Goal: Task Accomplishment & Management: Manage account settings

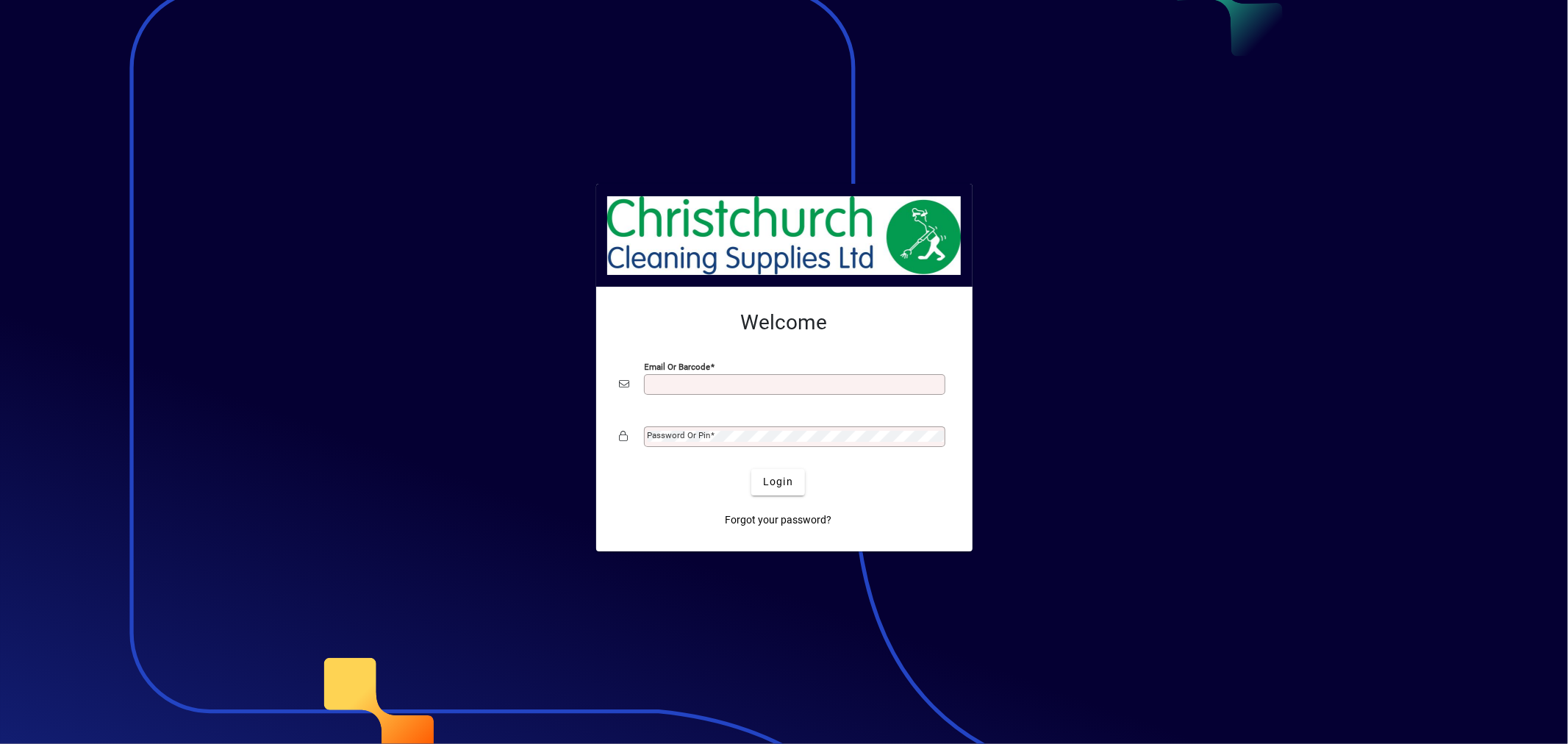
click at [781, 384] on input "Email or Barcode" at bounding box center [796, 384] width 297 height 12
type input "**********"
click at [782, 480] on span "Login" at bounding box center [778, 482] width 30 height 16
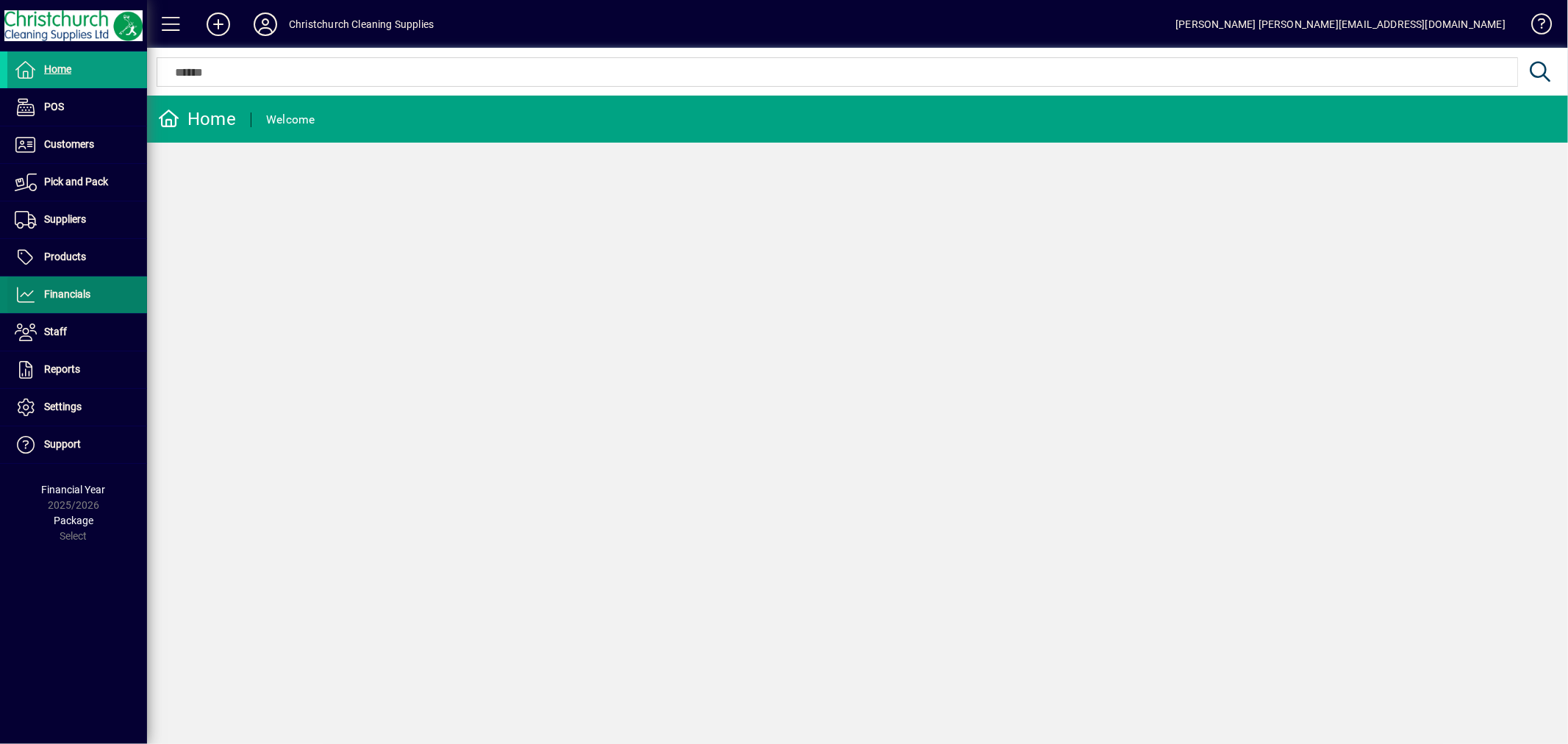
click at [78, 304] on span "Financials" at bounding box center [48, 295] width 83 height 17
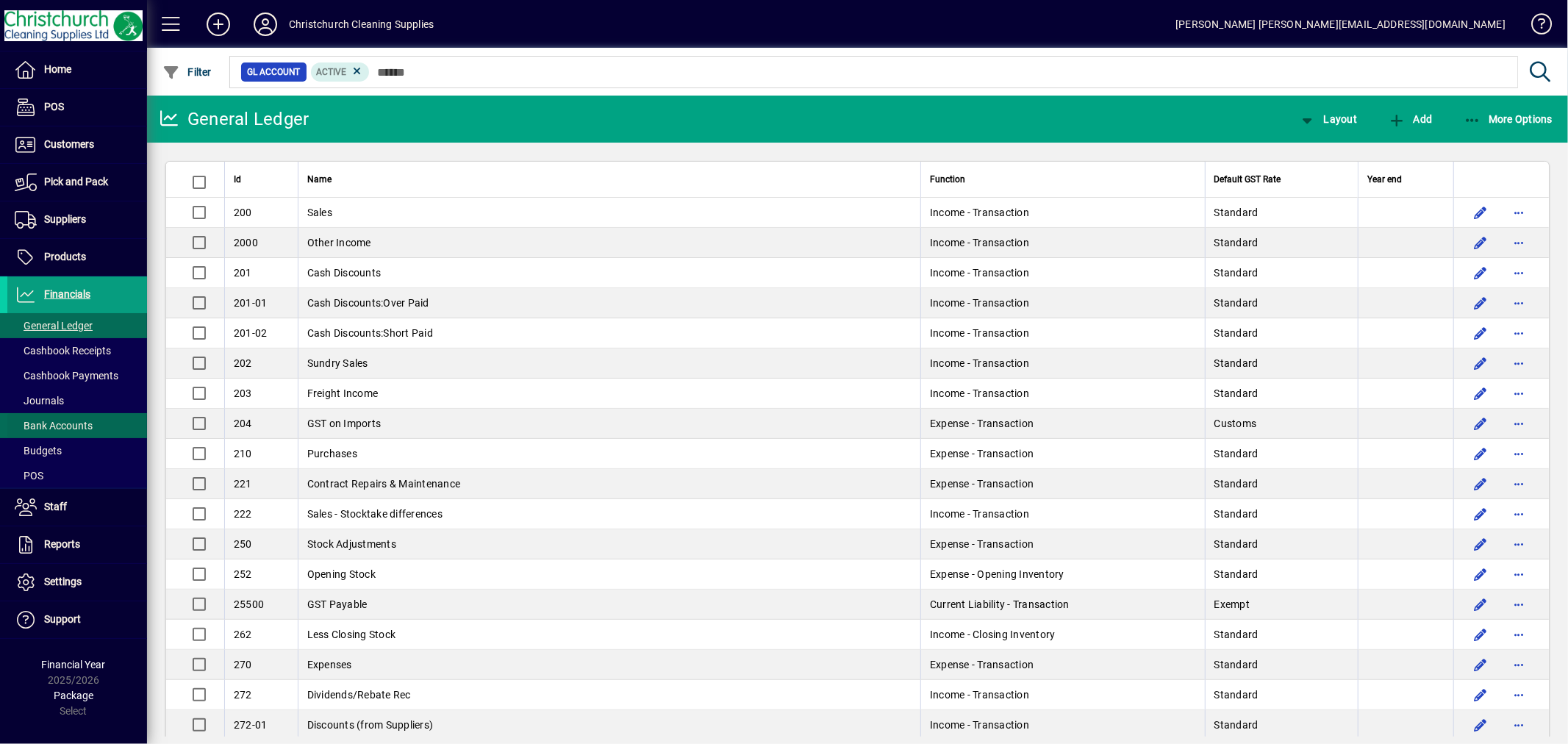
click at [70, 425] on span "Bank Accounts" at bounding box center [54, 425] width 78 height 12
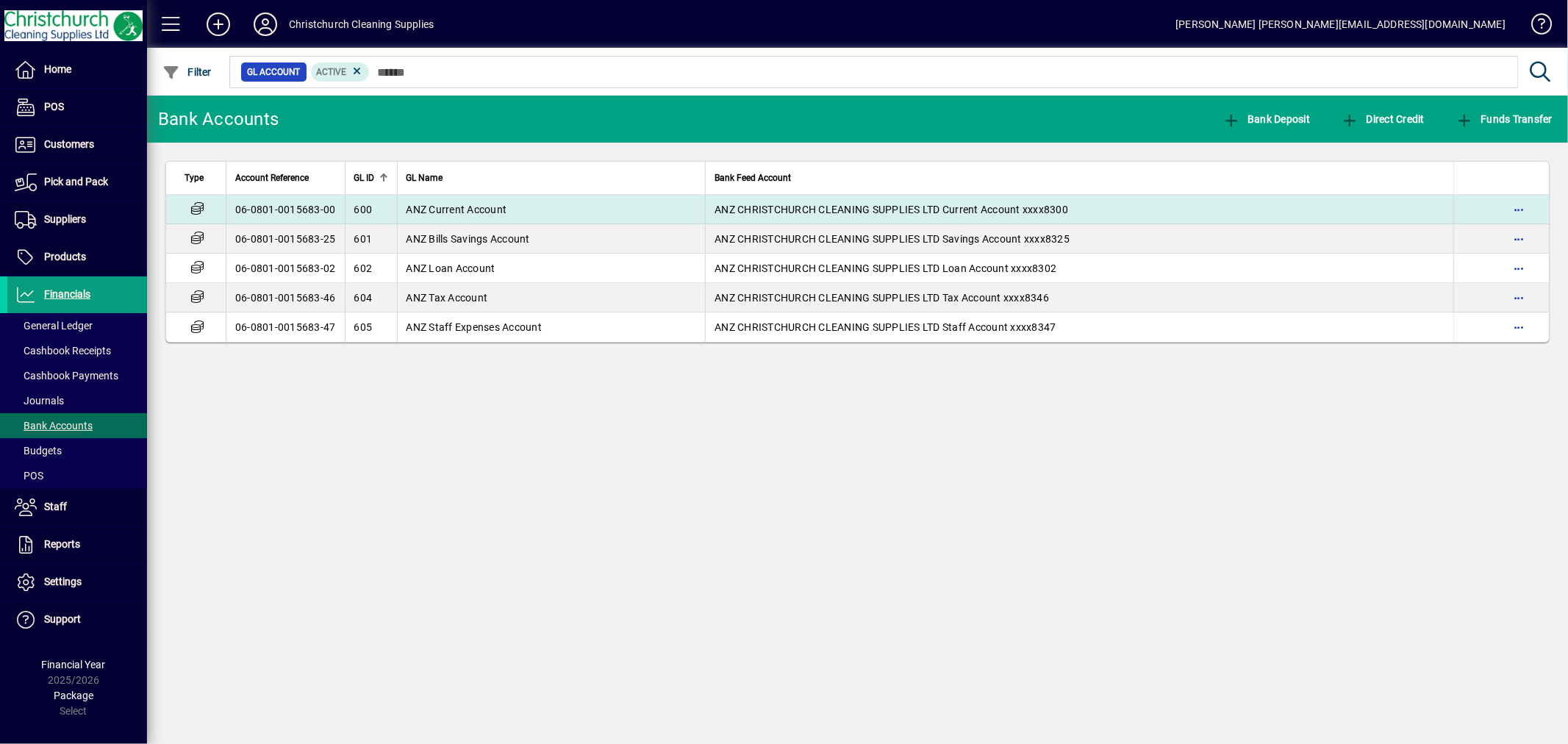
click at [1012, 208] on span "ANZ CHRISTCHURCH CLEANING SUPPLIES LTD Current Account xxxx8300" at bounding box center [891, 210] width 353 height 12
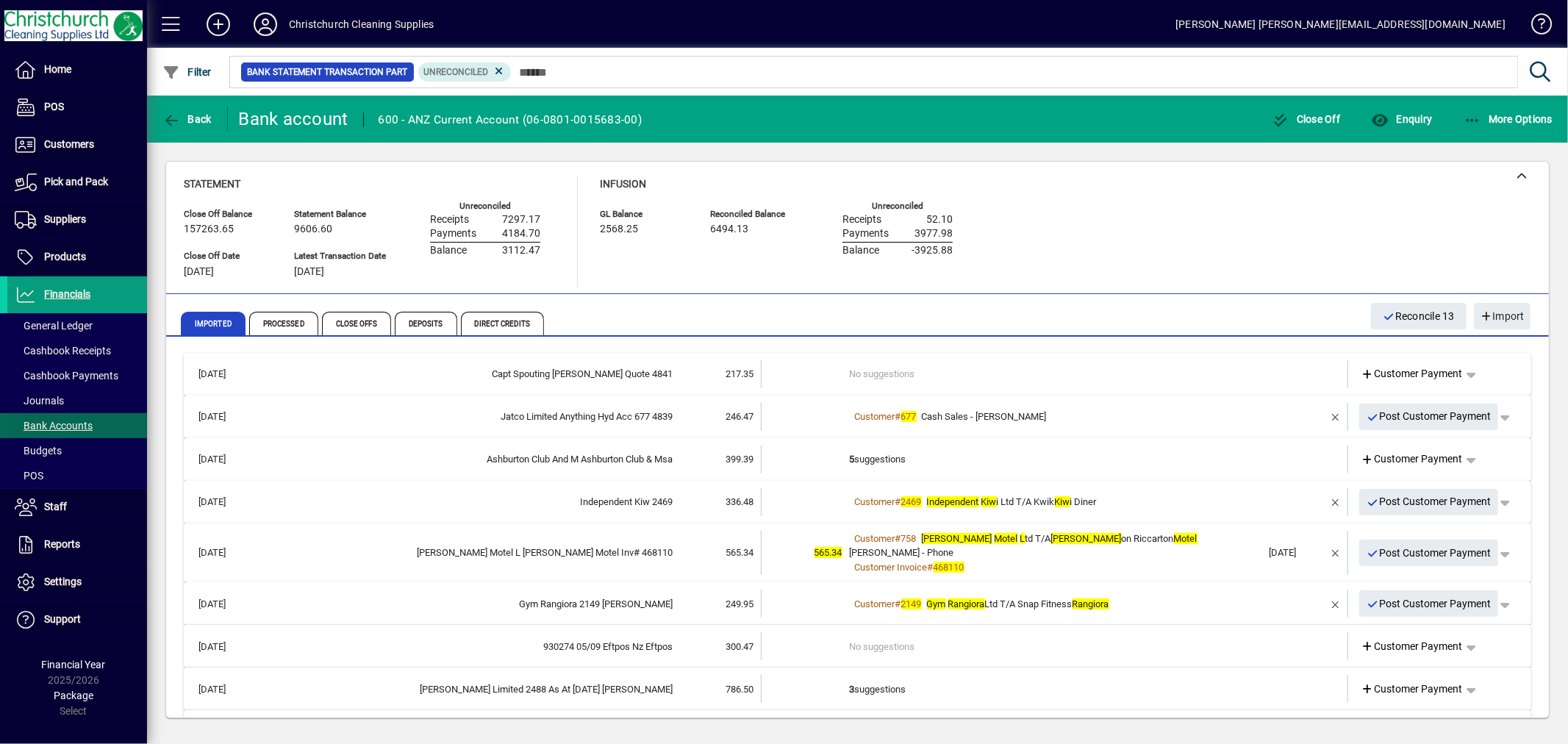
click at [61, 428] on span "Bank Accounts" at bounding box center [54, 425] width 78 height 12
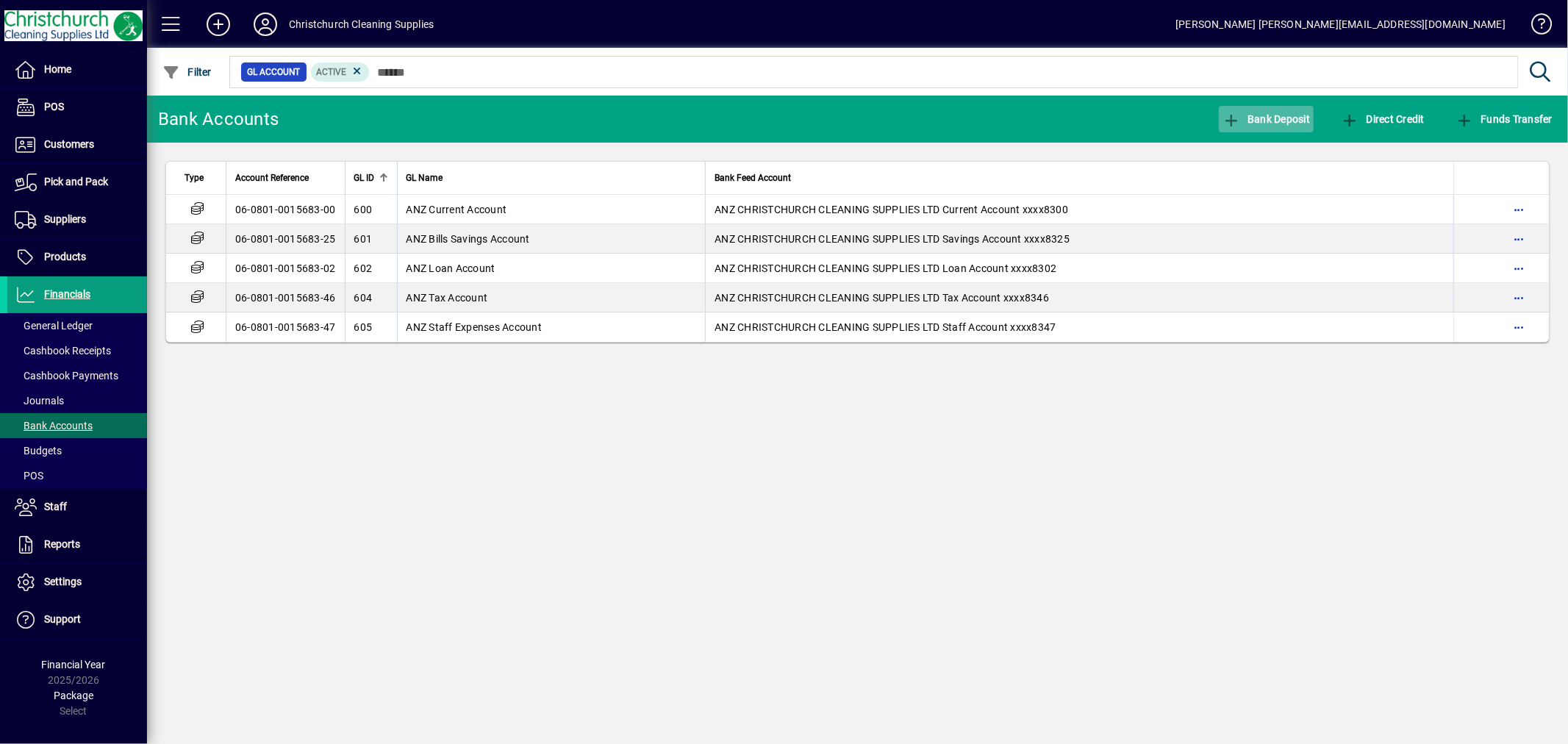
click at [1268, 122] on span "Bank Deposit" at bounding box center [1267, 119] width 89 height 12
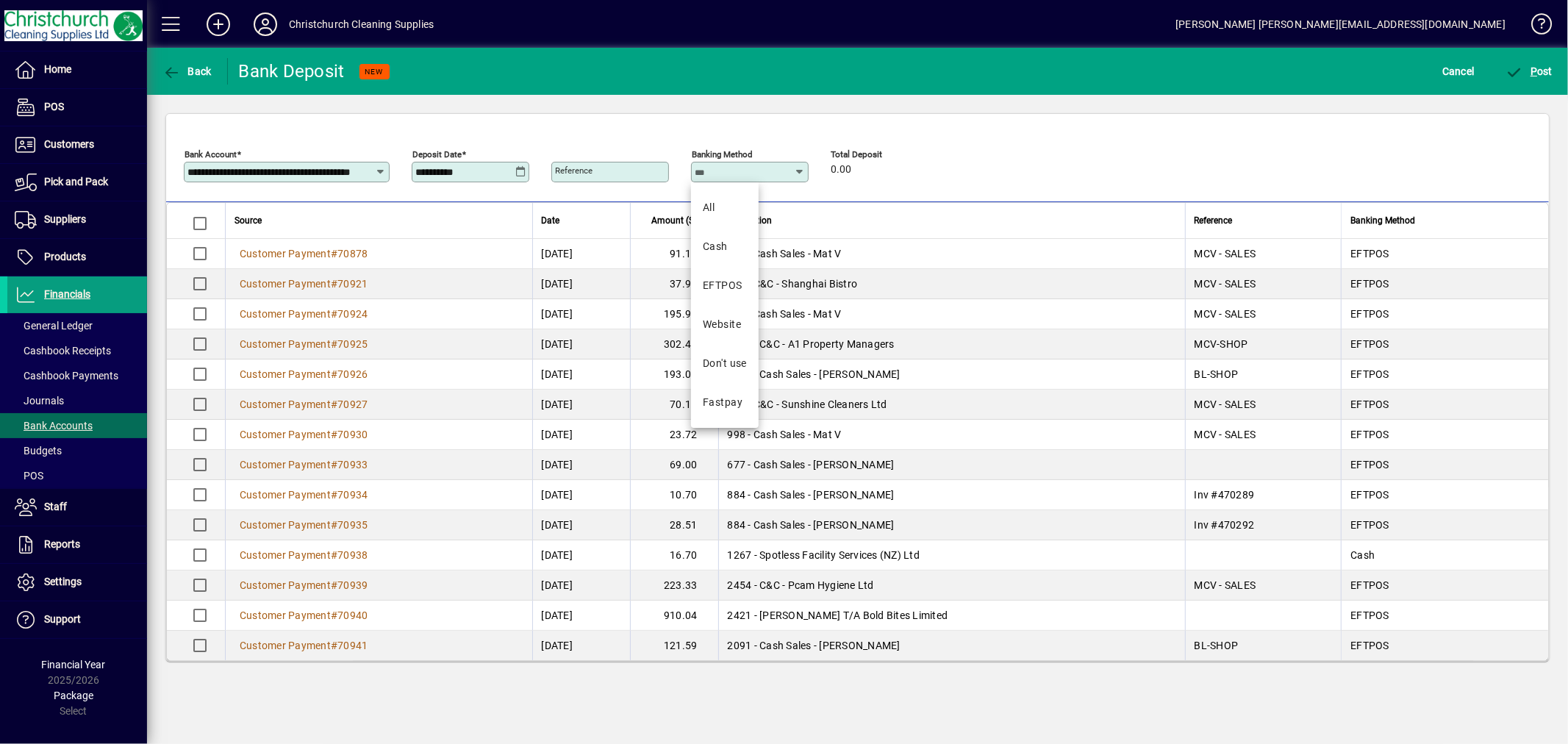
click at [752, 169] on input "Banking Method" at bounding box center [745, 172] width 100 height 12
click at [727, 276] on mat-option "EFTPOS" at bounding box center [725, 285] width 68 height 39
type input "******"
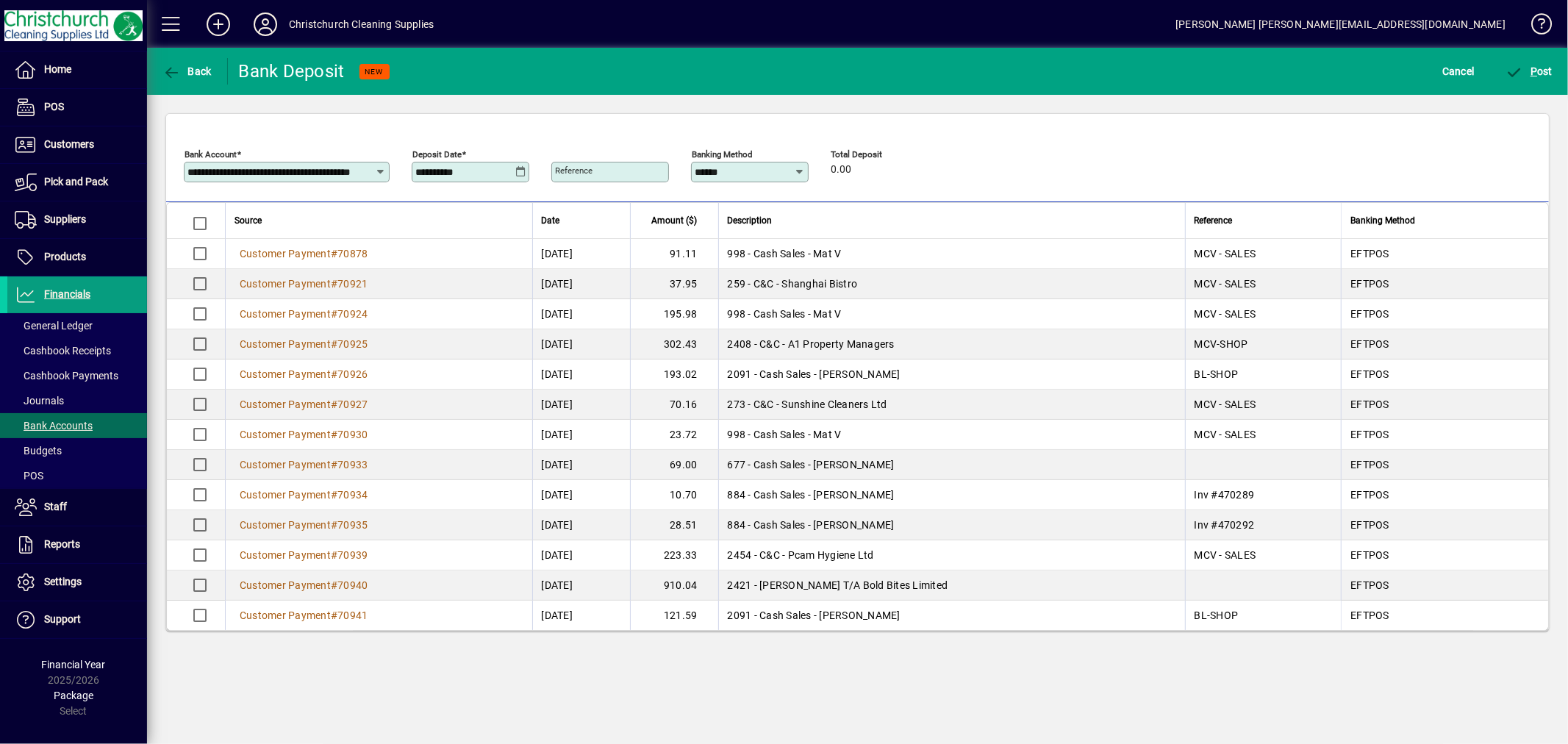
click at [517, 171] on icon at bounding box center [521, 172] width 11 height 12
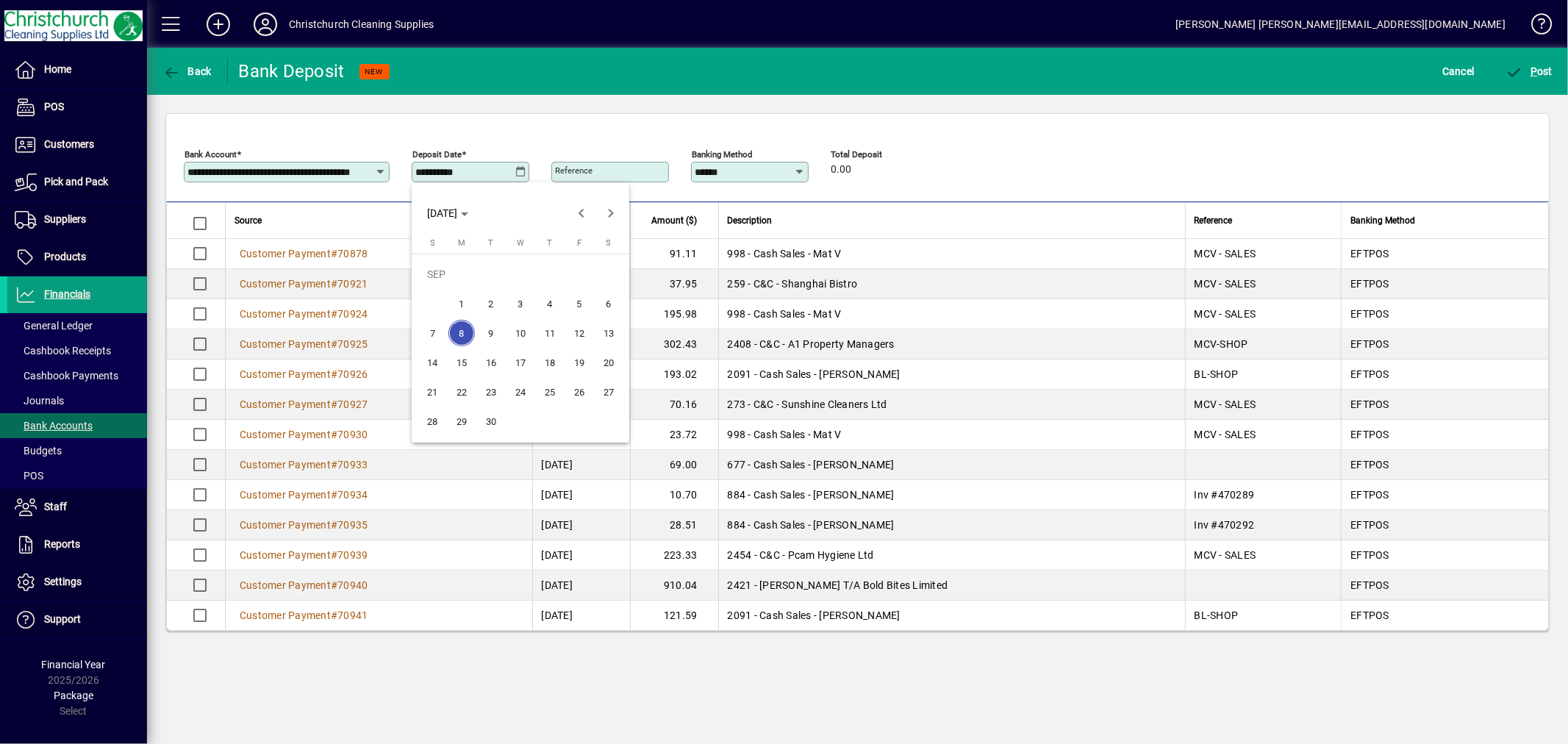
click at [580, 302] on span "5" at bounding box center [579, 303] width 26 height 26
type input "**********"
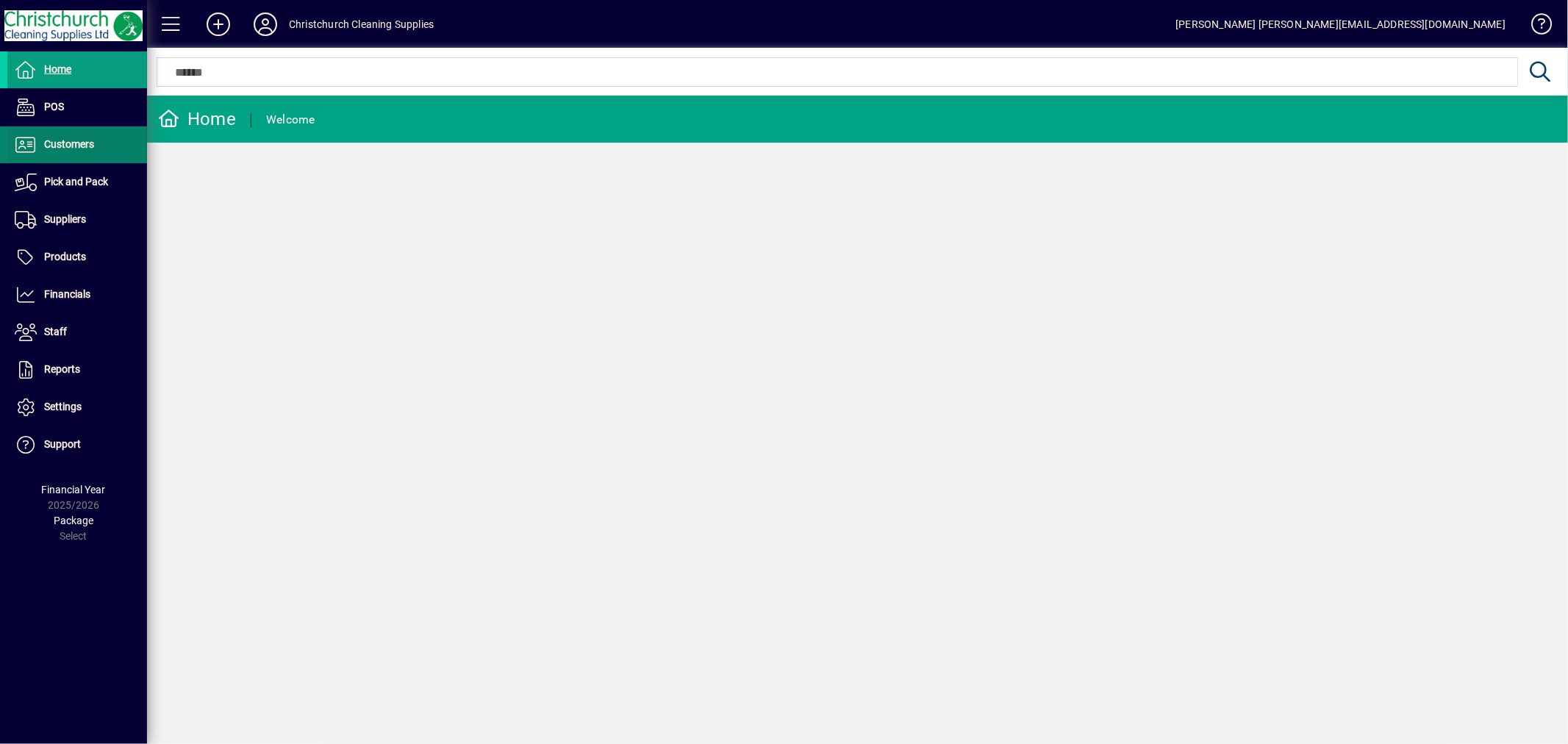
click at [96, 138] on span at bounding box center [77, 145] width 140 height 36
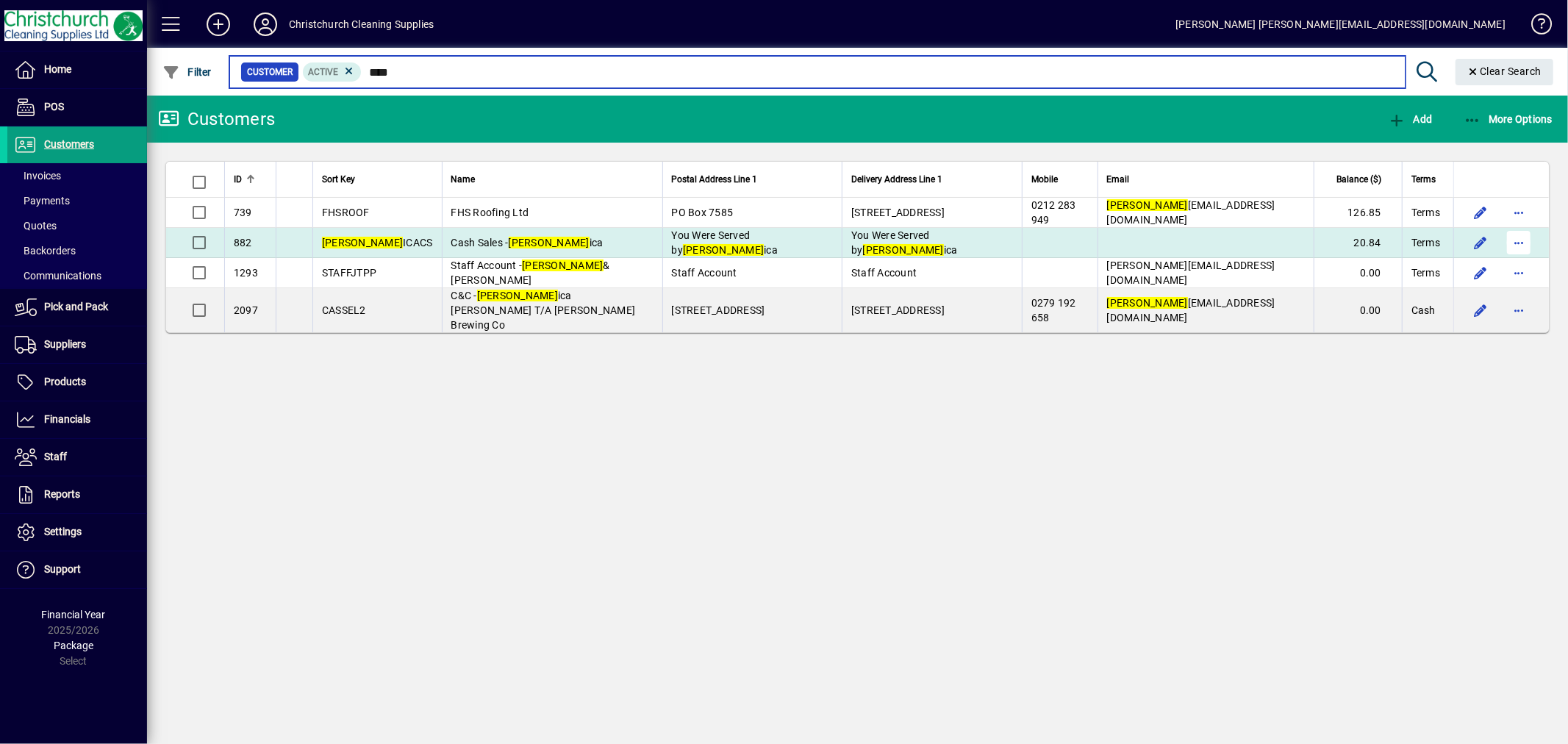
type input "****"
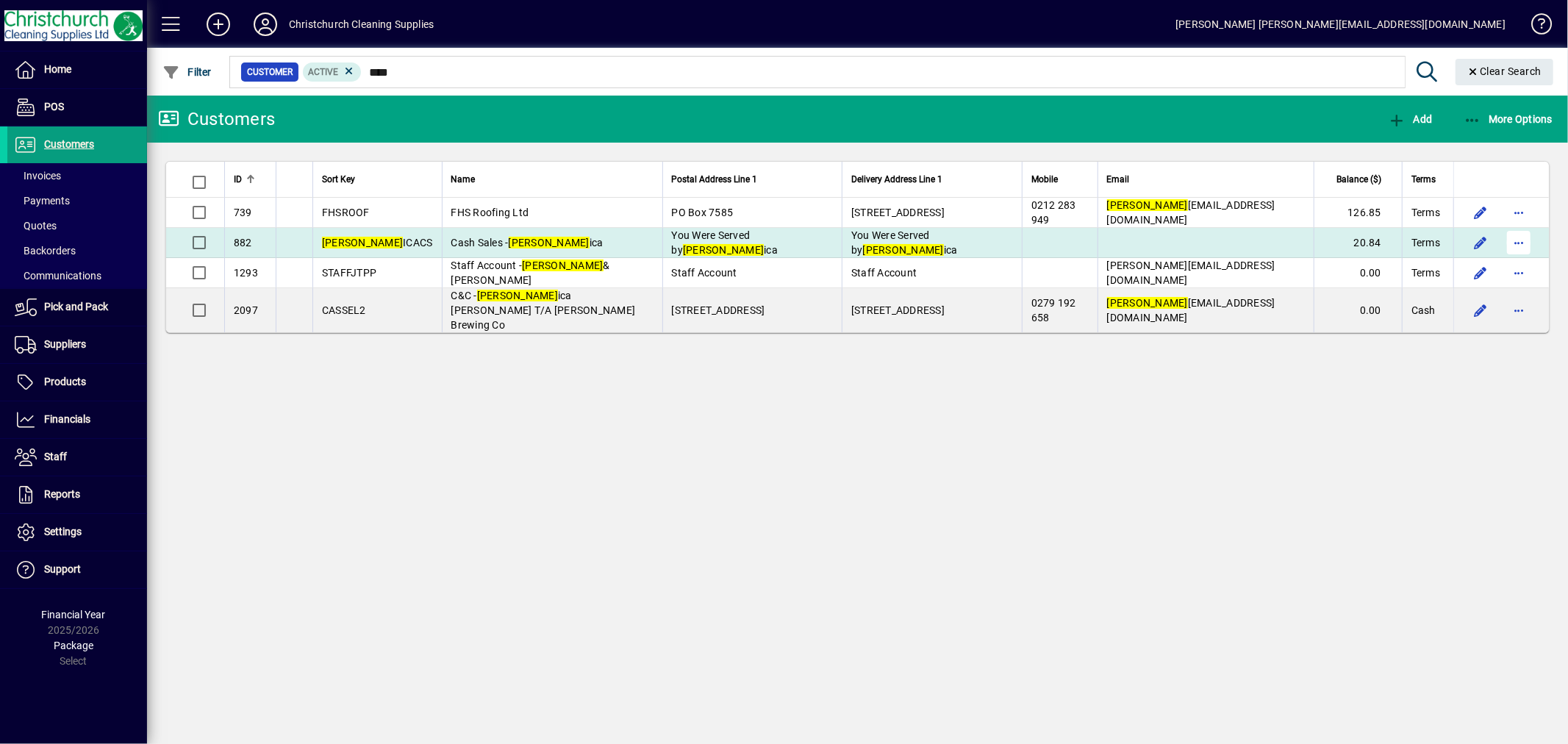
click at [1515, 243] on span "button" at bounding box center [1519, 243] width 36 height 36
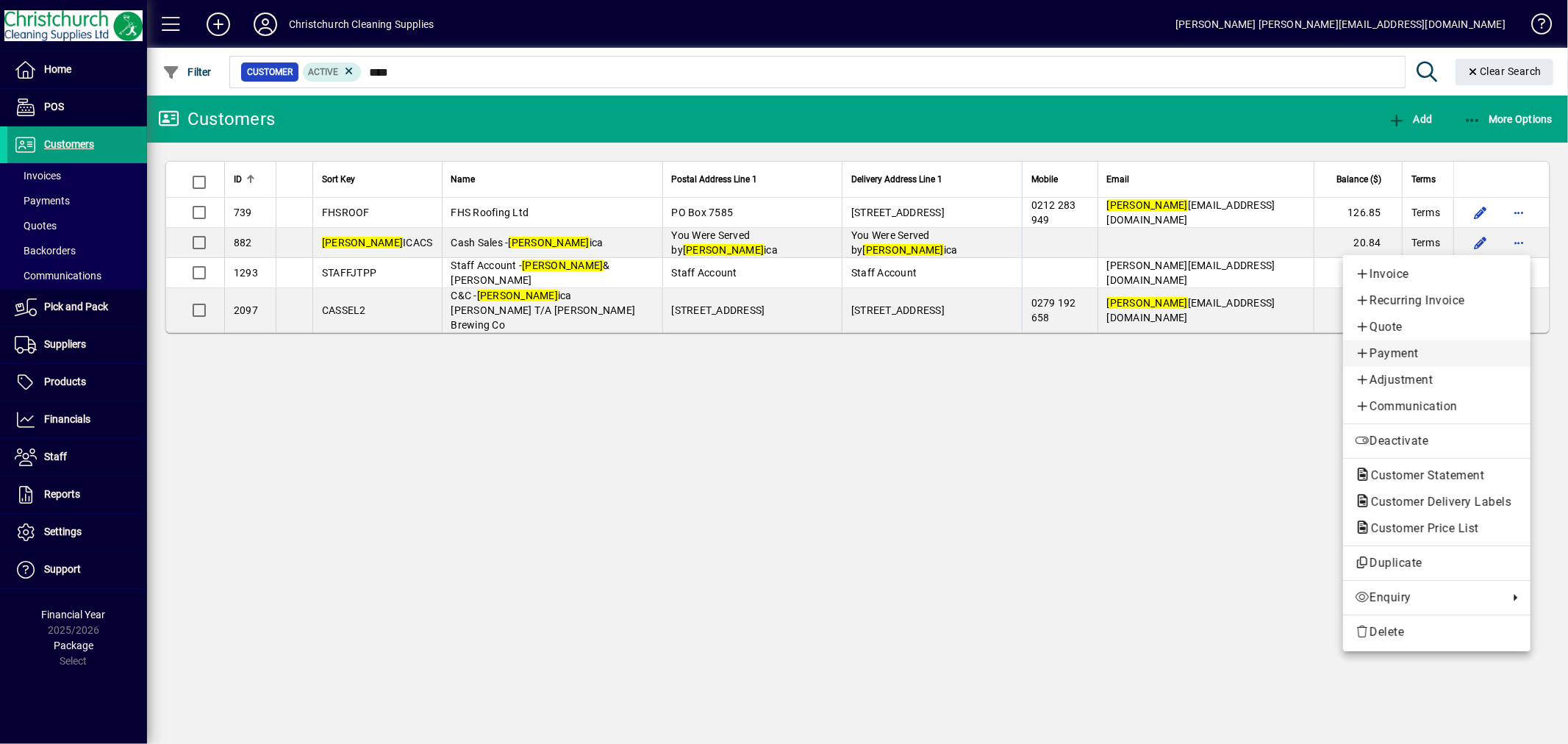
click at [1410, 348] on span "Payment" at bounding box center [1437, 353] width 164 height 17
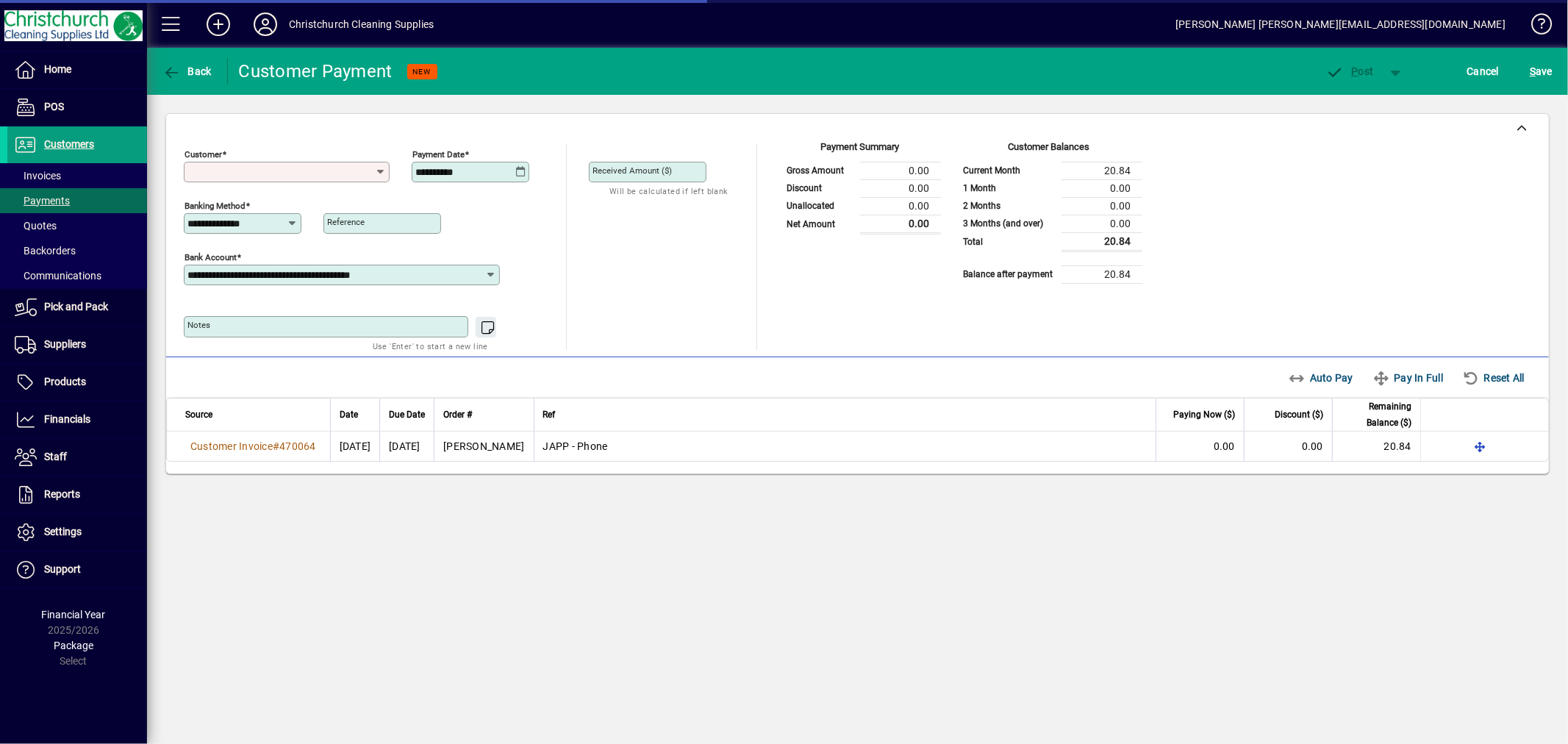
type input "**********"
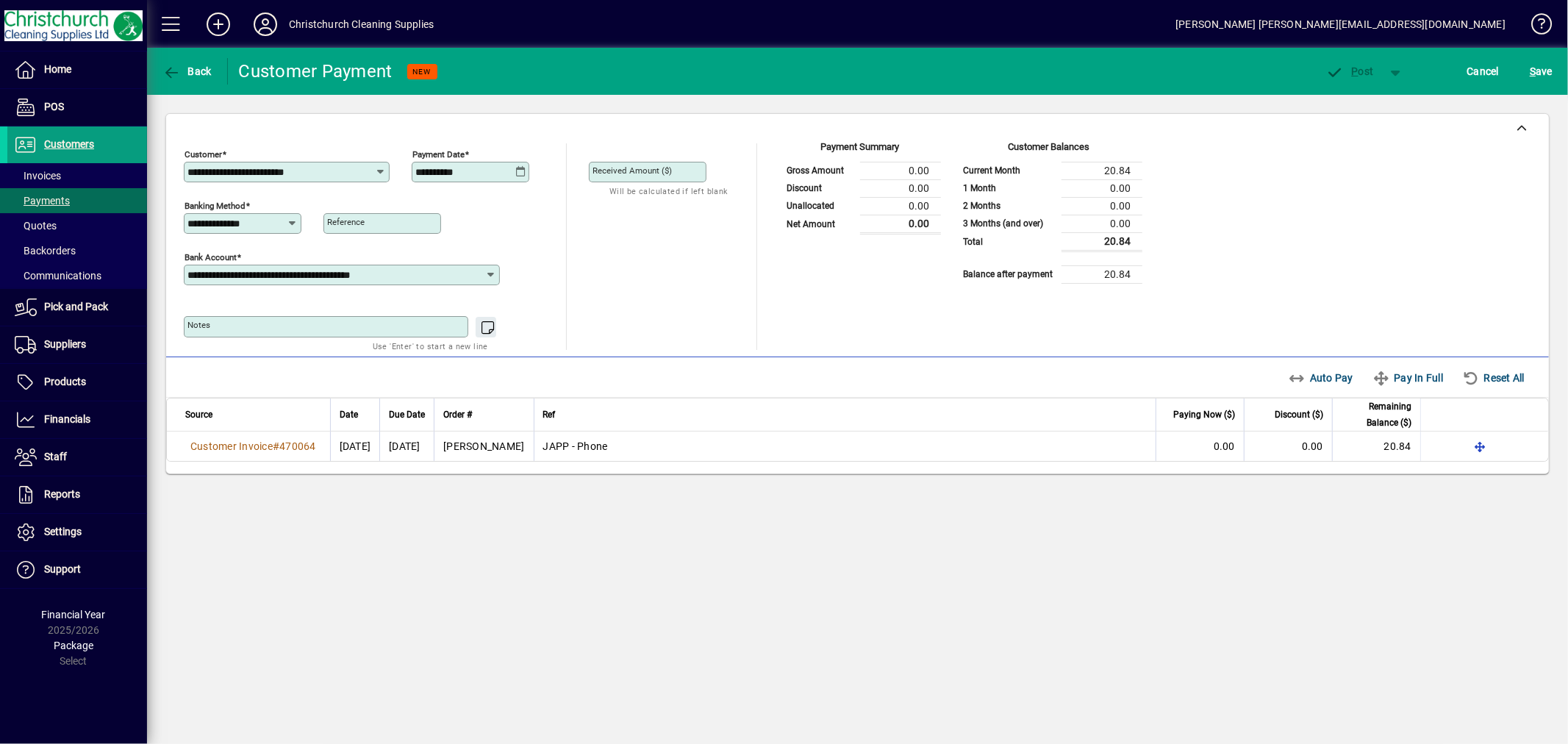
click at [520, 174] on icon at bounding box center [521, 172] width 11 height 12
click at [582, 297] on span "5" at bounding box center [579, 303] width 26 height 26
type input "**********"
click at [288, 223] on icon at bounding box center [293, 223] width 11 height 12
click at [225, 377] on div "EFTPOS" at bounding box center [215, 377] width 40 height 16
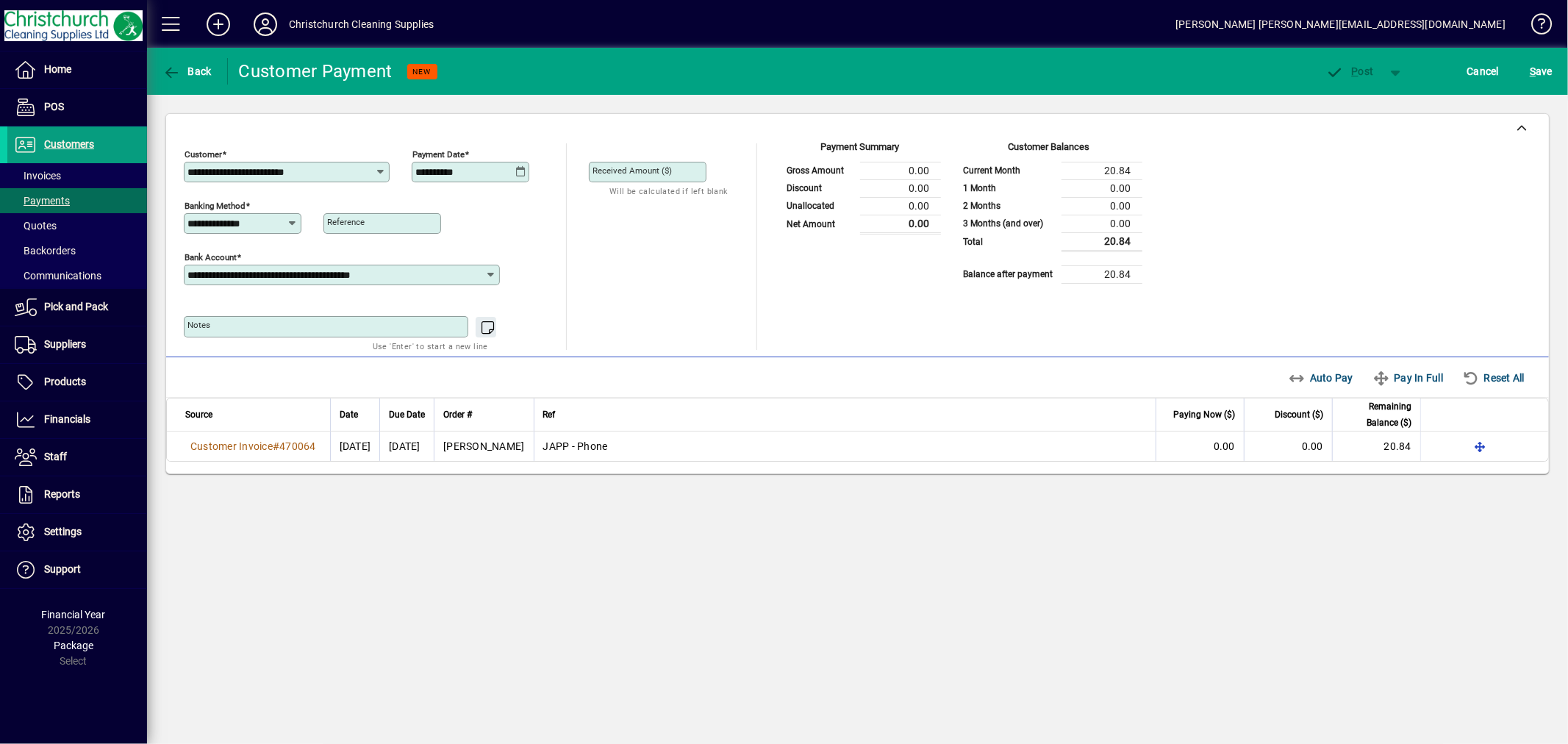
type input "******"
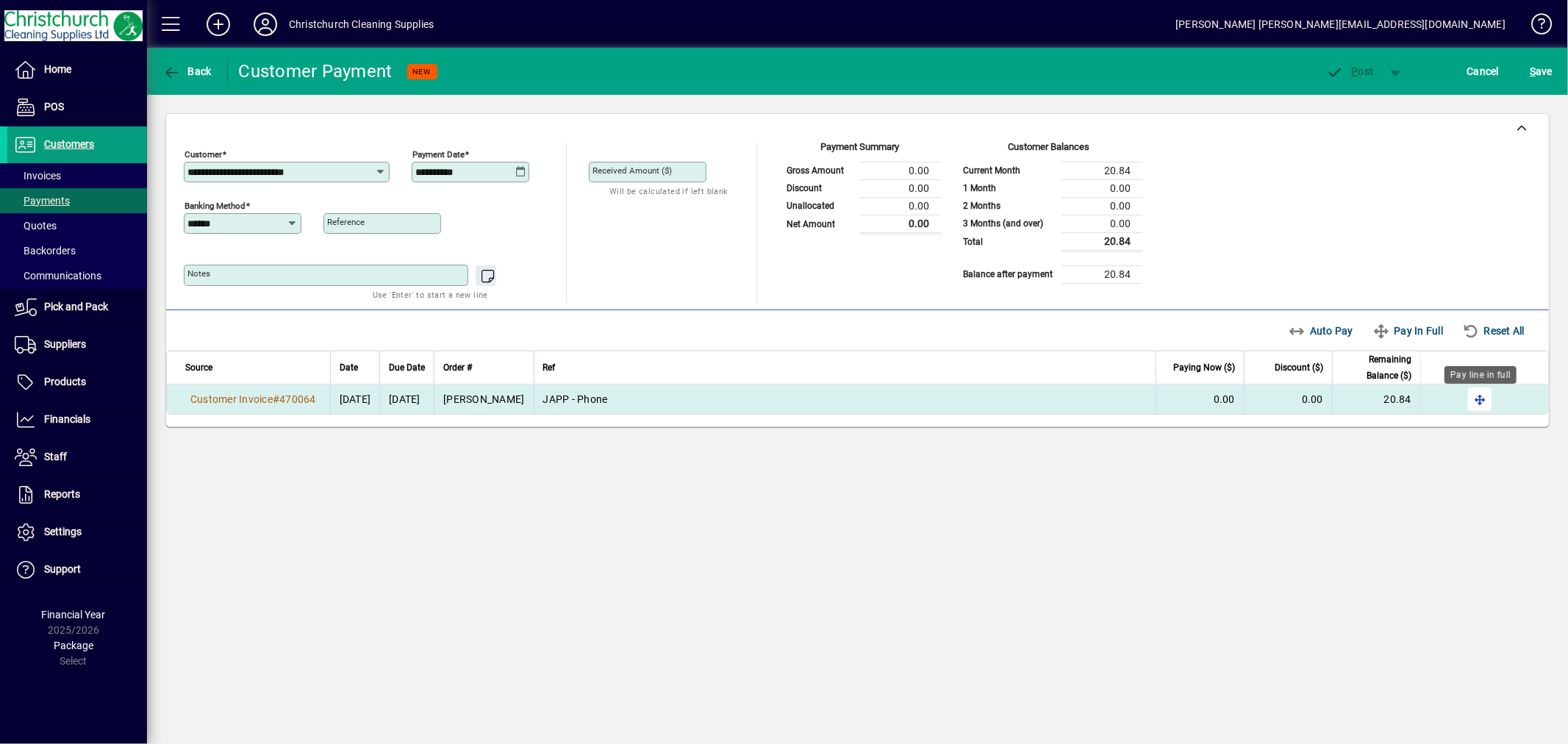
click at [1475, 403] on span "button" at bounding box center [1480, 399] width 36 height 36
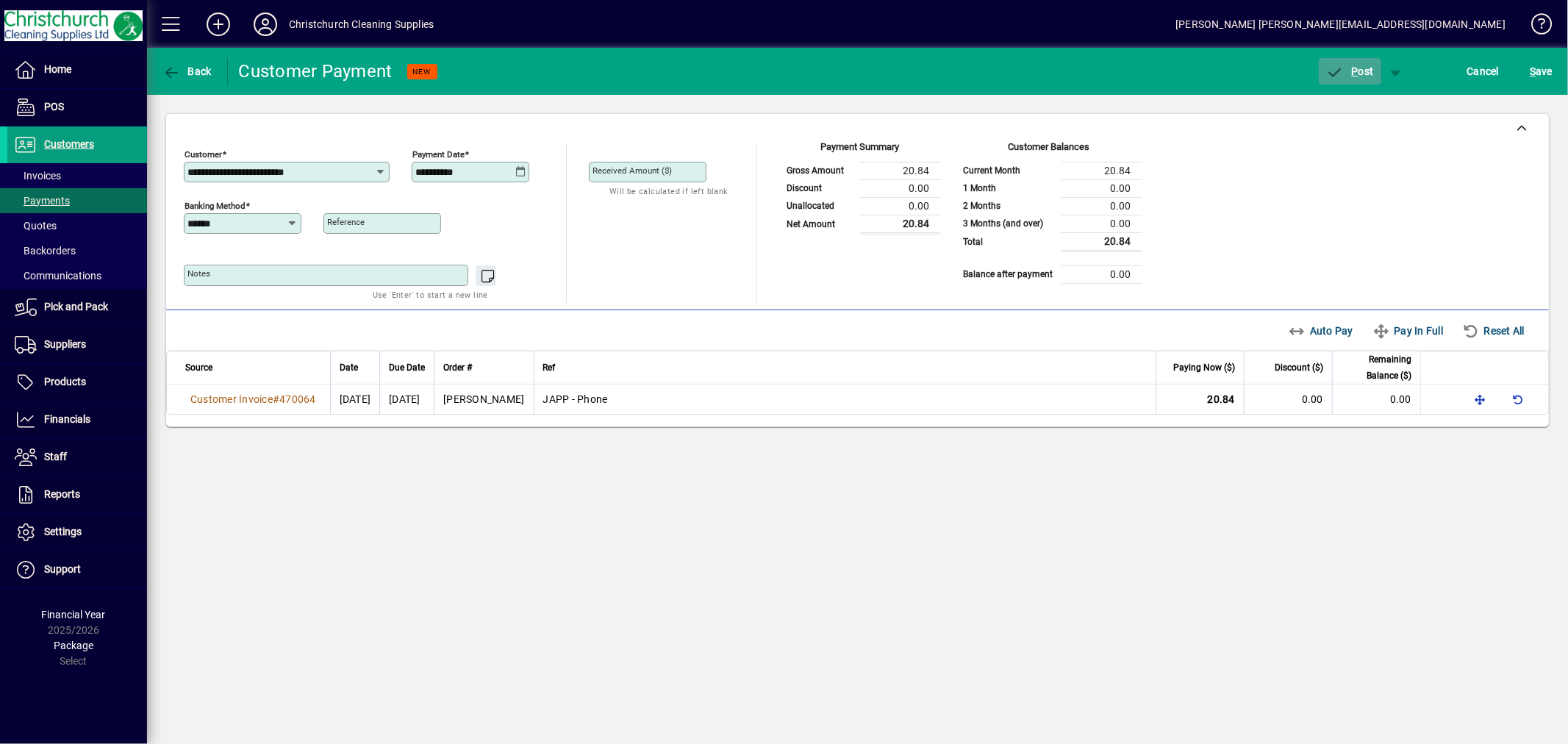
click at [1369, 70] on span "P ost" at bounding box center [1350, 71] width 47 height 12
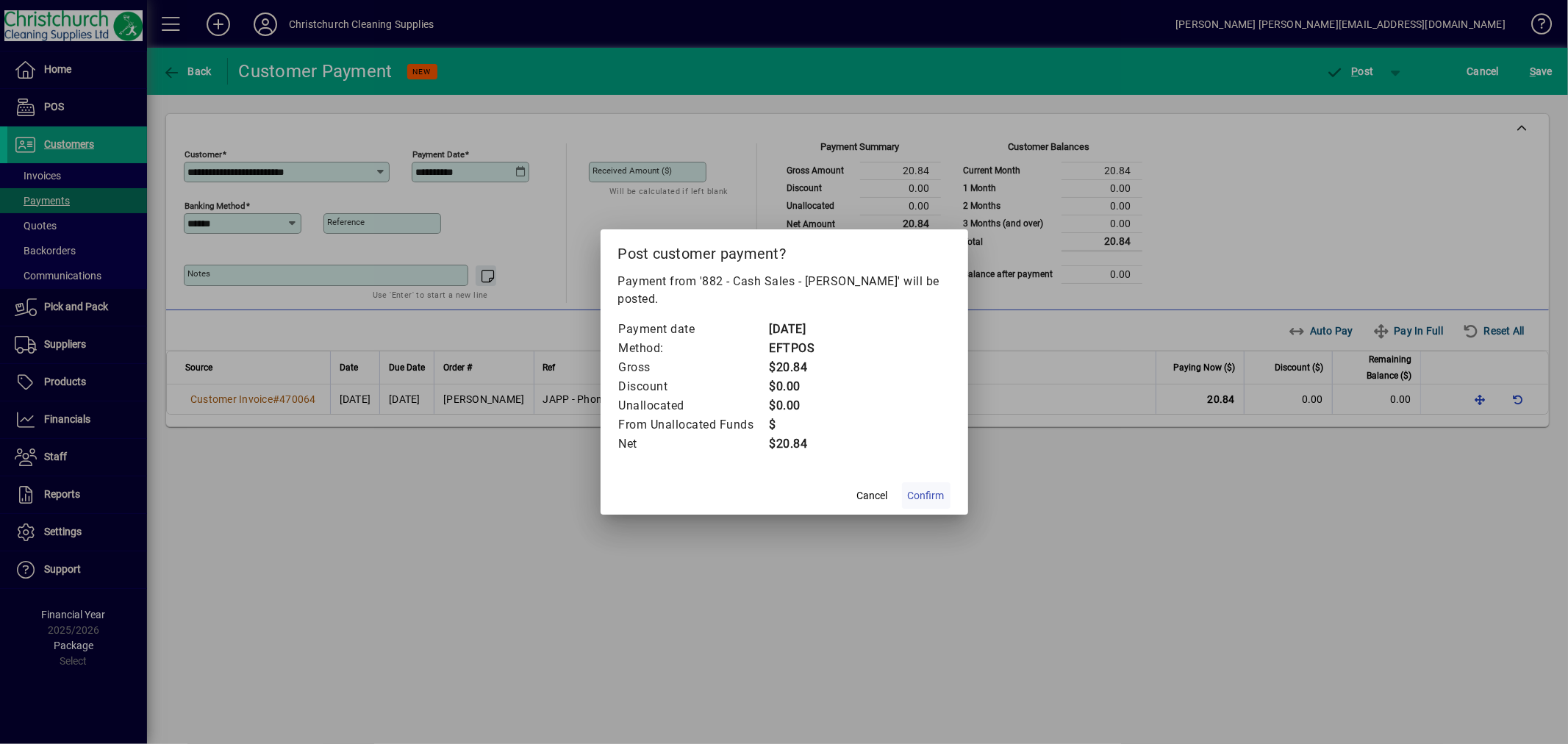
click at [930, 488] on span "Confirm" at bounding box center [926, 496] width 36 height 16
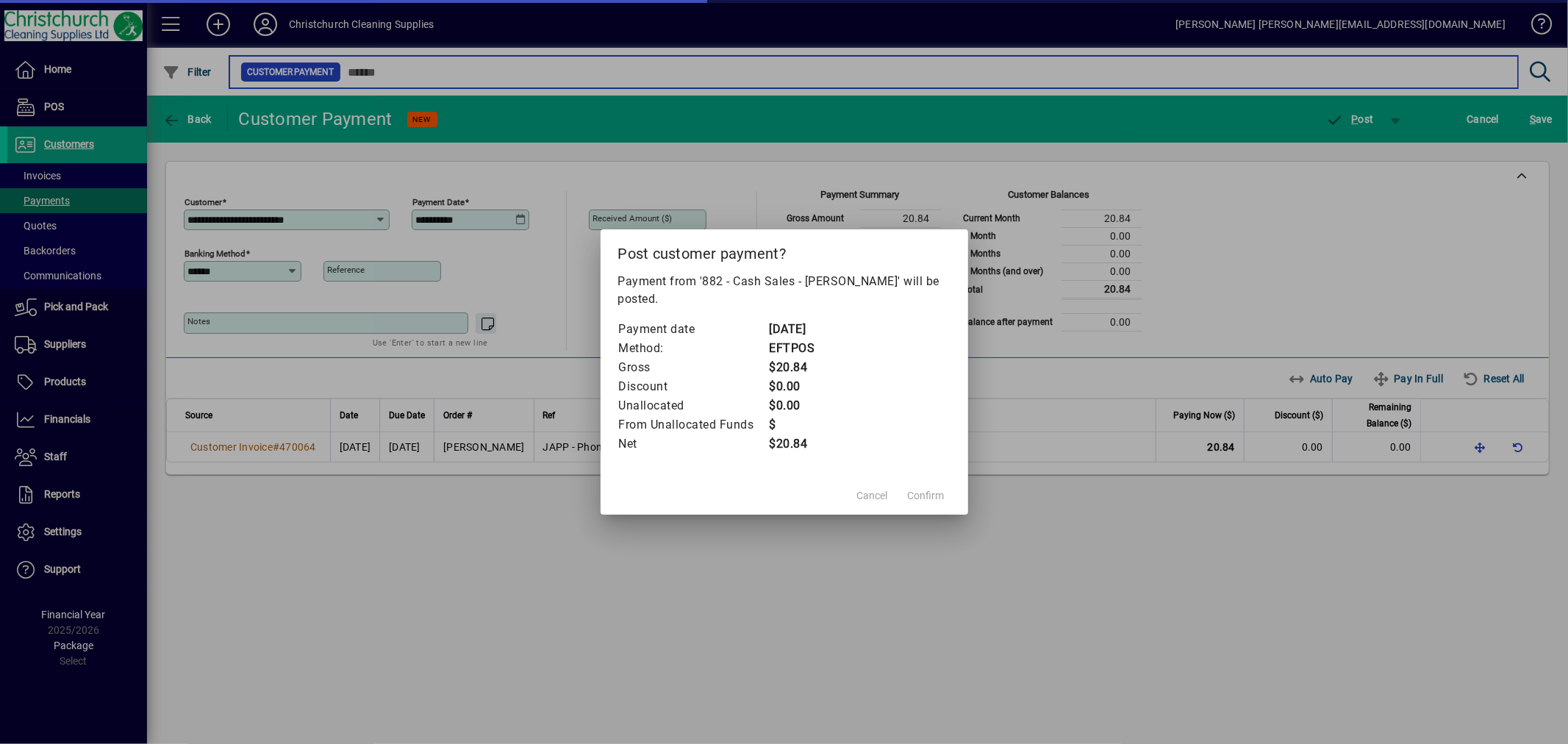
type input "****"
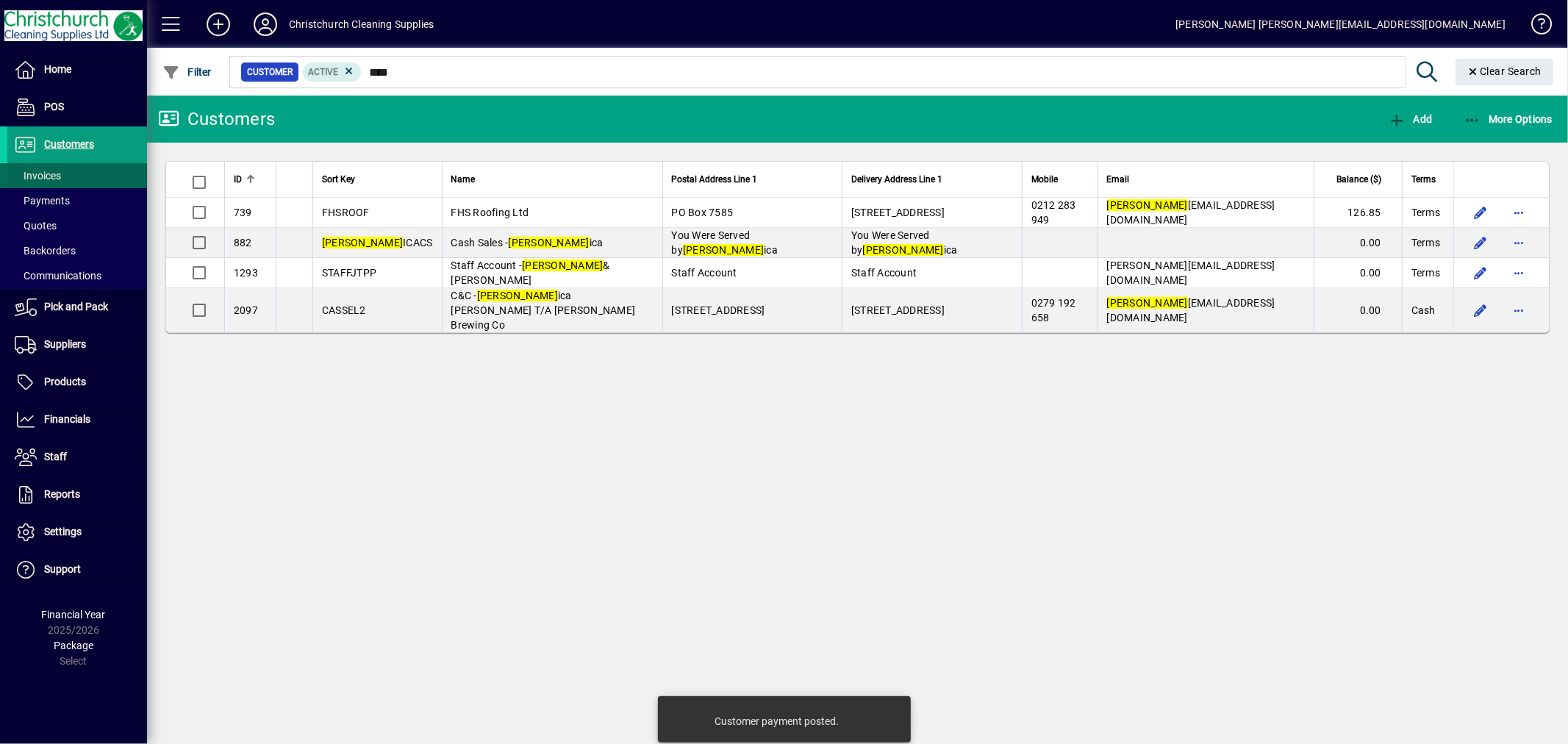
click at [59, 175] on span "Invoices" at bounding box center [38, 176] width 47 height 12
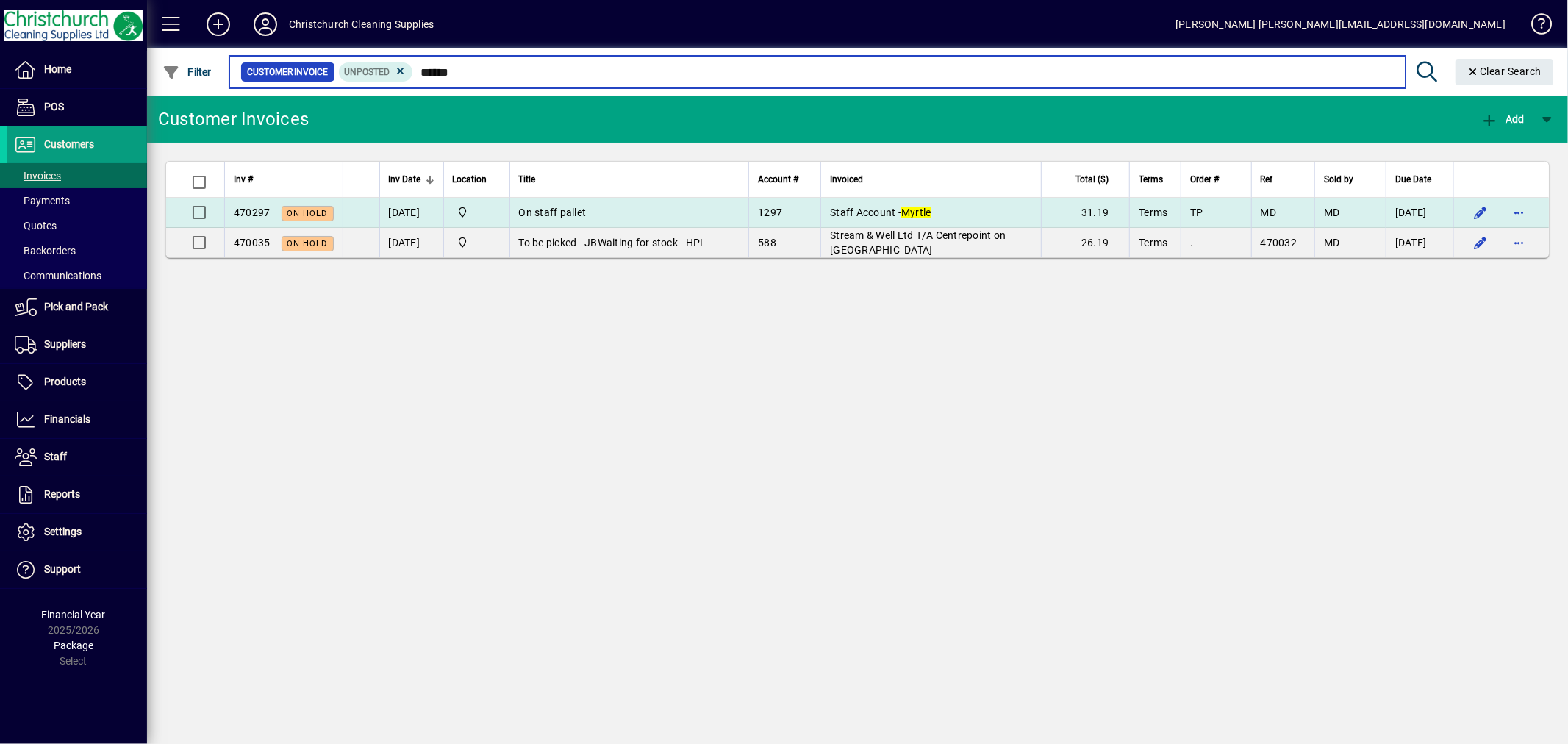
type input "******"
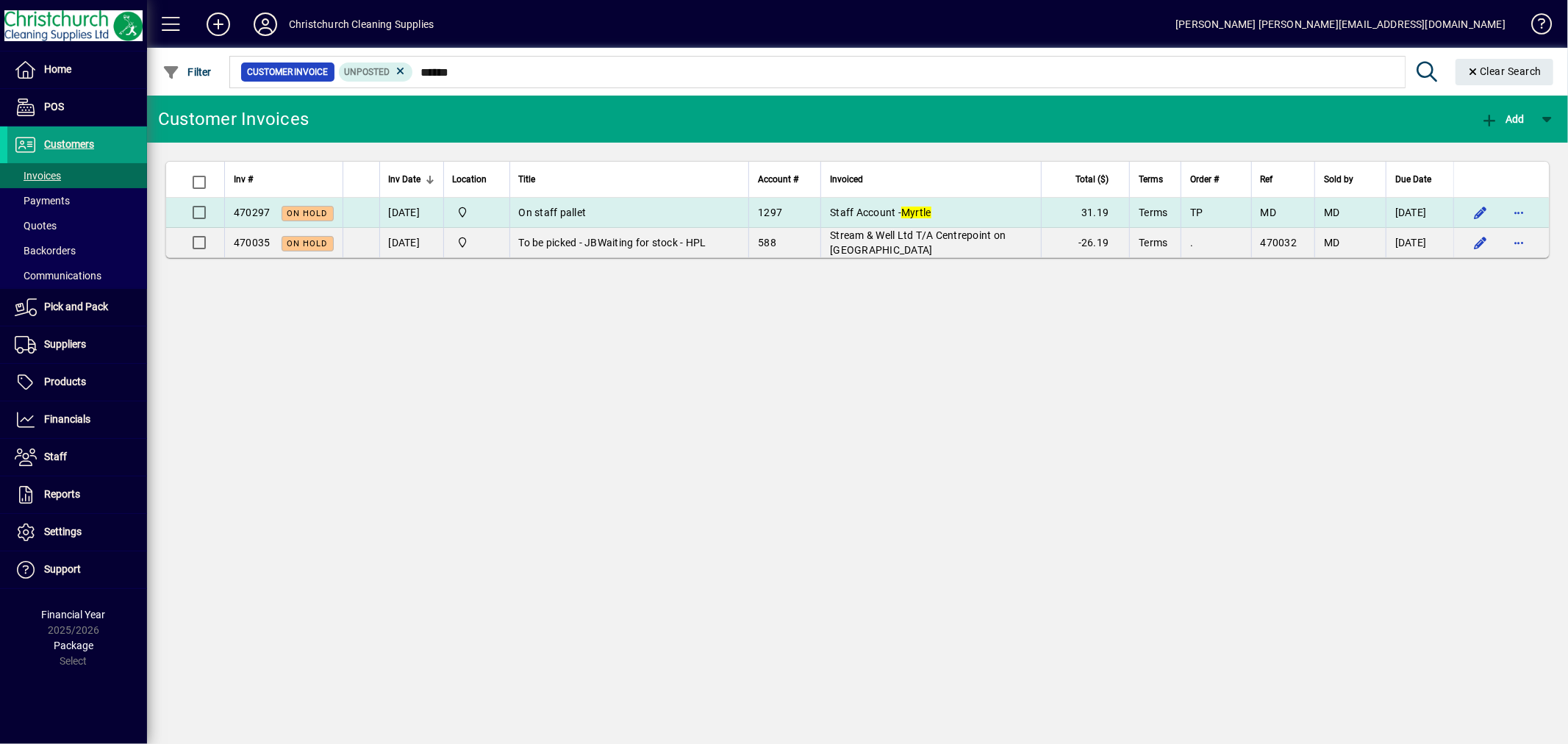
click at [956, 211] on td "Staff Account - Myrtle" at bounding box center [931, 213] width 221 height 30
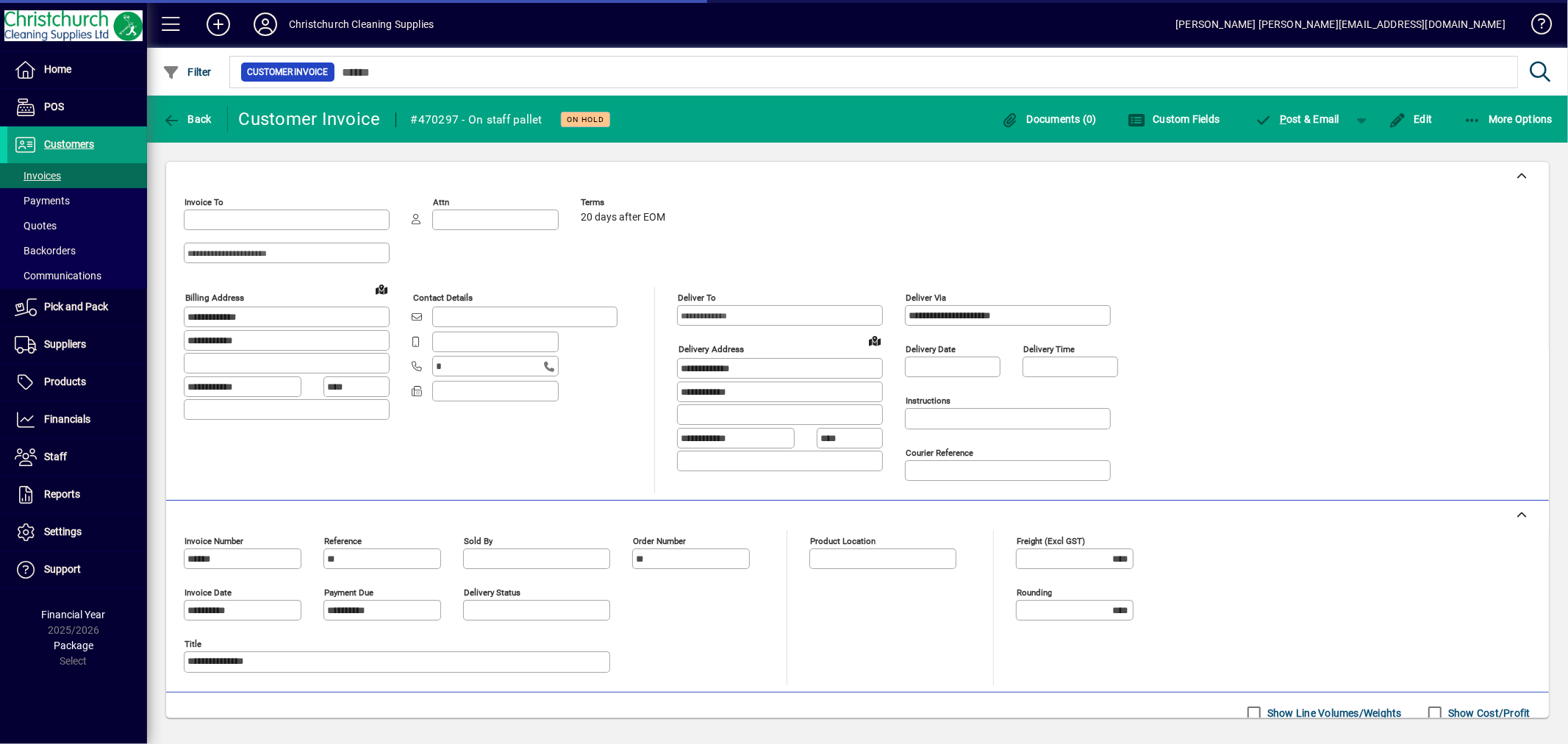
type input "**********"
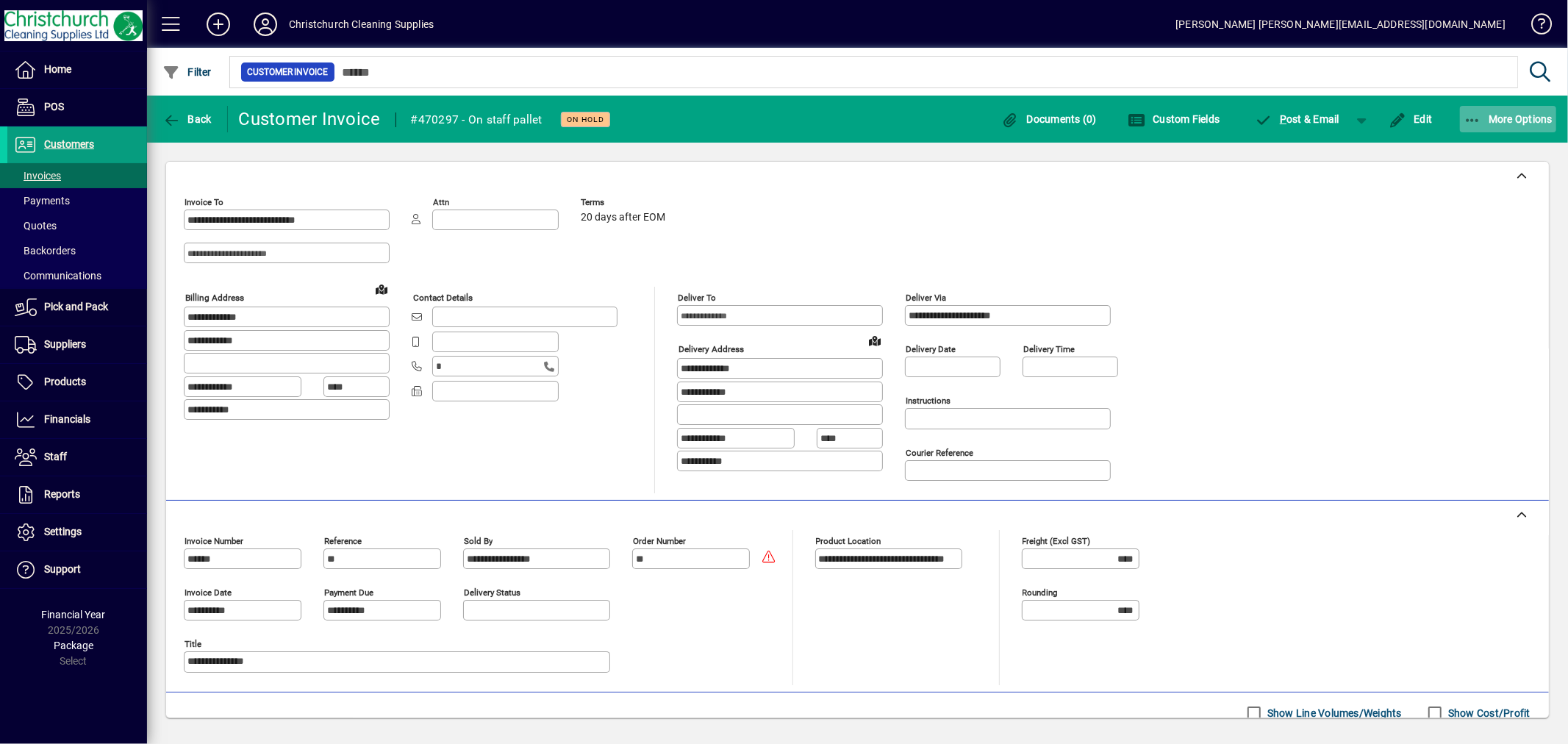
click at [1468, 115] on icon "button" at bounding box center [1472, 120] width 18 height 15
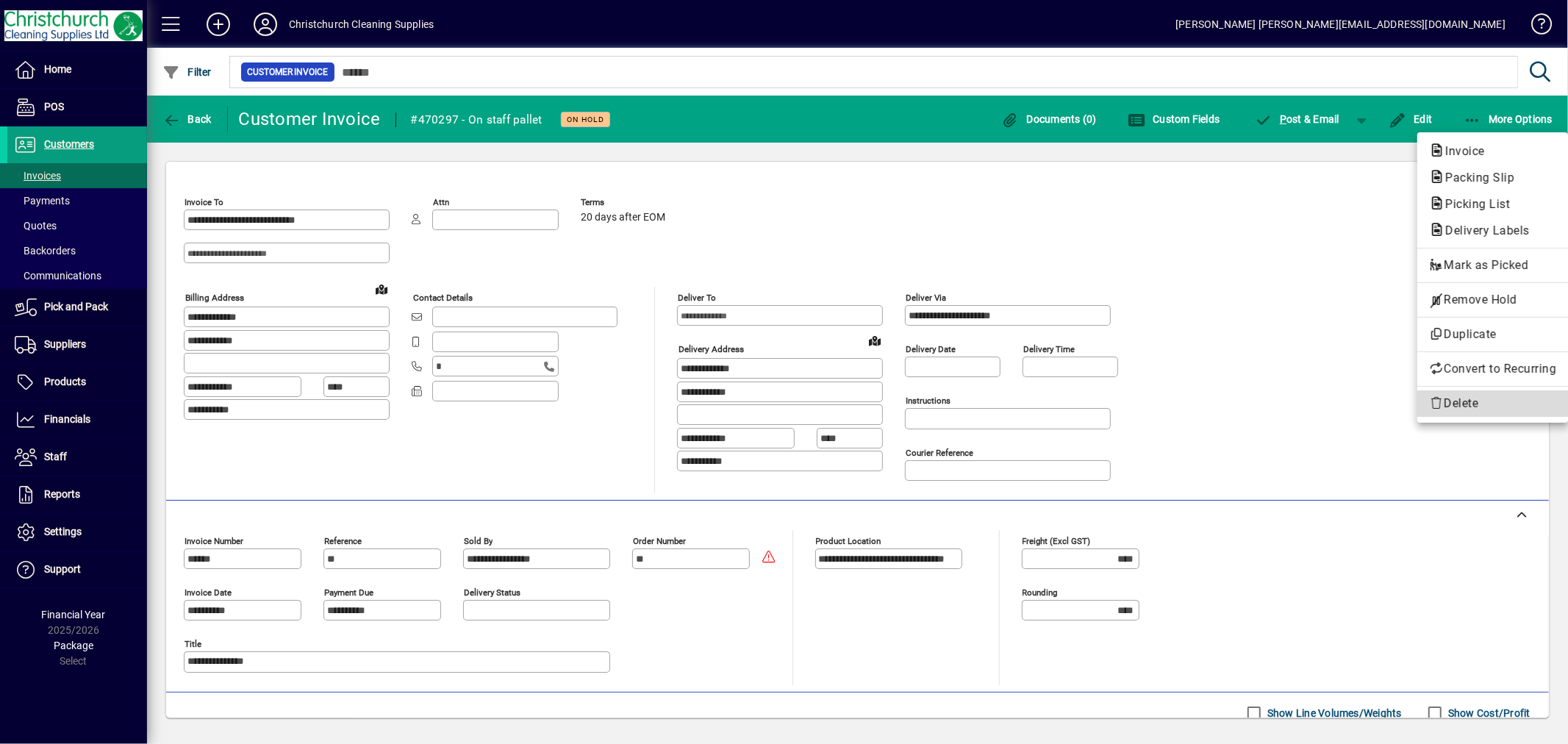
click at [1467, 401] on span "Delete" at bounding box center [1493, 403] width 127 height 17
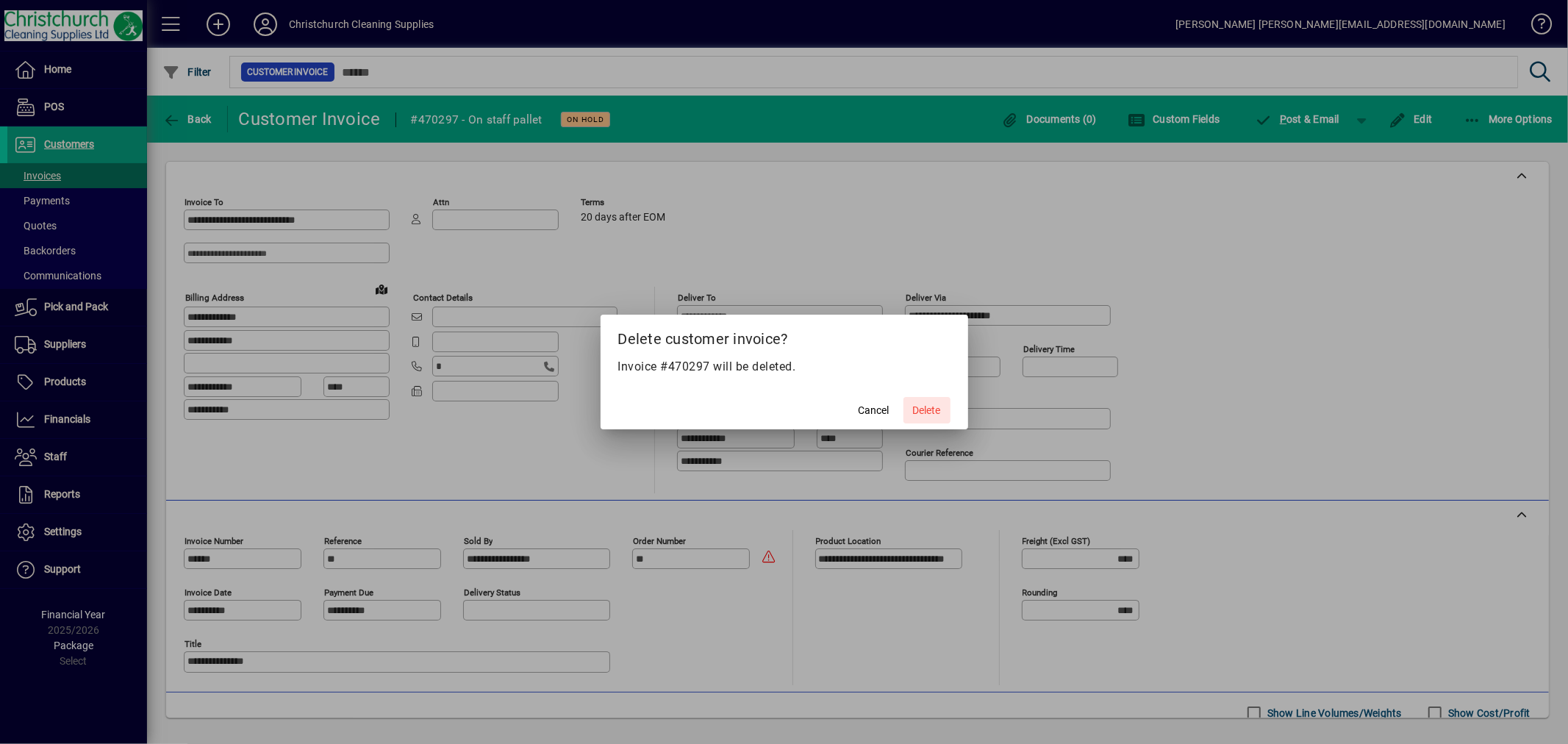
click at [917, 409] on span "Delete" at bounding box center [927, 411] width 28 height 16
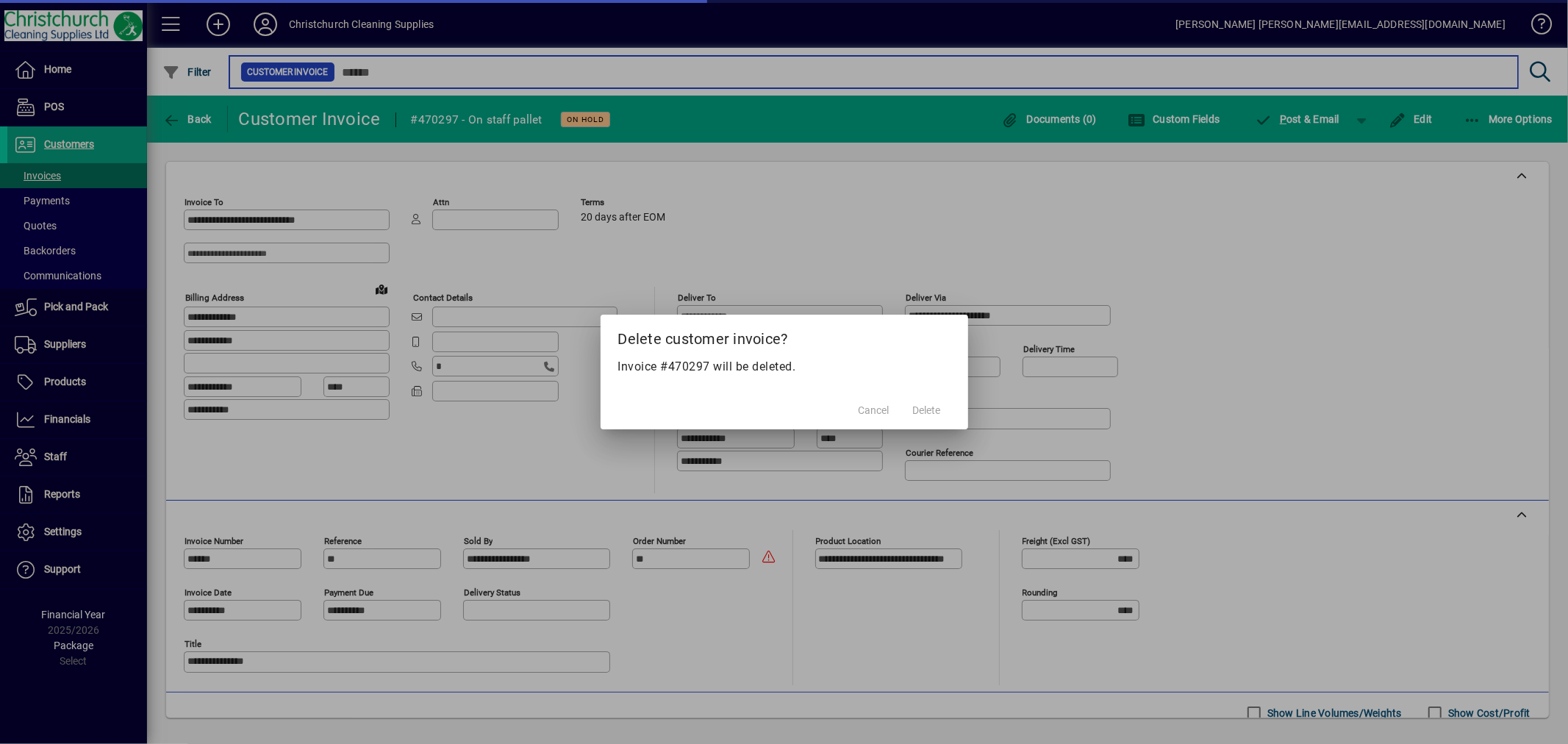
type input "******"
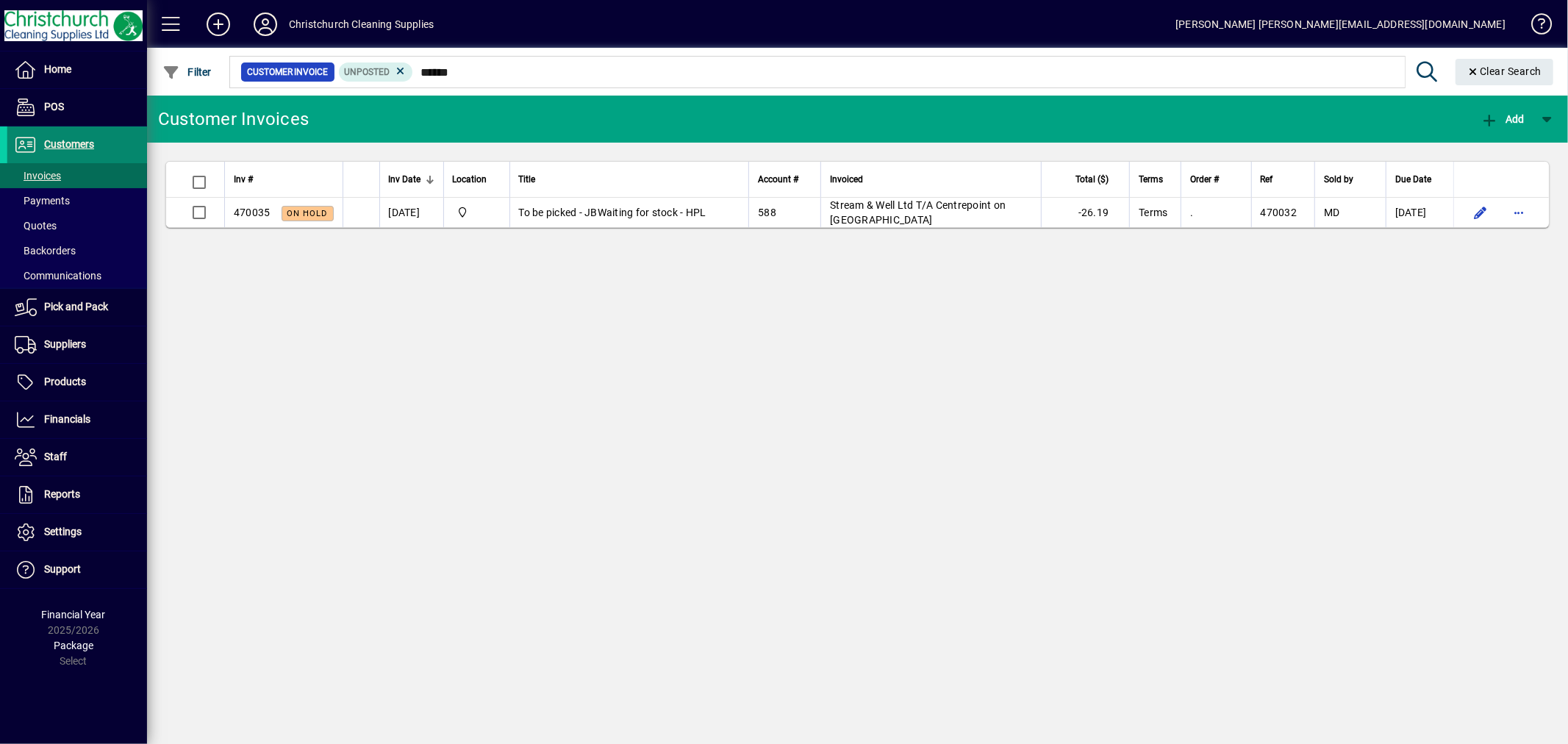
click at [68, 141] on span "Customers" at bounding box center [69, 144] width 50 height 12
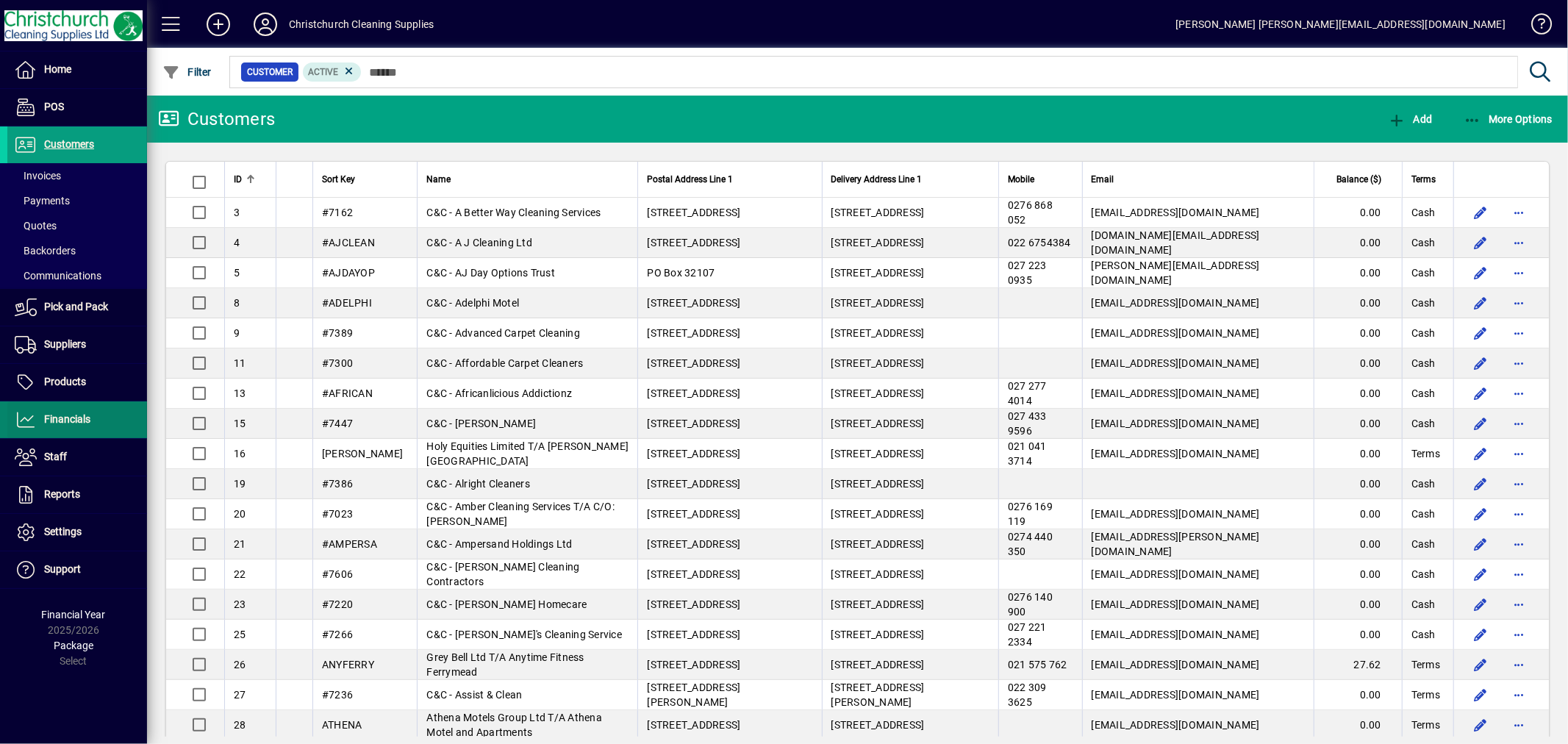
click at [81, 419] on span "Financials" at bounding box center [67, 419] width 47 height 12
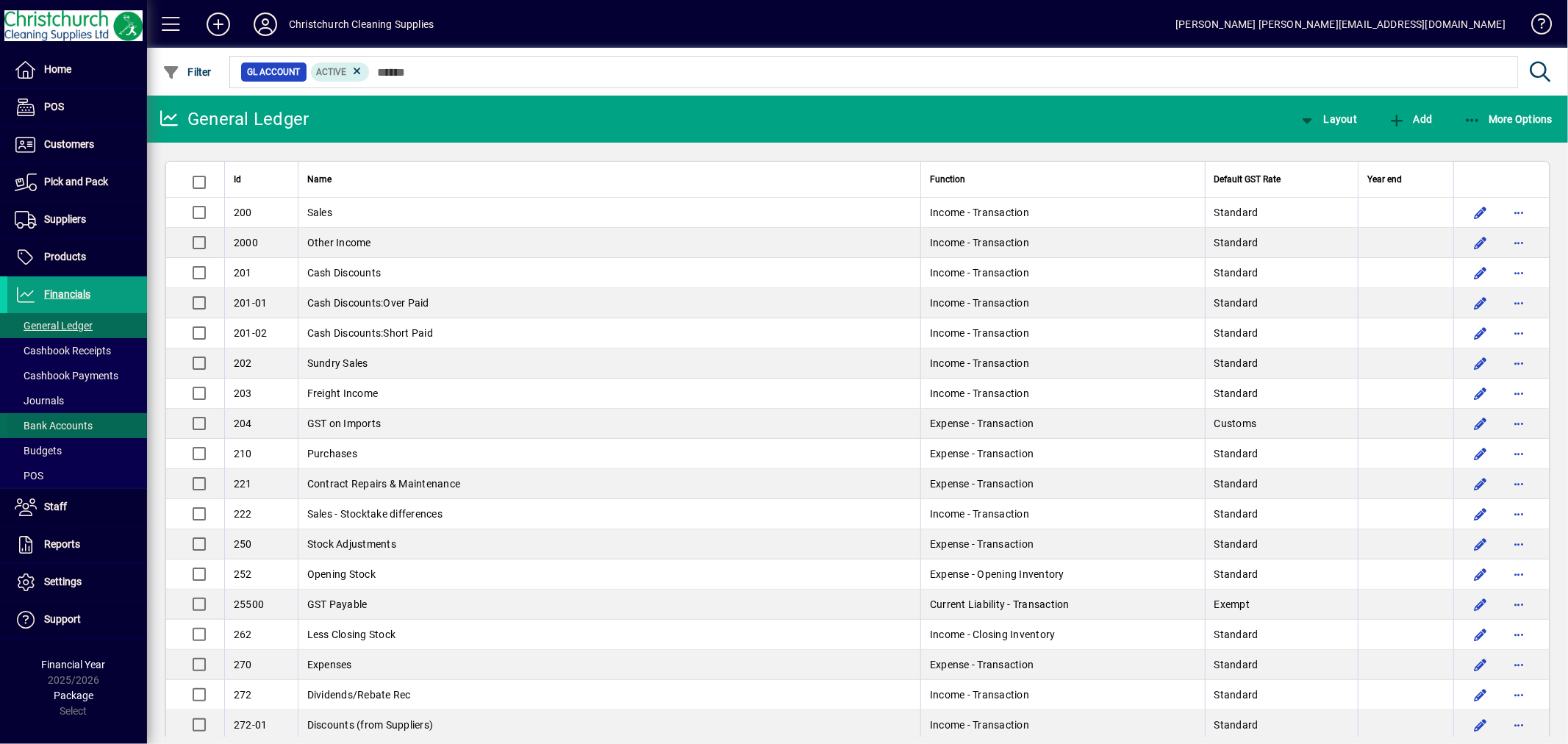
click at [77, 430] on span "Bank Accounts" at bounding box center [54, 425] width 78 height 12
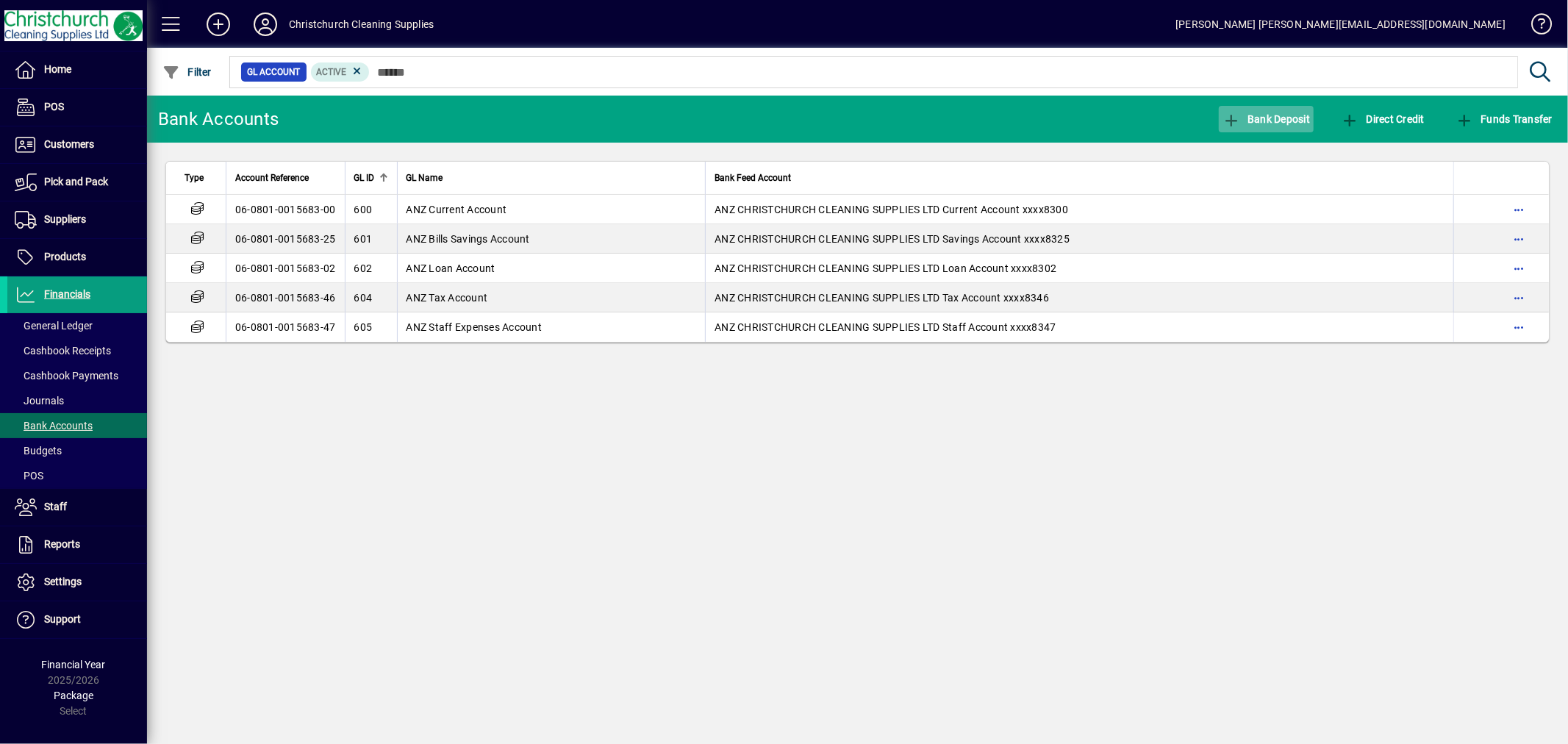
click at [1253, 122] on span "Bank Deposit" at bounding box center [1267, 119] width 89 height 12
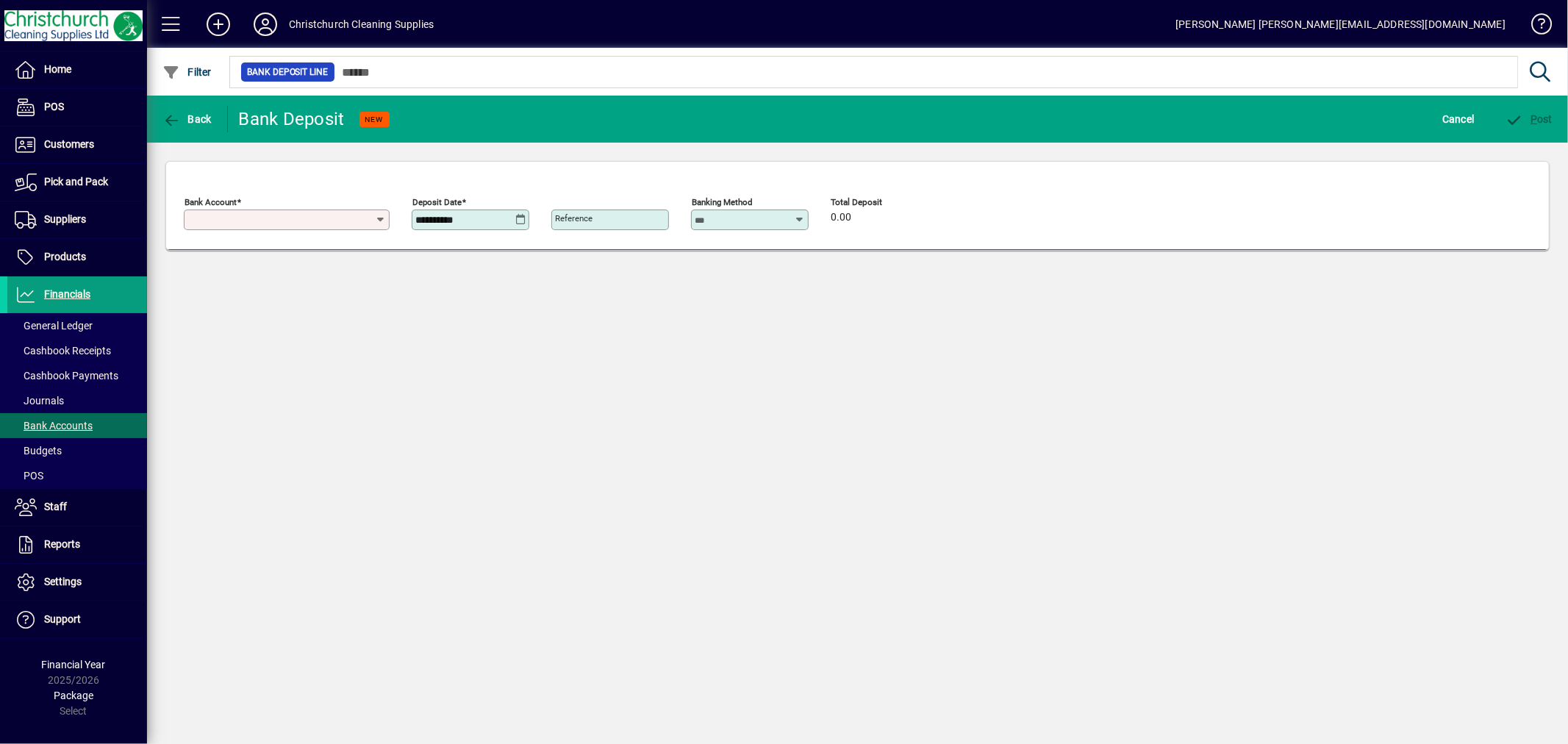
type input "**********"
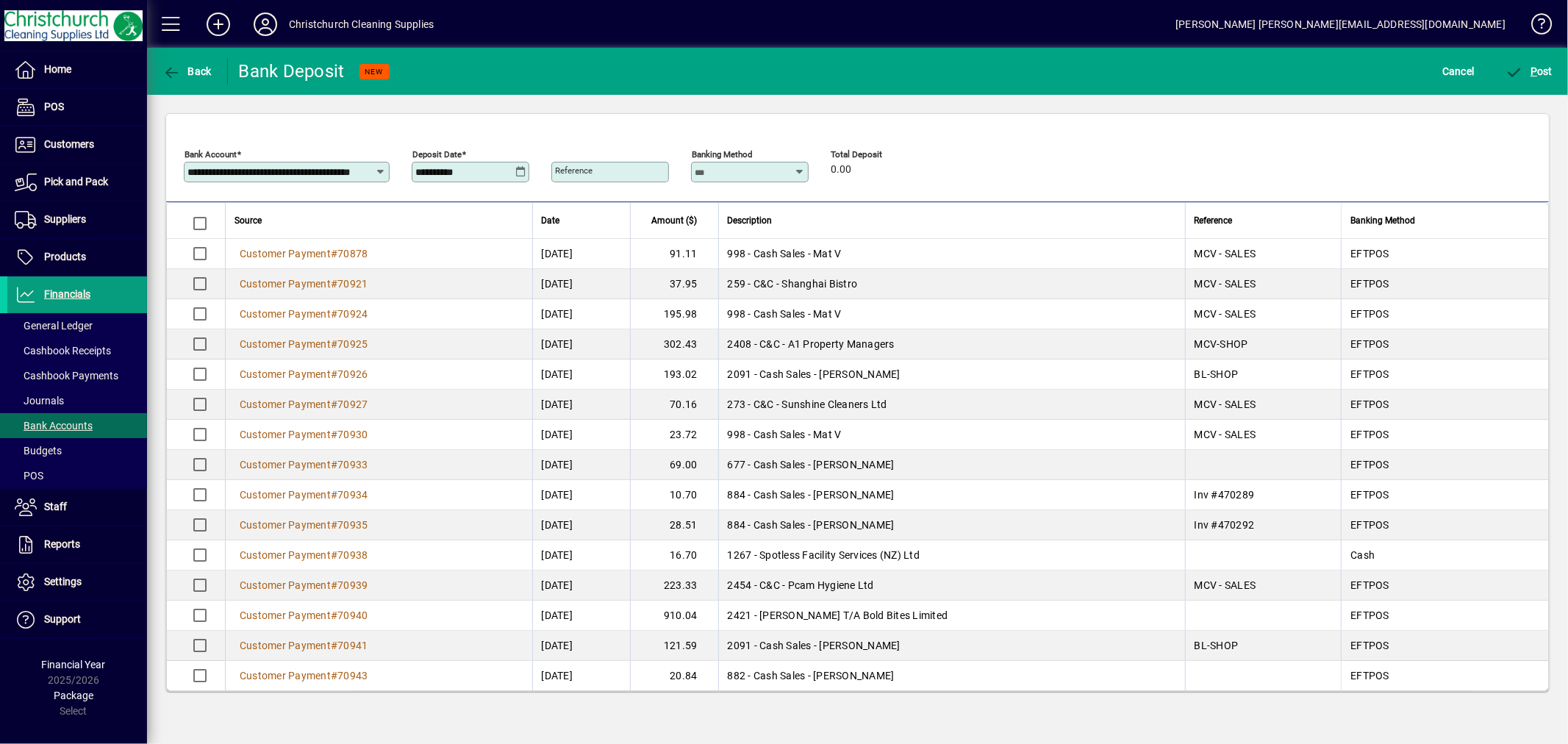
click at [802, 164] on div "Banking Method" at bounding box center [750, 172] width 118 height 21
click at [734, 288] on div "EFTPOS" at bounding box center [723, 285] width 40 height 16
type input "******"
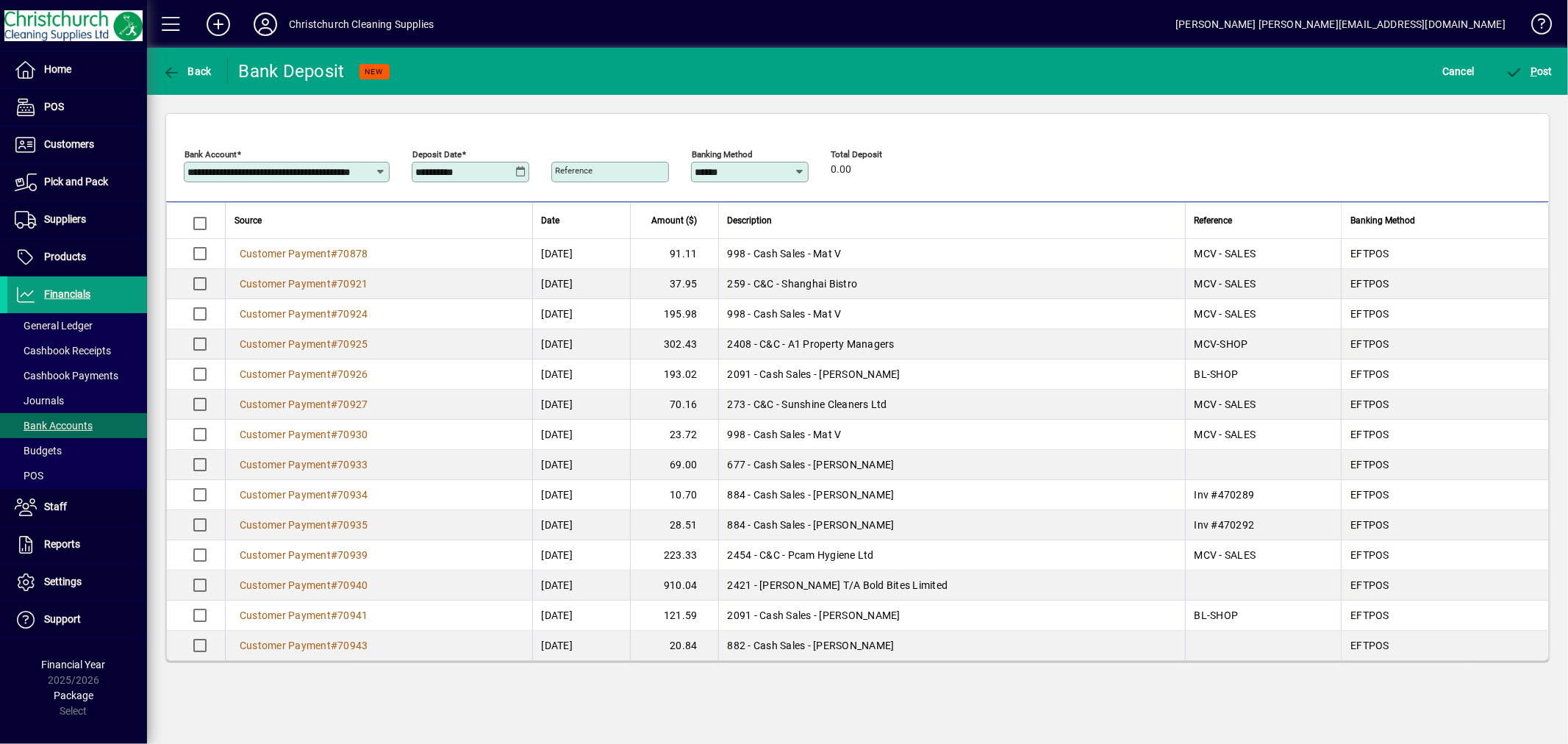
click at [517, 173] on icon at bounding box center [521, 172] width 11 height 12
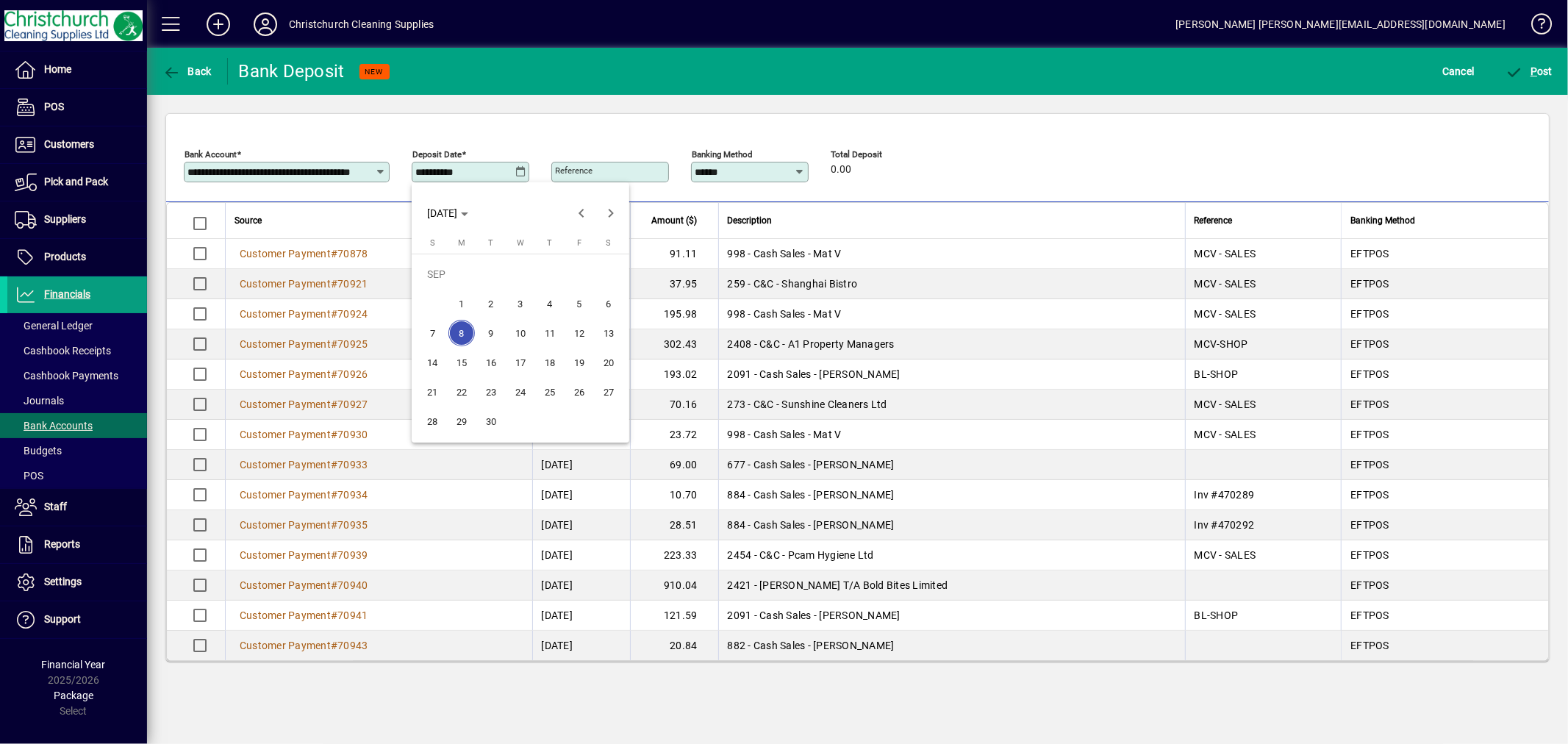
click at [581, 307] on span "5" at bounding box center [579, 303] width 26 height 26
type input "**********"
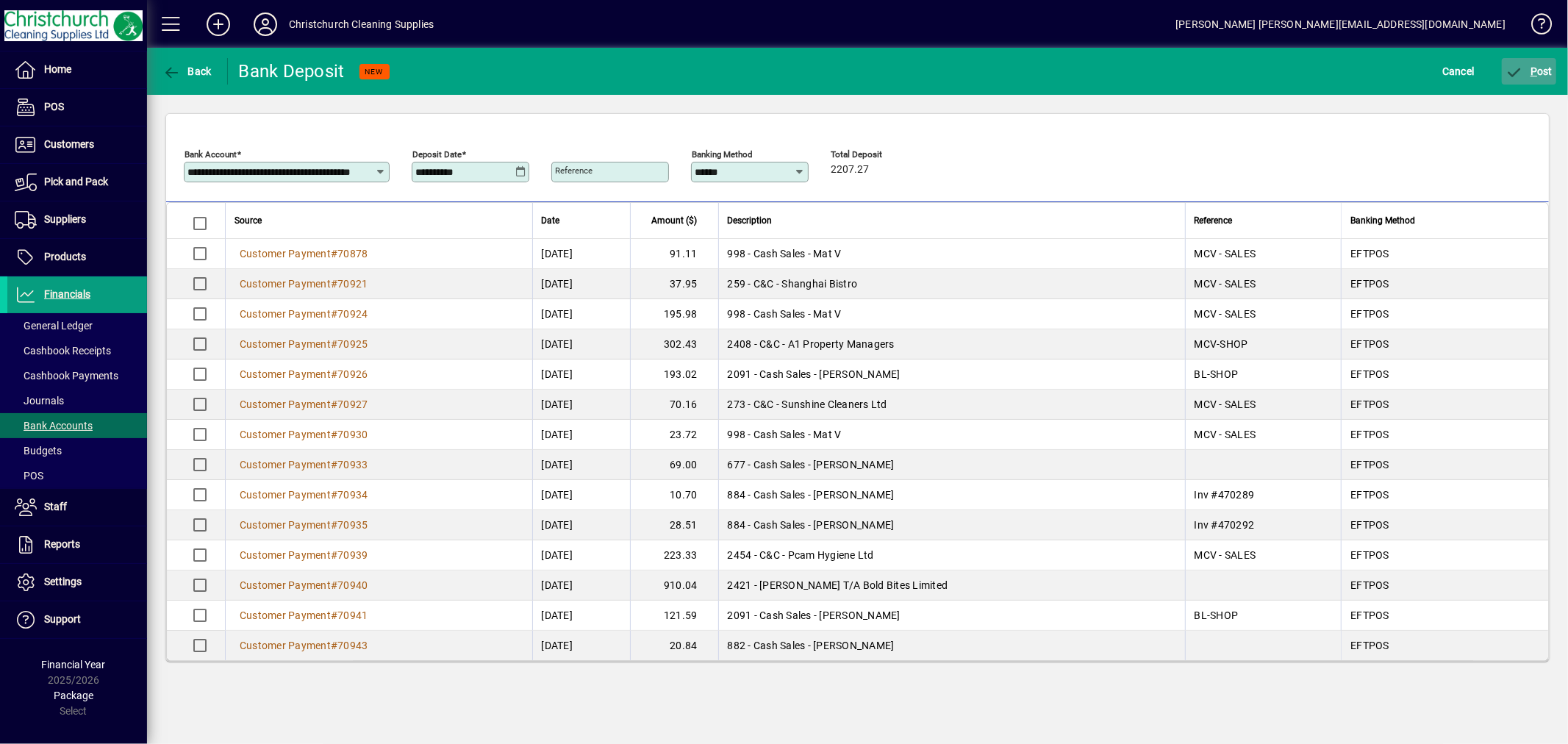
click at [1535, 70] on span "P" at bounding box center [1534, 71] width 6 height 12
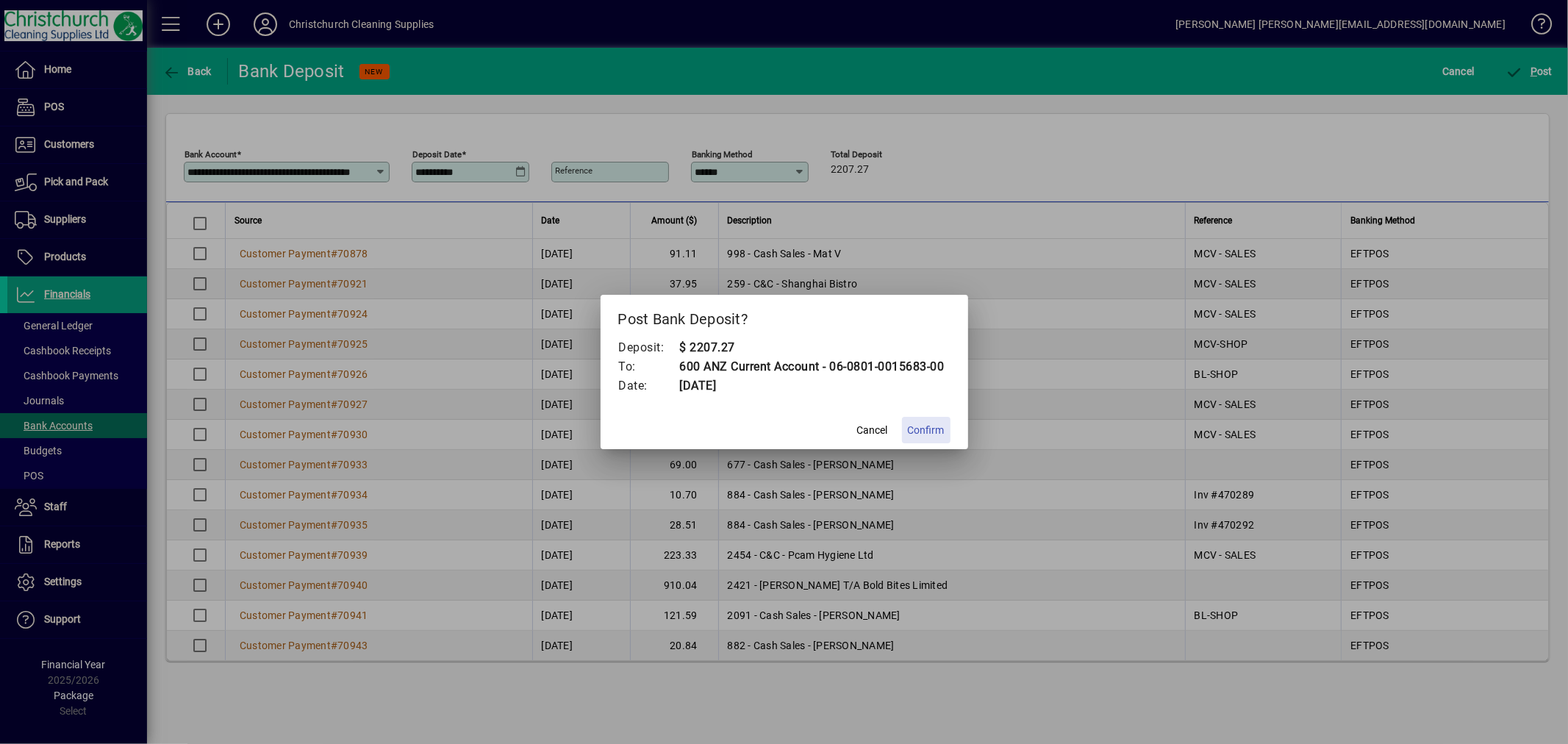
click at [939, 425] on span "Confirm" at bounding box center [926, 431] width 36 height 16
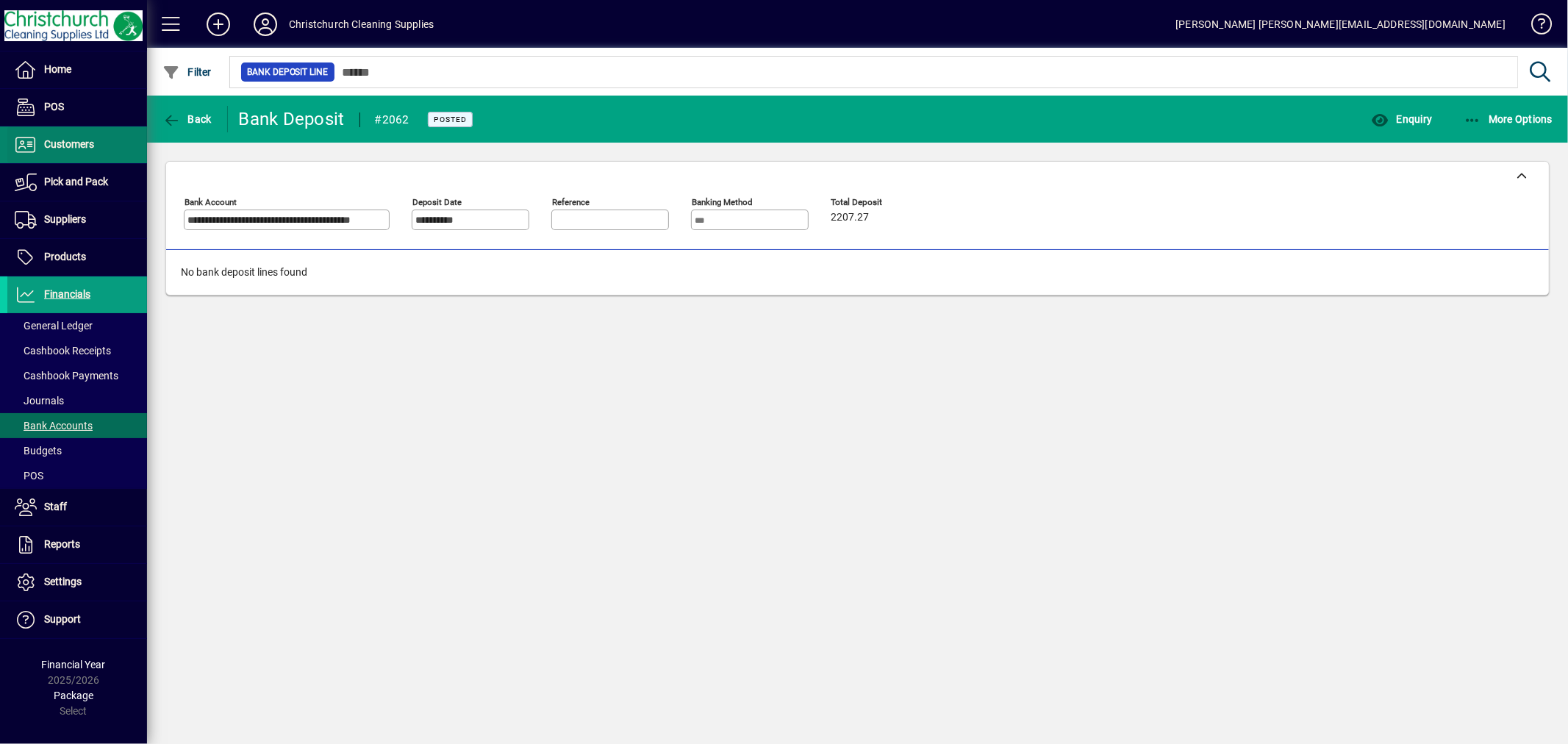
click at [83, 148] on span "Customers" at bounding box center [69, 144] width 50 height 12
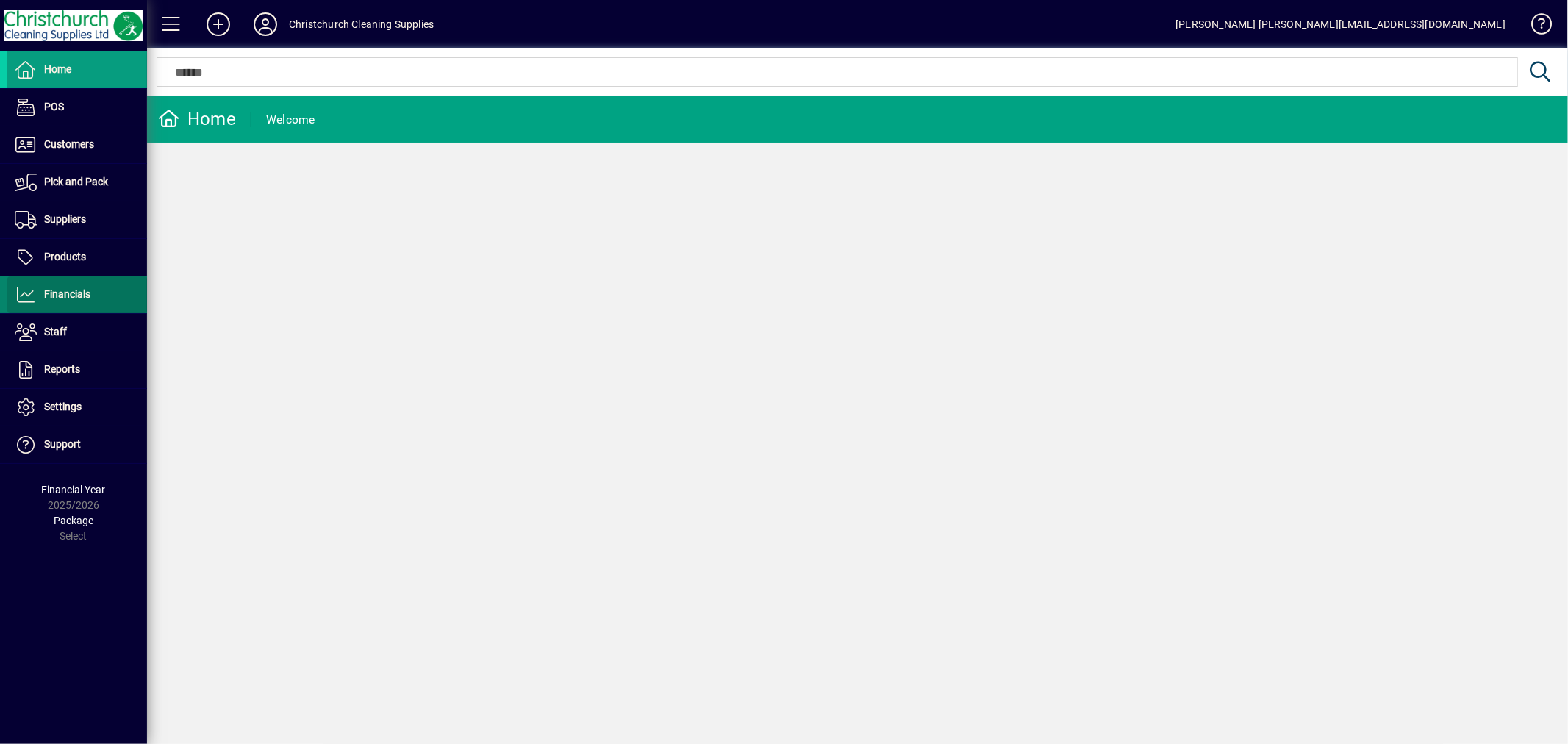
click at [64, 289] on span "Financials" at bounding box center [67, 294] width 47 height 12
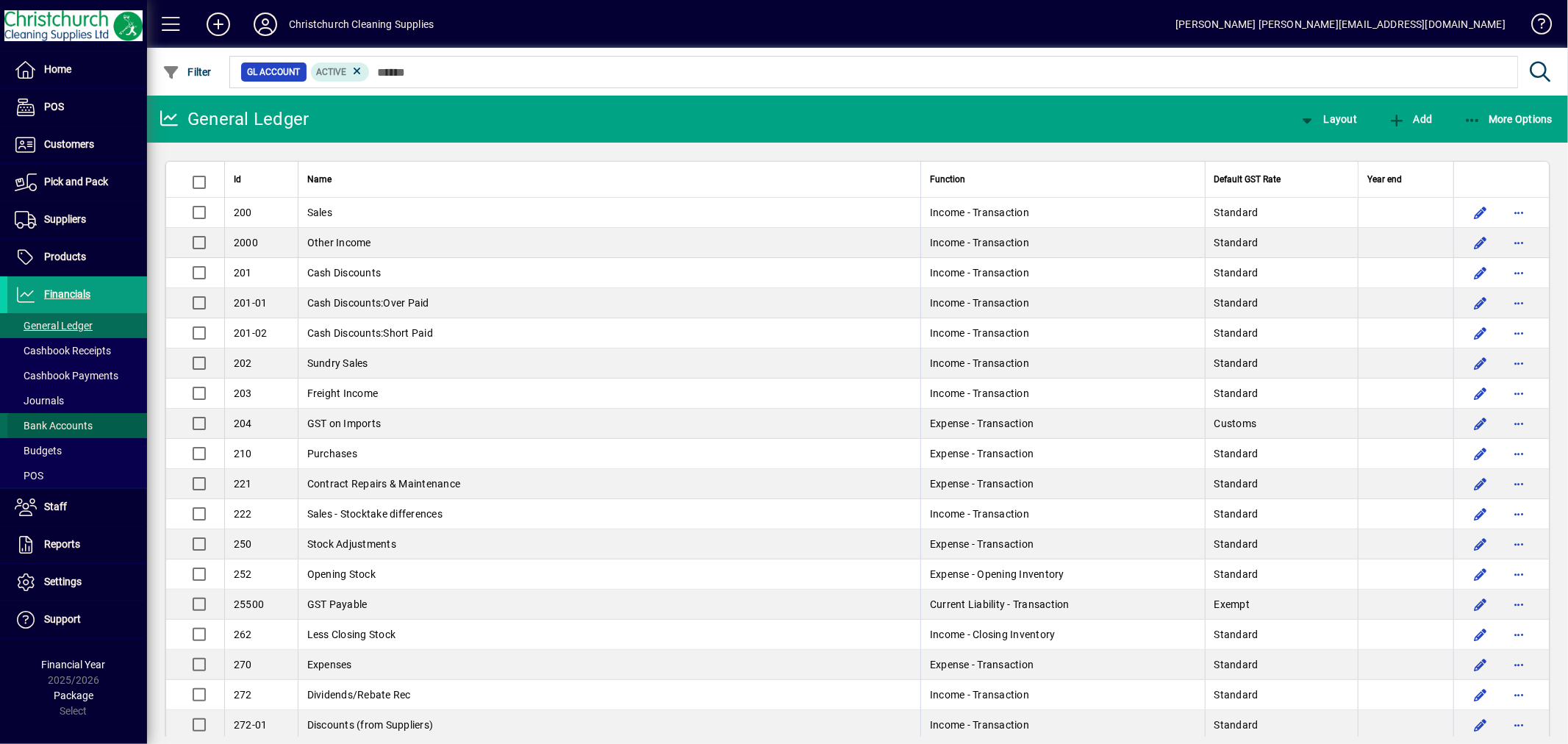
click at [56, 427] on span "Bank Accounts" at bounding box center [54, 425] width 78 height 12
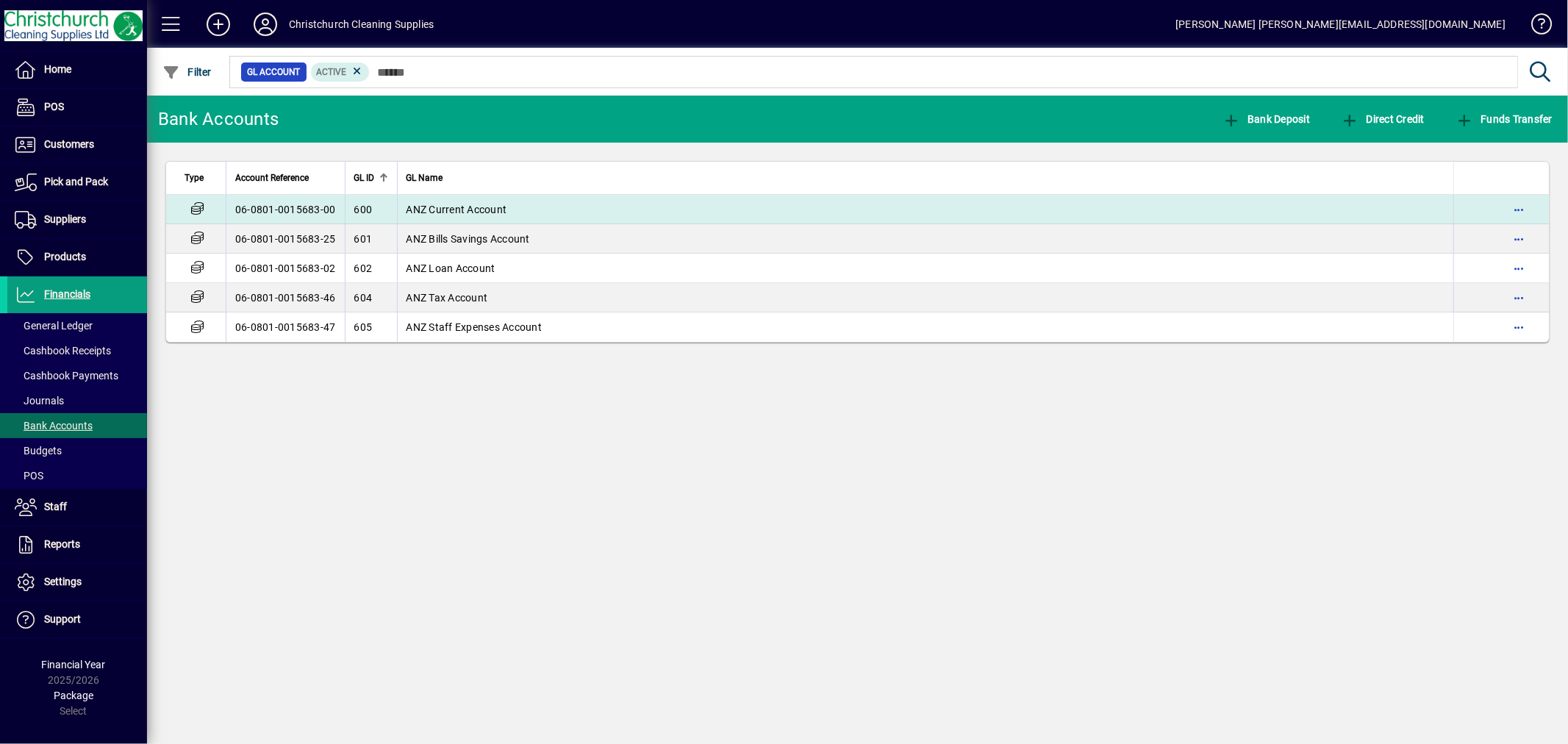
click at [511, 209] on td "ANZ Current Account" at bounding box center [925, 209] width 1057 height 29
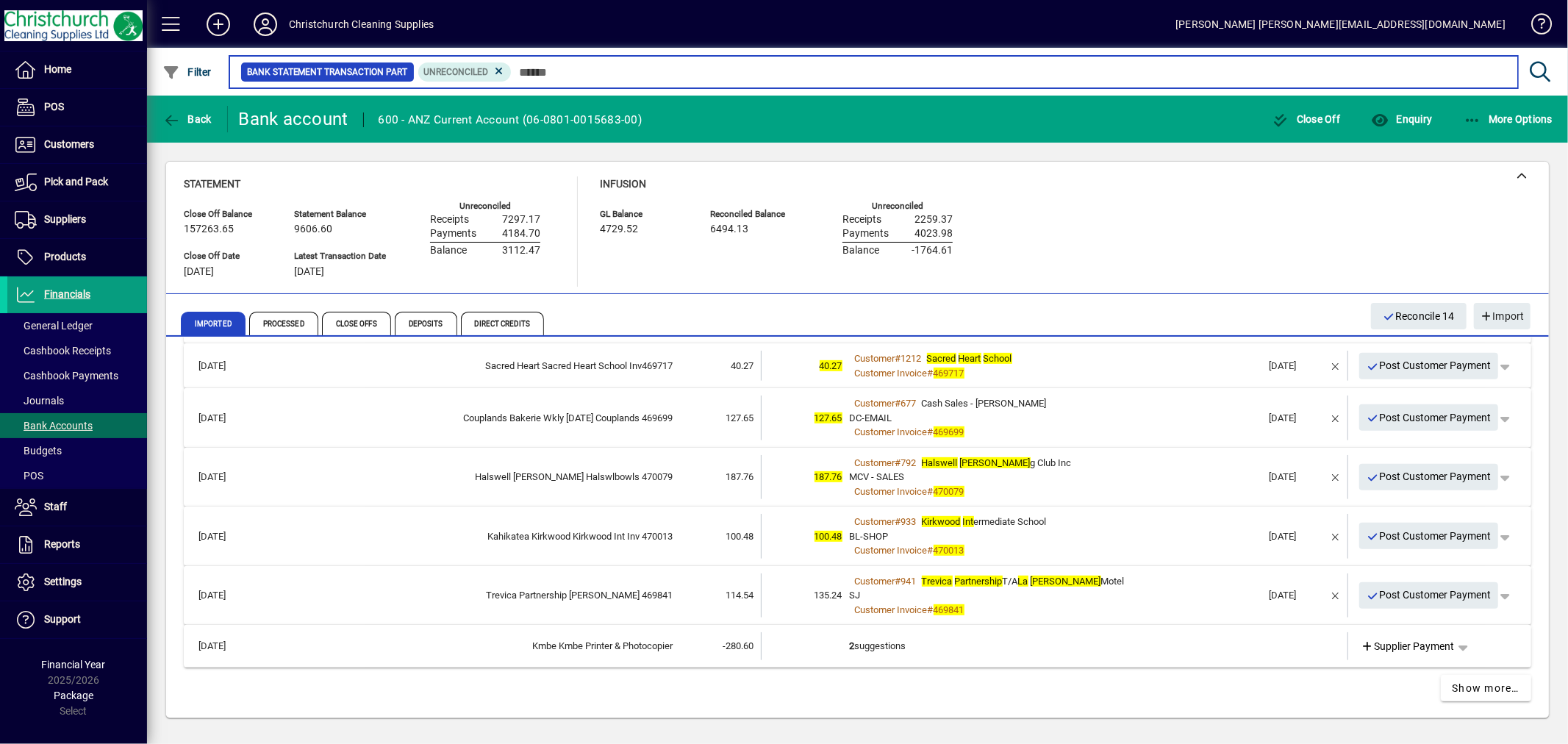
scroll to position [659, 0]
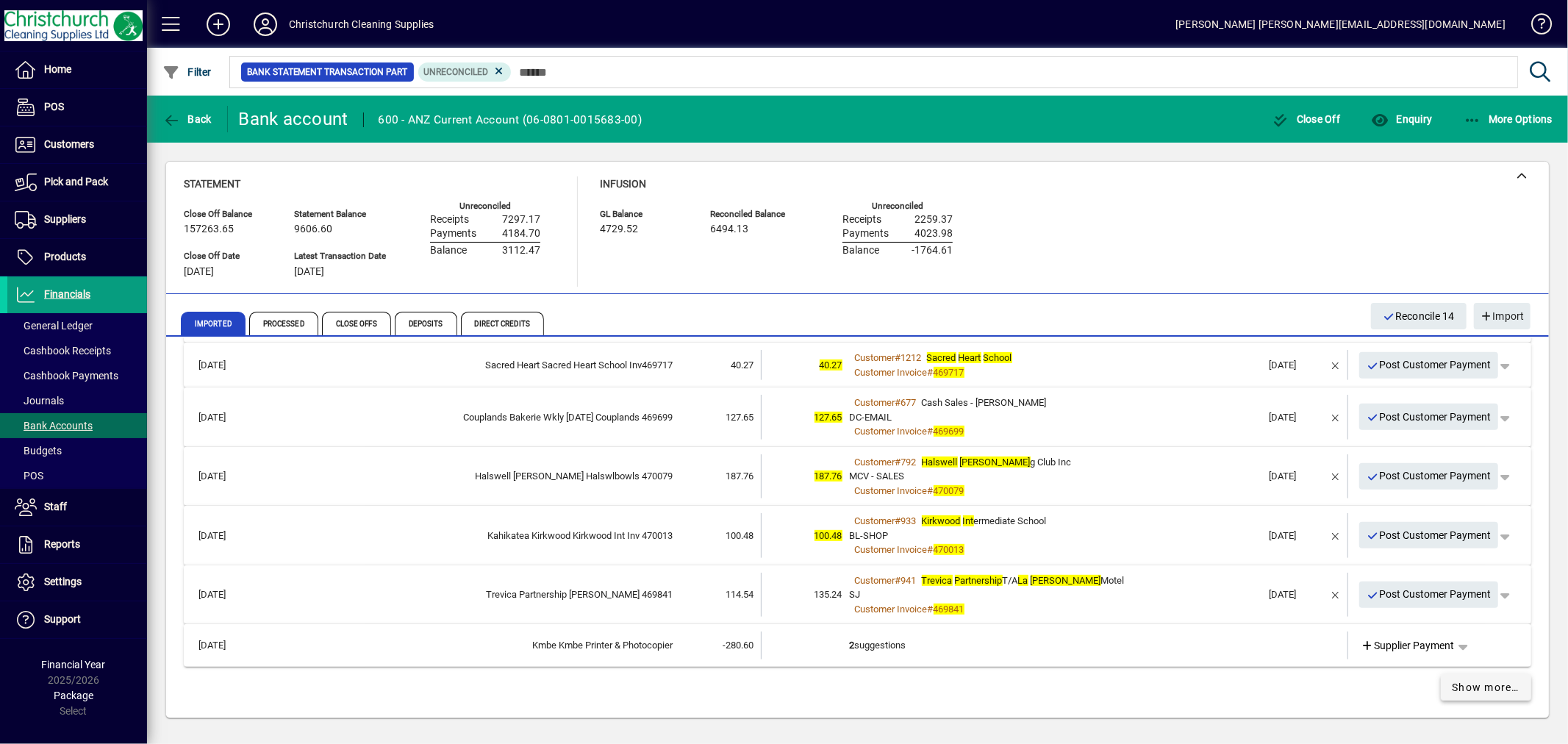
click at [1456, 684] on span "Show more…" at bounding box center [1487, 688] width 68 height 16
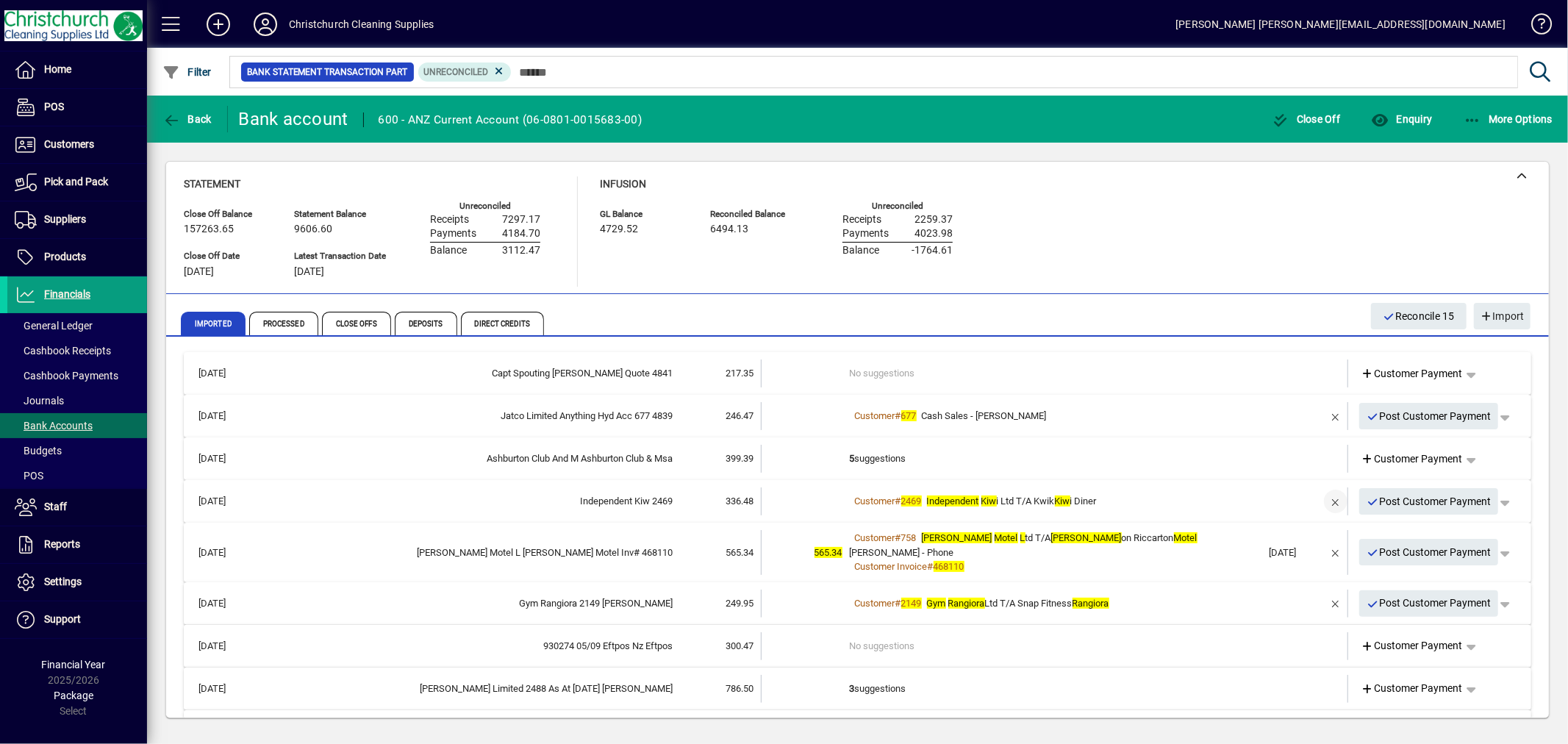
click at [1321, 500] on span "button" at bounding box center [1336, 501] width 36 height 36
click at [891, 498] on td "3 suggestions" at bounding box center [1056, 501] width 413 height 28
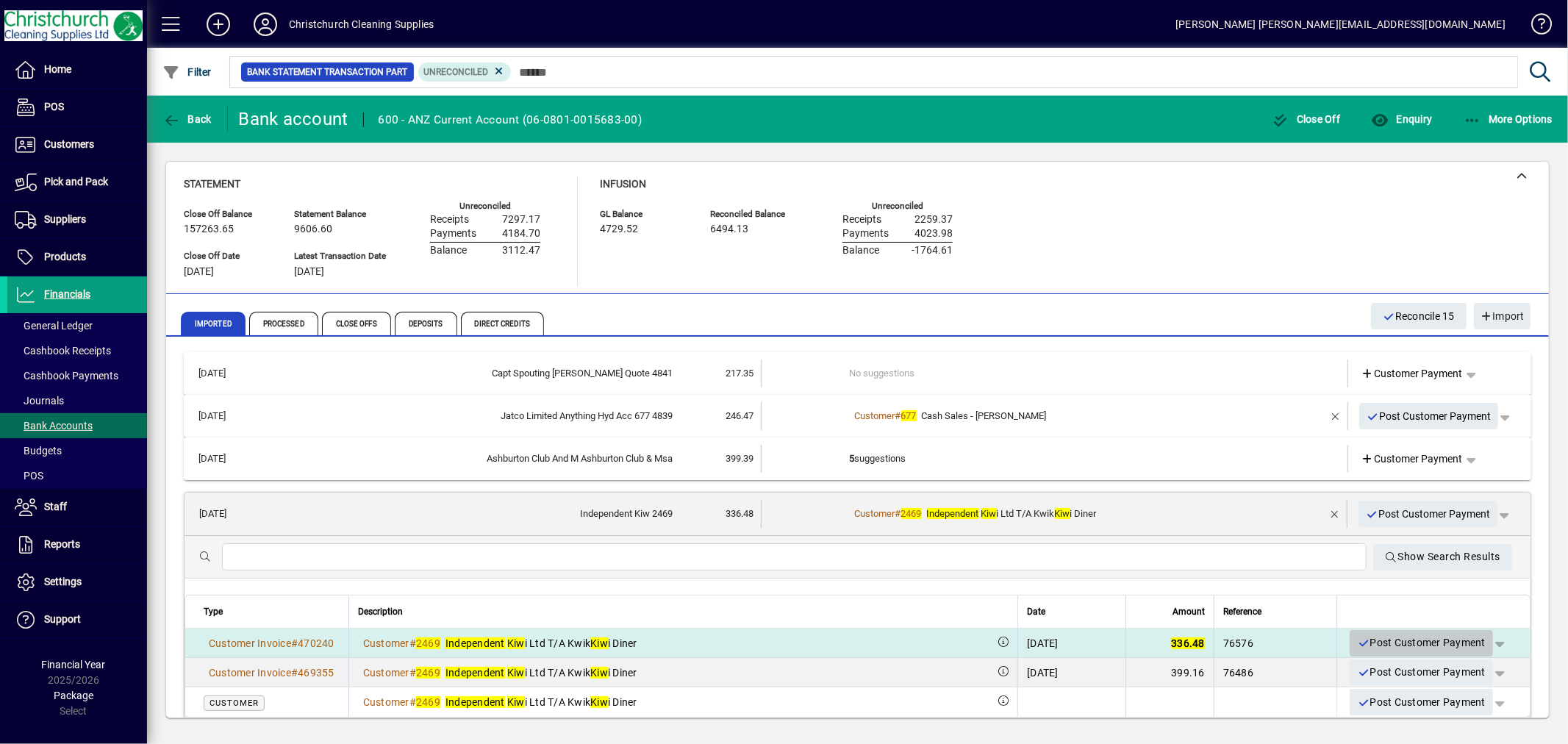
click at [1415, 642] on span "Post Customer Payment" at bounding box center [1422, 643] width 129 height 25
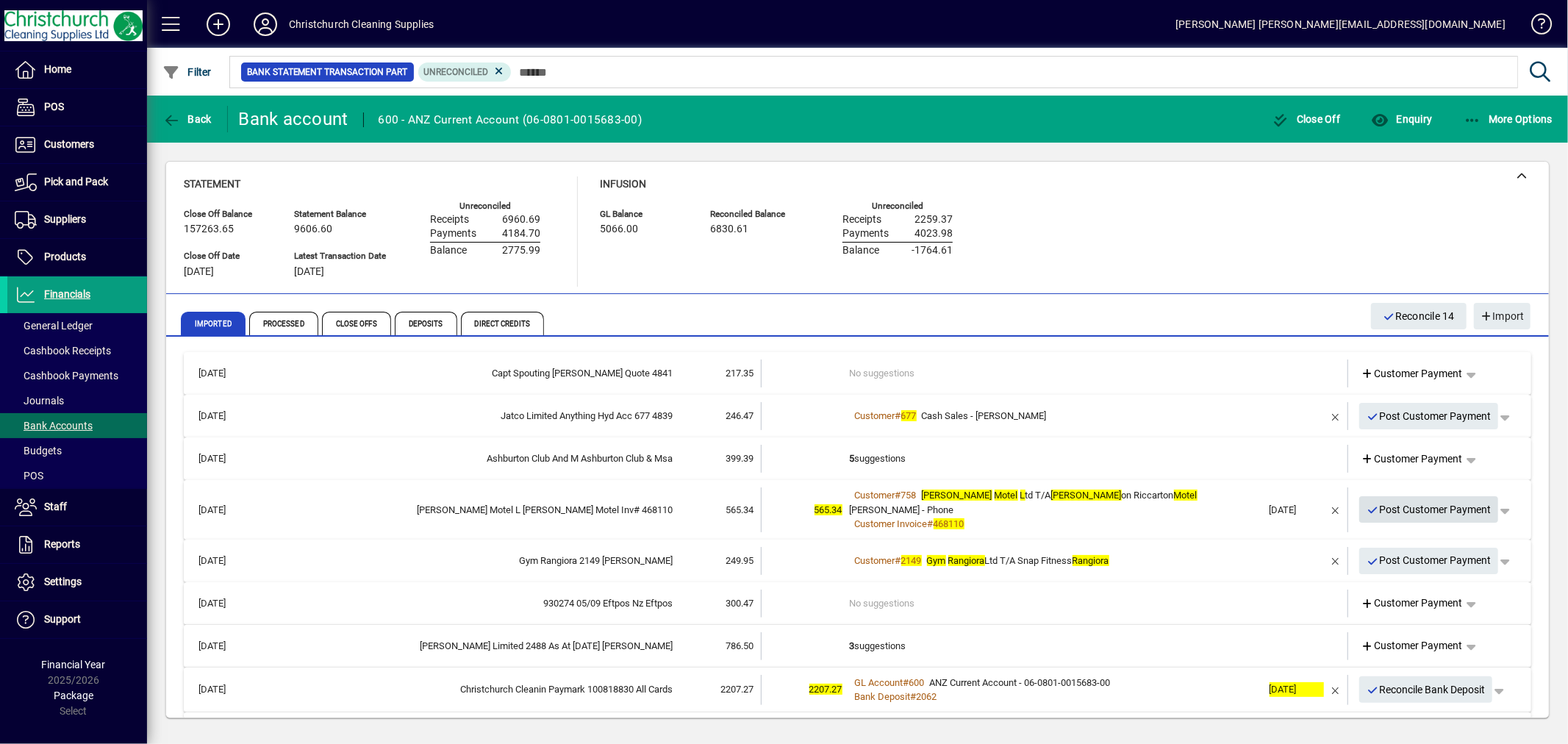
click at [1422, 505] on span "Post Customer Payment" at bounding box center [1430, 510] width 125 height 25
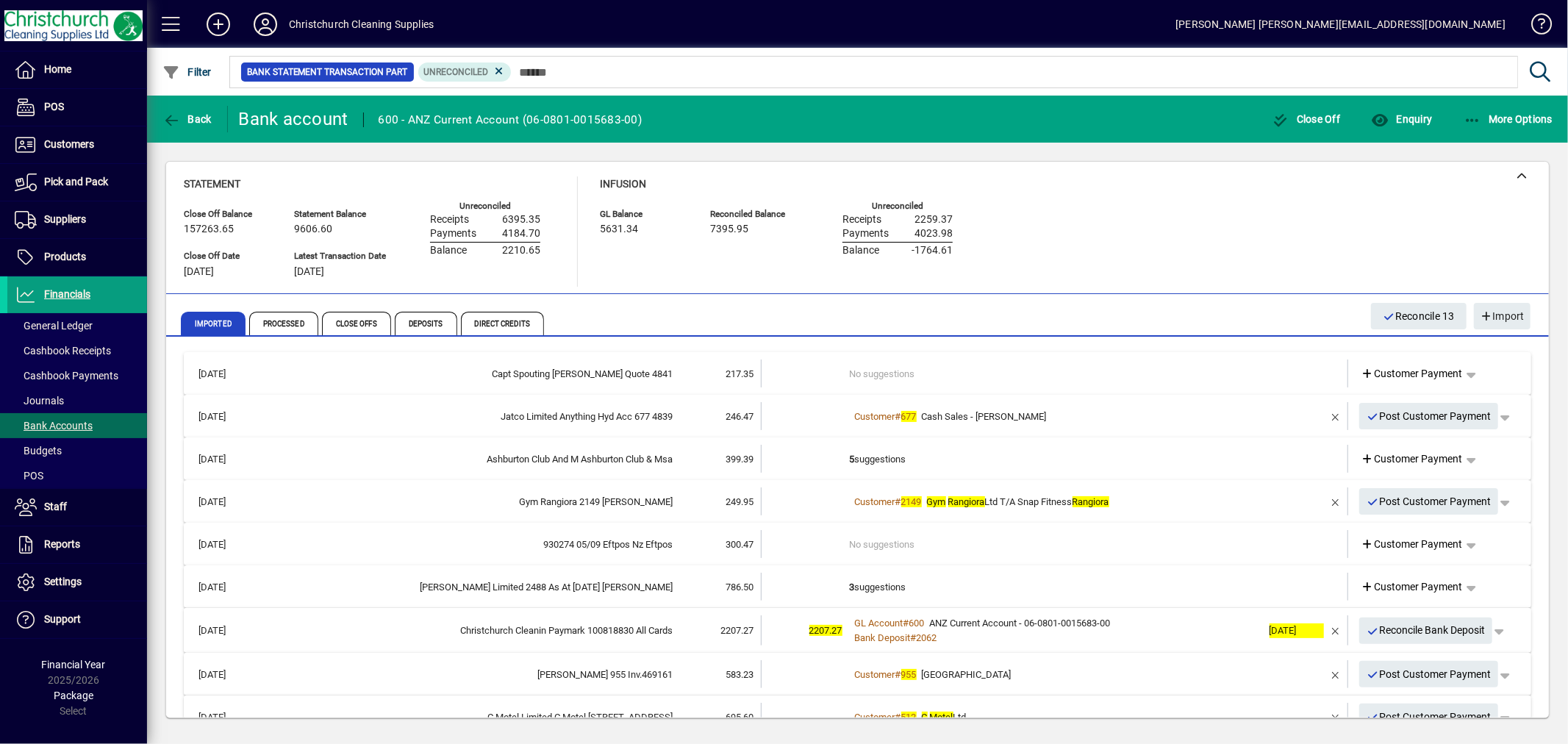
scroll to position [81, 0]
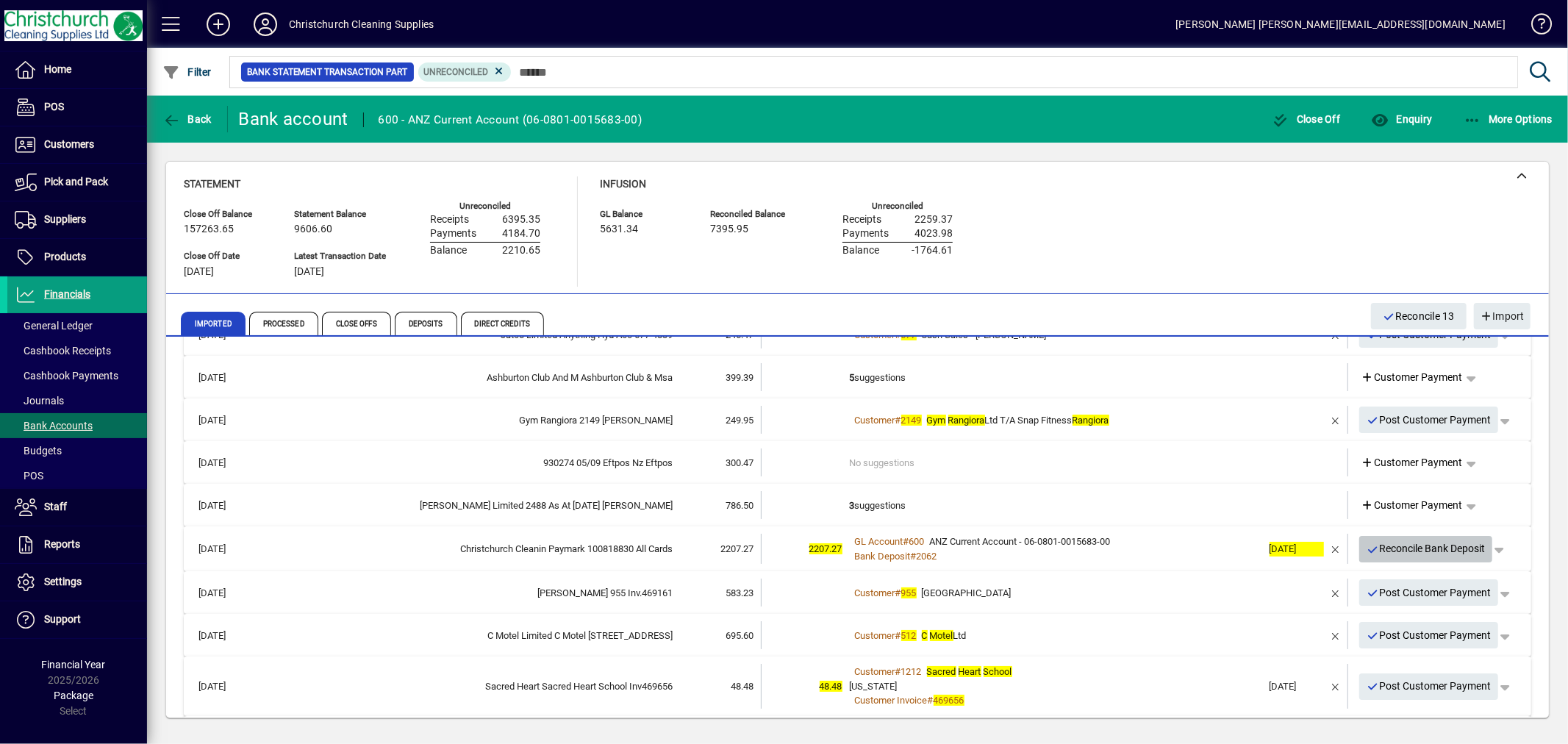
click at [1396, 550] on span "Reconcile Bank Deposit" at bounding box center [1426, 549] width 119 height 25
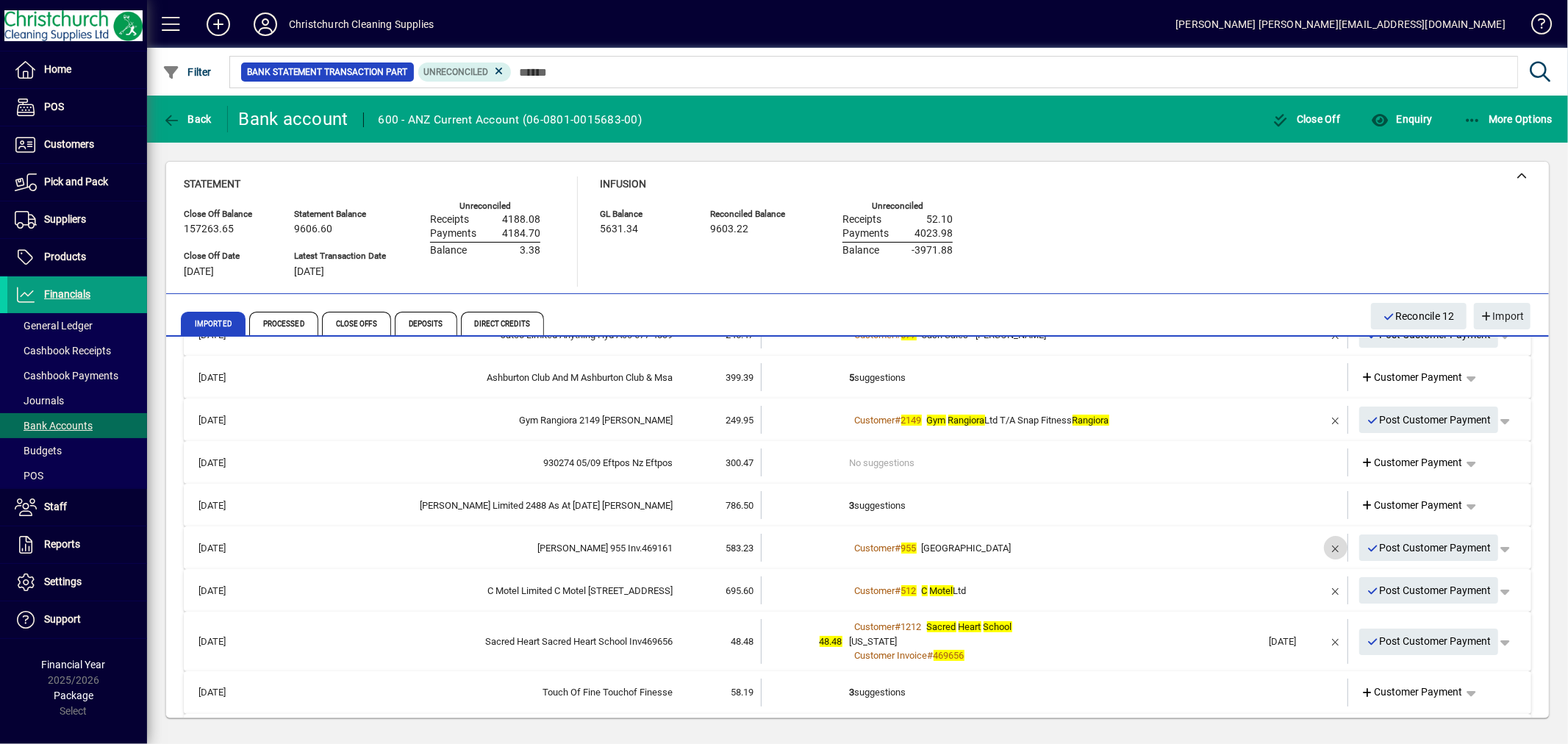
click at [1328, 550] on span "button" at bounding box center [1336, 547] width 36 height 36
click at [863, 541] on td "2+ suggestions" at bounding box center [1056, 547] width 413 height 28
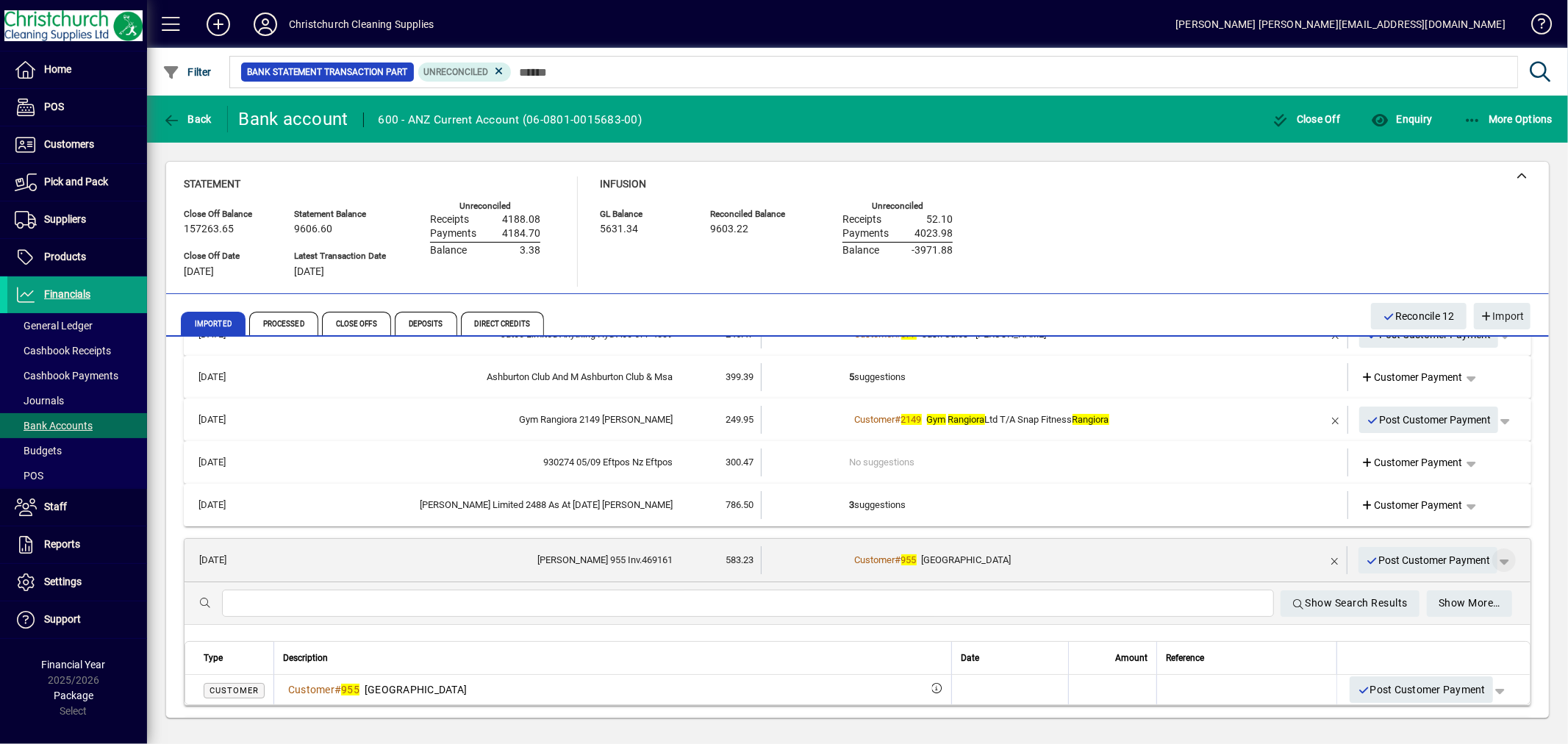
click at [1491, 562] on span "button" at bounding box center [1504, 560] width 36 height 36
click at [1453, 586] on span "Customer Payment" at bounding box center [1447, 591] width 108 height 17
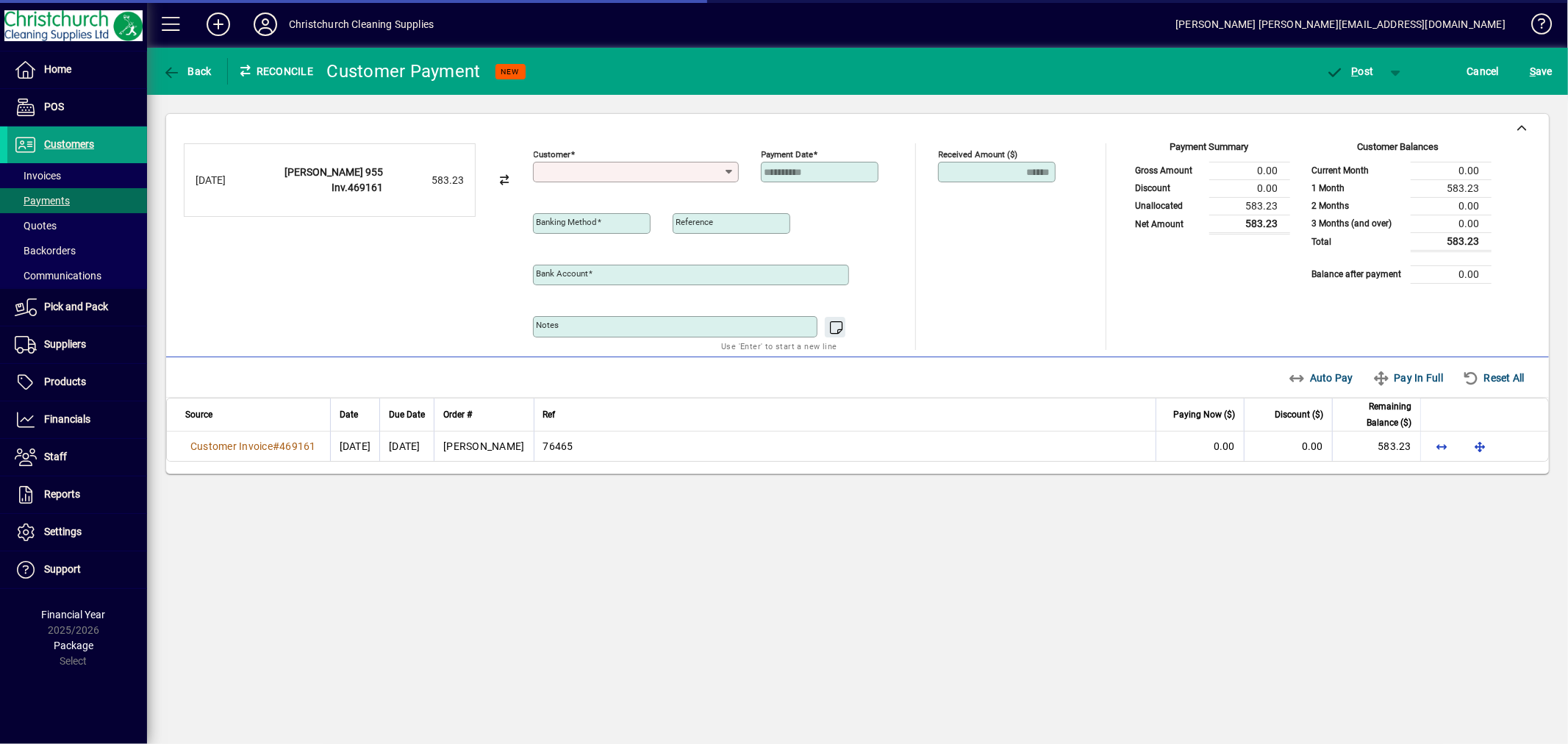
type input "**********"
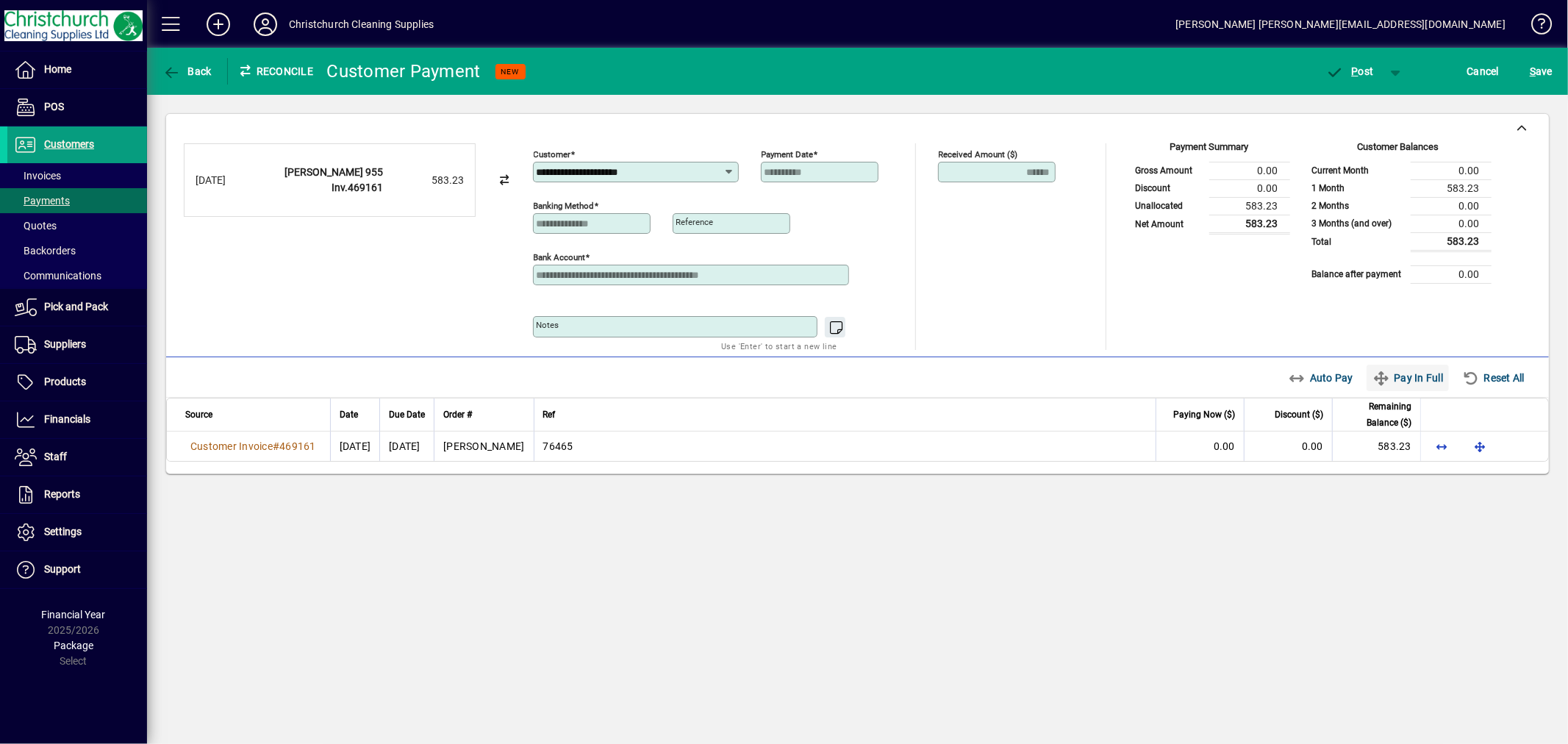
click at [1407, 379] on span "Pay In Full" at bounding box center [1407, 378] width 70 height 24
type input "****"
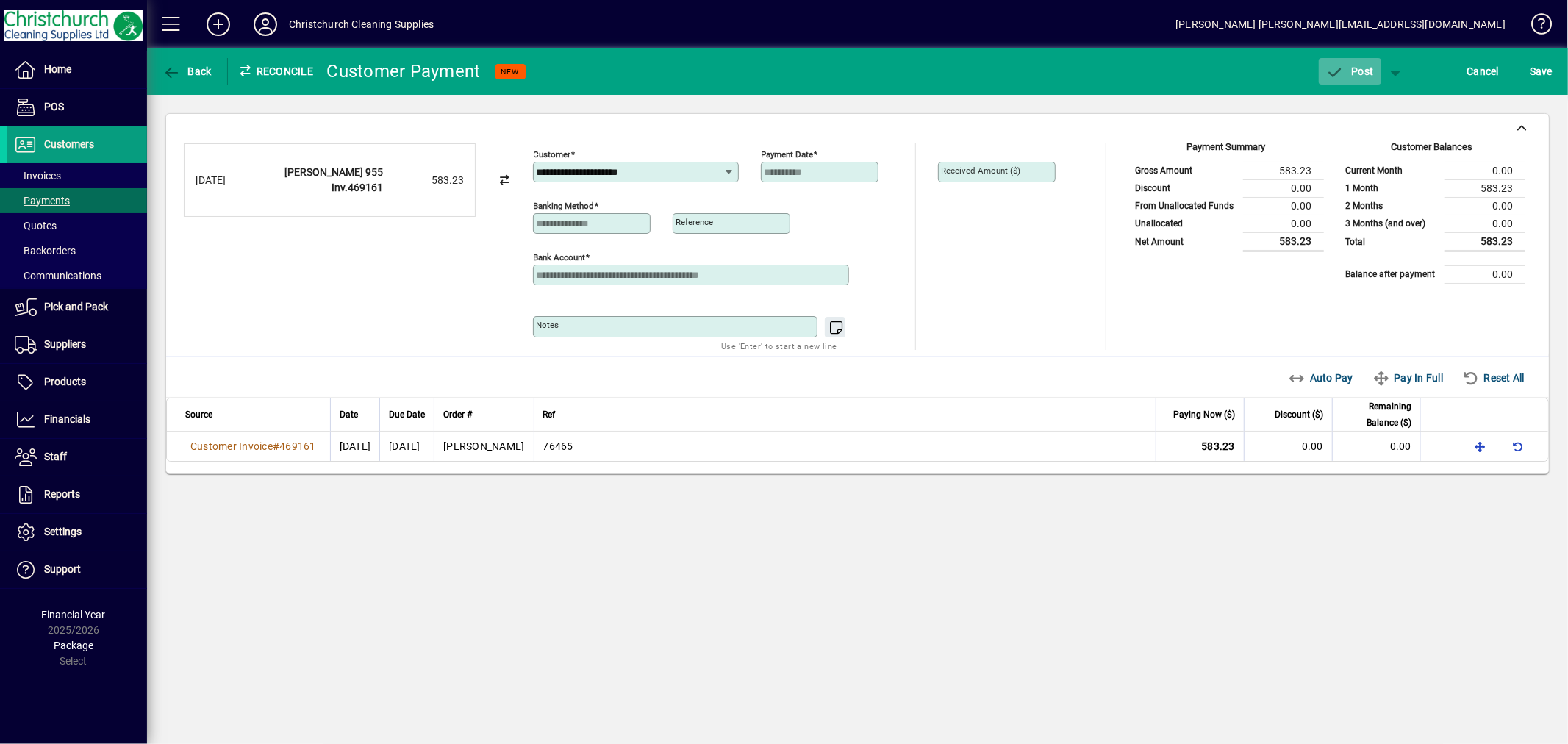
click at [1368, 63] on span "button" at bounding box center [1350, 71] width 62 height 36
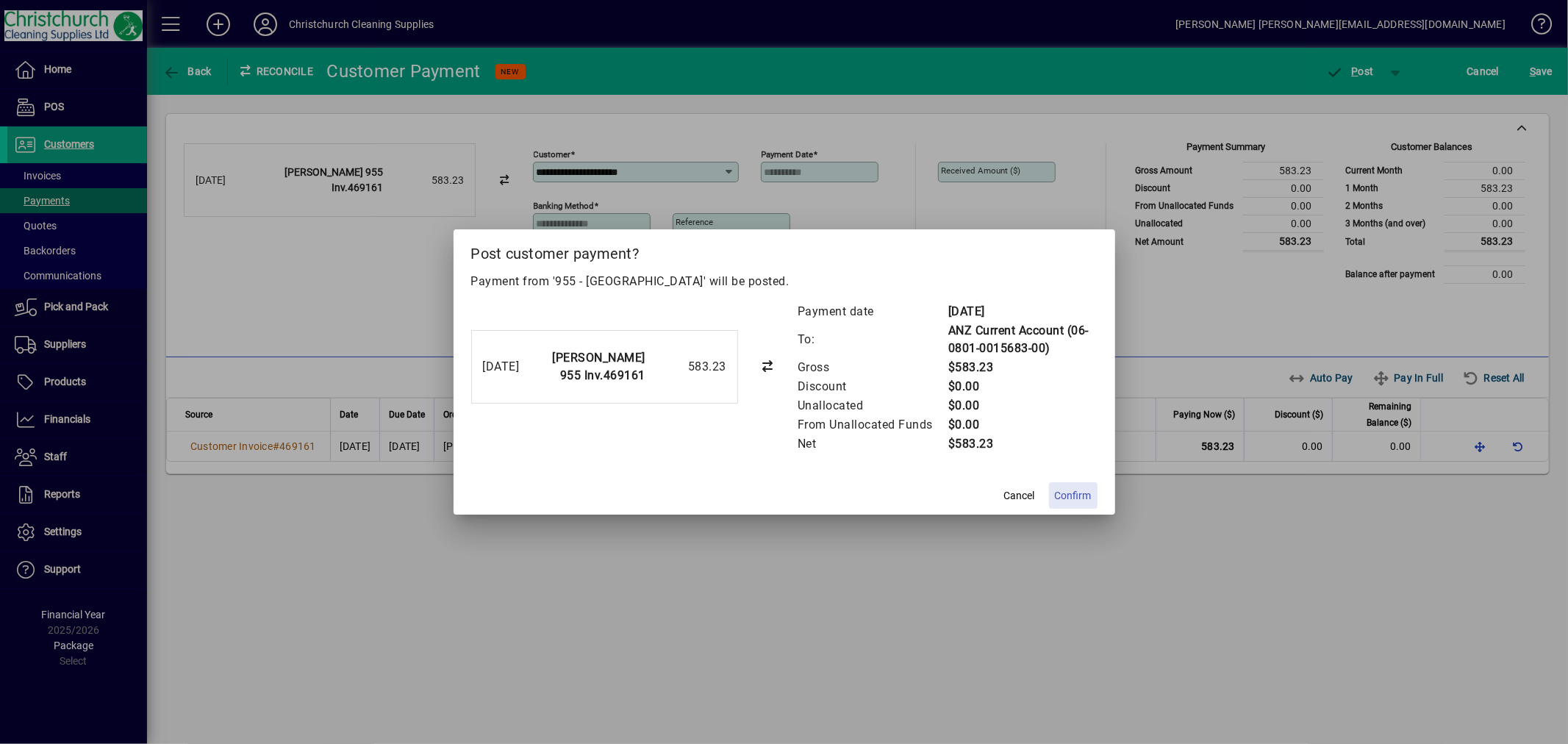
click at [1075, 493] on span "Confirm" at bounding box center [1073, 496] width 36 height 16
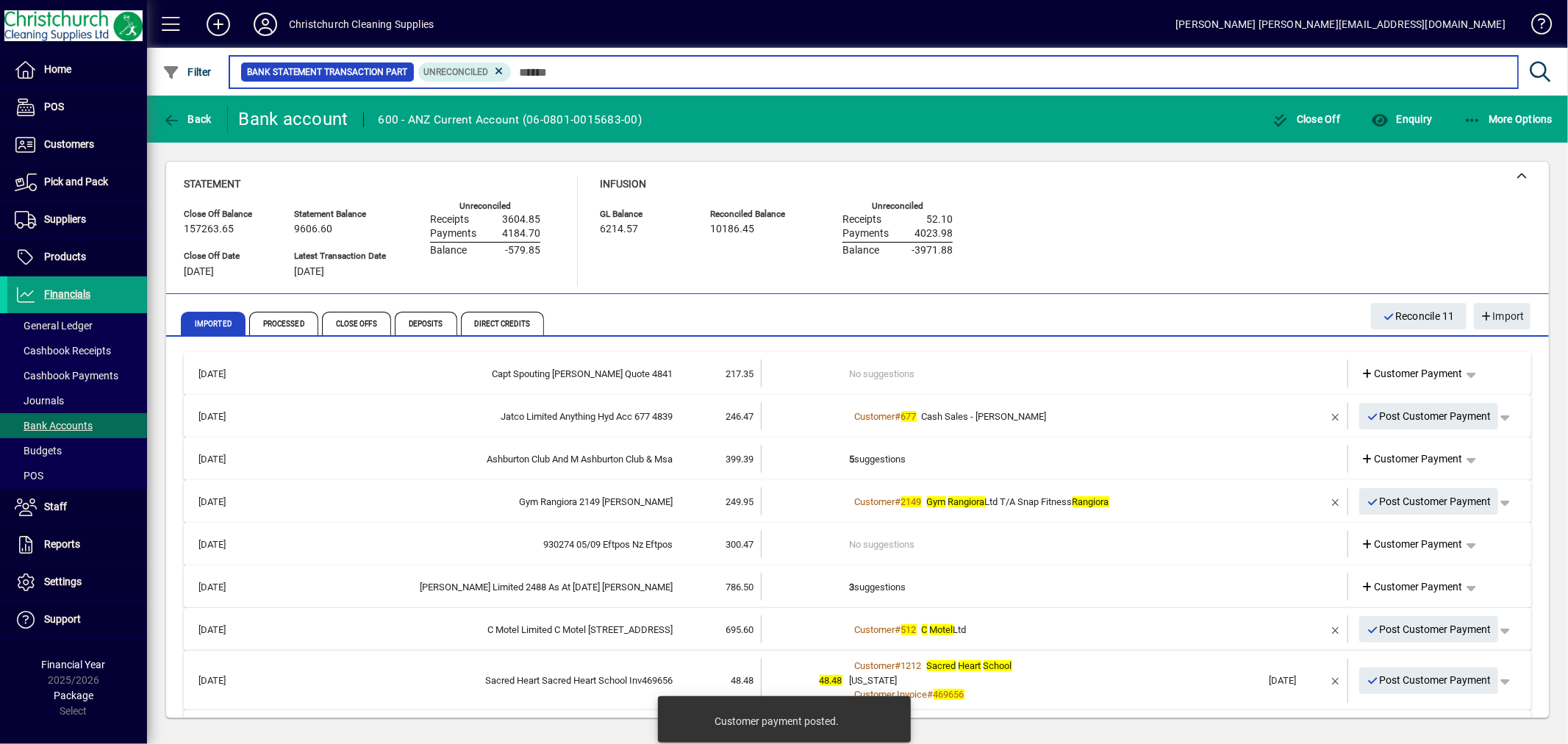
scroll to position [81, 0]
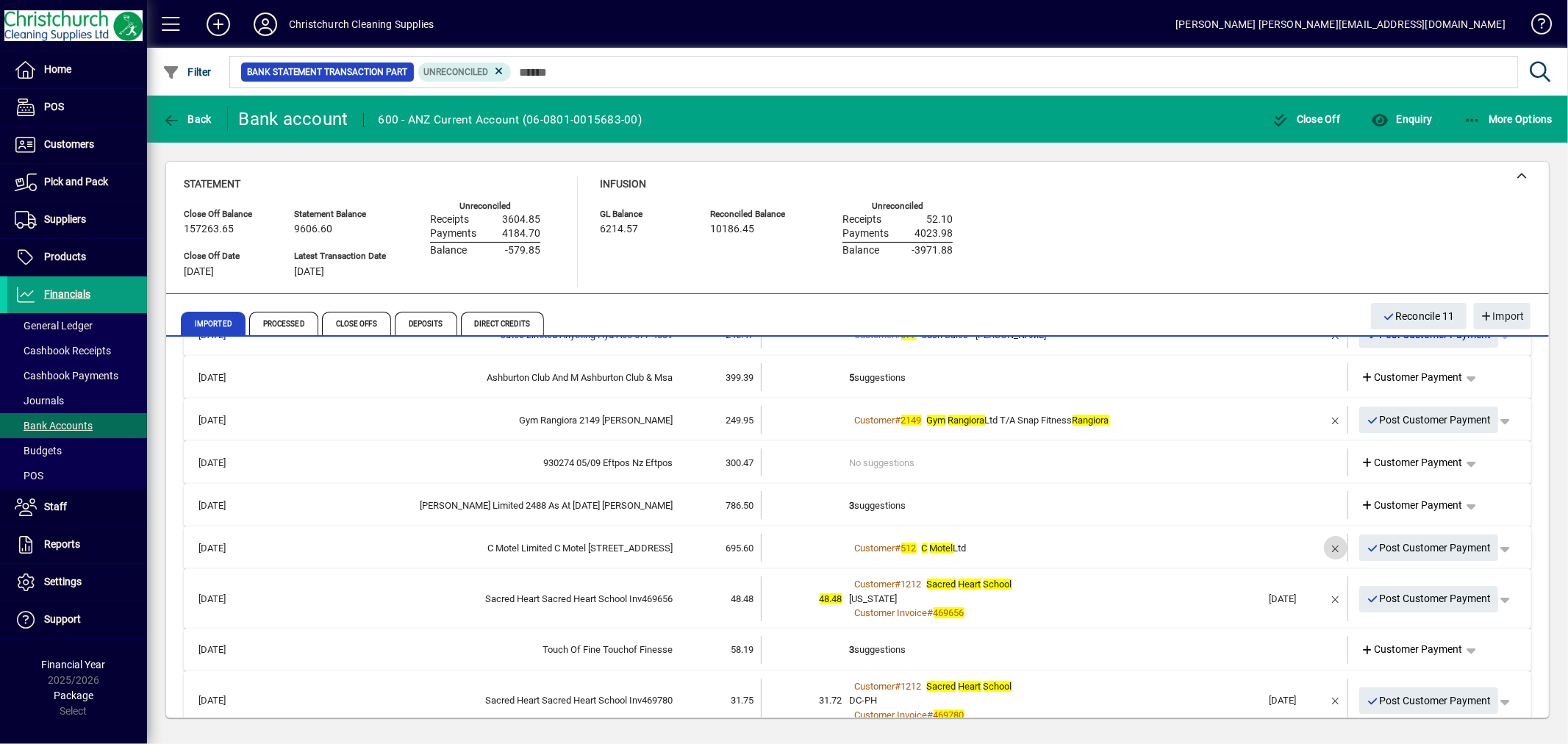
click at [1326, 546] on span "button" at bounding box center [1336, 547] width 36 height 36
click at [888, 548] on td "2+ suggestions" at bounding box center [1056, 547] width 413 height 28
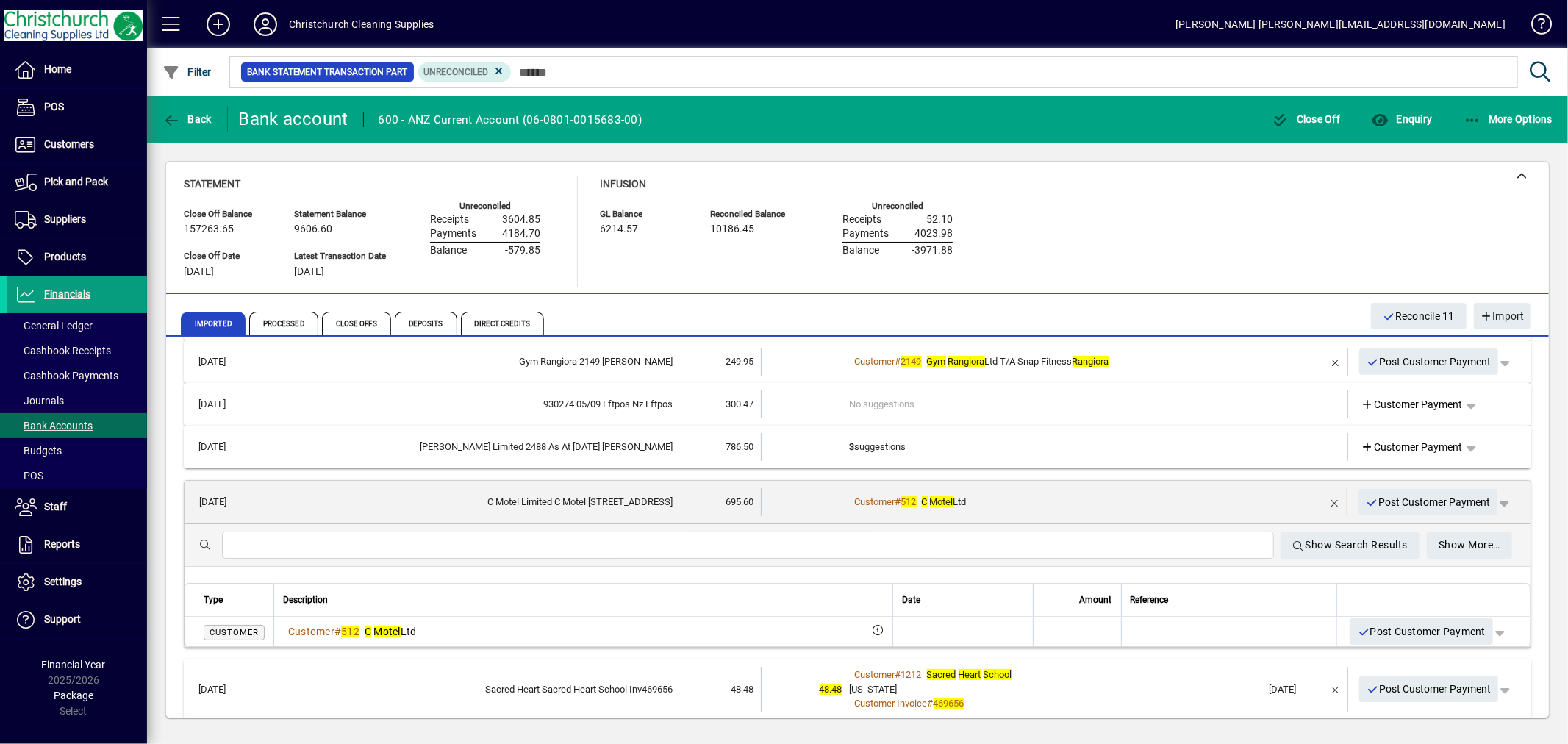
scroll to position [163, 0]
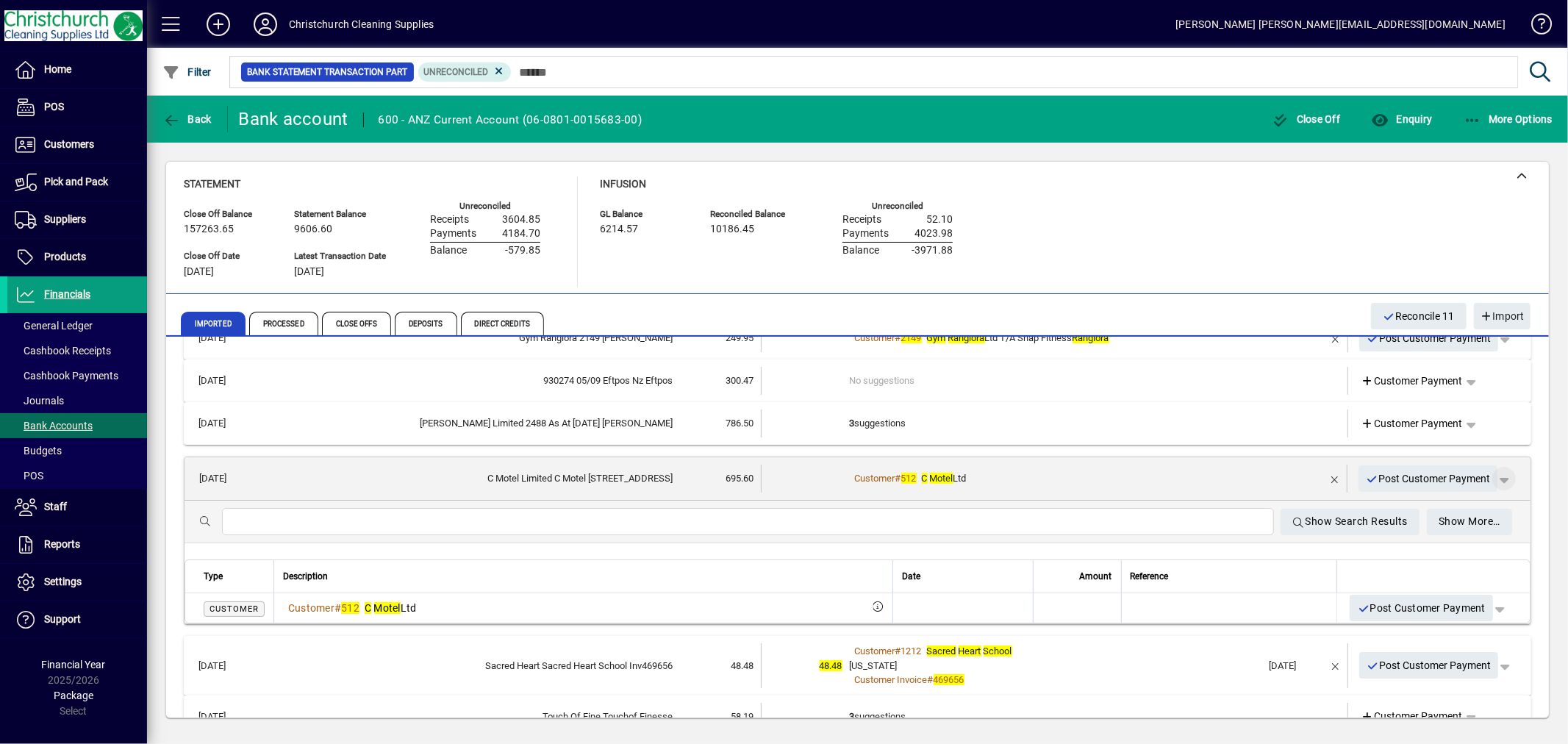
click at [1494, 478] on span "button" at bounding box center [1504, 478] width 36 height 36
click at [1453, 503] on span "Customer Payment" at bounding box center [1447, 508] width 108 height 17
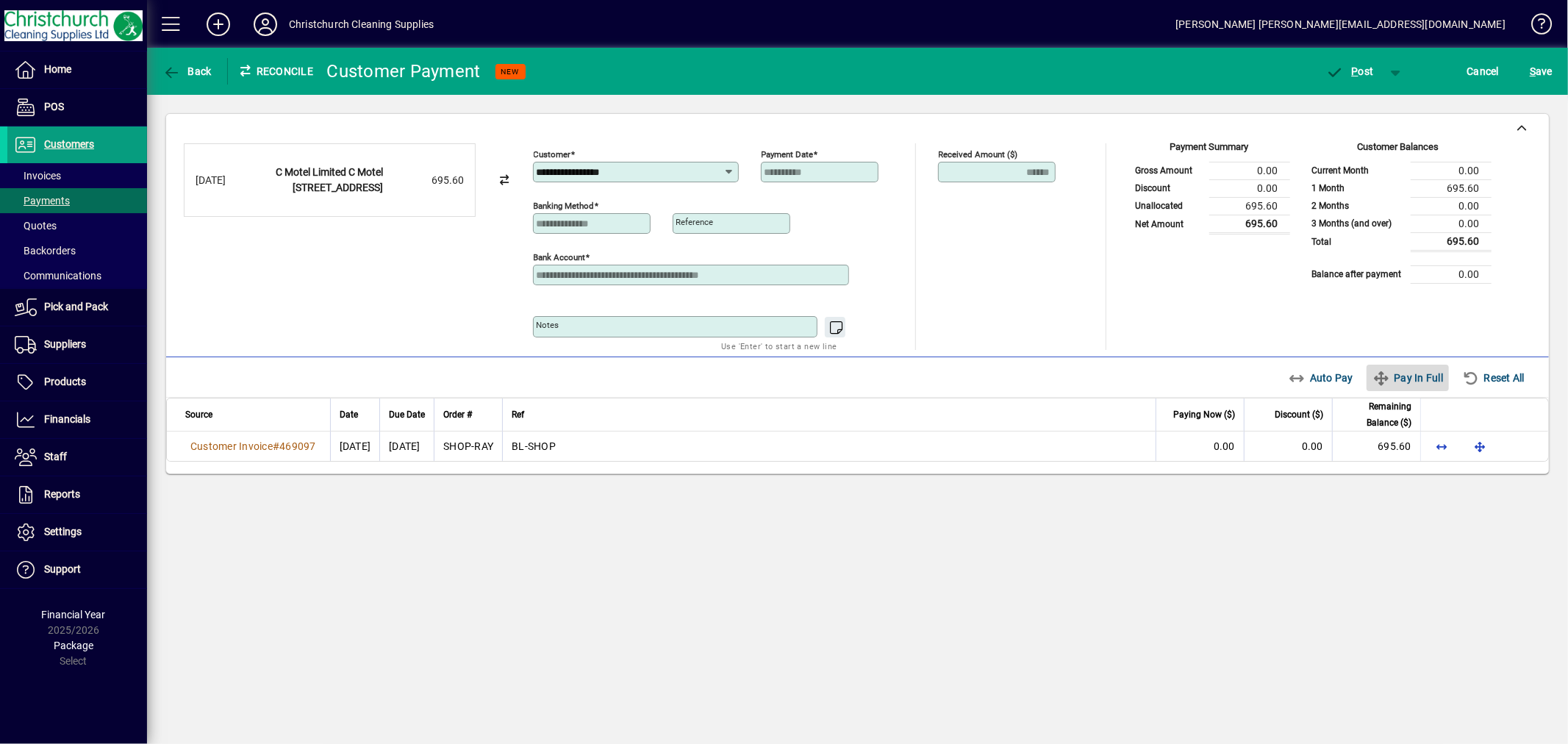
click at [1410, 383] on span "Pay In Full" at bounding box center [1407, 378] width 70 height 24
type input "****"
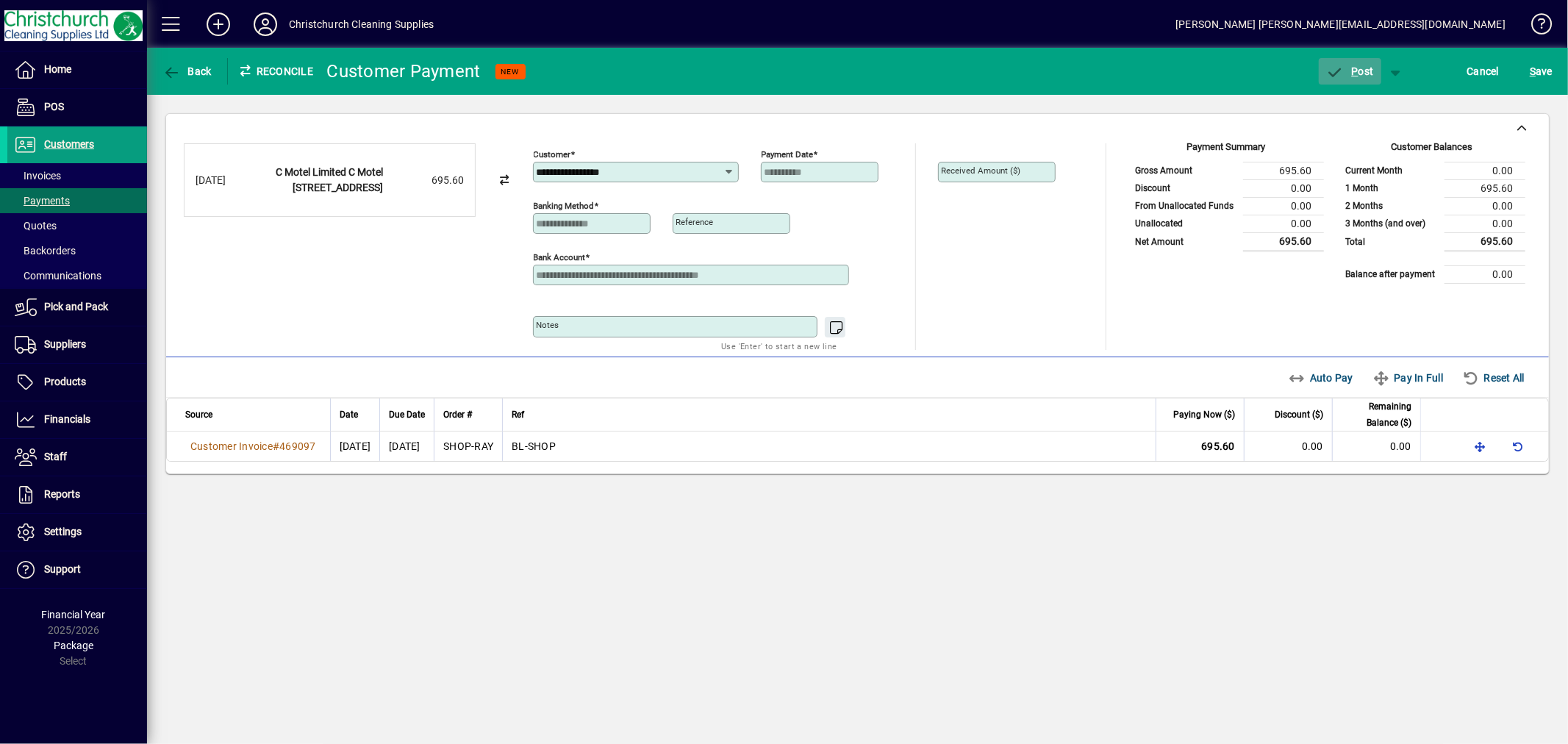
click at [1355, 68] on span "P" at bounding box center [1355, 71] width 6 height 12
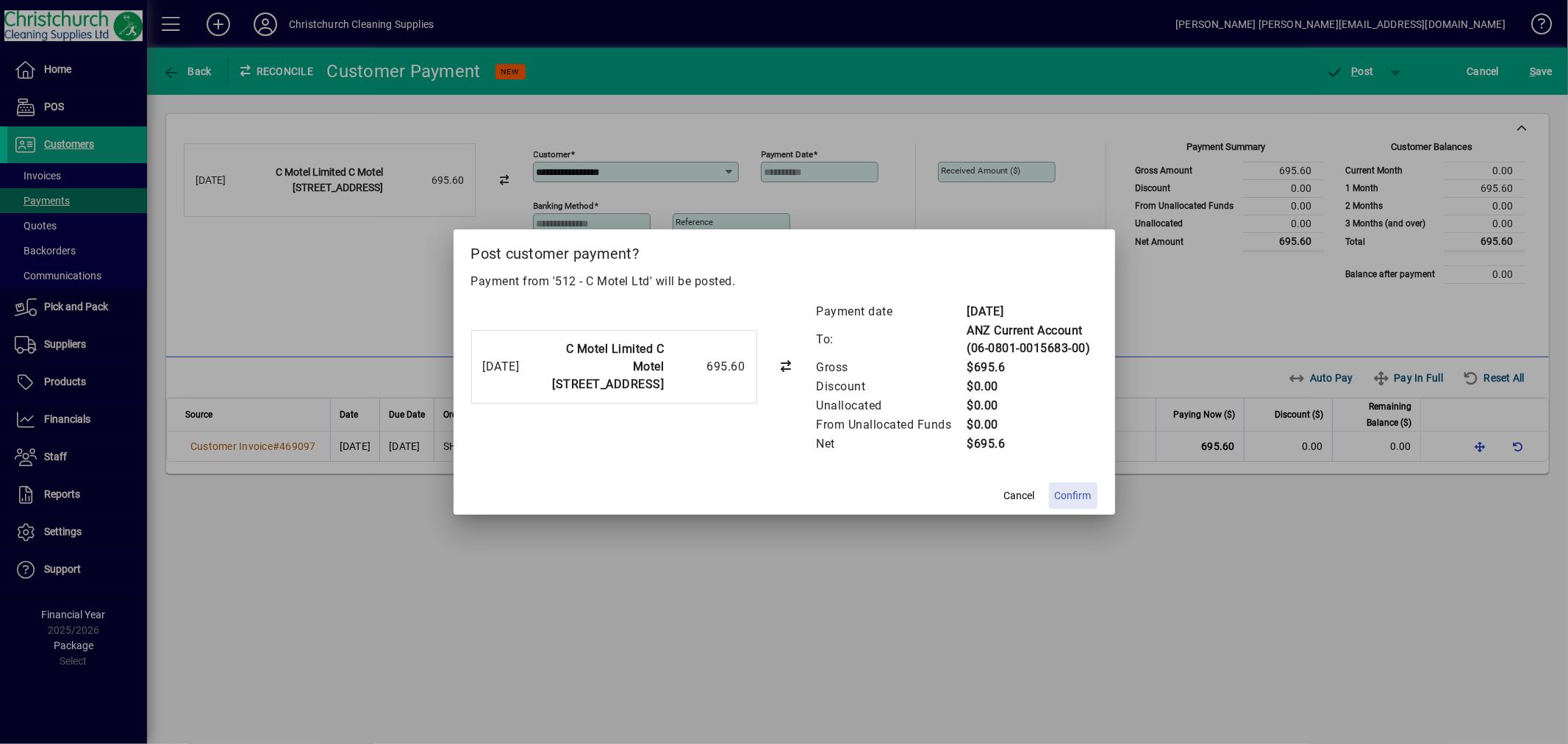
click at [1082, 493] on span "Confirm" at bounding box center [1073, 496] width 36 height 16
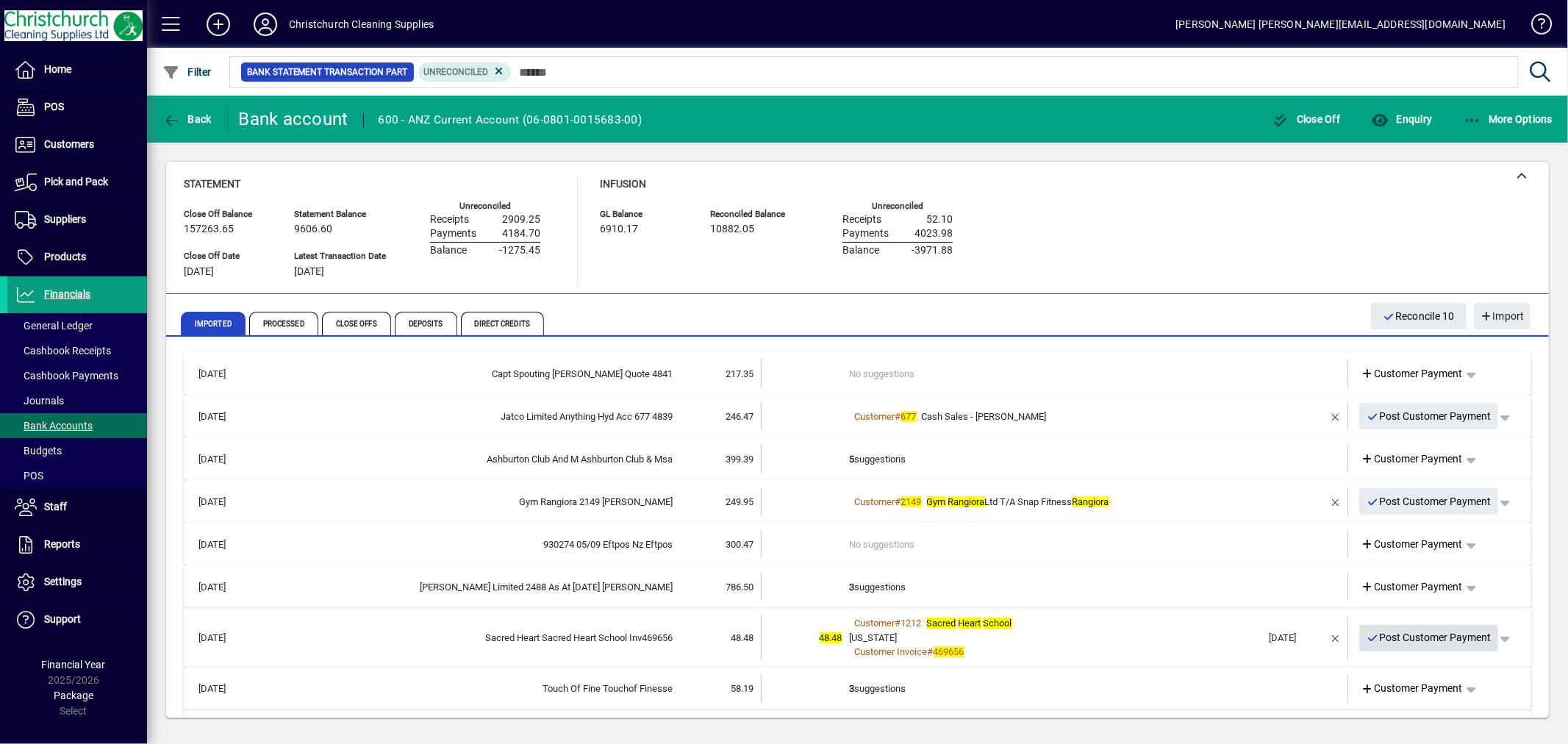
click at [1435, 634] on span "Post Customer Payment" at bounding box center [1430, 637] width 125 height 25
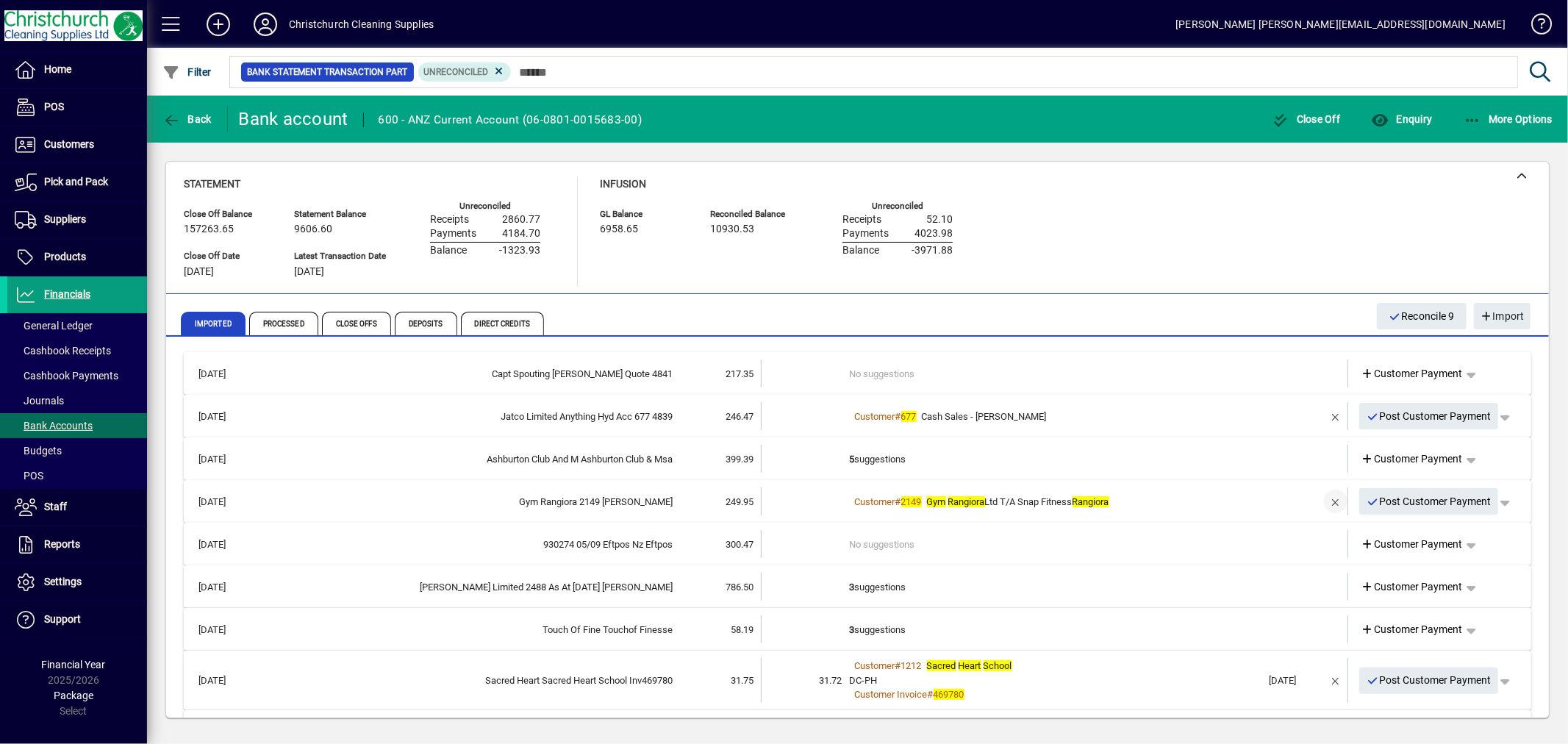
click at [1324, 497] on span "button" at bounding box center [1336, 501] width 36 height 36
click at [856, 496] on td "4 suggestions" at bounding box center [1056, 501] width 413 height 28
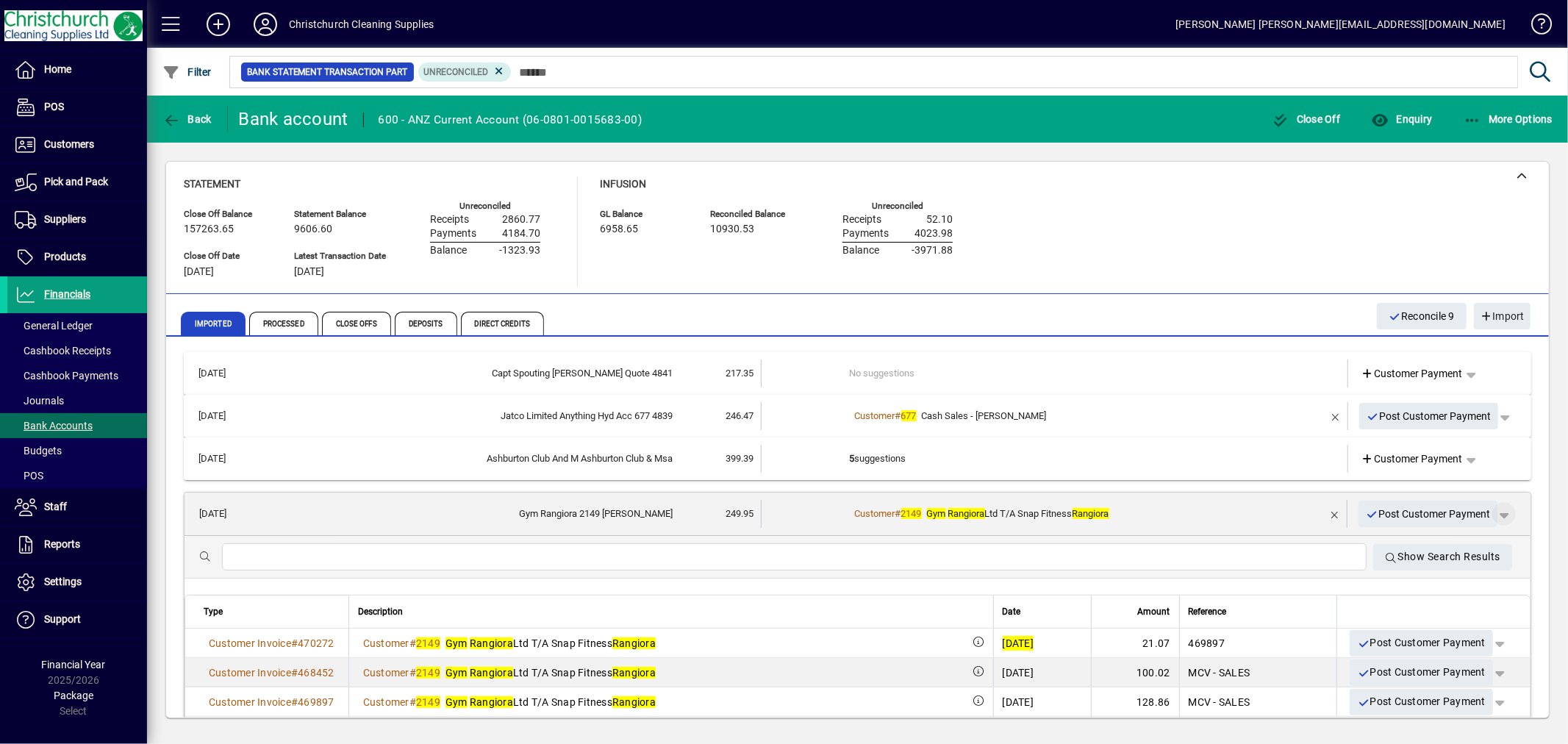
click at [1498, 505] on span "button" at bounding box center [1504, 514] width 36 height 36
click at [1450, 546] on span "Customer Payment" at bounding box center [1447, 544] width 108 height 17
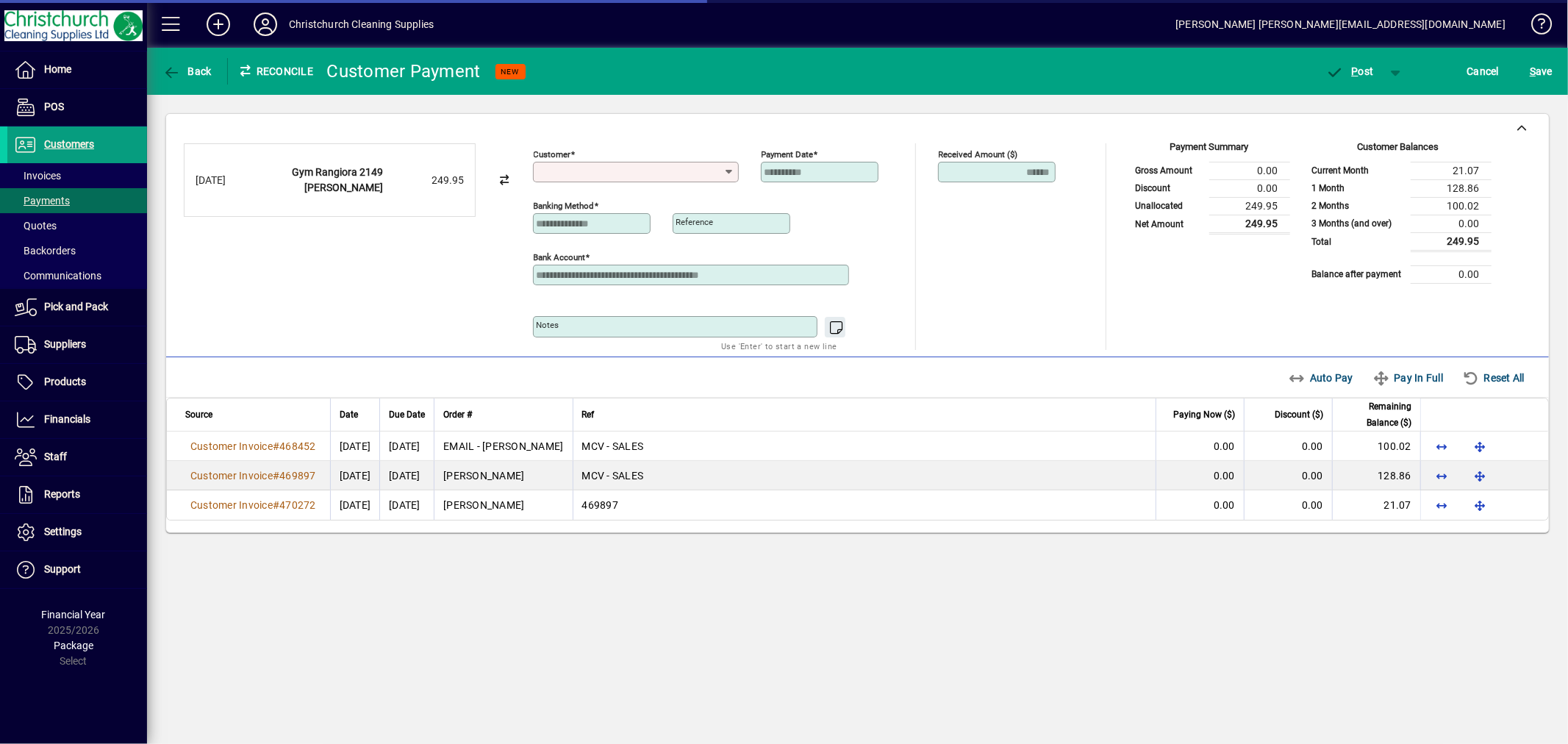
type input "**********"
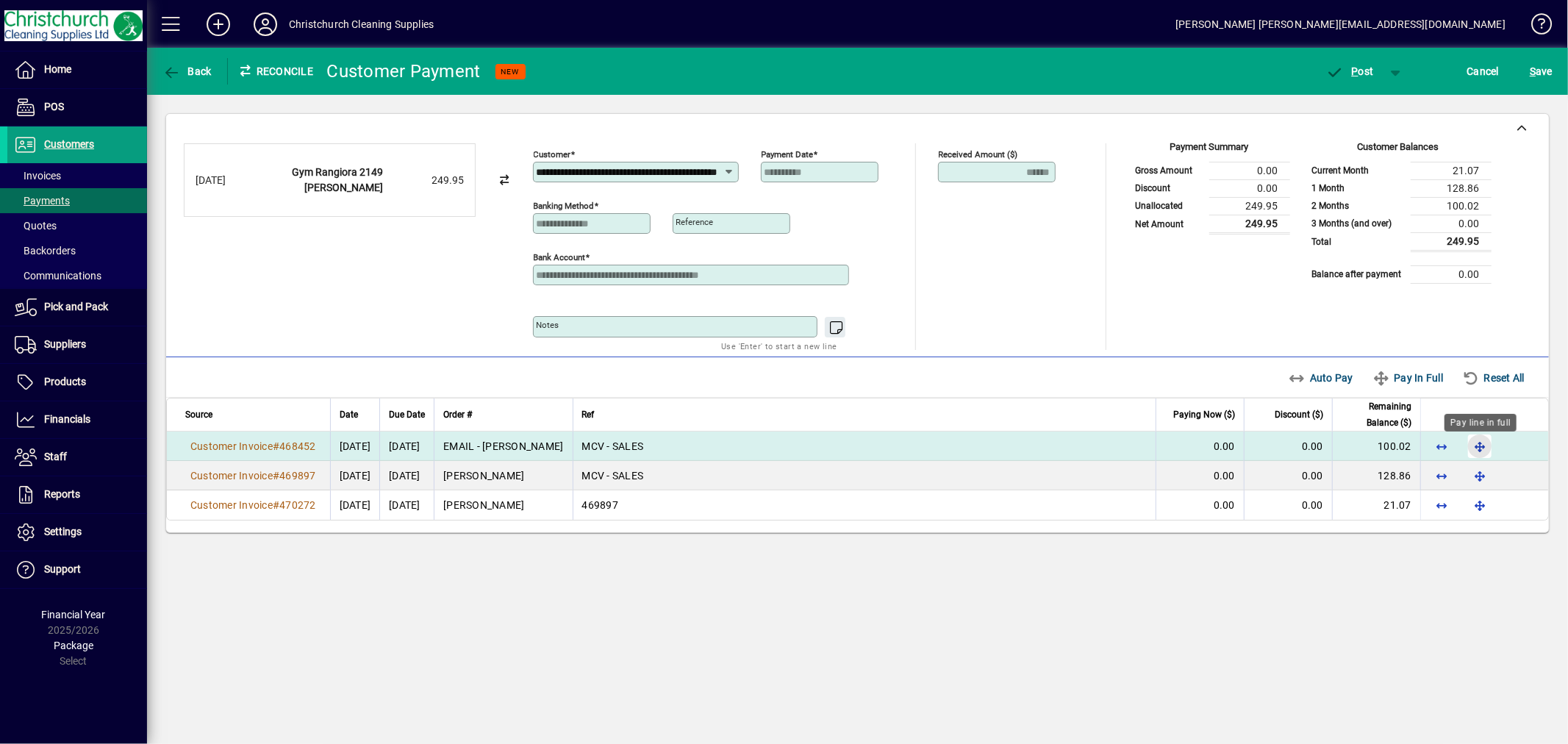
click at [1479, 444] on span "button" at bounding box center [1480, 446] width 36 height 36
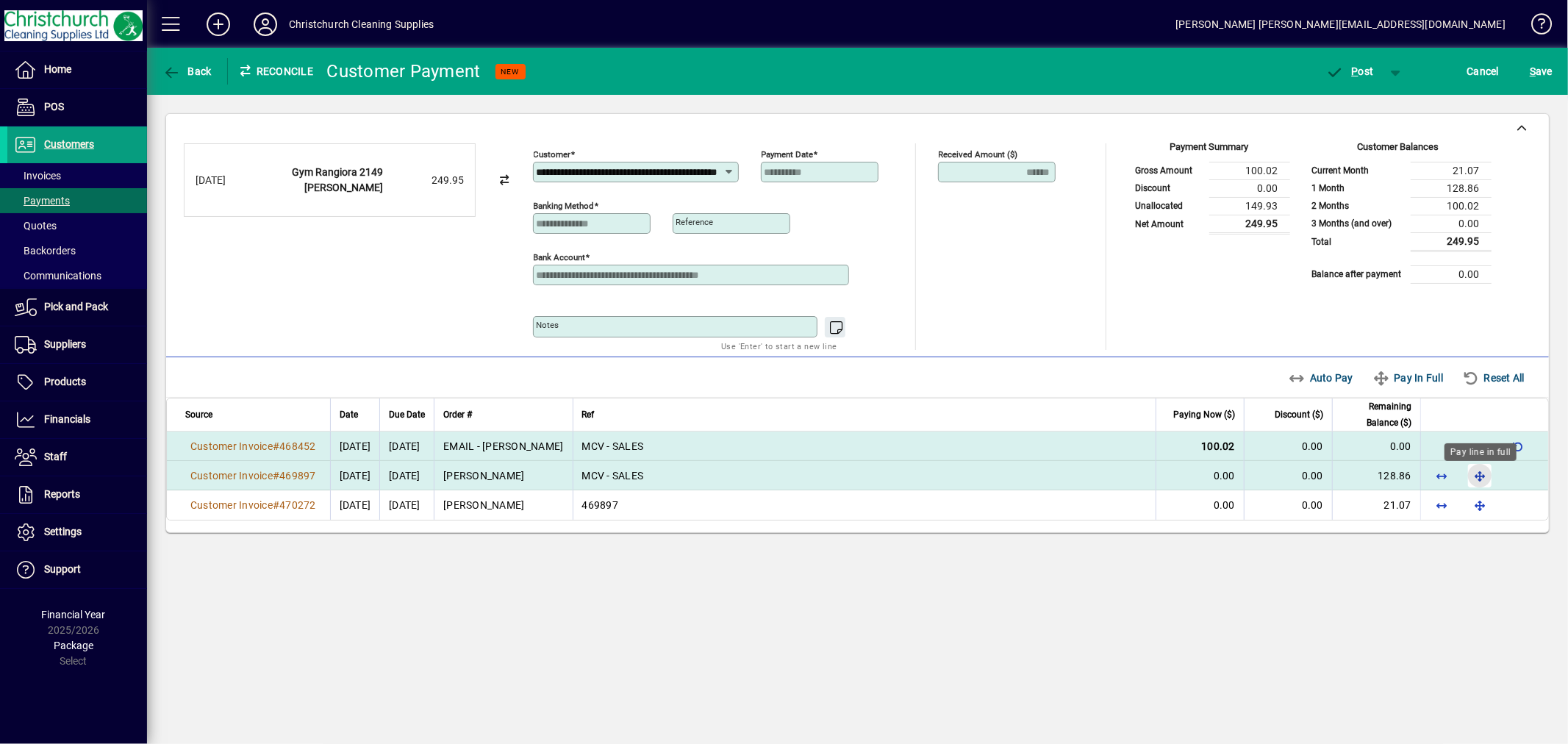
click at [1483, 478] on span "button" at bounding box center [1480, 475] width 36 height 36
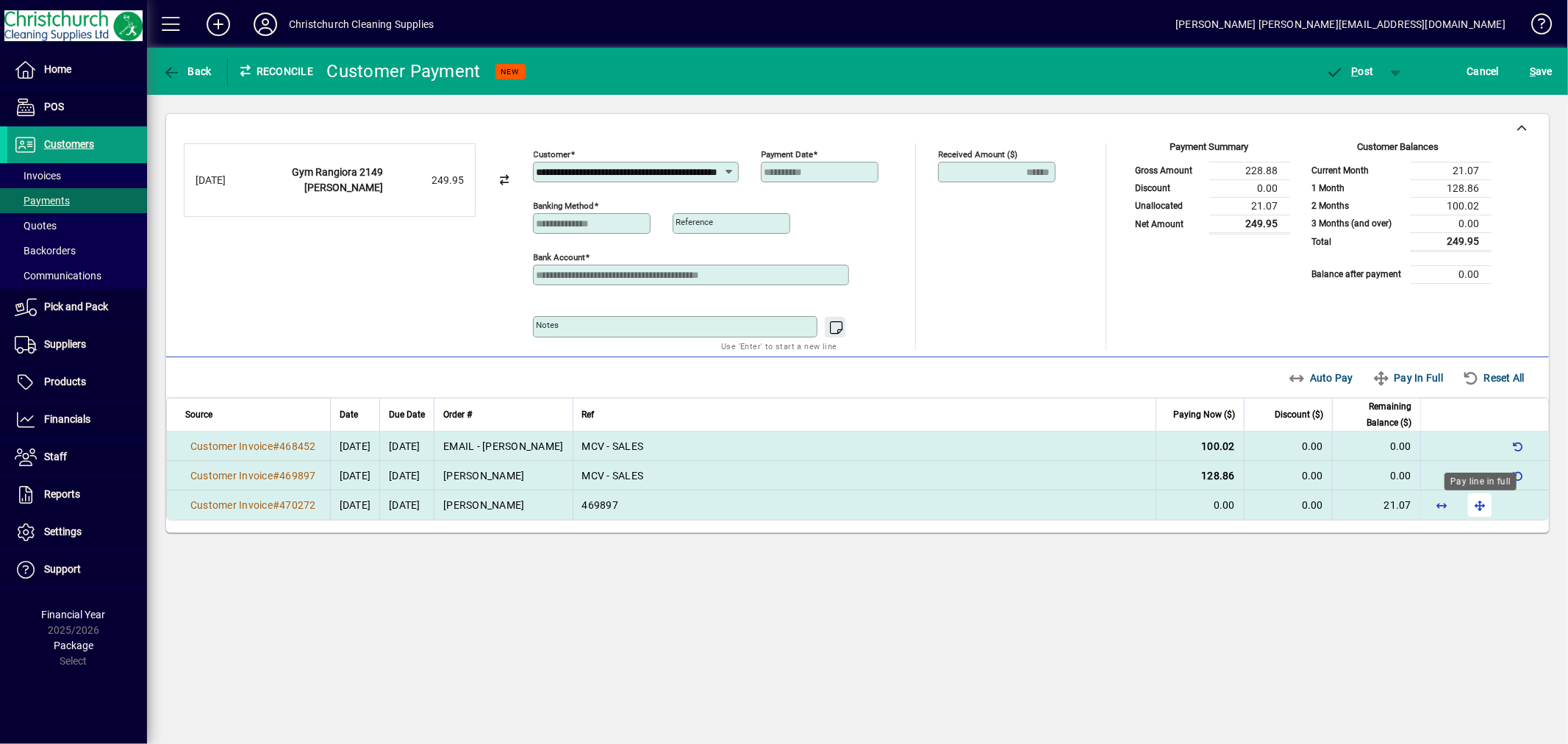
click at [1481, 504] on span "button" at bounding box center [1480, 505] width 36 height 36
click at [1370, 70] on span "P ost" at bounding box center [1350, 71] width 47 height 12
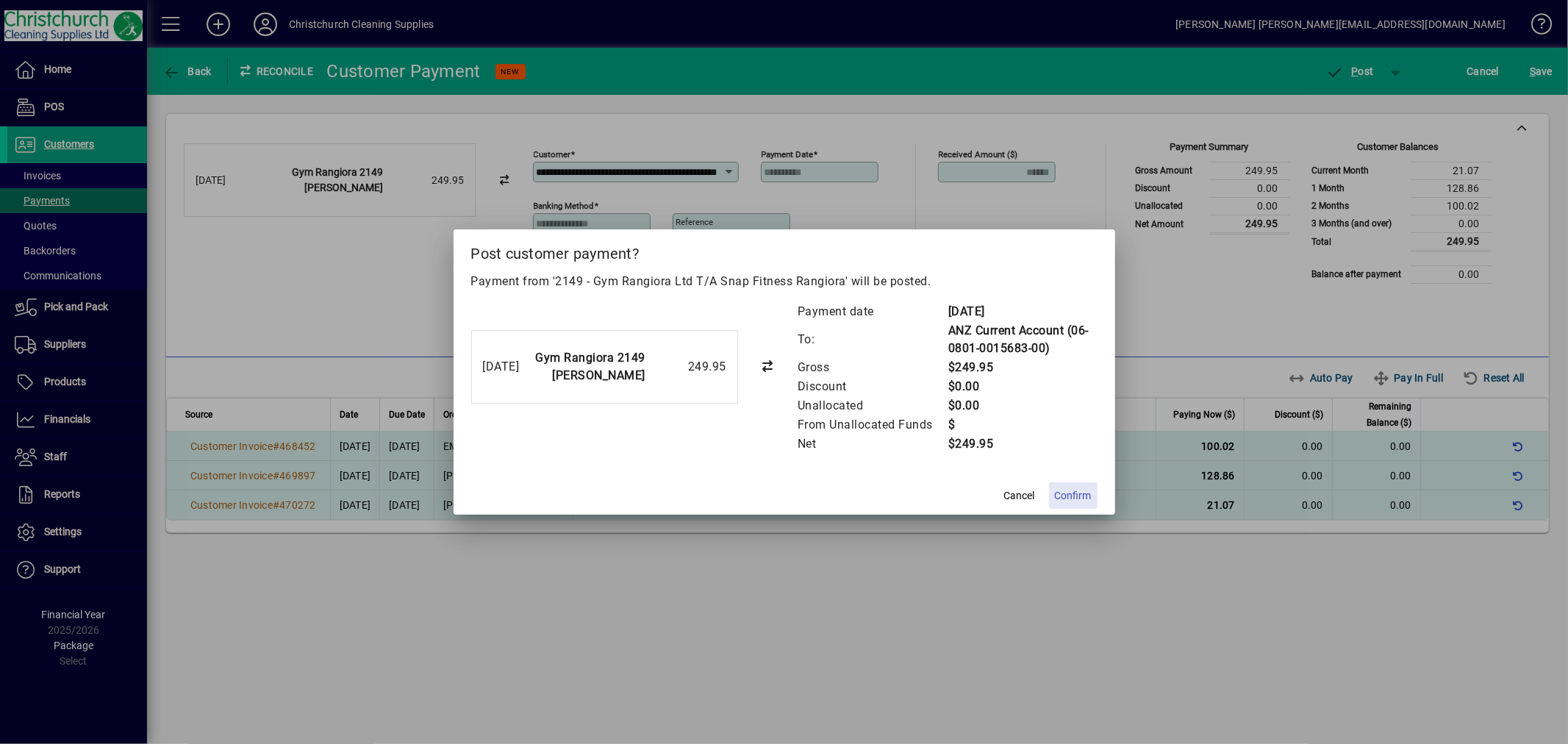
click at [1084, 498] on span "Confirm" at bounding box center [1073, 496] width 36 height 16
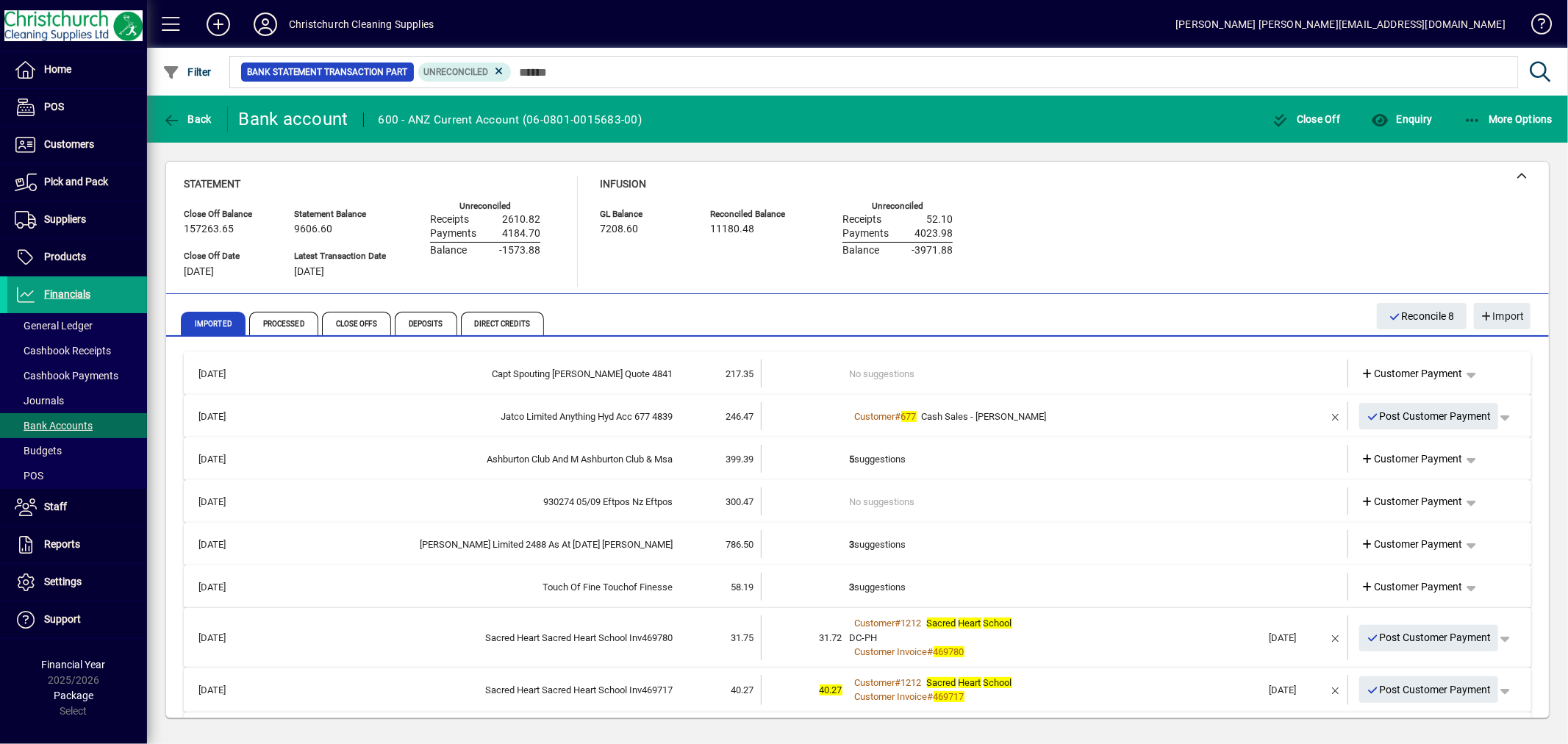
click at [850, 539] on b "3" at bounding box center [852, 545] width 6 height 11
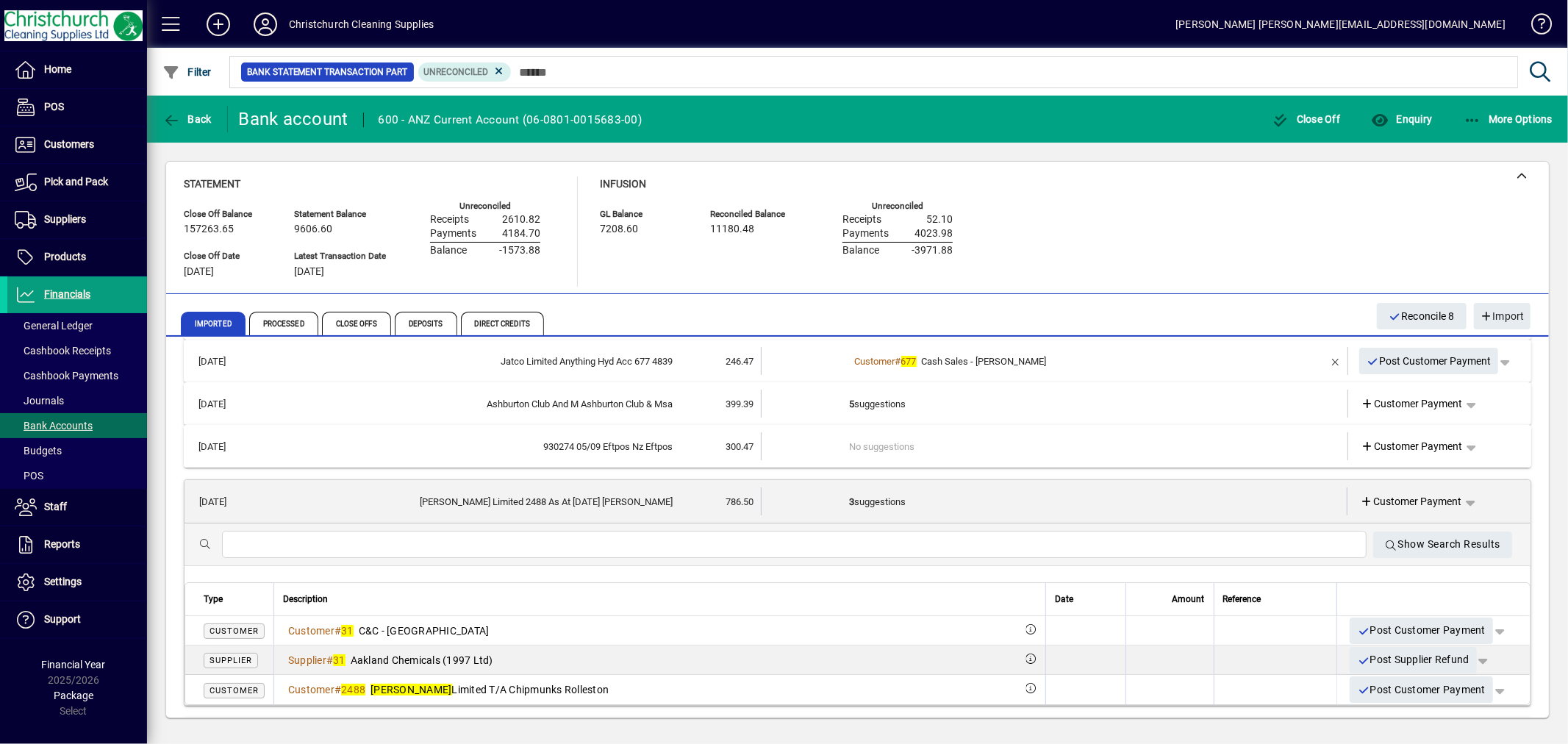
scroll to position [81, 0]
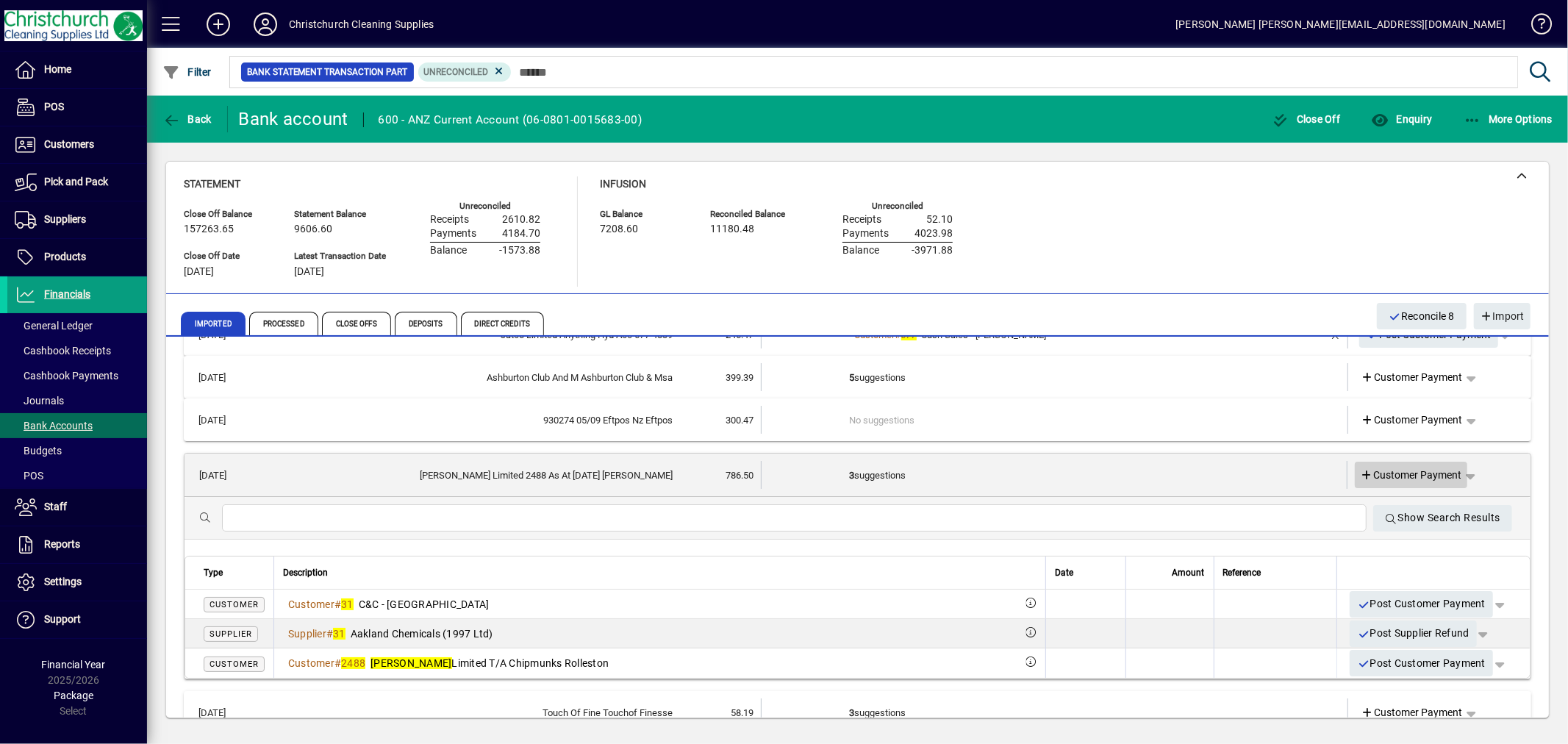
click at [1408, 471] on span "Customer Payment" at bounding box center [1411, 475] width 101 height 16
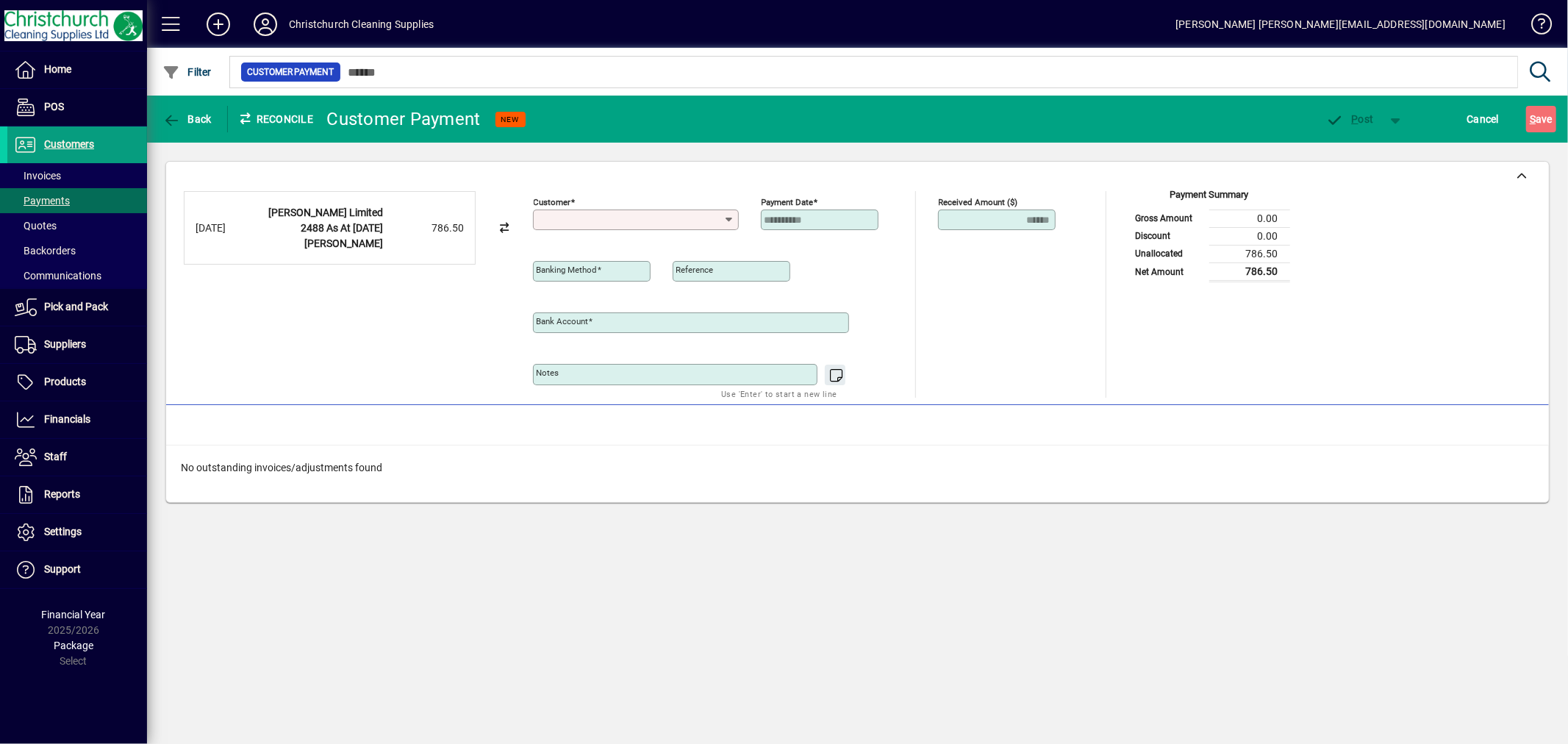
type input "**********"
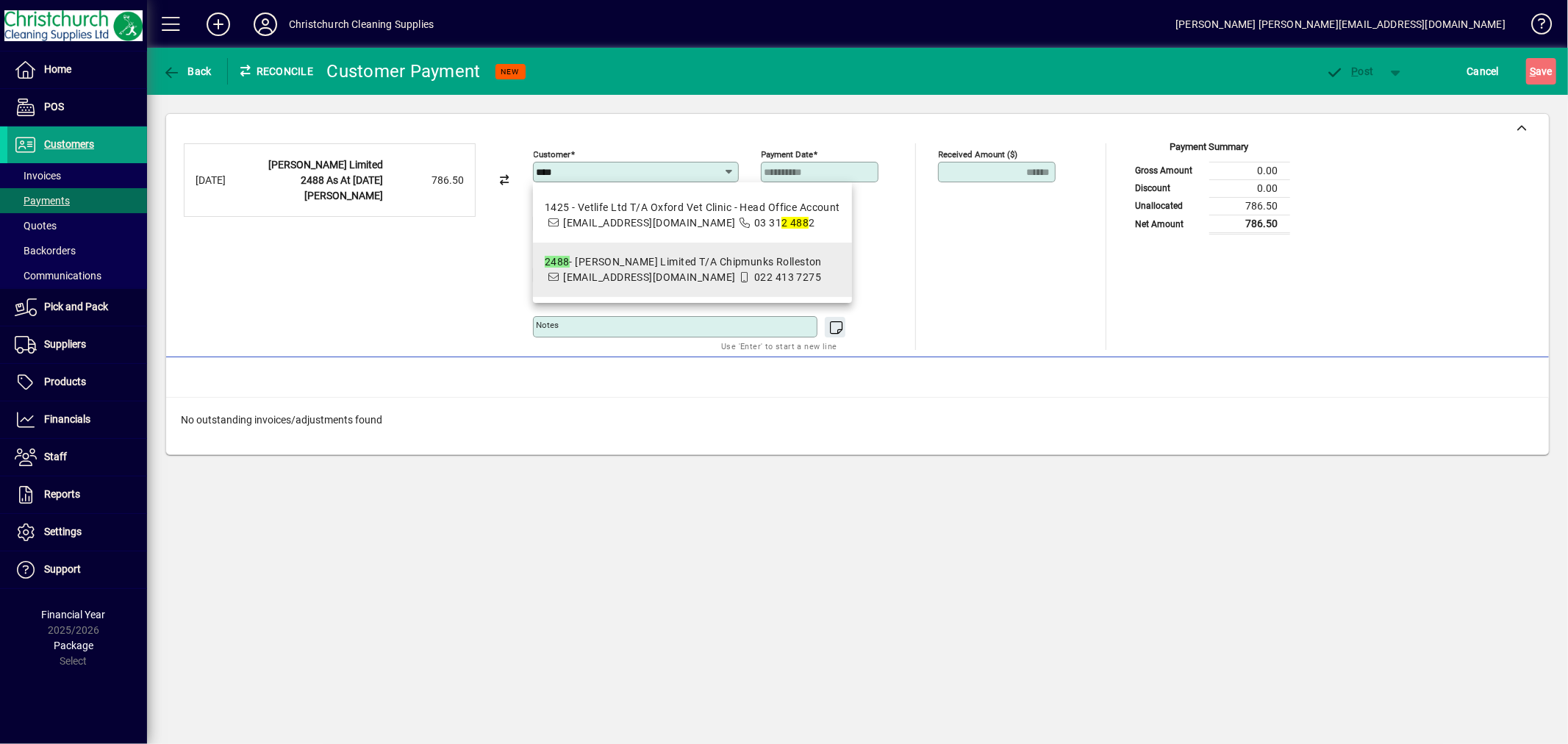
click at [735, 281] on span "payables.rollestonchipmunks@outlook.co.nz" at bounding box center [649, 277] width 172 height 12
type input "**********"
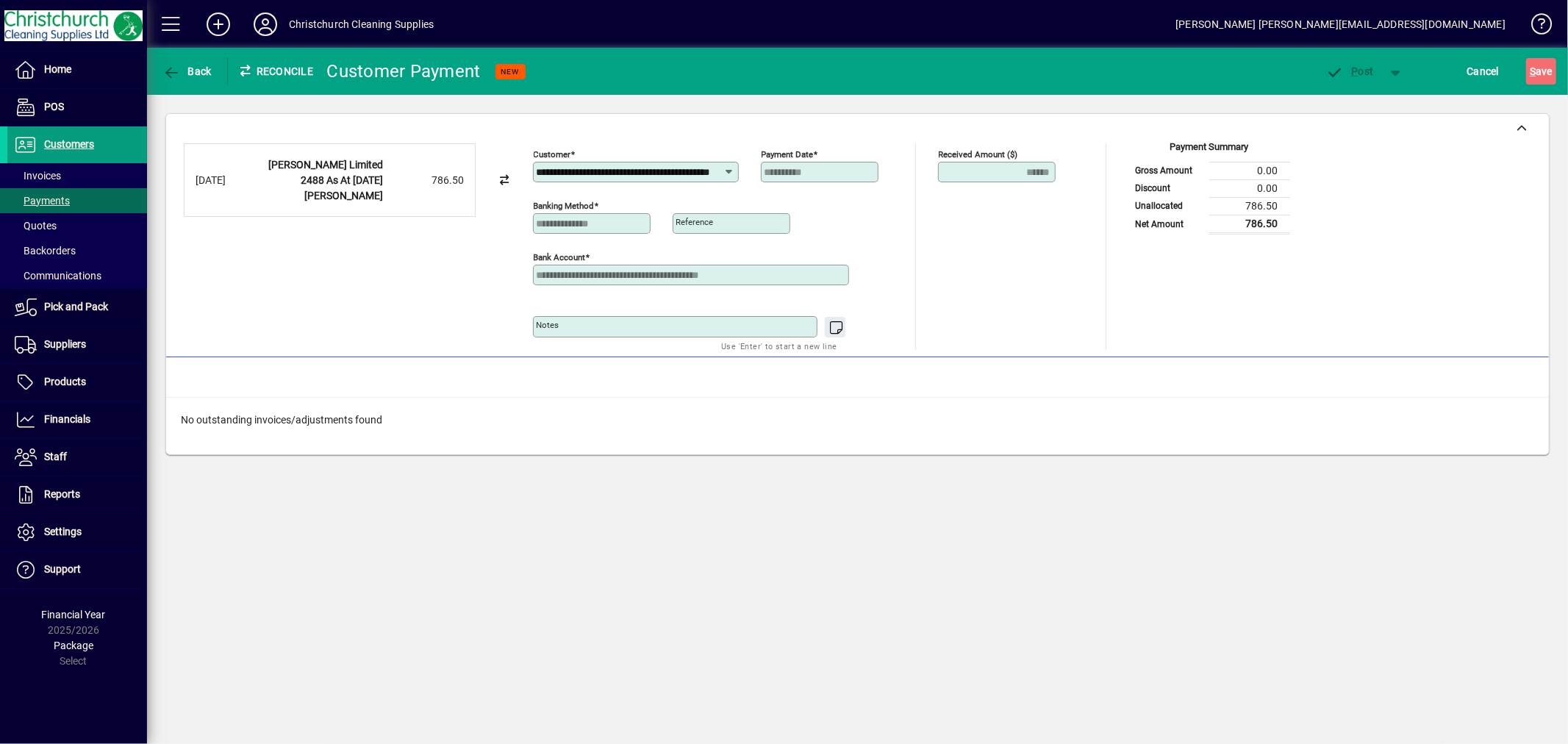
scroll to position [0, 53]
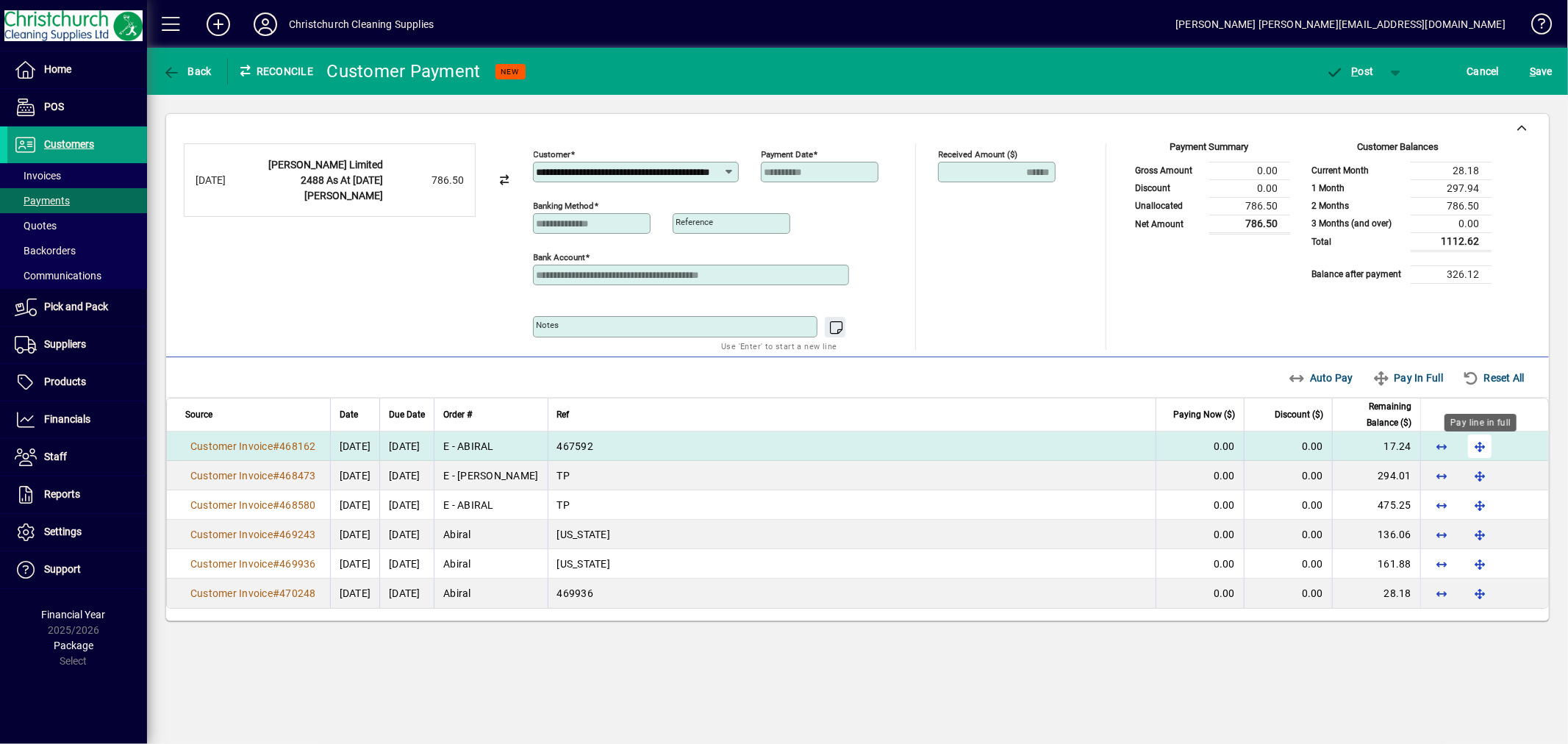
click at [1489, 450] on span "button" at bounding box center [1480, 446] width 36 height 36
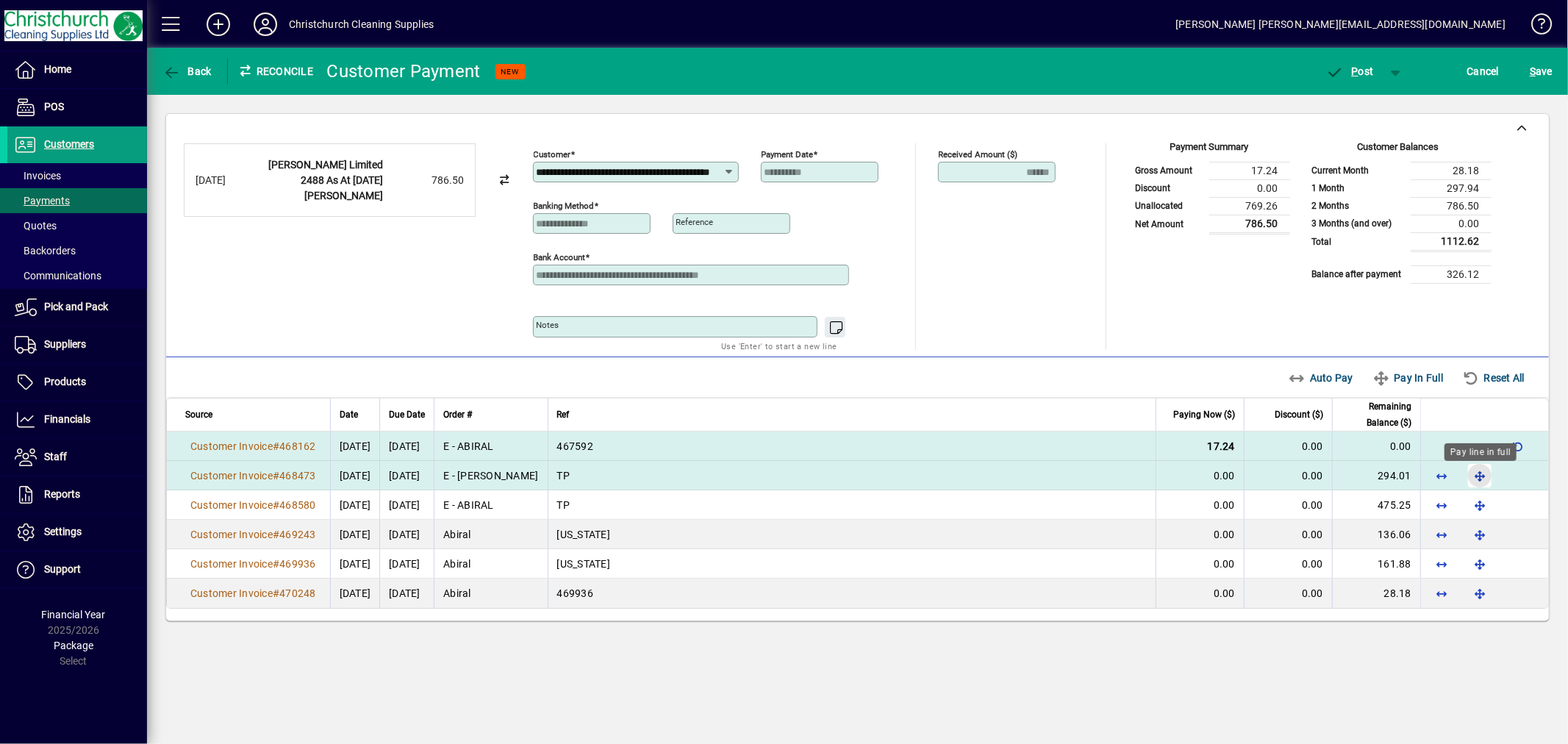
click at [1473, 479] on span "button" at bounding box center [1480, 475] width 36 height 36
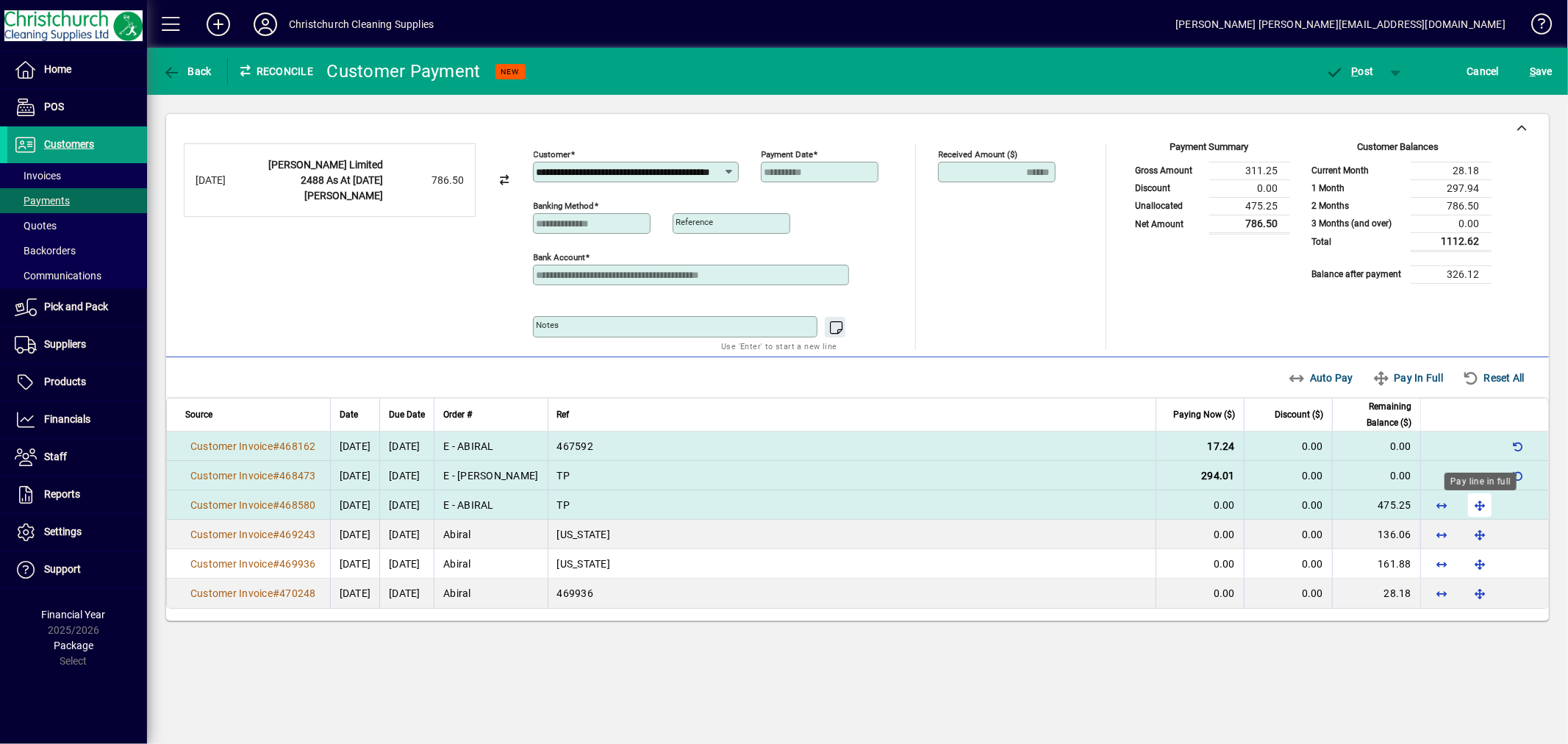
click at [1479, 500] on span "button" at bounding box center [1480, 505] width 36 height 36
click at [1361, 76] on span "P ost" at bounding box center [1350, 71] width 47 height 12
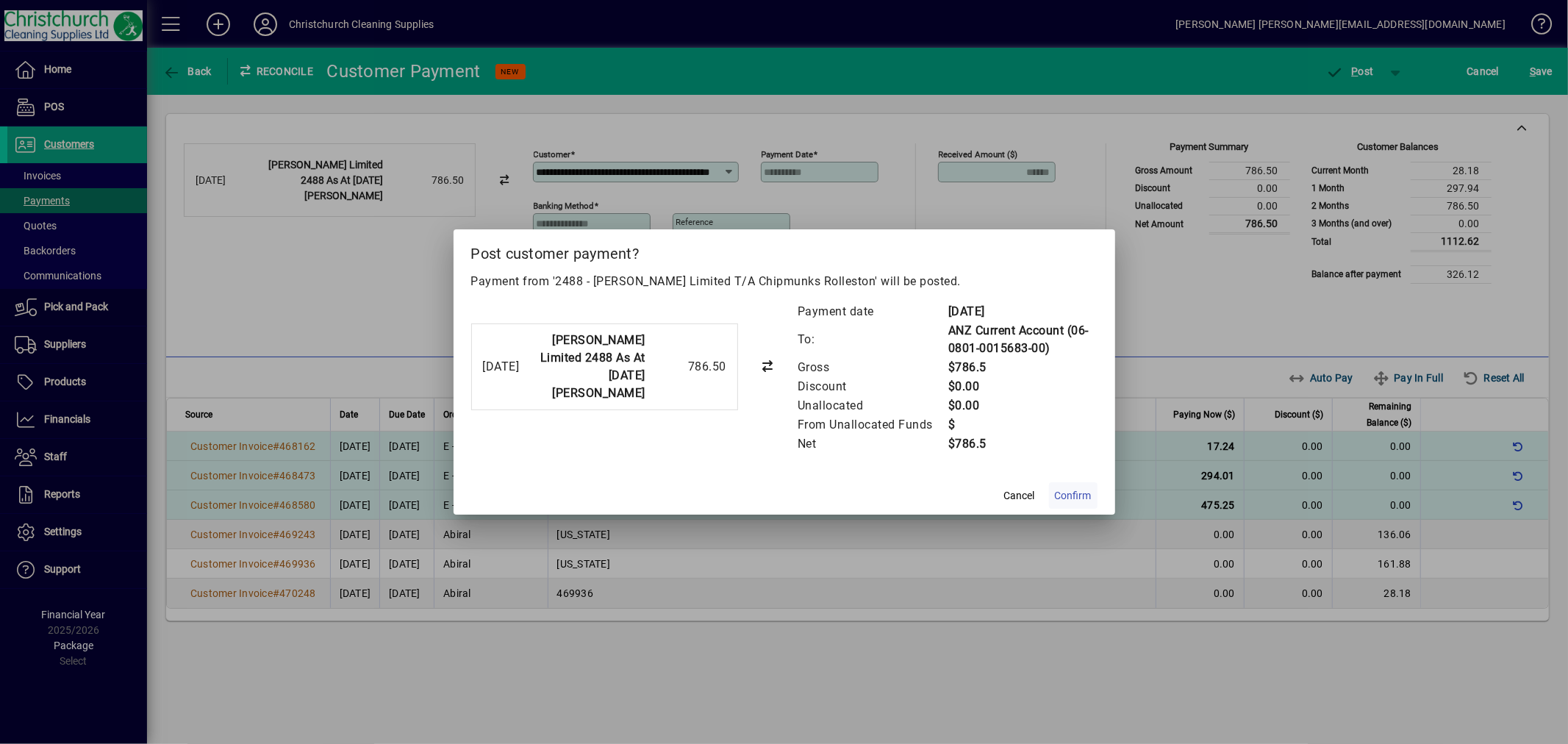
click at [1090, 497] on span "Confirm" at bounding box center [1073, 496] width 36 height 16
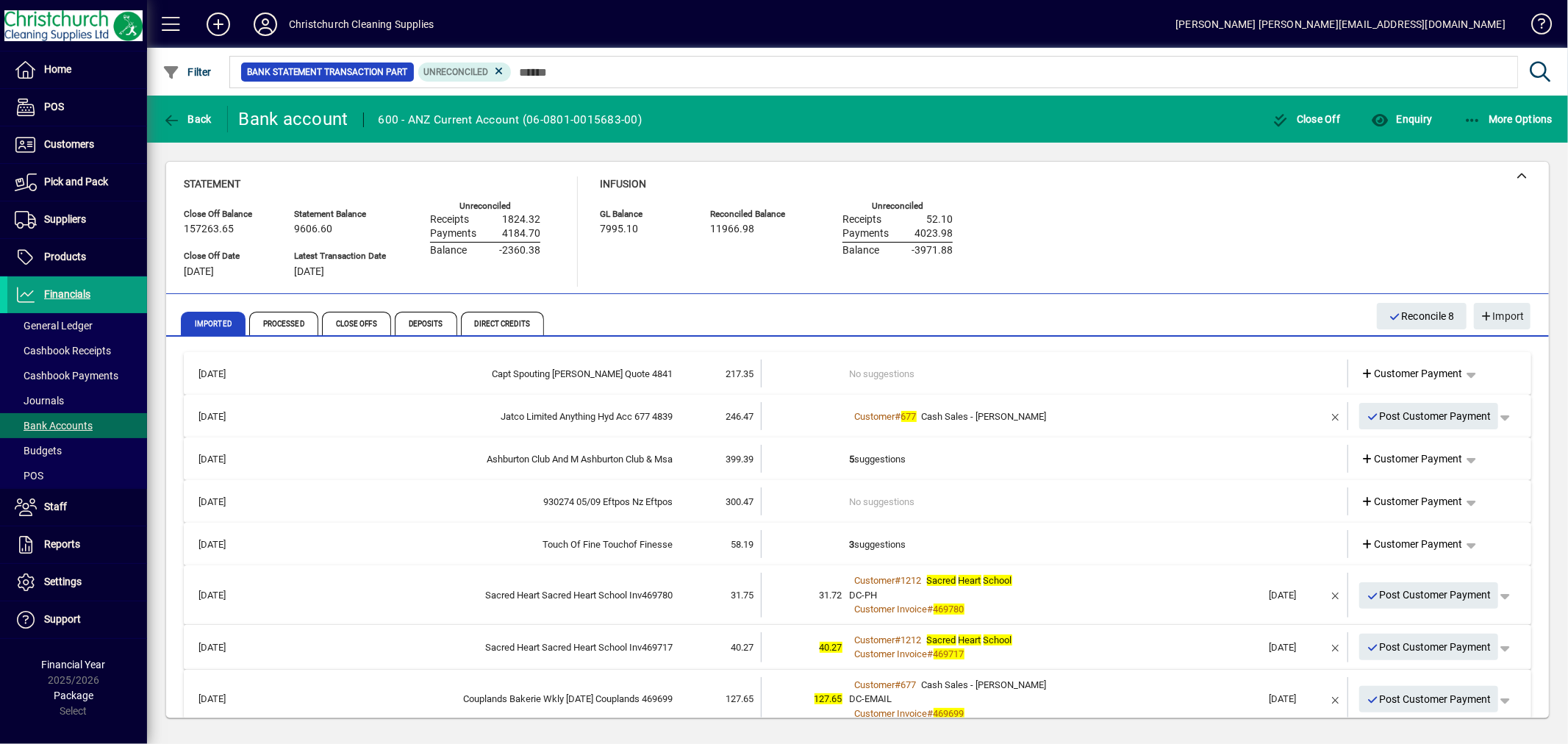
click at [891, 548] on td "3 suggestions" at bounding box center [1056, 543] width 413 height 28
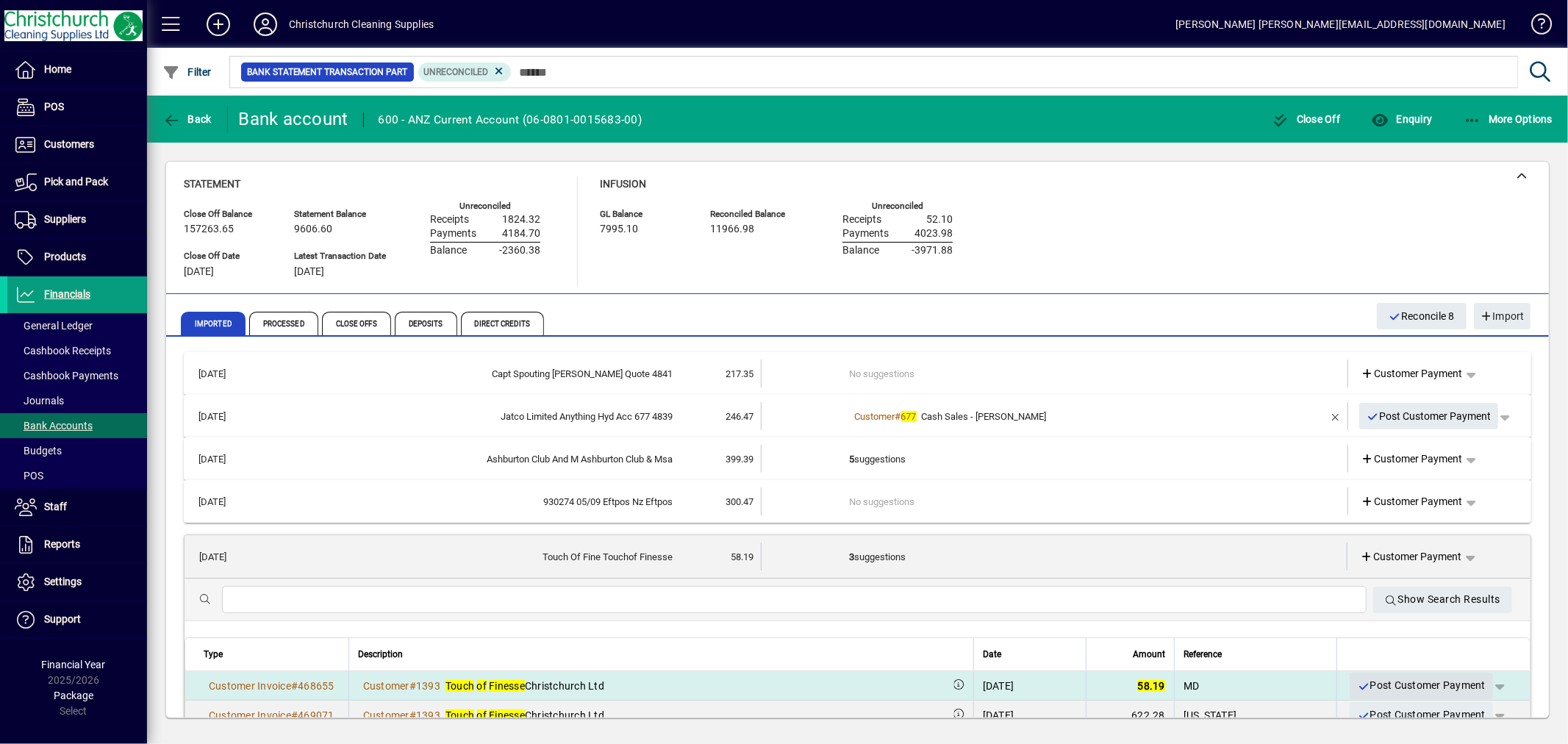
click at [1387, 682] on span "Post Customer Payment" at bounding box center [1422, 685] width 129 height 25
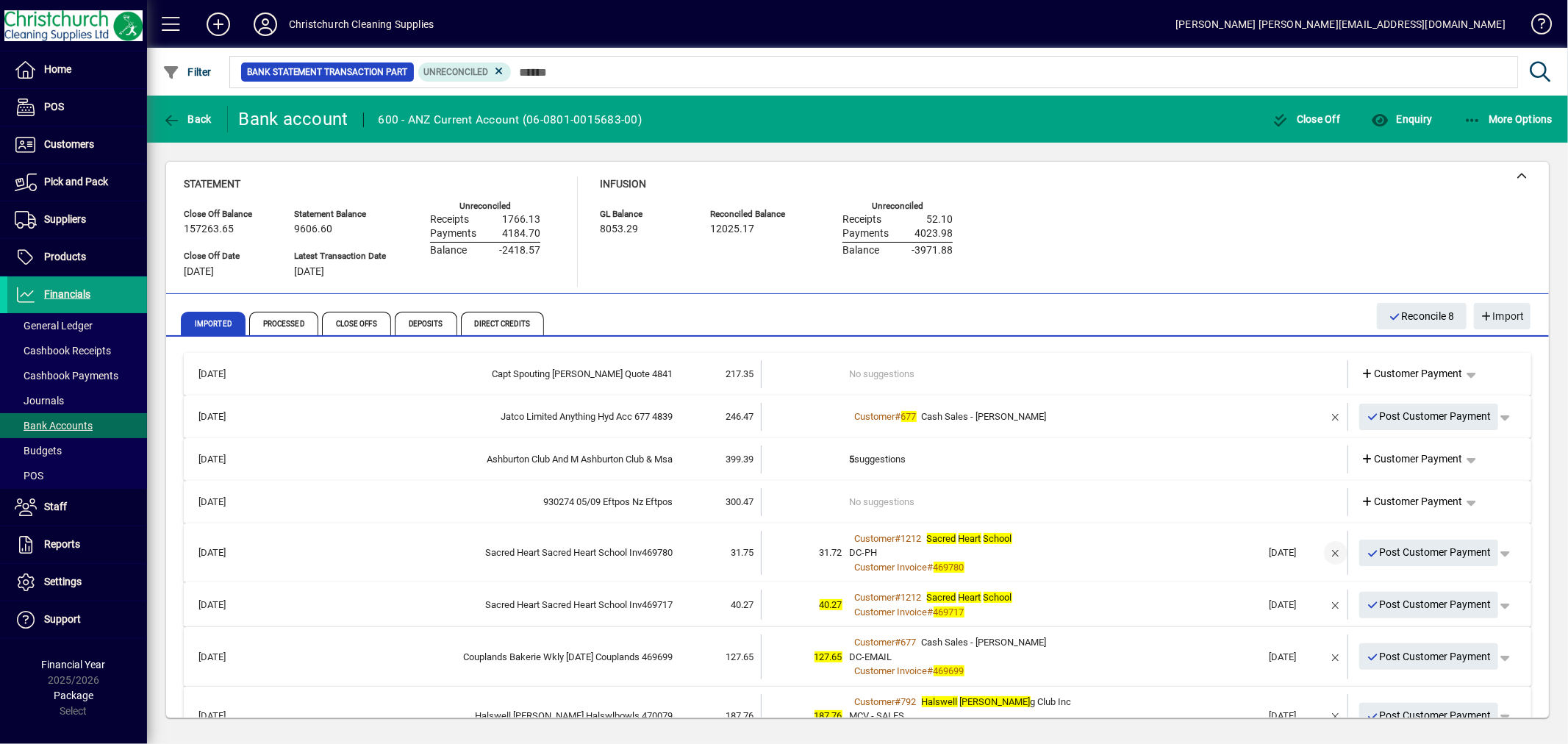
click at [1322, 550] on span "button" at bounding box center [1336, 553] width 36 height 36
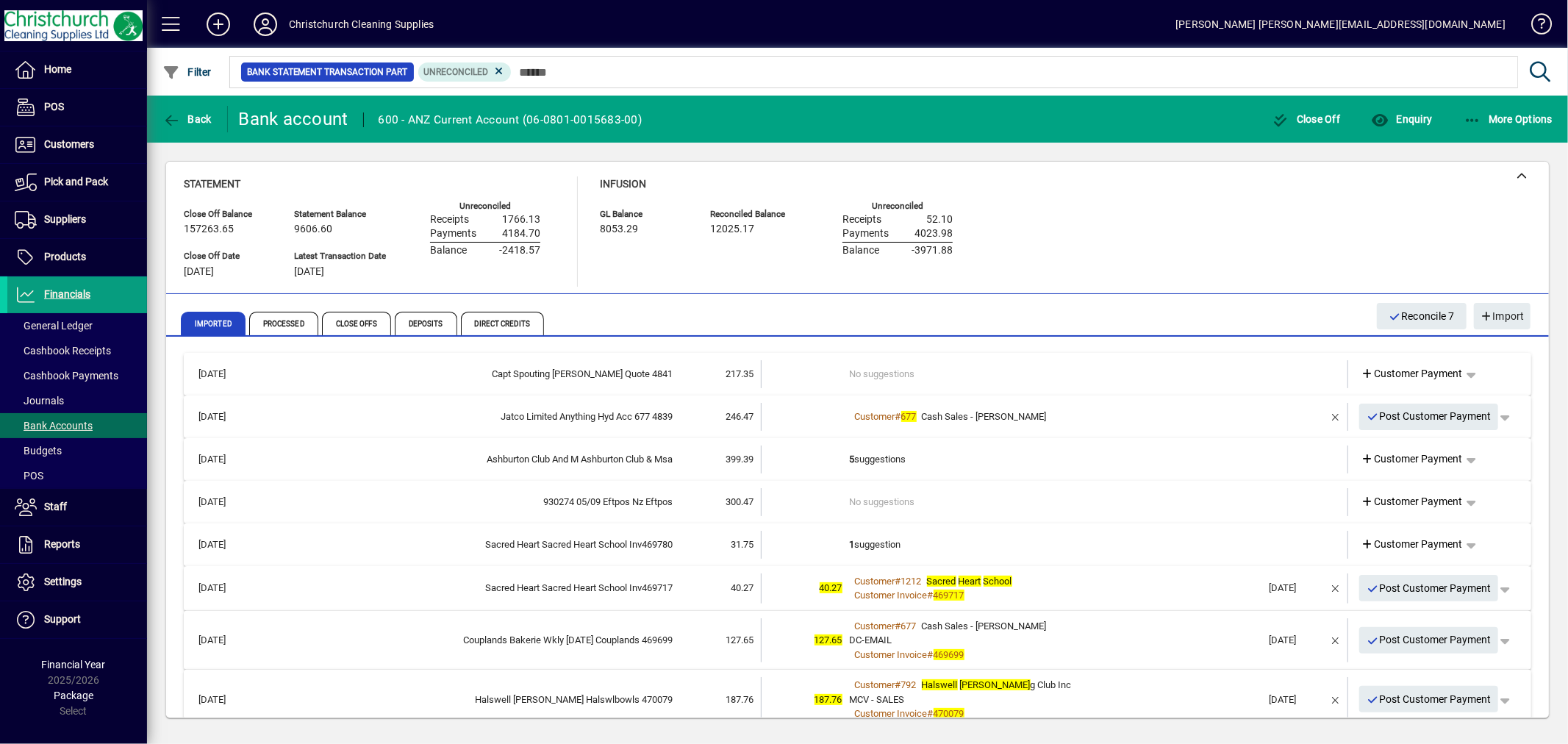
click at [886, 538] on td "1 suggestion" at bounding box center [1056, 544] width 413 height 28
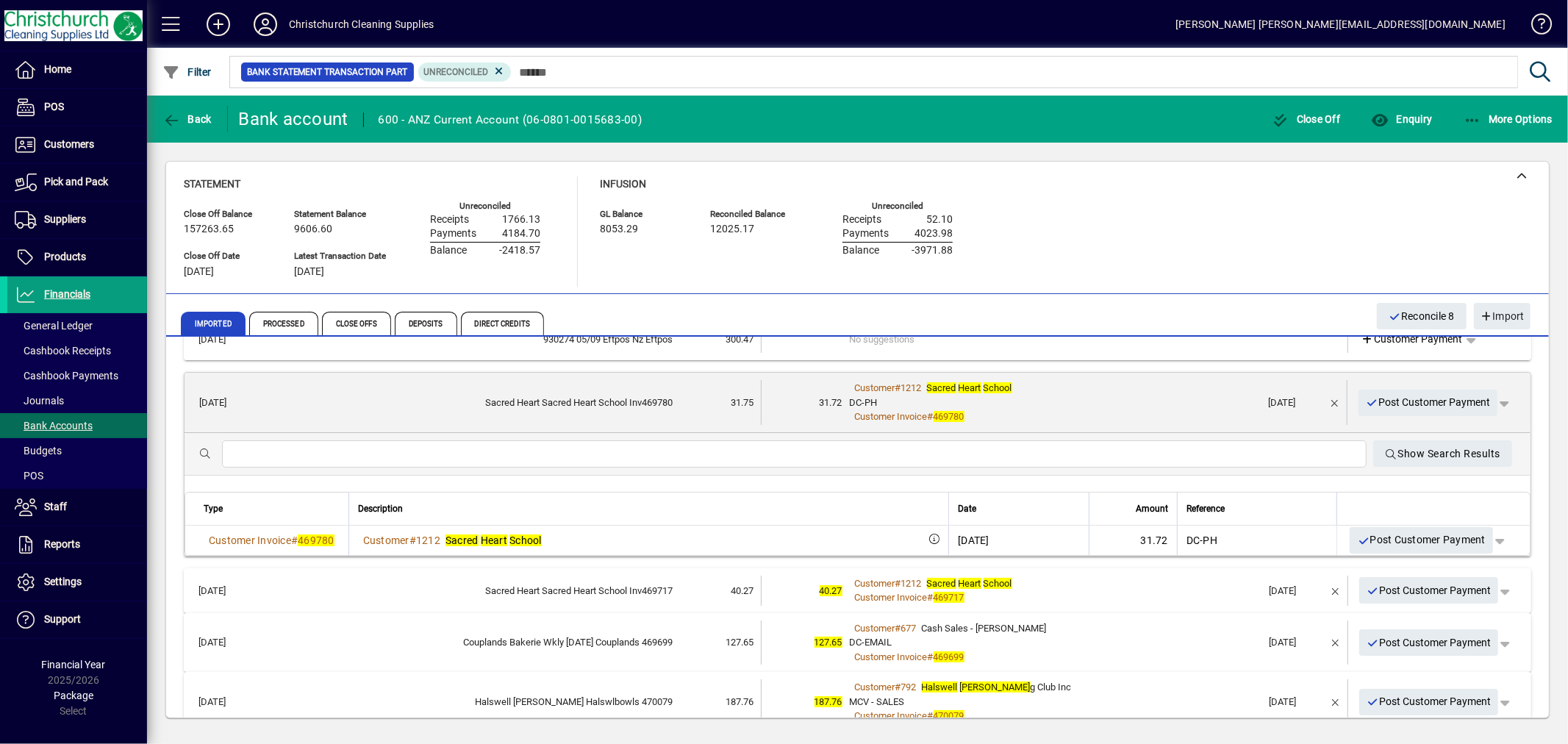
scroll to position [163, 0]
click at [1491, 401] on span "button" at bounding box center [1504, 402] width 36 height 36
click at [1449, 432] on span "Customer Payment" at bounding box center [1447, 432] width 108 height 17
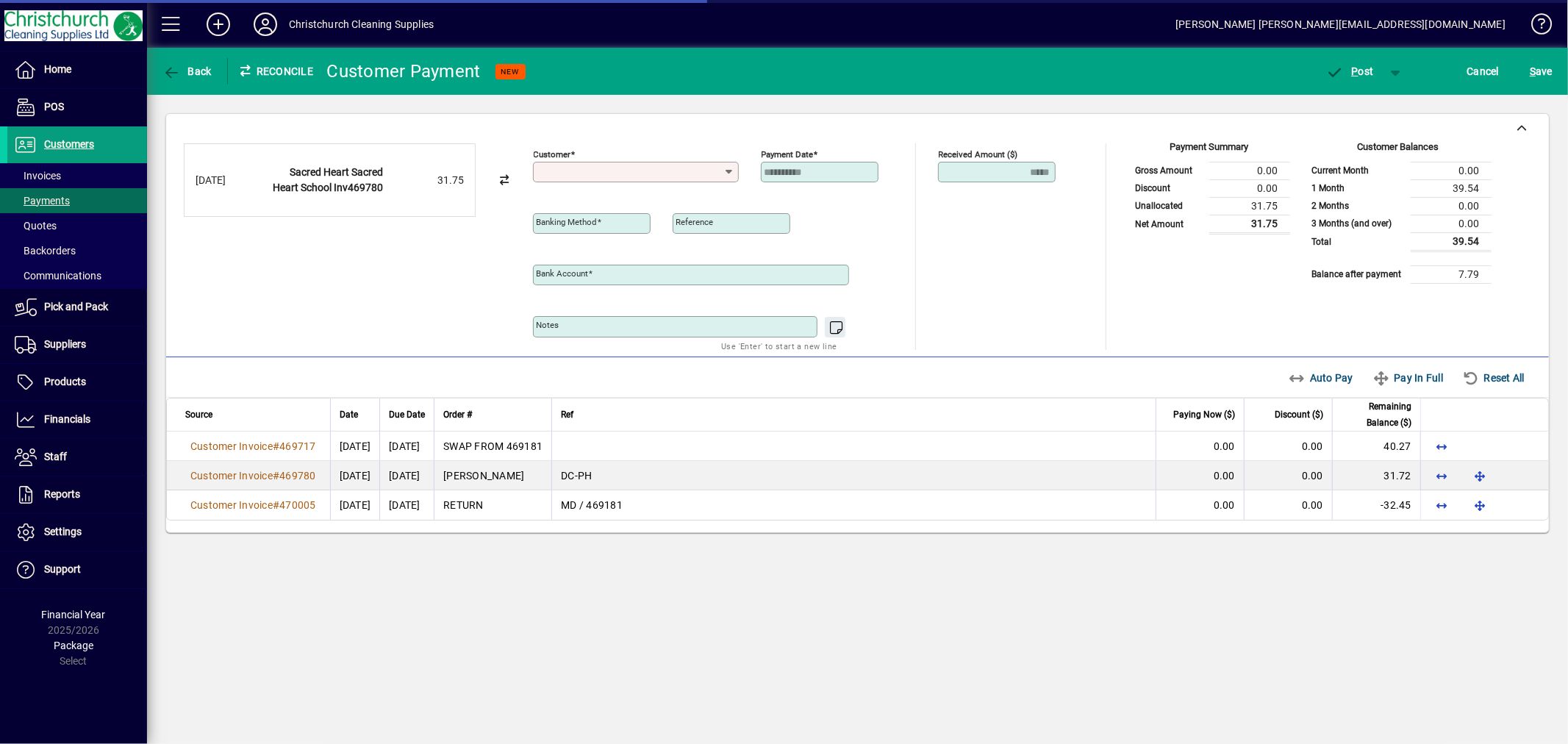
type input "**********"
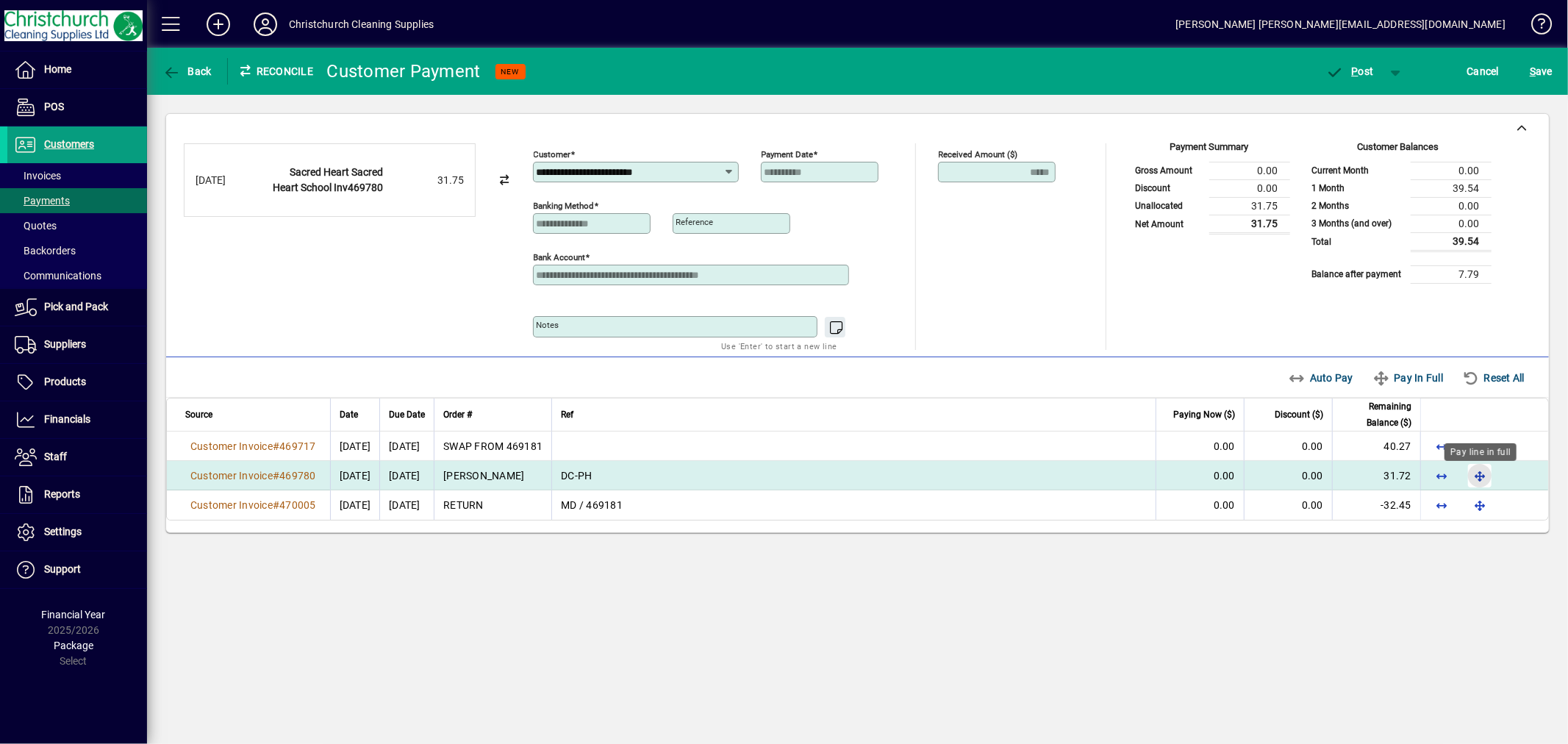
click at [1476, 473] on span "button" at bounding box center [1480, 475] width 36 height 36
click at [1373, 68] on span "button" at bounding box center [1350, 71] width 62 height 36
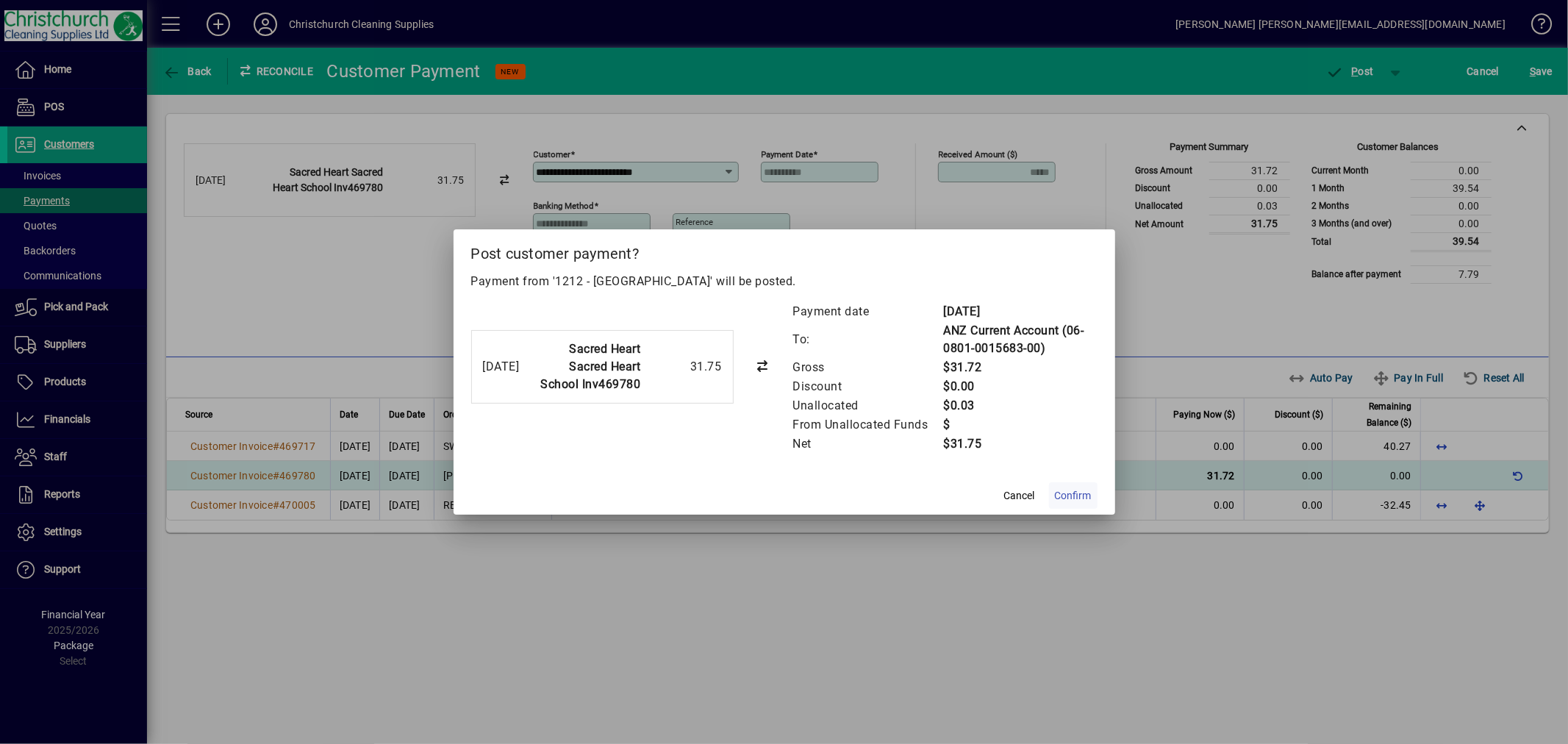
click at [1059, 489] on span "Confirm" at bounding box center [1073, 496] width 36 height 16
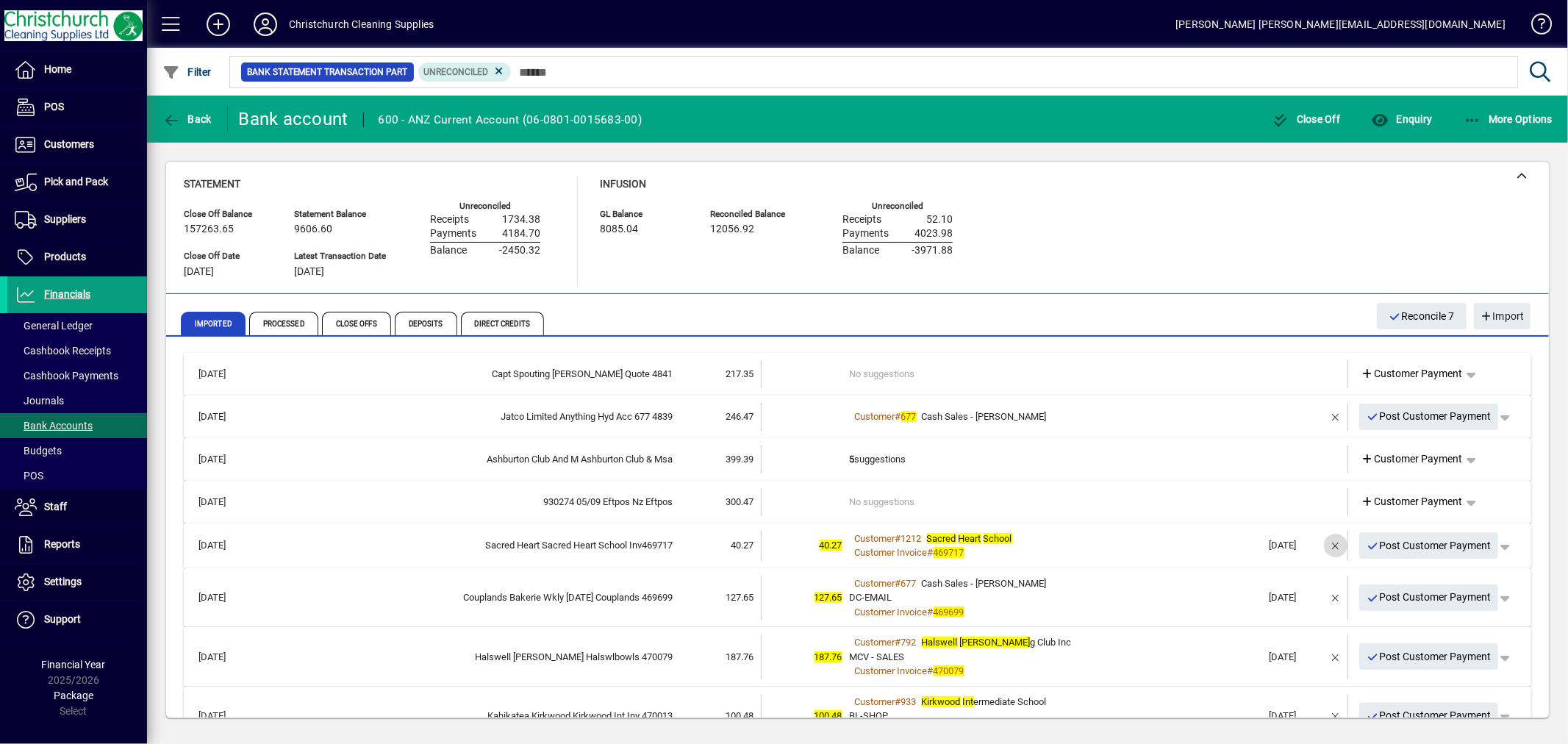
click at [1319, 544] on span "button" at bounding box center [1336, 546] width 36 height 36
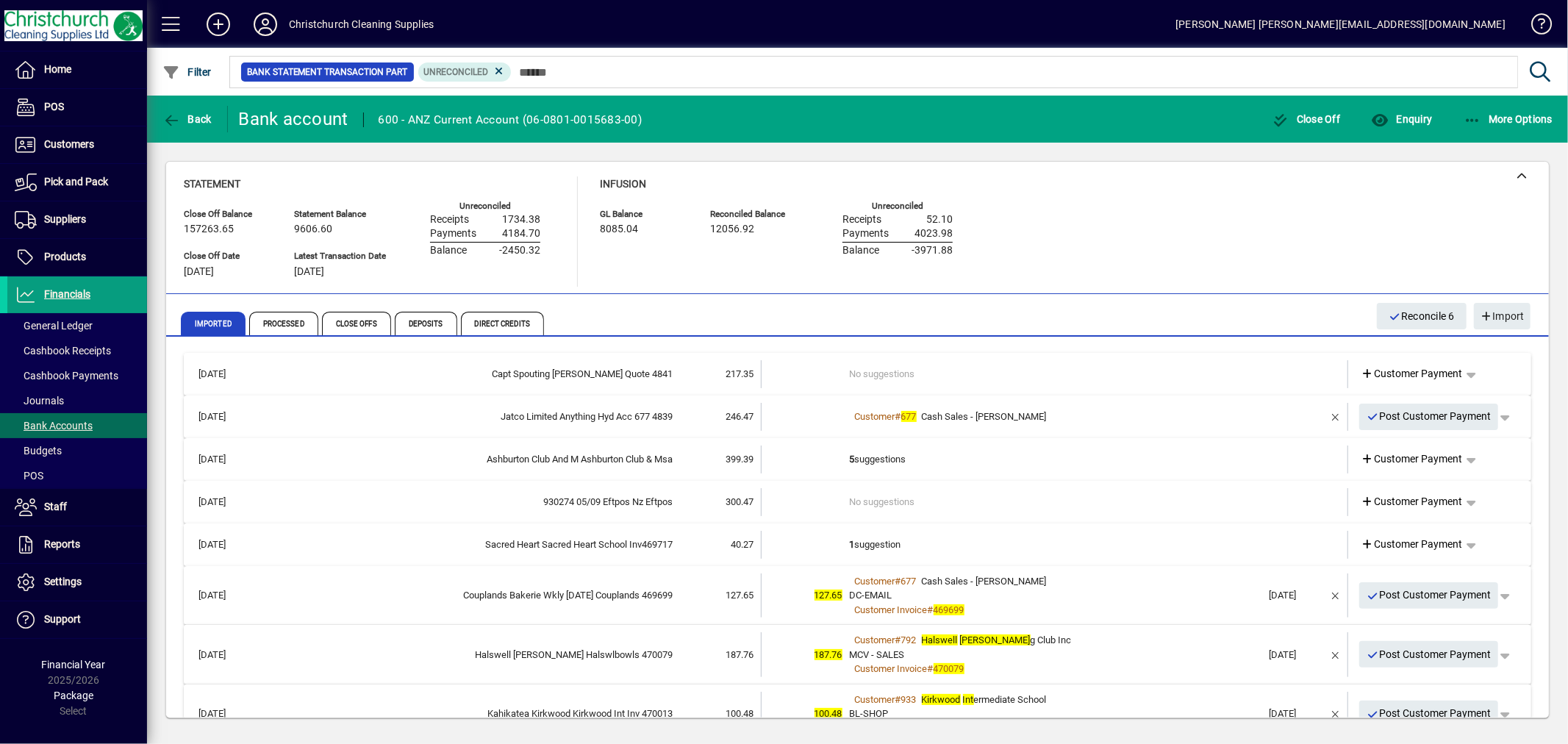
click at [864, 538] on td "1 suggestion" at bounding box center [1056, 544] width 413 height 28
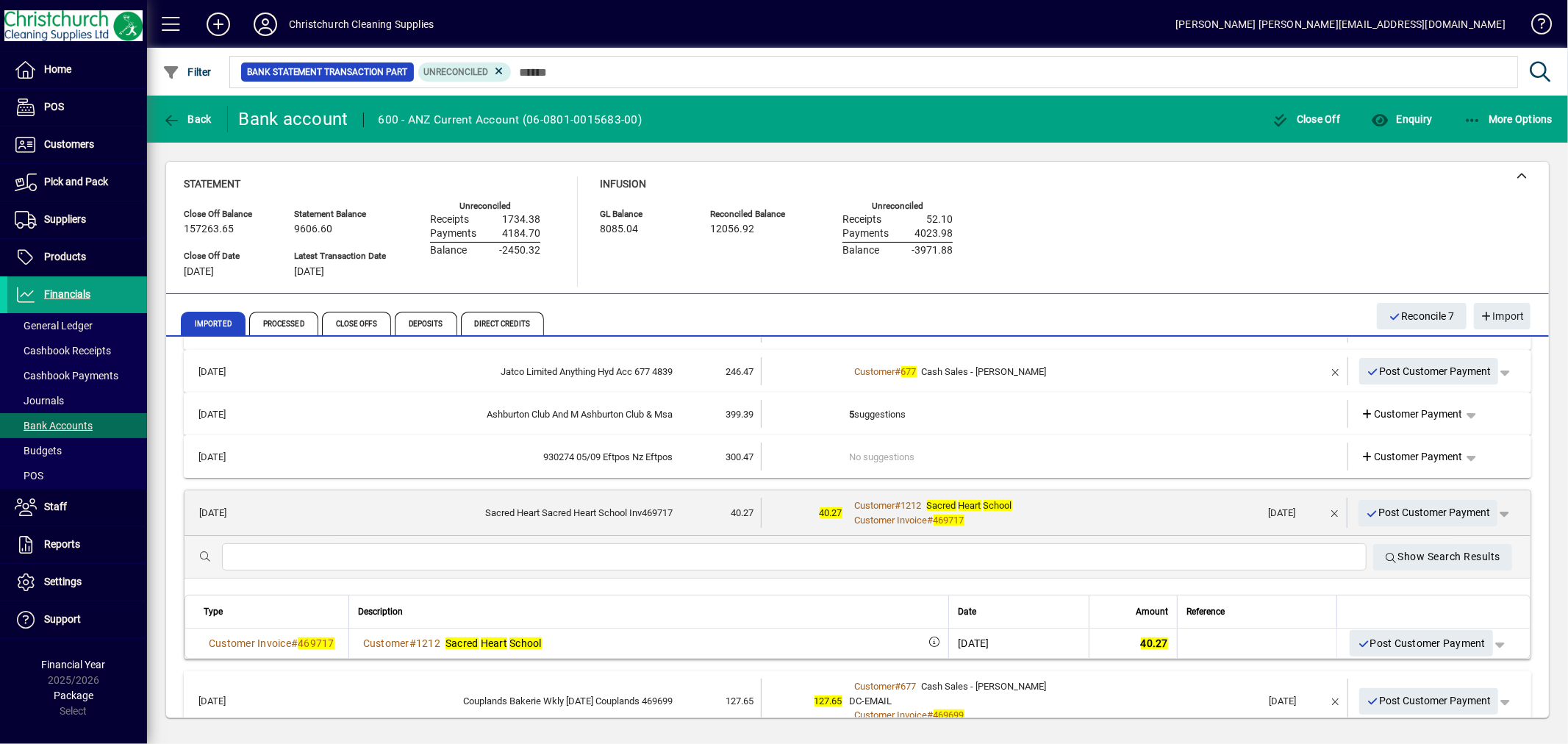
scroll to position [81, 0]
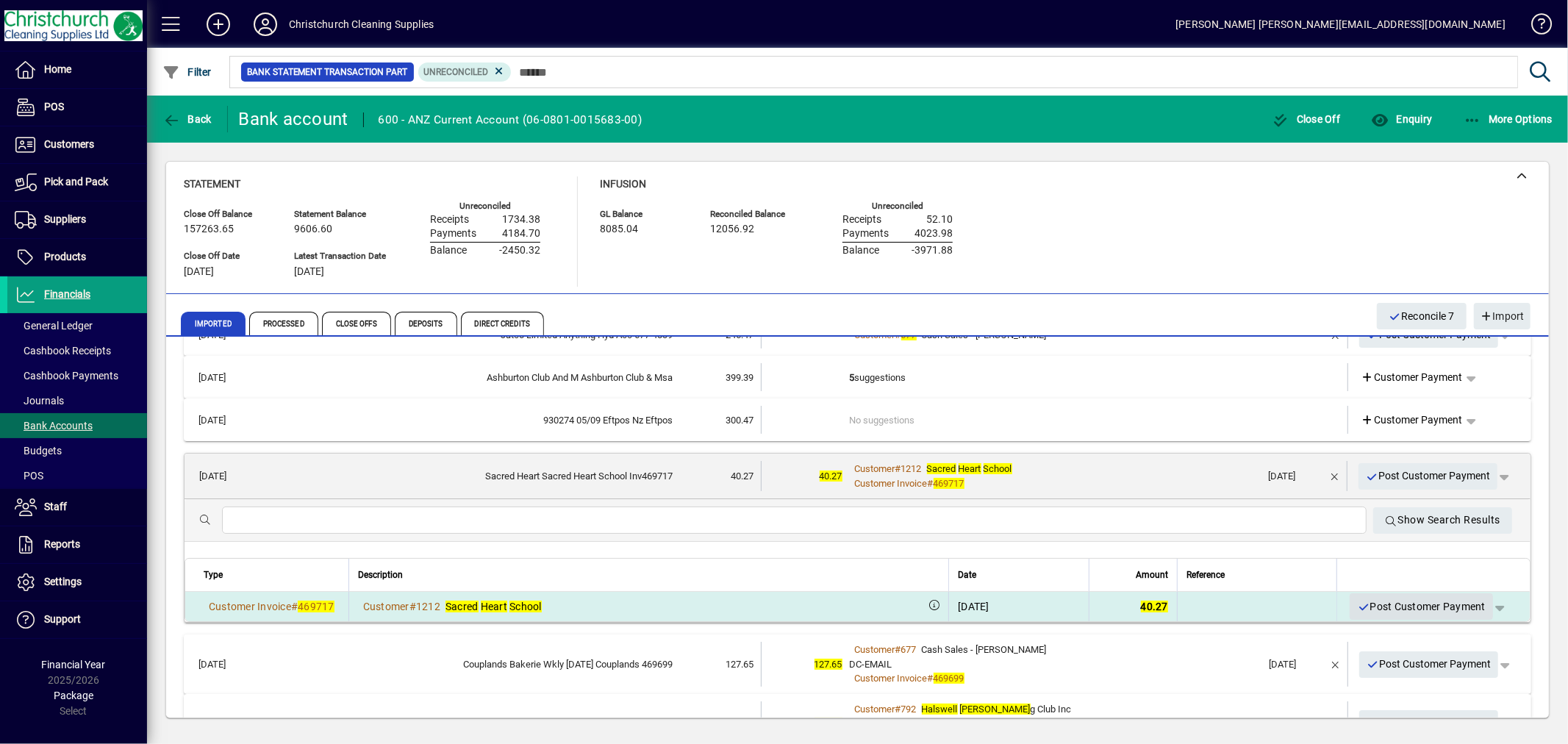
click at [1414, 604] on span "Post Customer Payment" at bounding box center [1422, 606] width 129 height 25
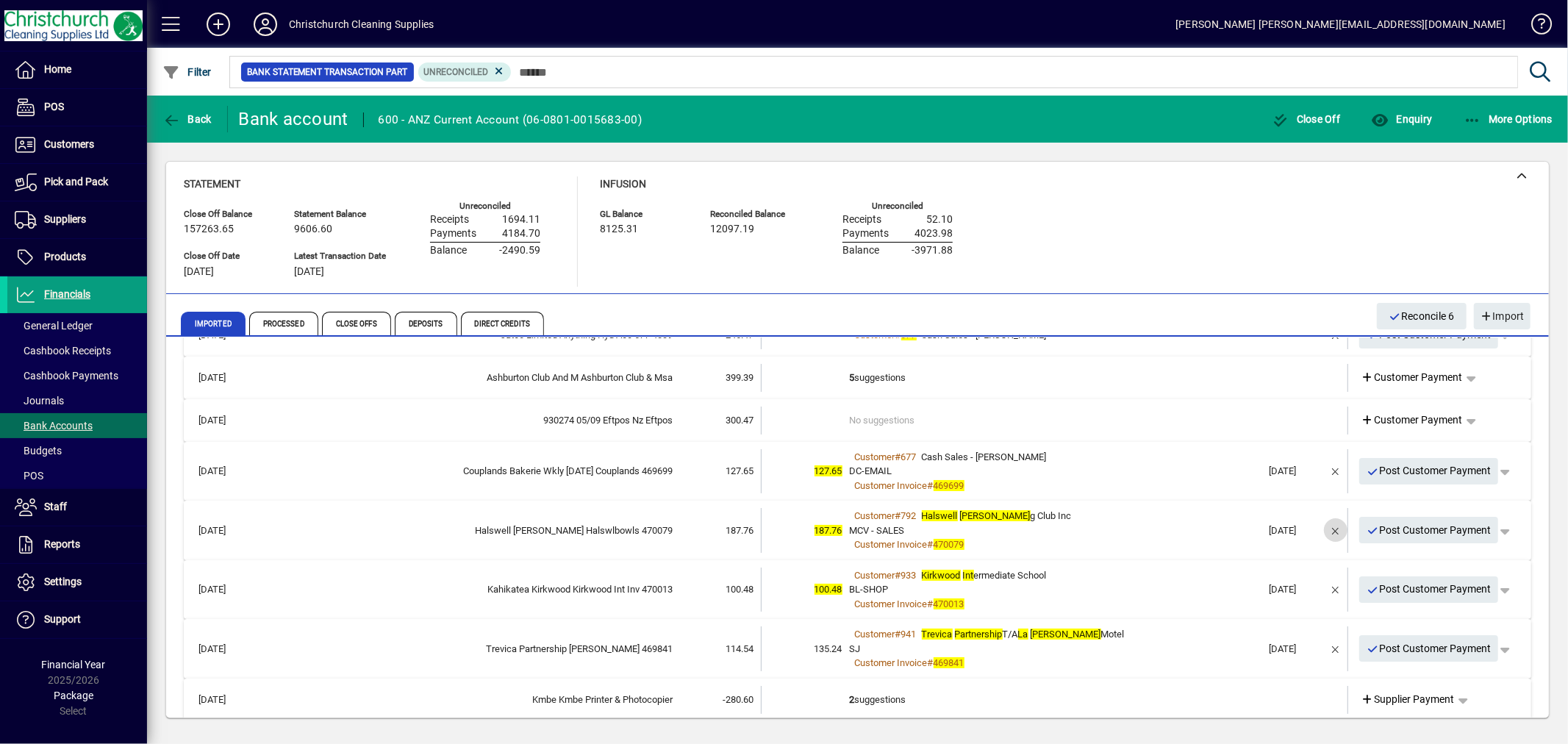
click at [1326, 531] on span "button" at bounding box center [1336, 530] width 36 height 36
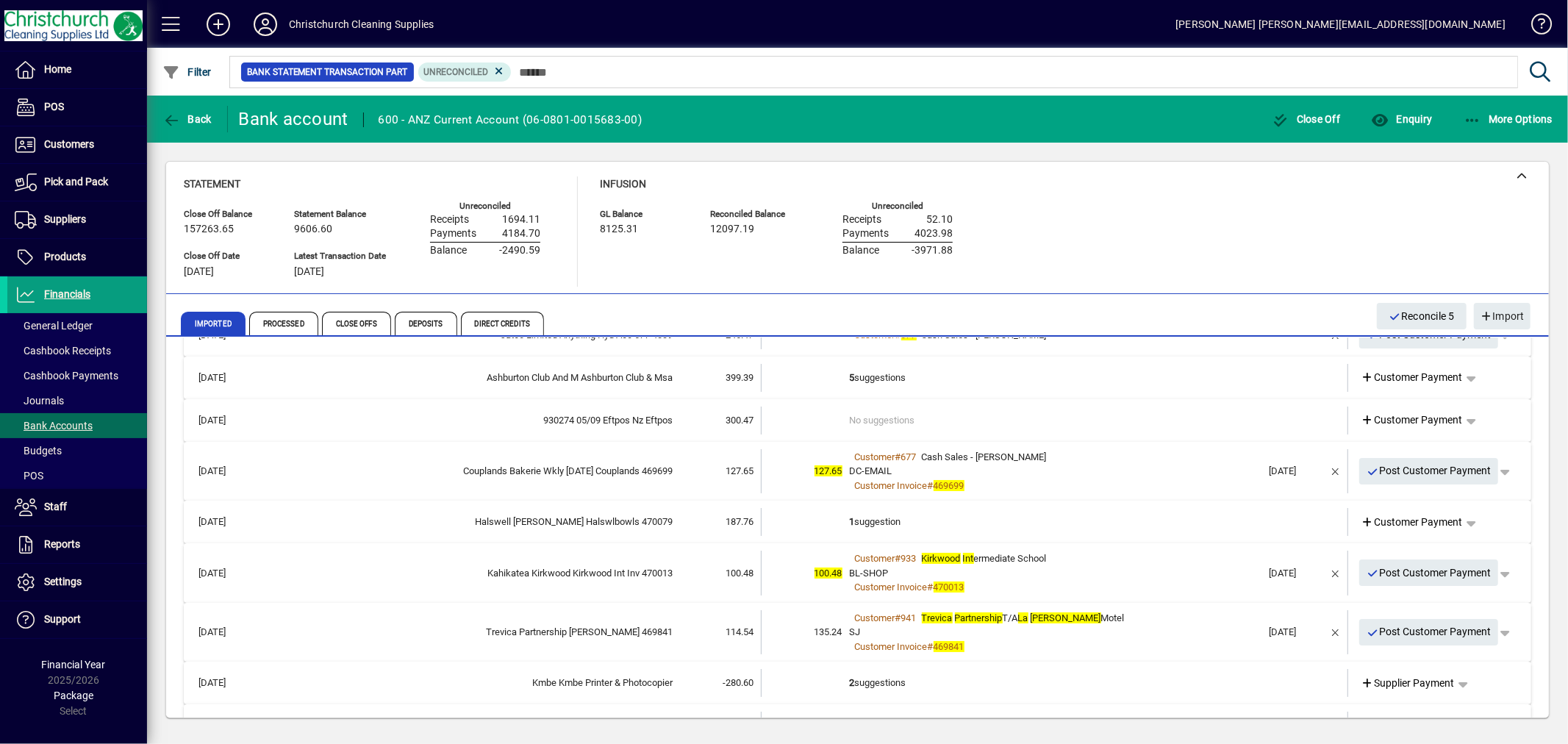
click at [853, 511] on td "1 suggestion" at bounding box center [1056, 522] width 413 height 28
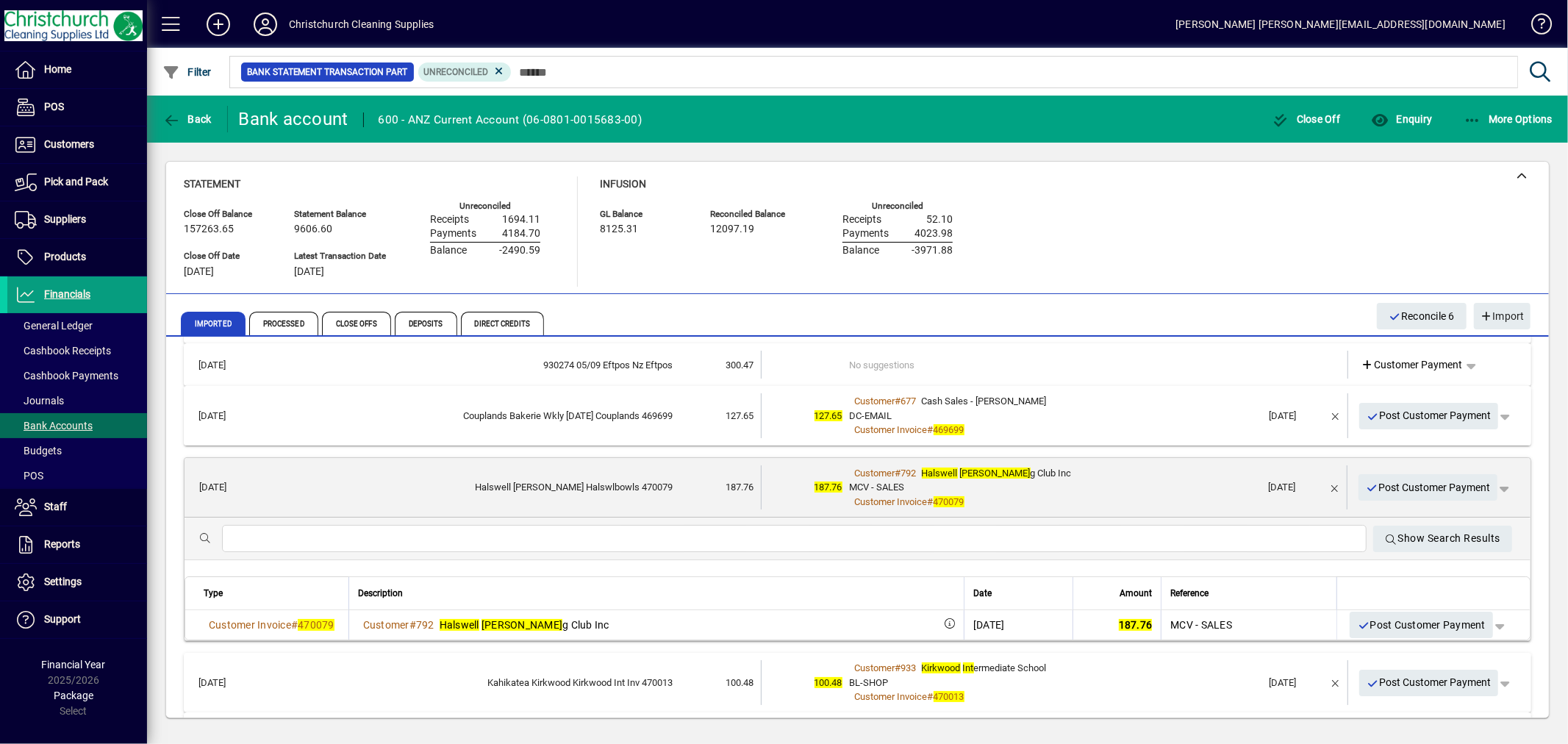
scroll to position [163, 0]
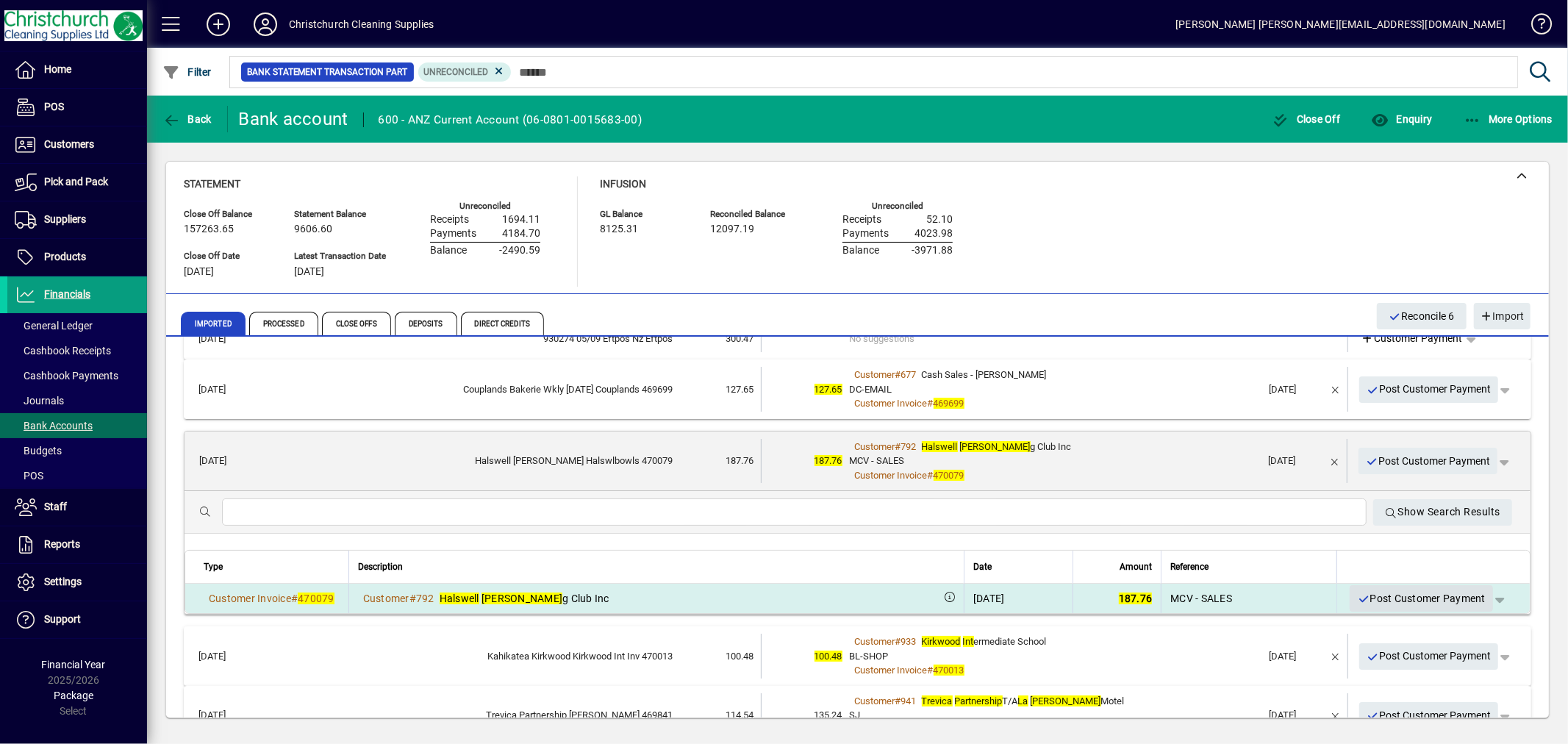
click at [1417, 597] on span "Post Customer Payment" at bounding box center [1422, 599] width 129 height 25
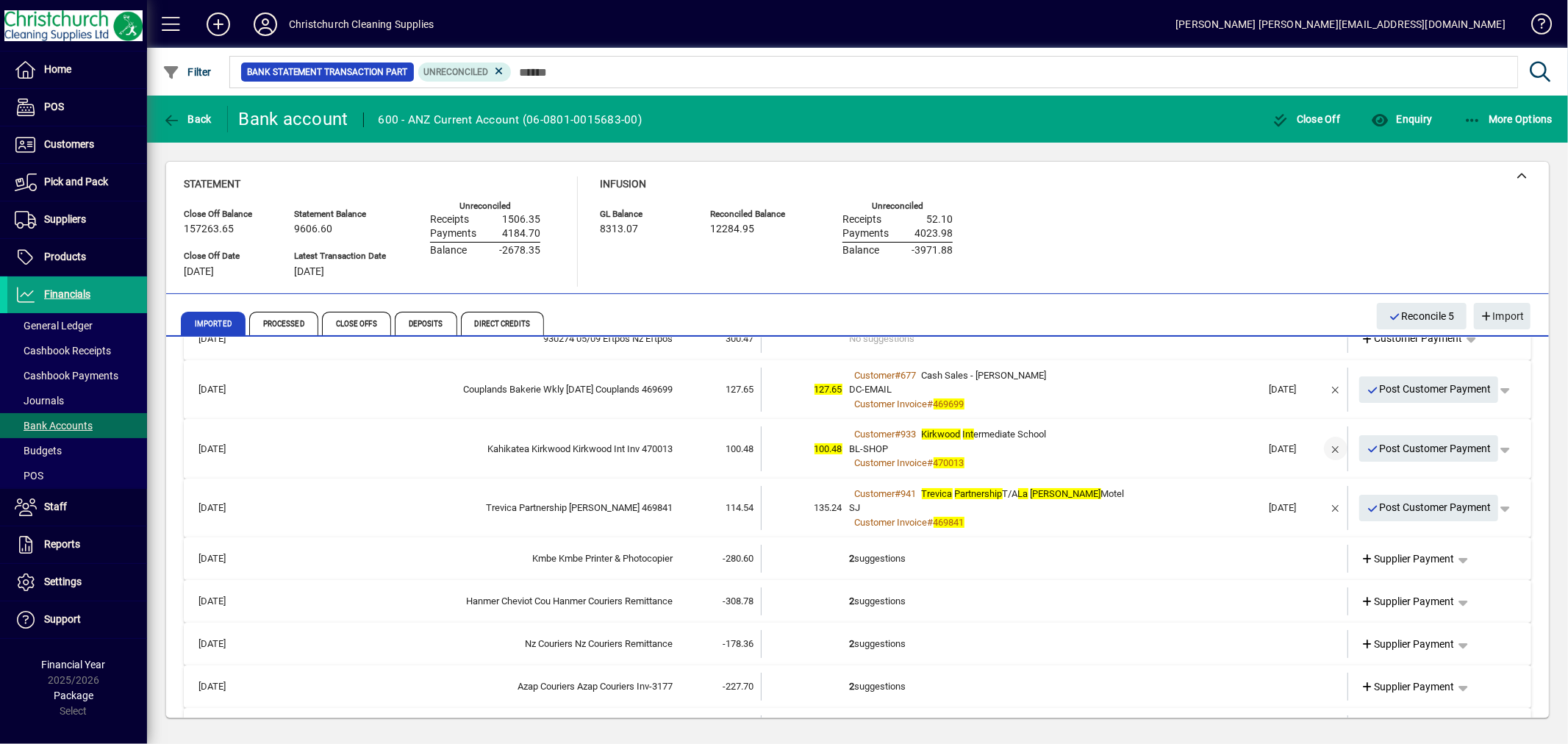
click at [1321, 446] on span "button" at bounding box center [1336, 448] width 36 height 36
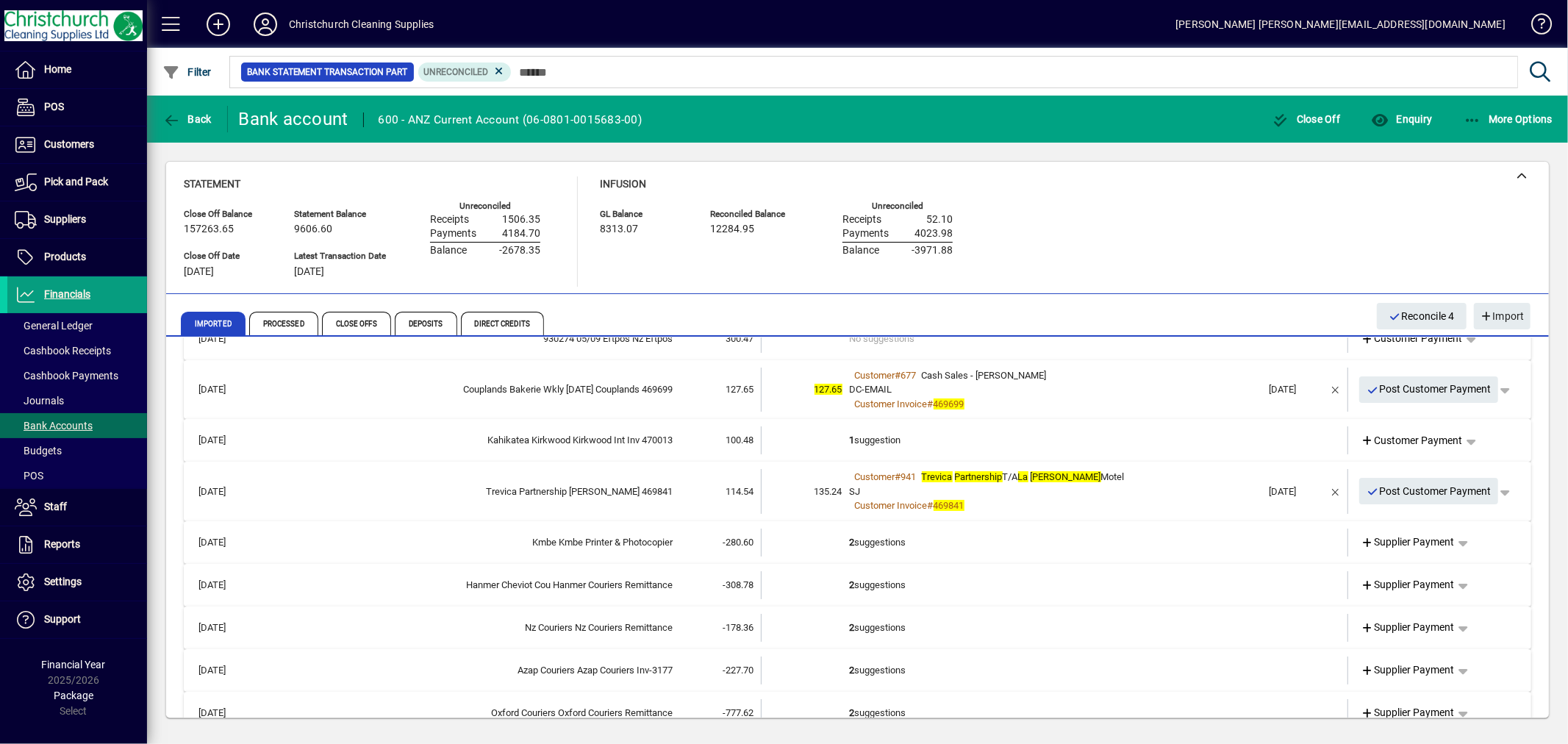
click at [886, 442] on td "1 suggestion" at bounding box center [1056, 440] width 413 height 28
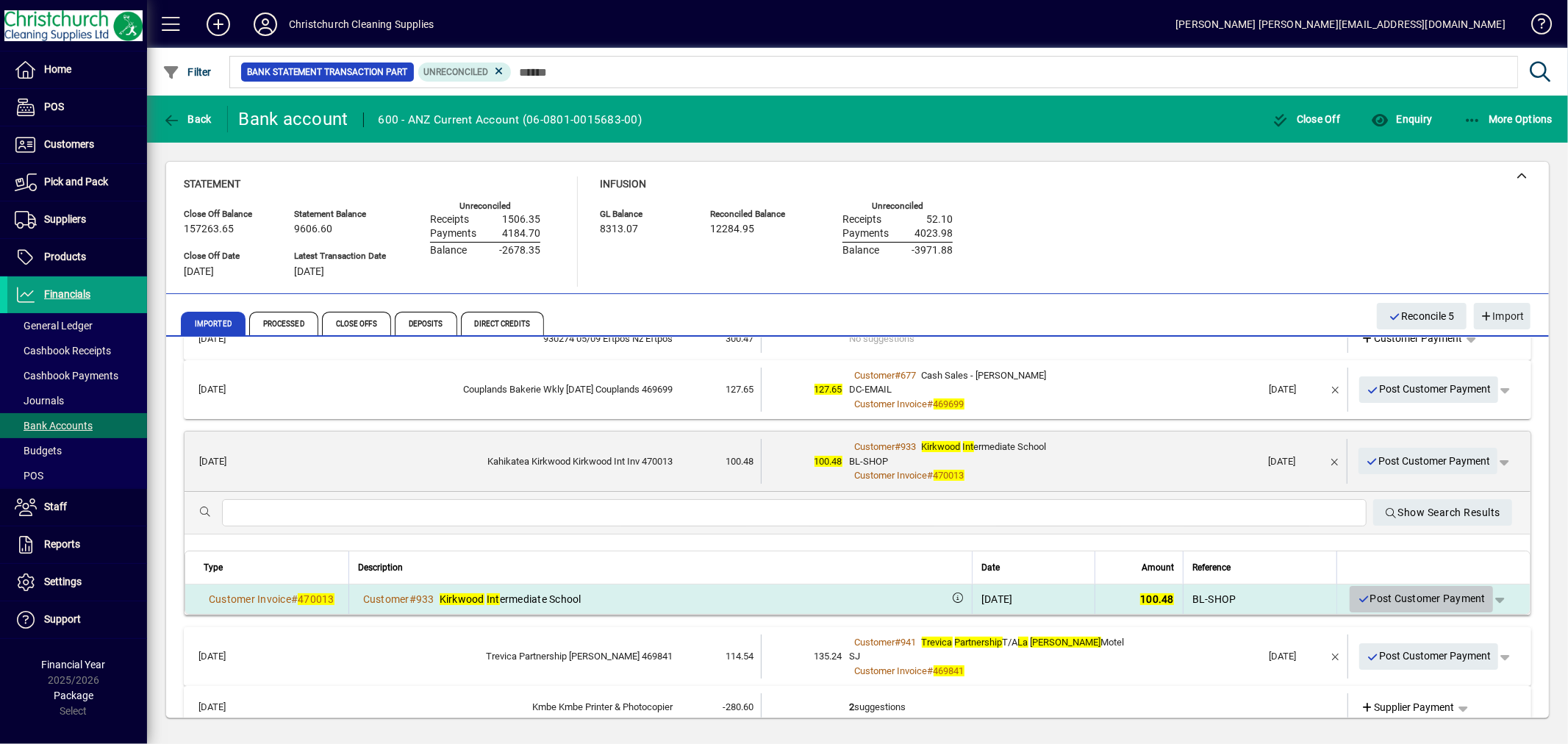
click at [1400, 596] on span "Post Customer Payment" at bounding box center [1422, 599] width 129 height 25
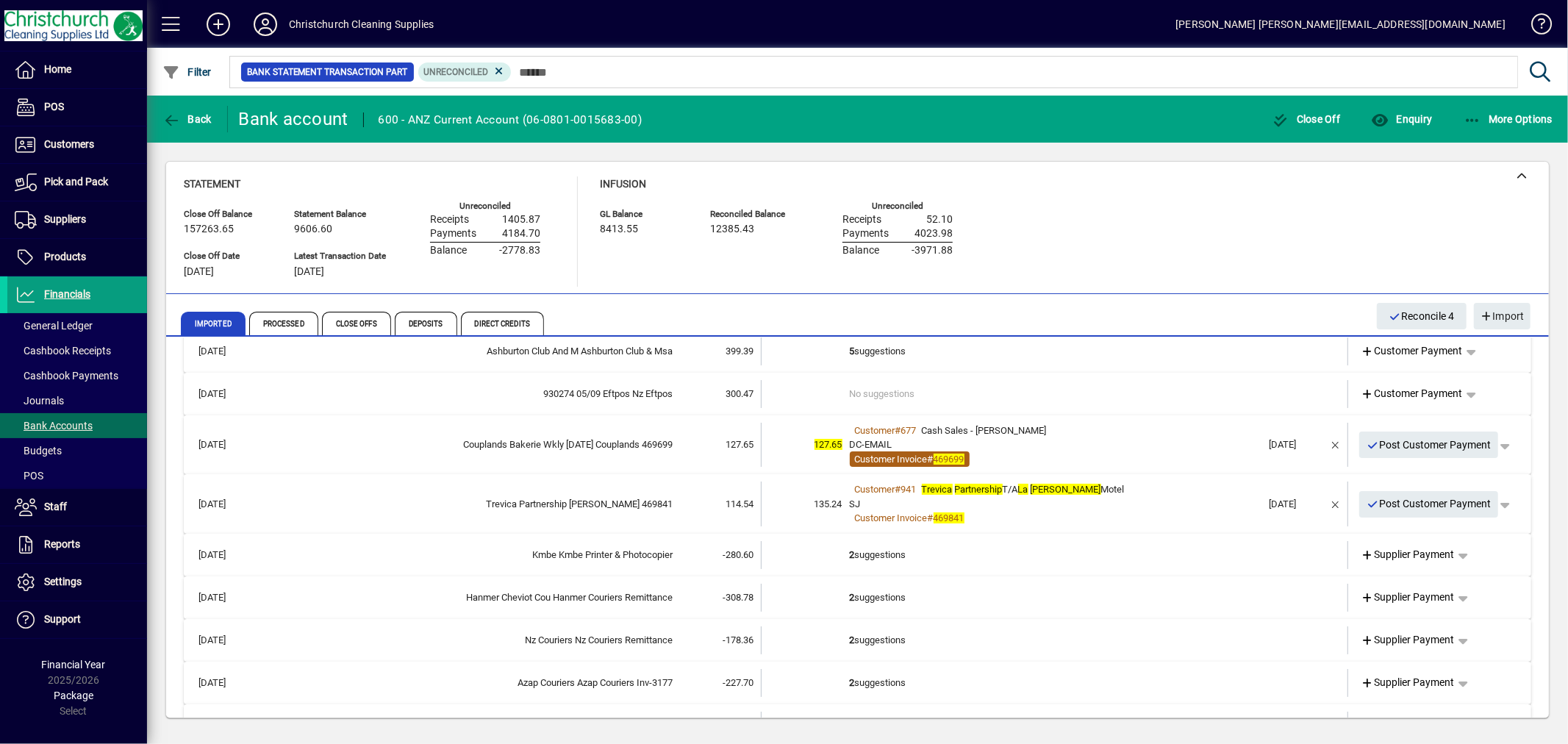
scroll to position [81, 0]
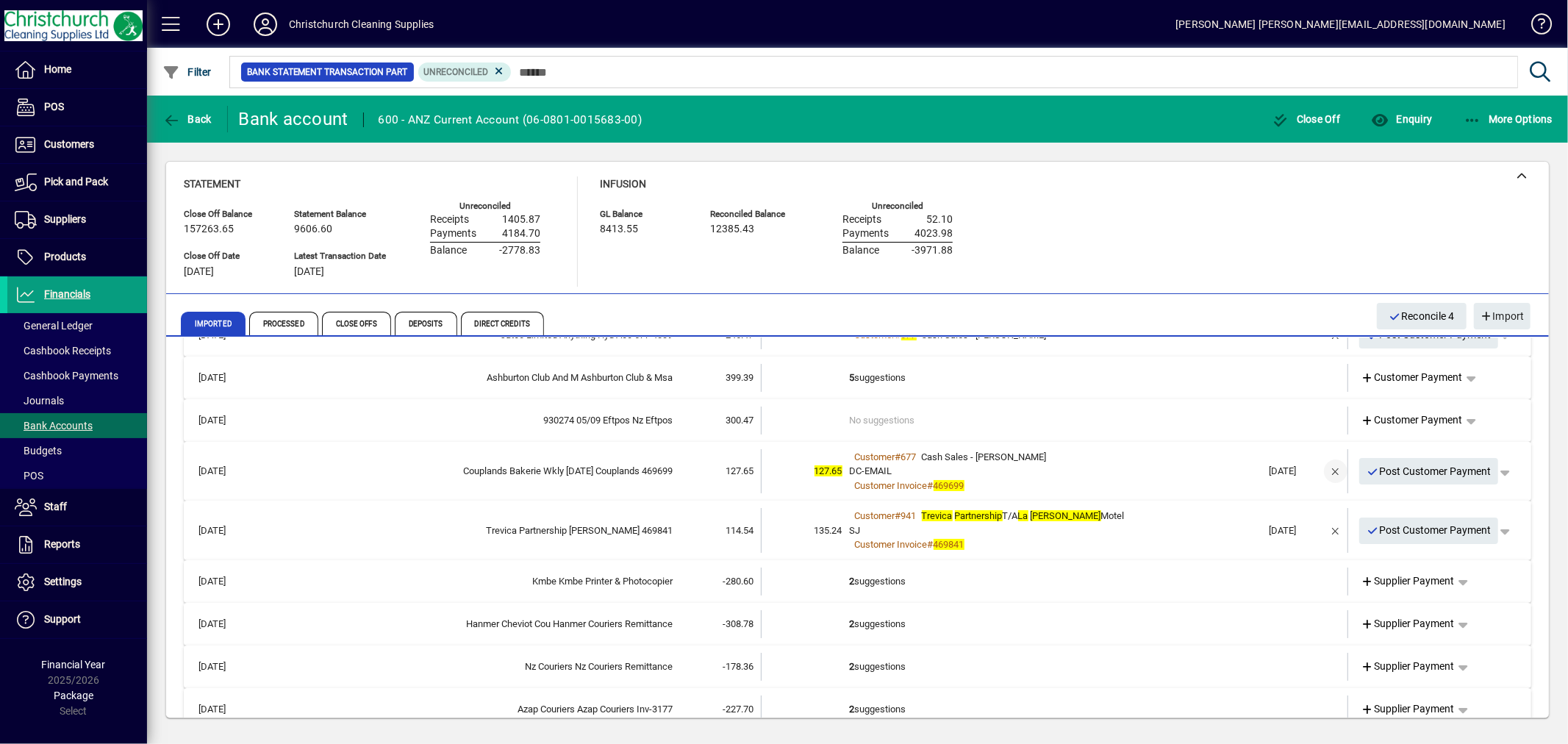
click at [1327, 470] on span "button" at bounding box center [1336, 471] width 36 height 36
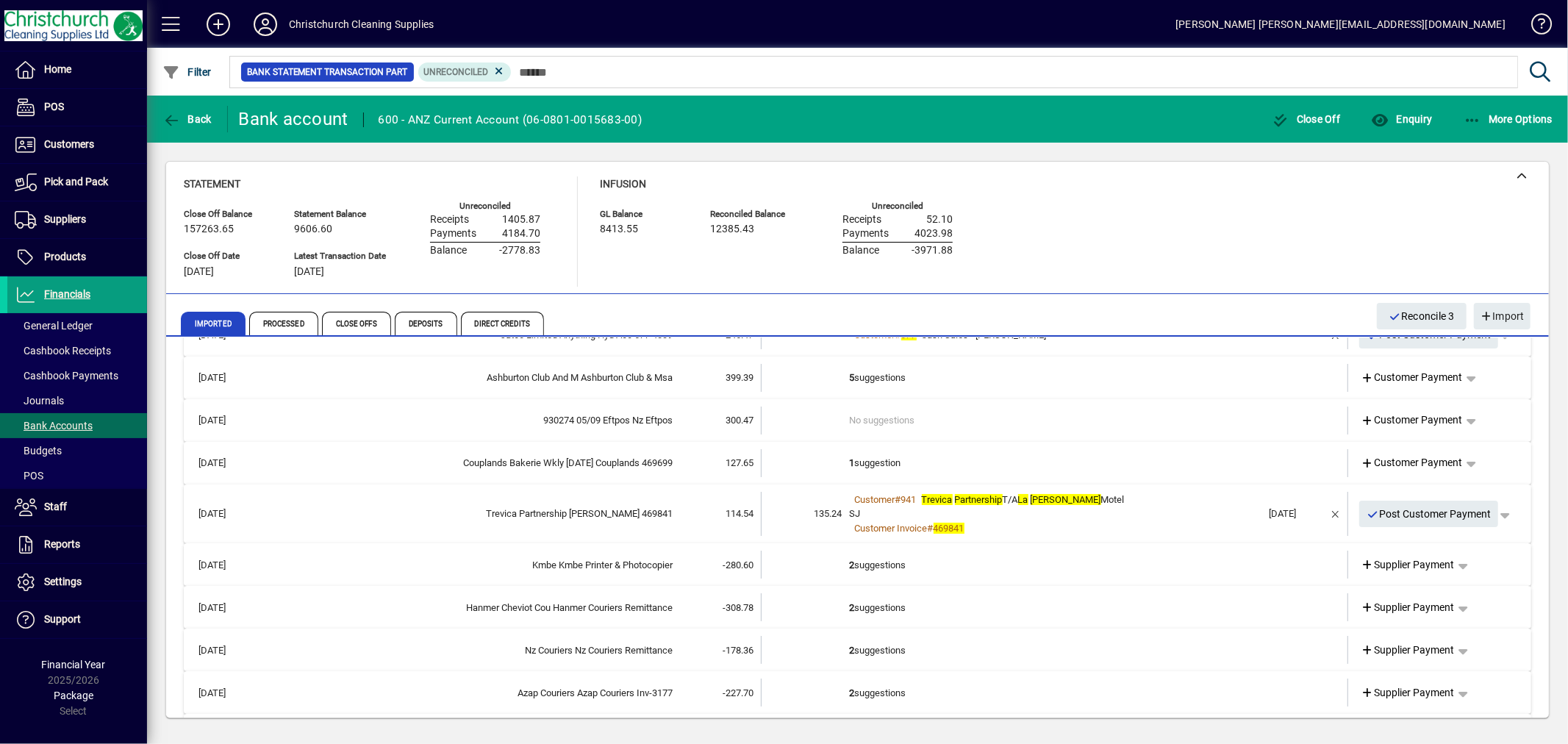
click at [874, 455] on td "1 suggestion" at bounding box center [1056, 463] width 413 height 28
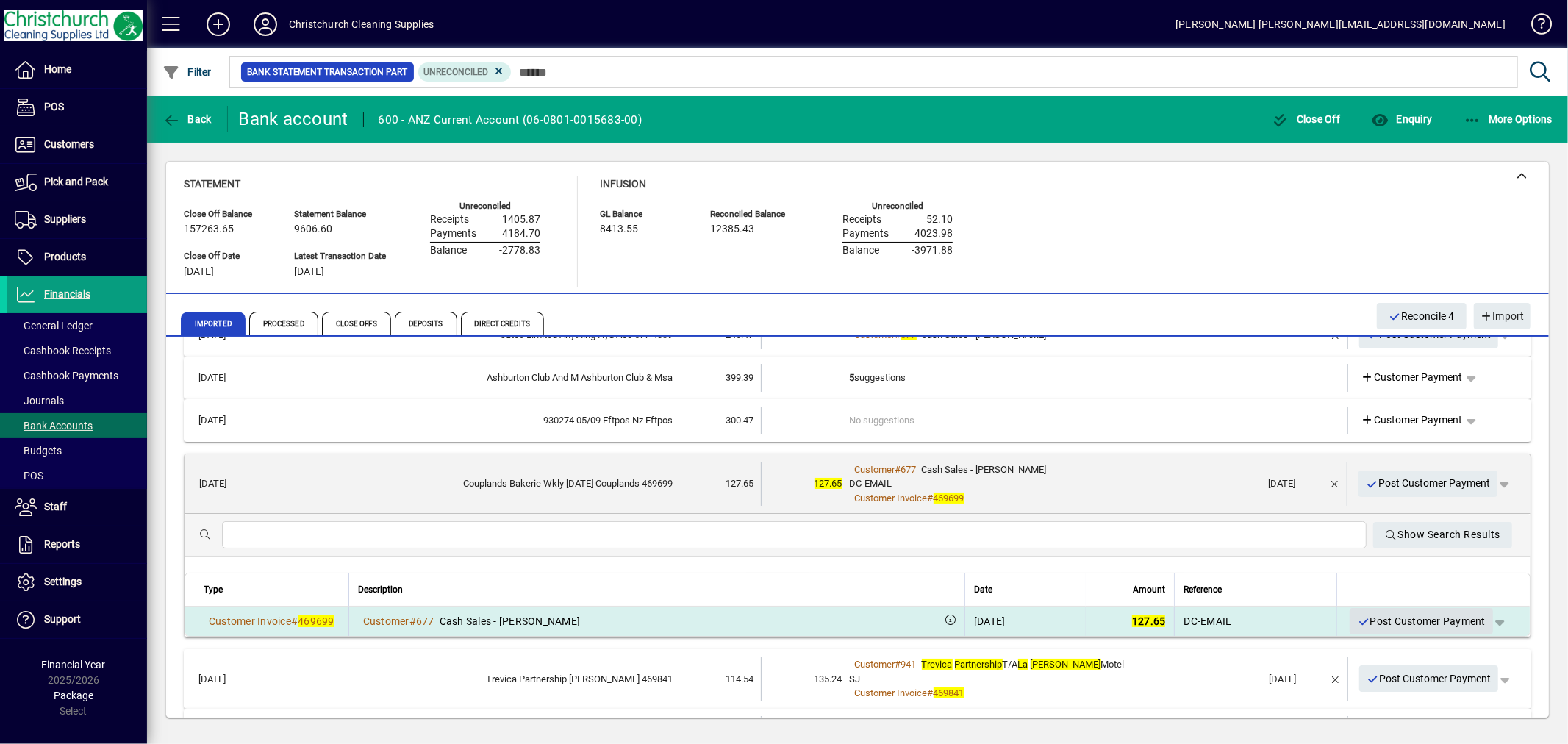
click at [1417, 617] on span "Post Customer Payment" at bounding box center [1422, 621] width 129 height 25
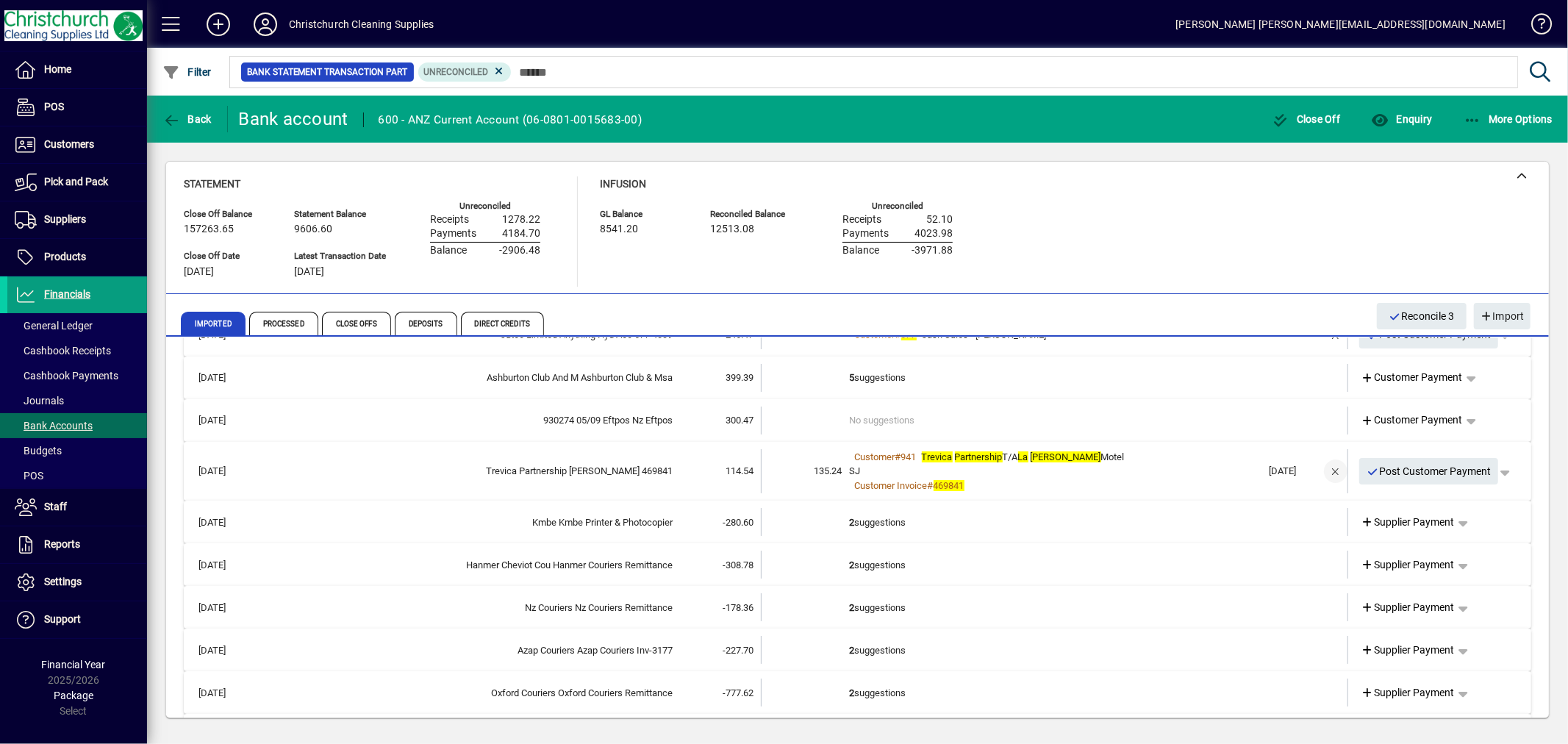
click at [1326, 466] on span "button" at bounding box center [1336, 471] width 36 height 36
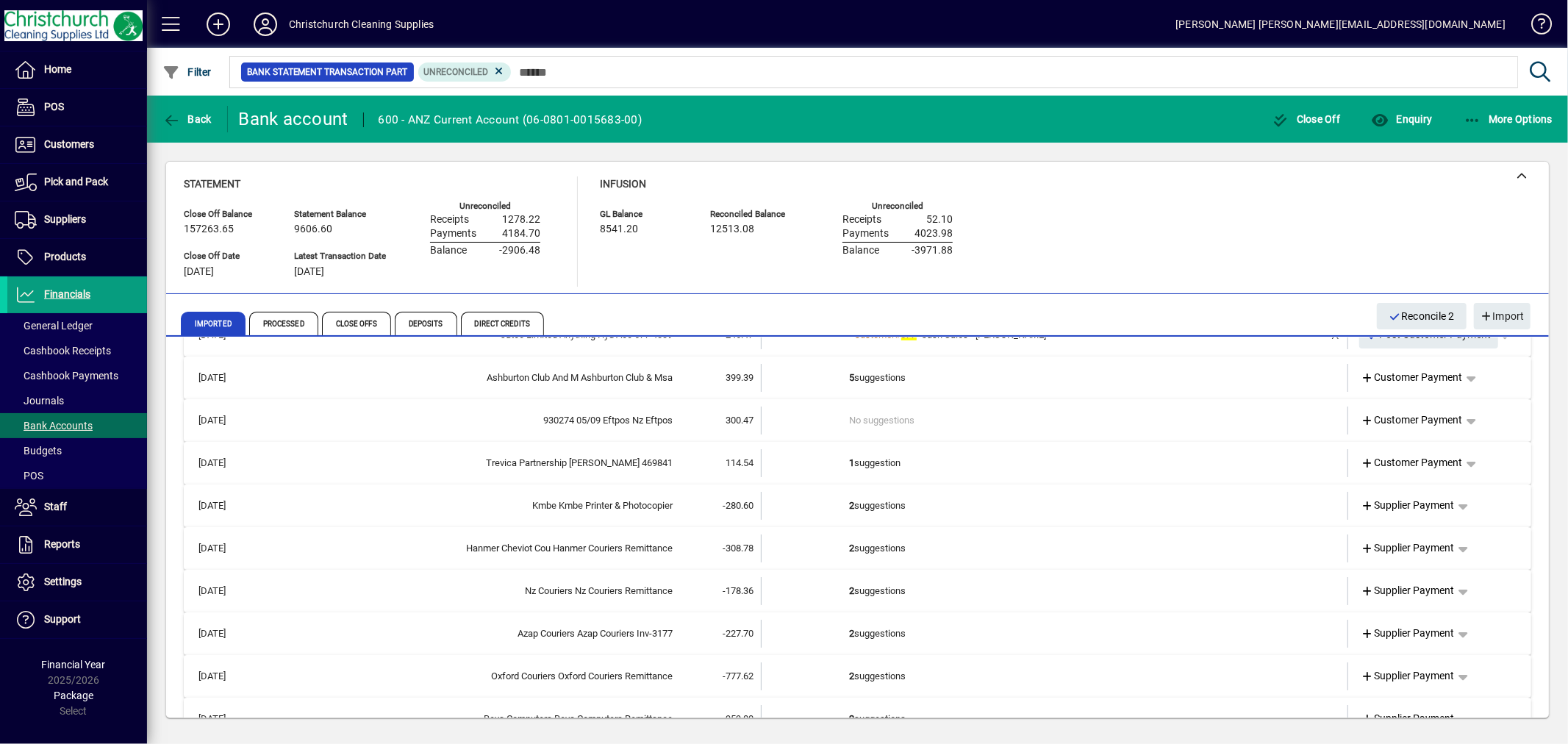
click at [886, 463] on td "1 suggestion" at bounding box center [1056, 463] width 413 height 28
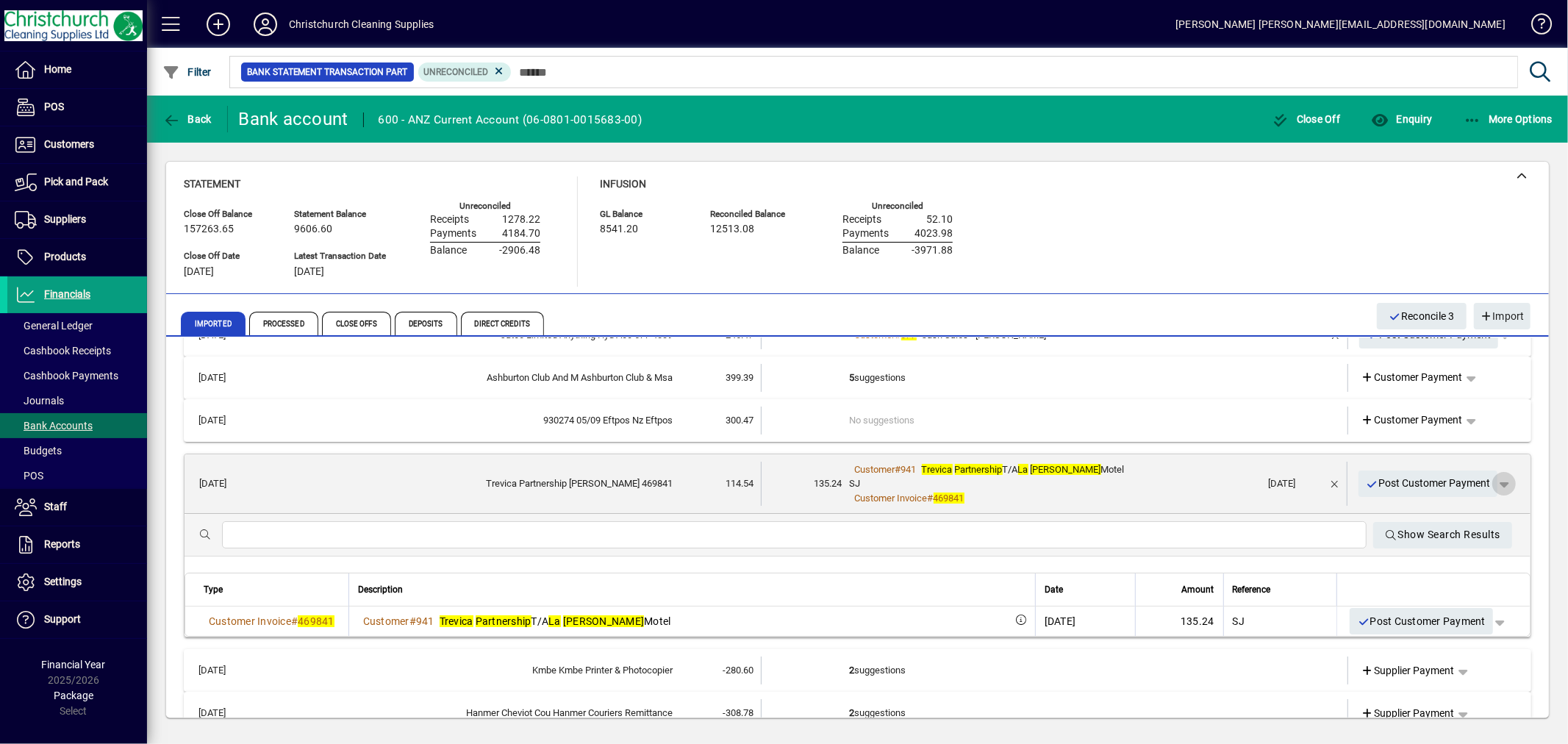
click at [1494, 482] on span "button" at bounding box center [1504, 484] width 36 height 36
click at [1473, 510] on span "Customer Payment" at bounding box center [1447, 514] width 108 height 17
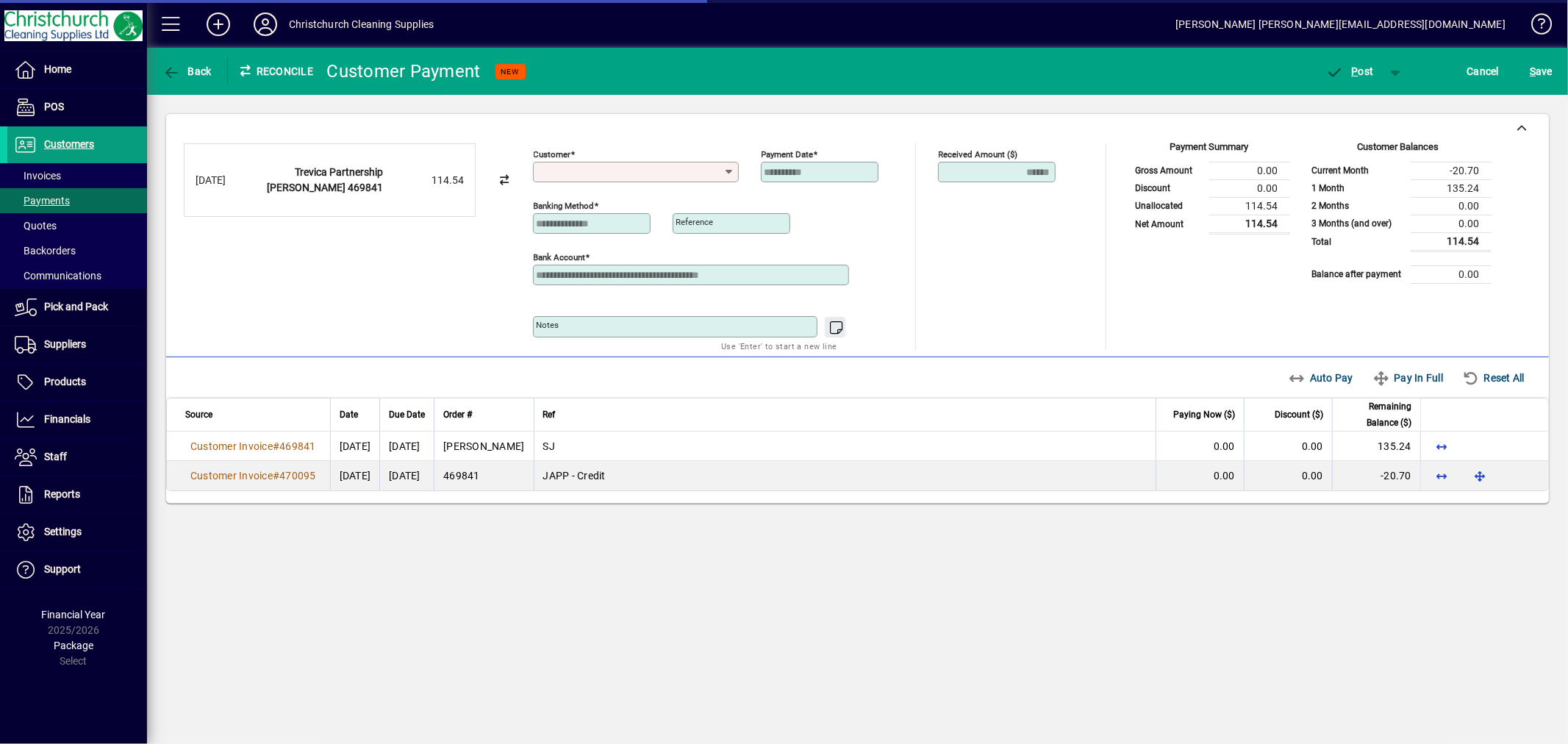
type input "**********"
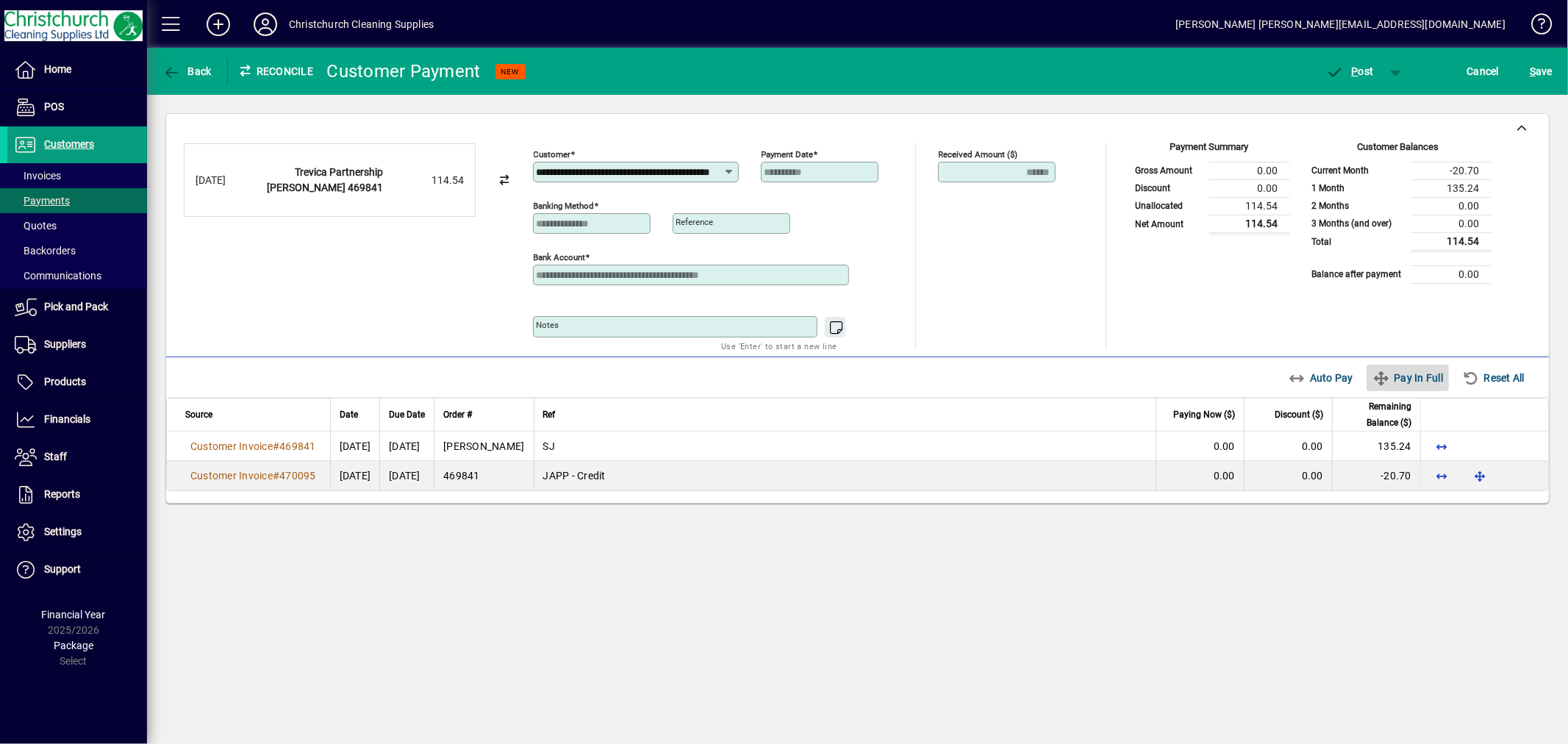
click at [1425, 376] on span "Pay In Full" at bounding box center [1407, 378] width 70 height 24
type input "****"
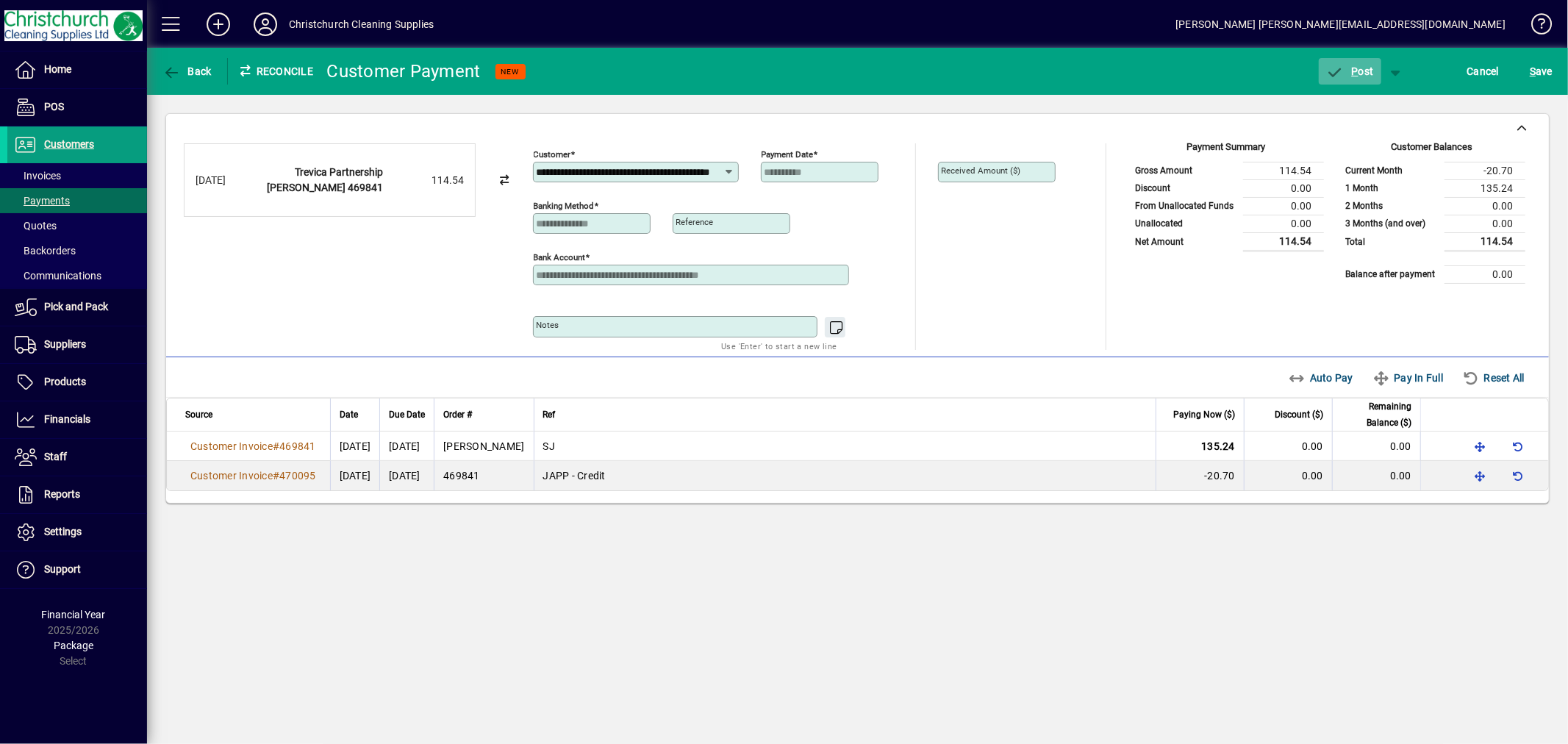
click at [1358, 72] on span "P ost" at bounding box center [1350, 71] width 47 height 12
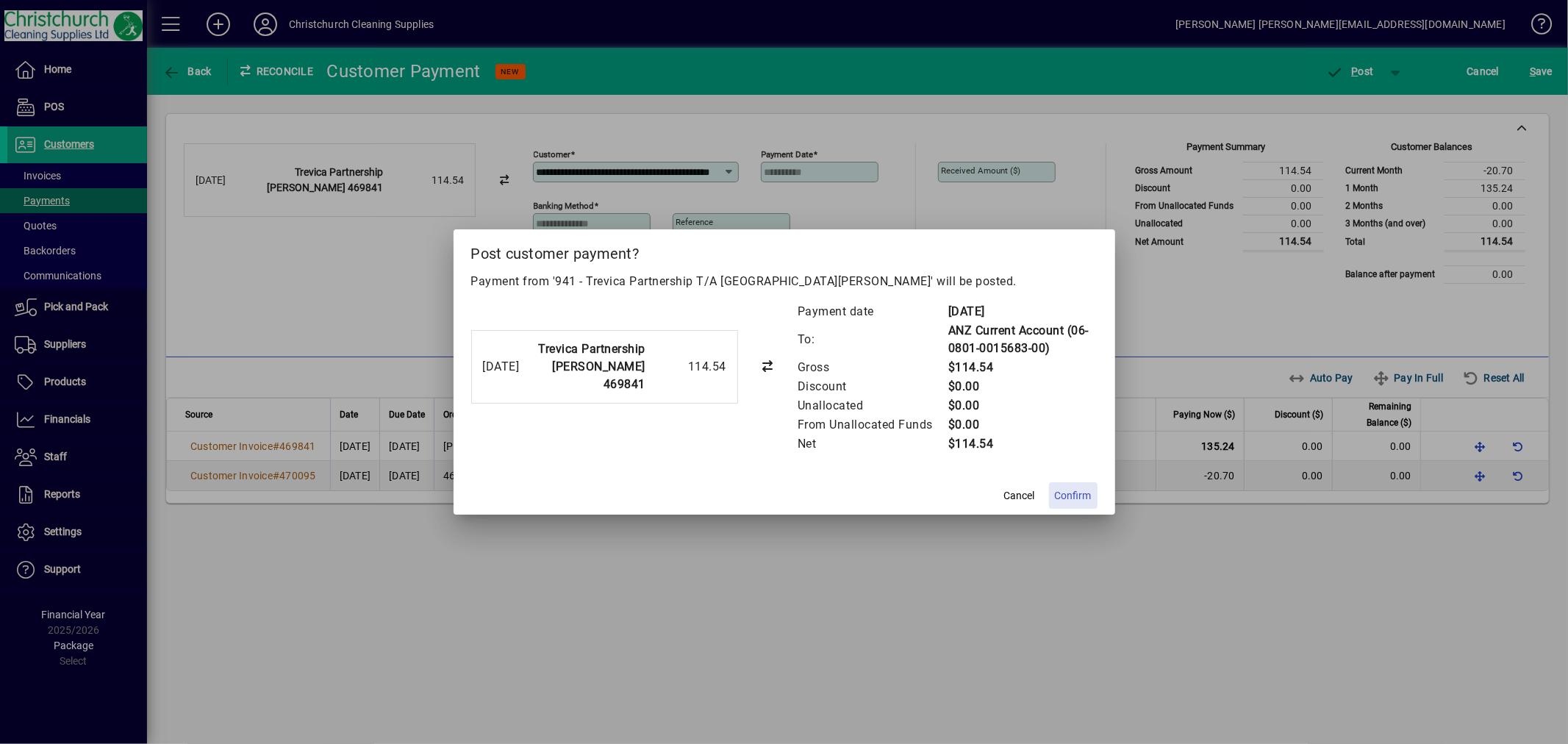
click at [1078, 491] on span "Confirm" at bounding box center [1073, 496] width 36 height 16
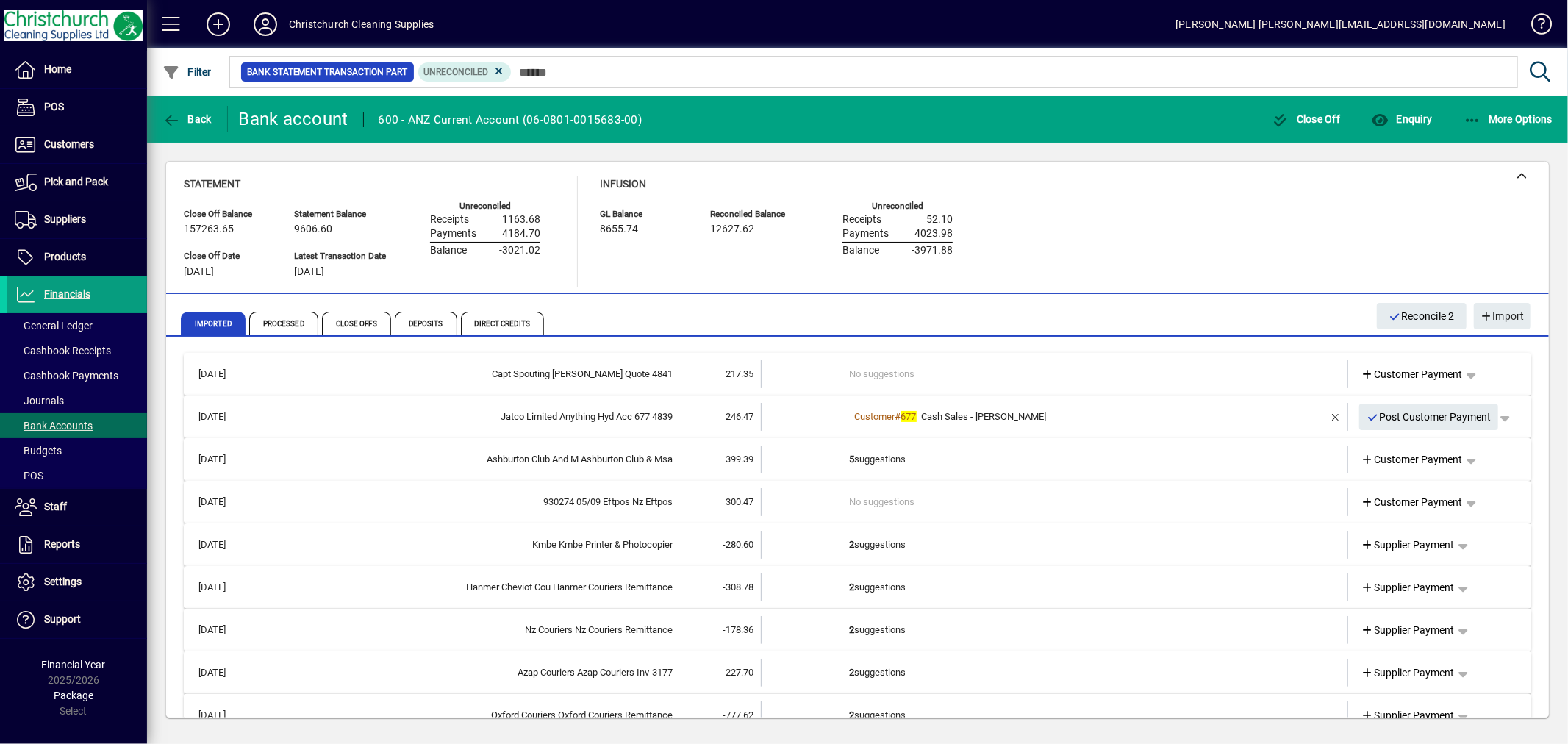
click at [852, 458] on td "5 suggestions" at bounding box center [1056, 459] width 413 height 28
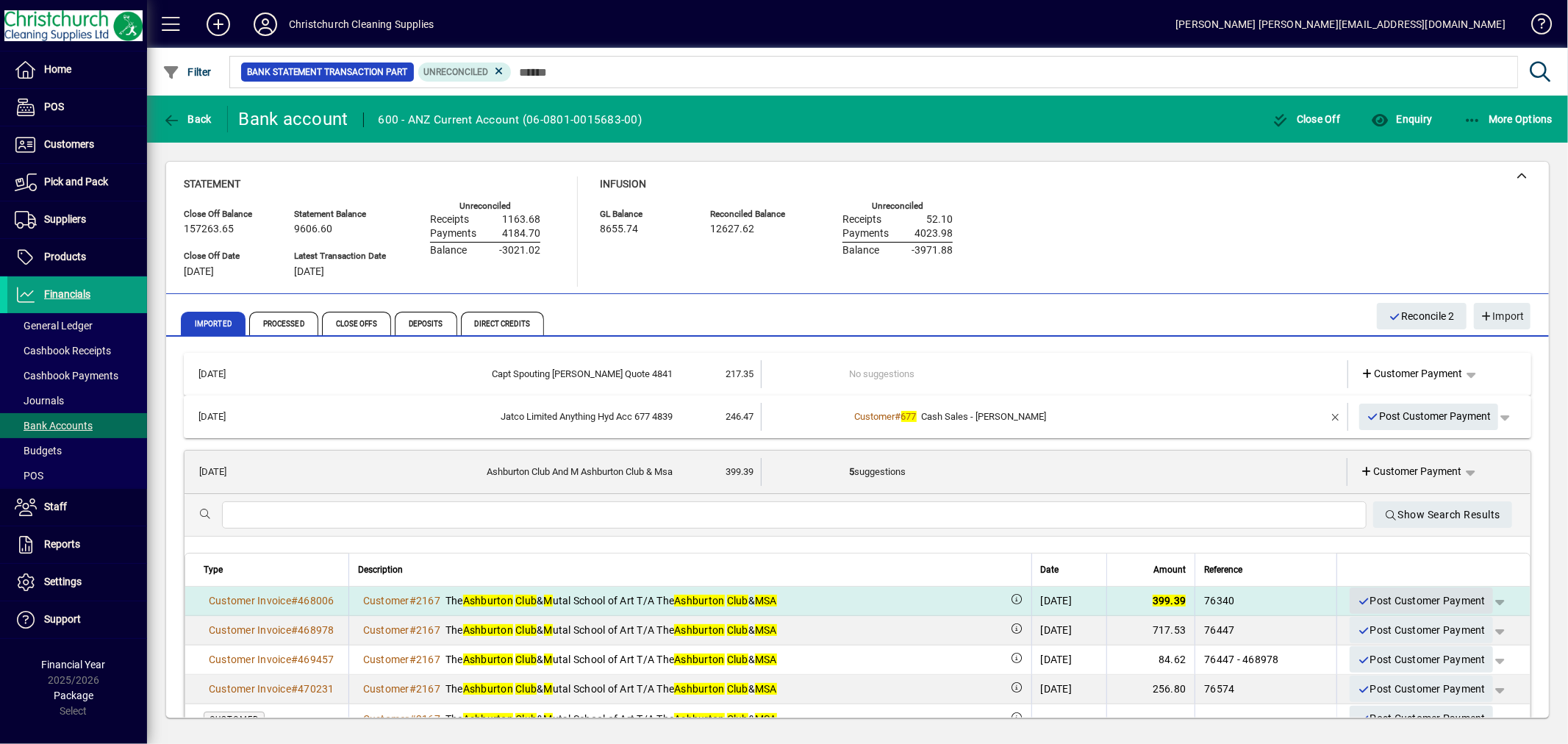
click at [1400, 594] on span "Post Customer Payment" at bounding box center [1422, 601] width 129 height 25
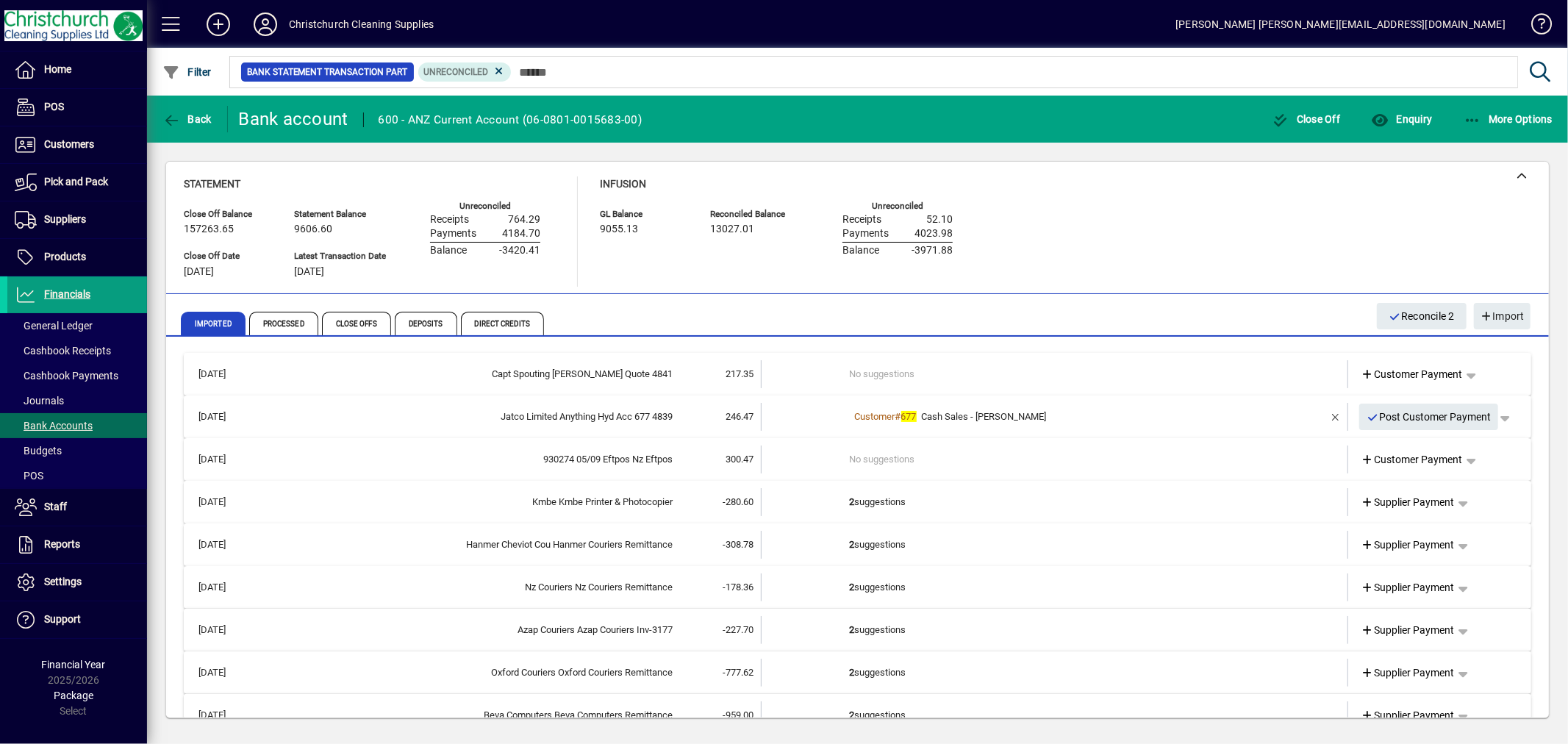
click at [857, 504] on td "2 suggestions" at bounding box center [1056, 501] width 413 height 28
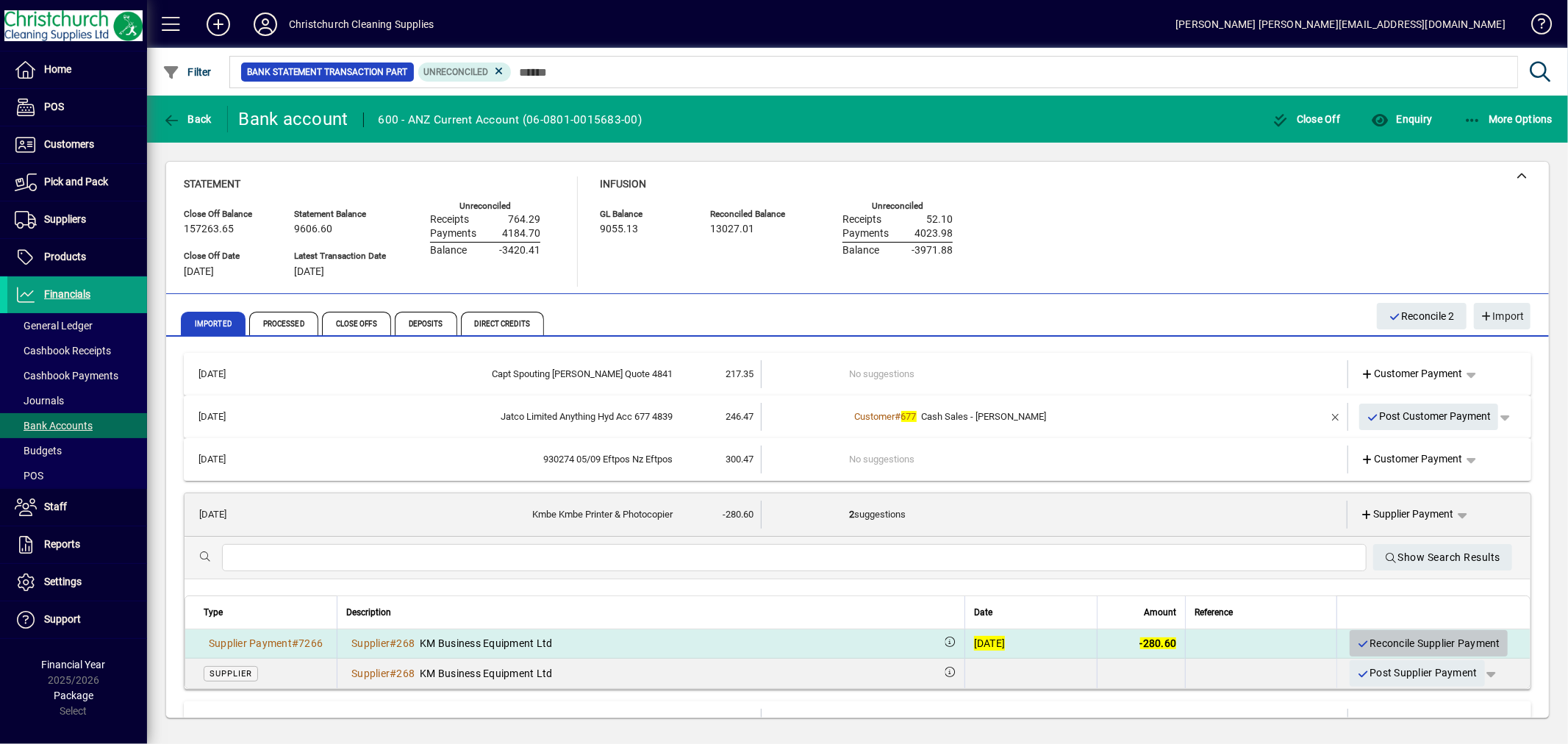
click at [1398, 638] on span "Reconcile Supplier Payment" at bounding box center [1429, 644] width 143 height 25
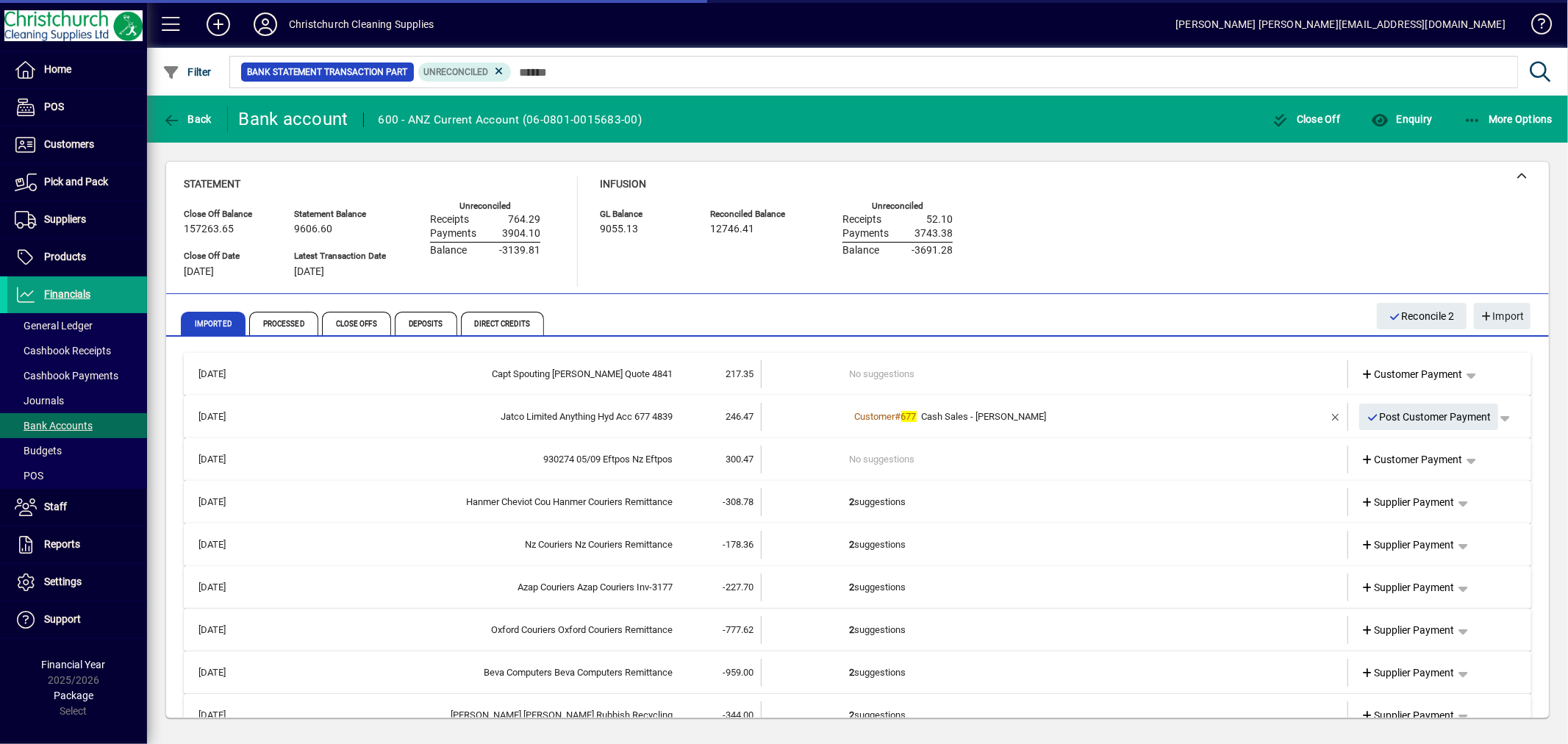
click at [871, 497] on td "2 suggestions" at bounding box center [1056, 501] width 413 height 28
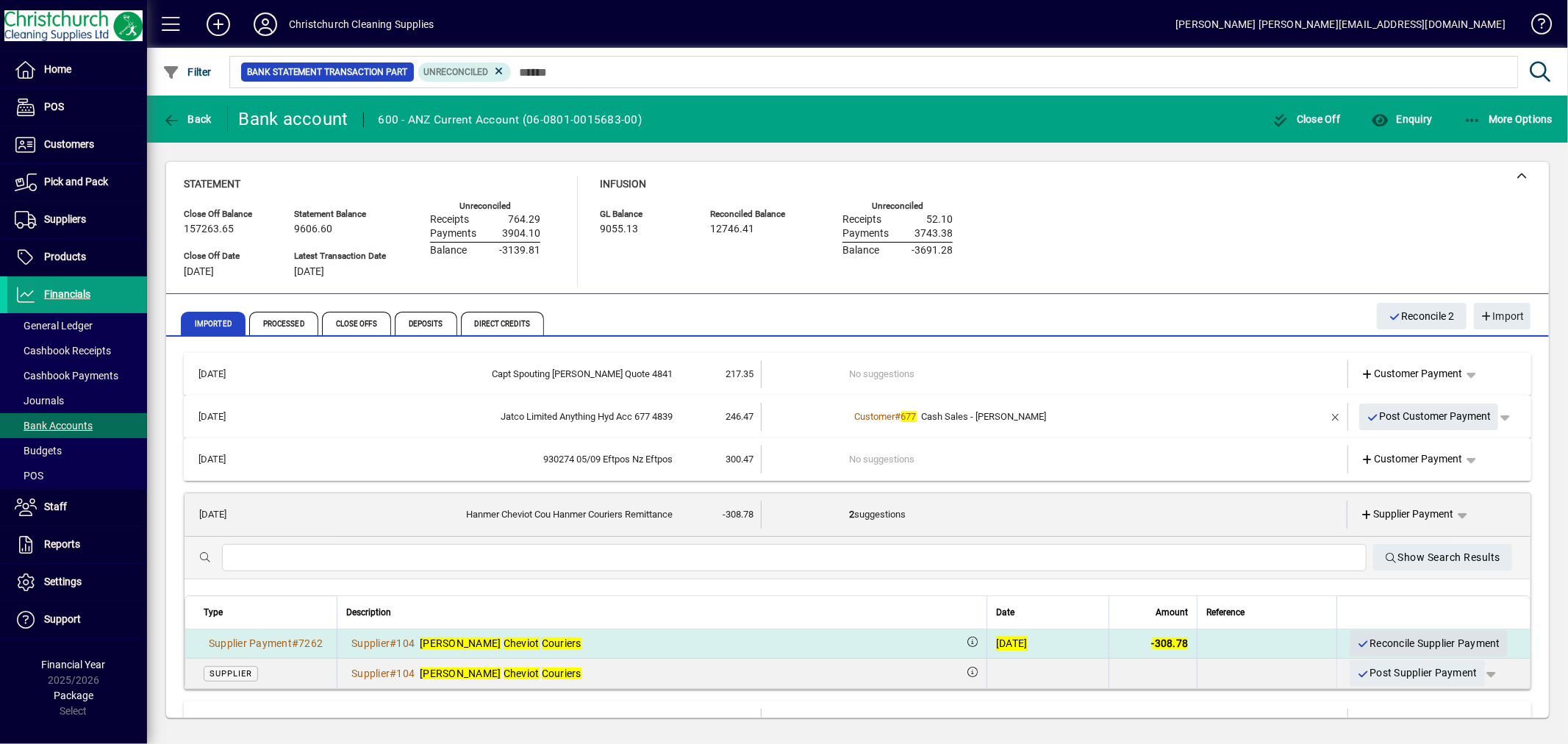
click at [1392, 644] on span "Reconcile Supplier Payment" at bounding box center [1429, 644] width 143 height 25
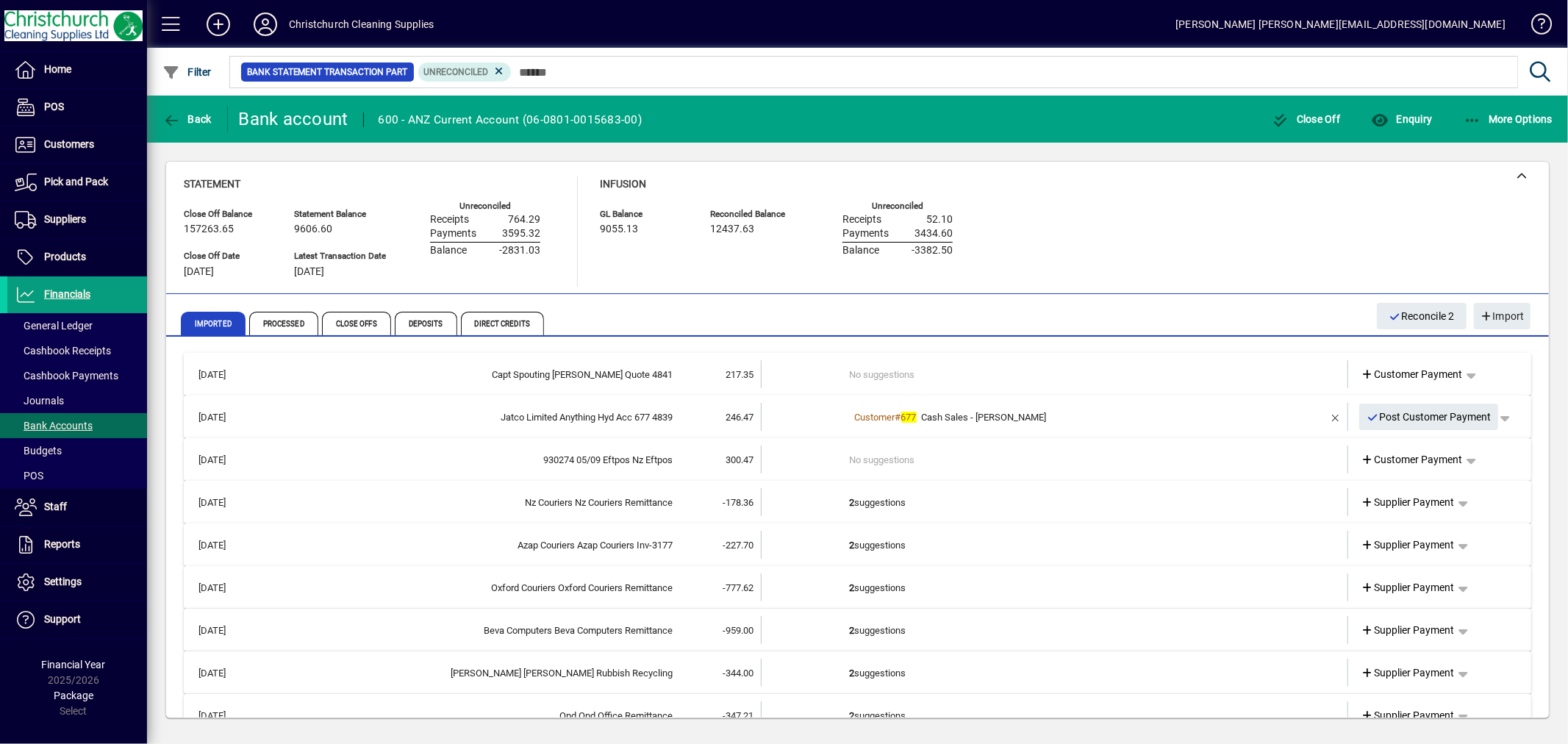
click at [886, 501] on td "2 suggestions" at bounding box center [1056, 501] width 413 height 28
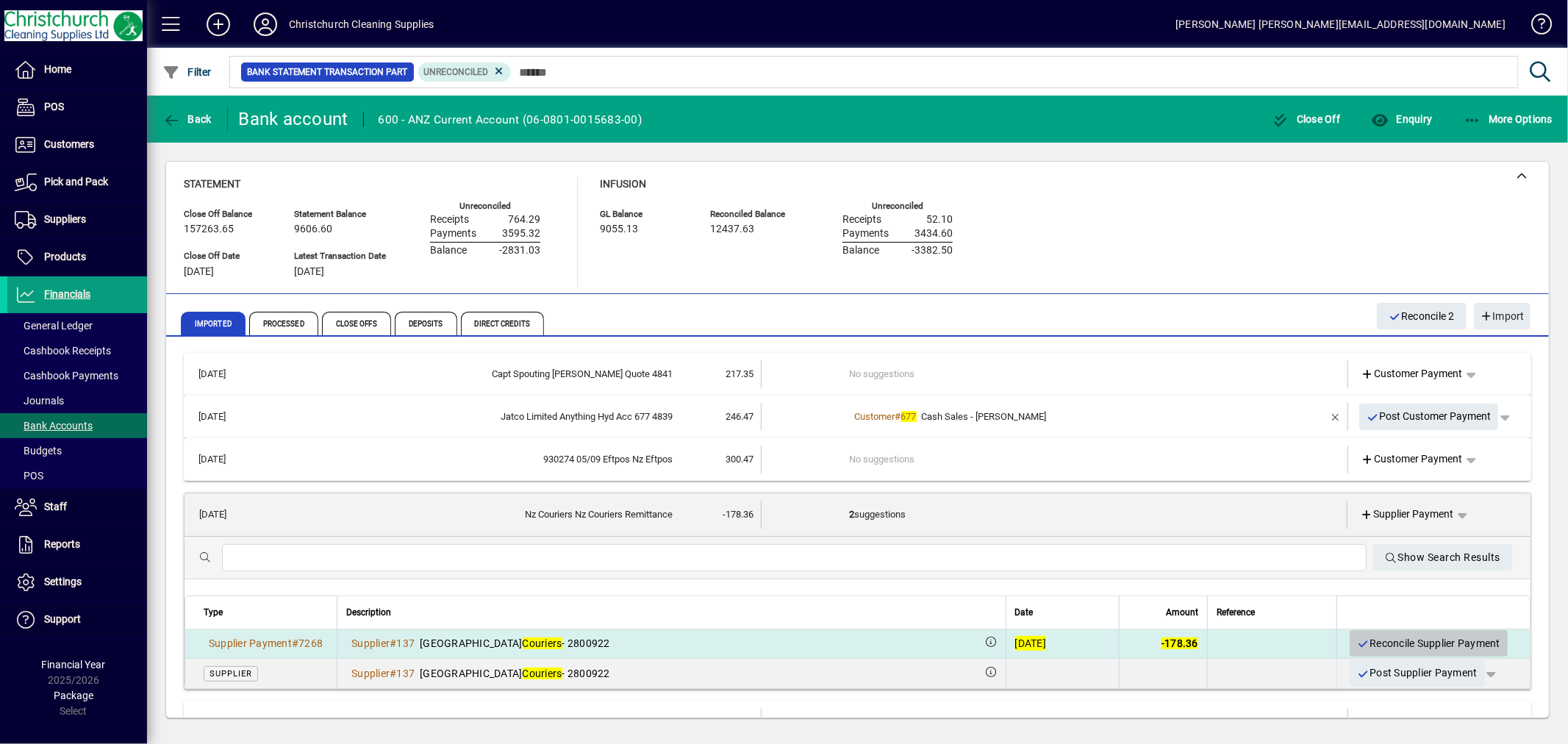
click at [1417, 644] on span "Reconcile Supplier Payment" at bounding box center [1429, 644] width 143 height 25
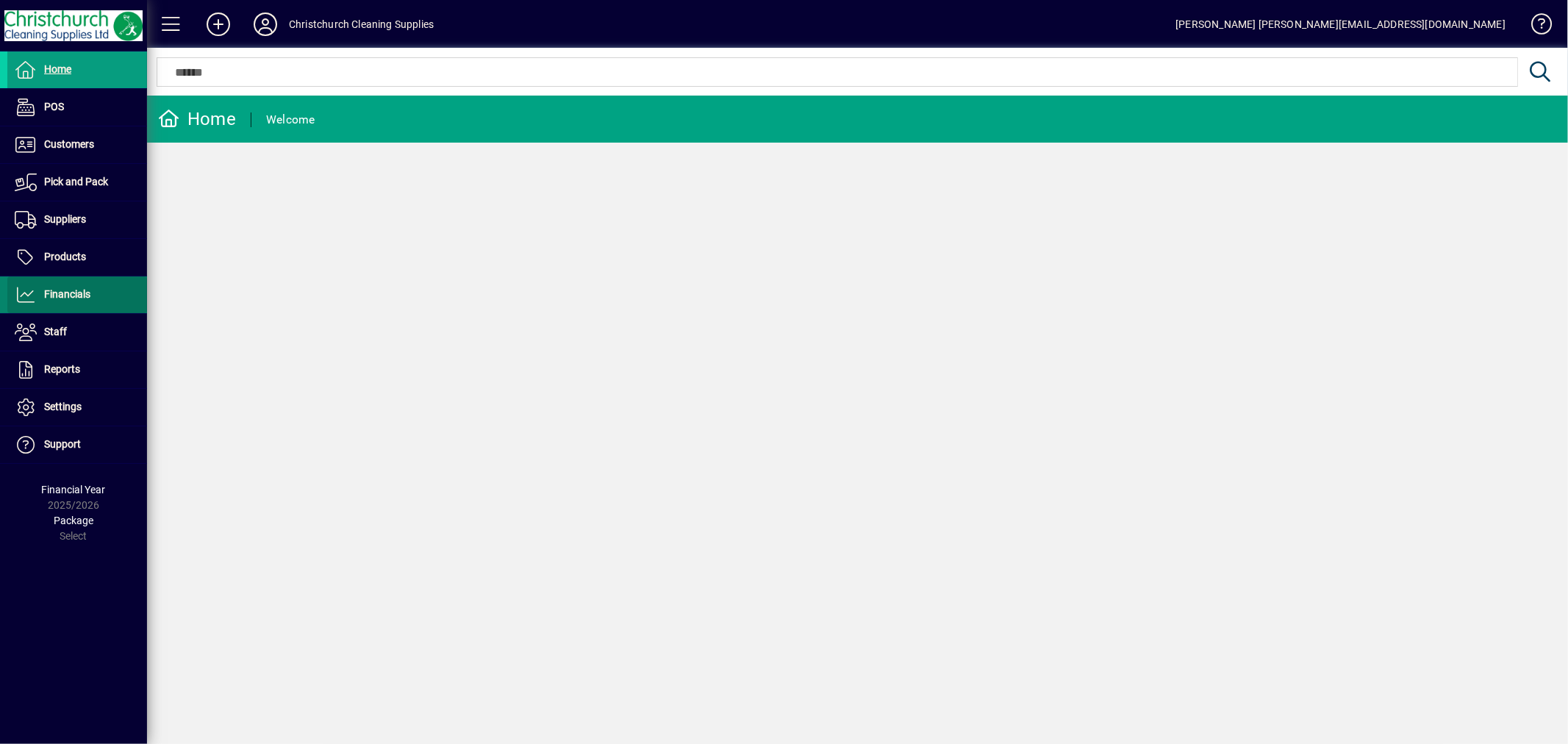
click at [82, 296] on span "Financials" at bounding box center [67, 294] width 47 height 12
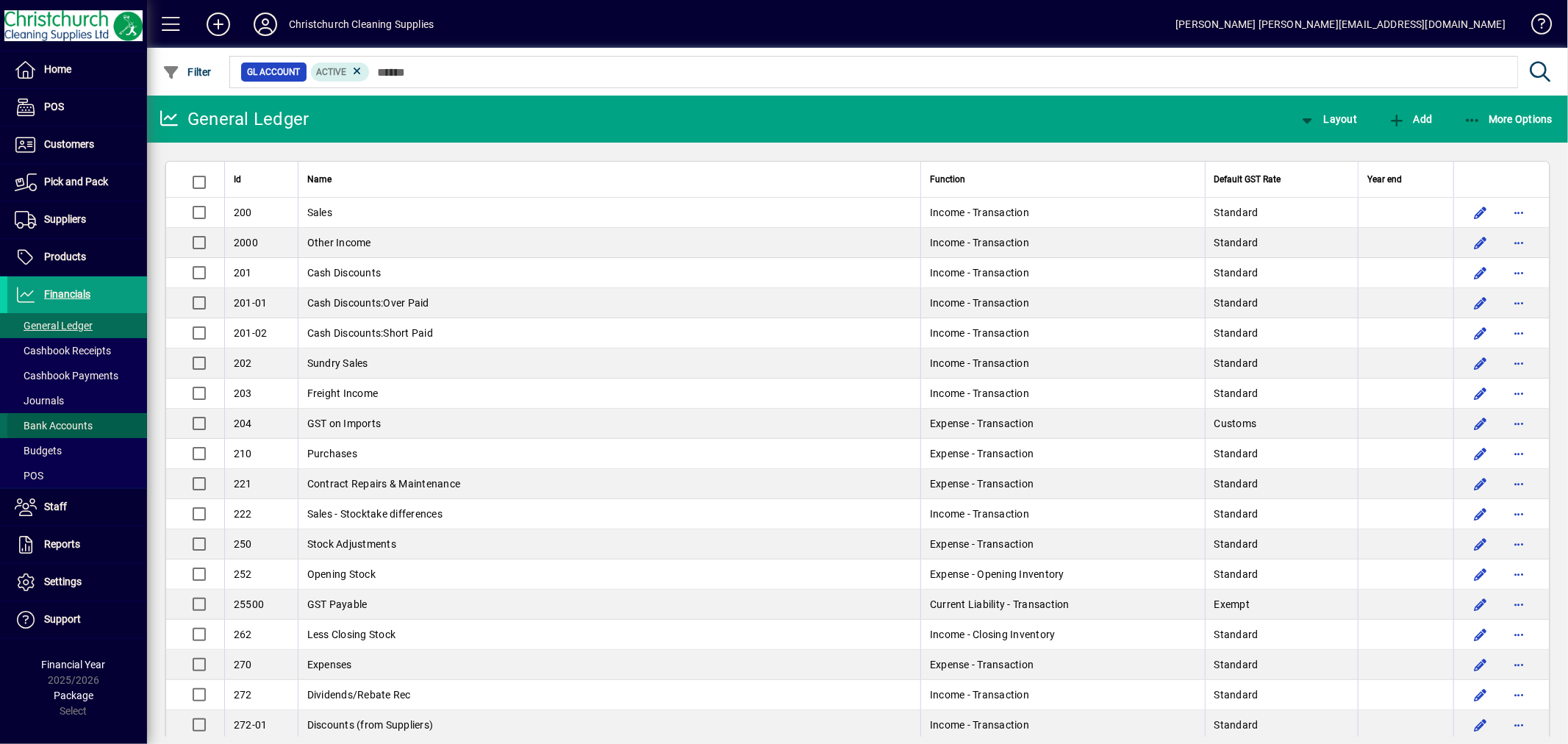
click at [78, 418] on span "Bank Accounts" at bounding box center [50, 426] width 85 height 16
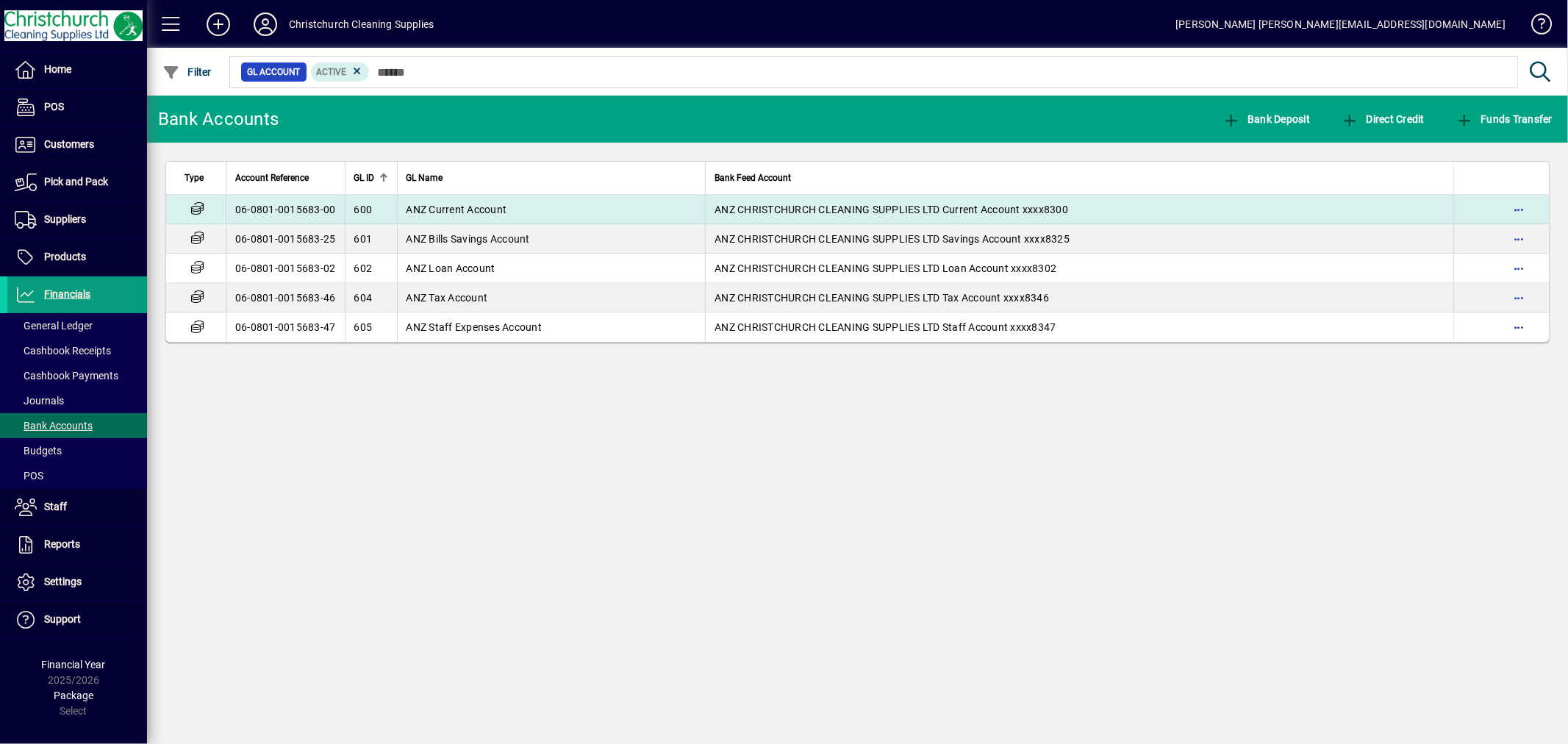
click at [560, 212] on td "ANZ Current Account" at bounding box center [551, 209] width 309 height 29
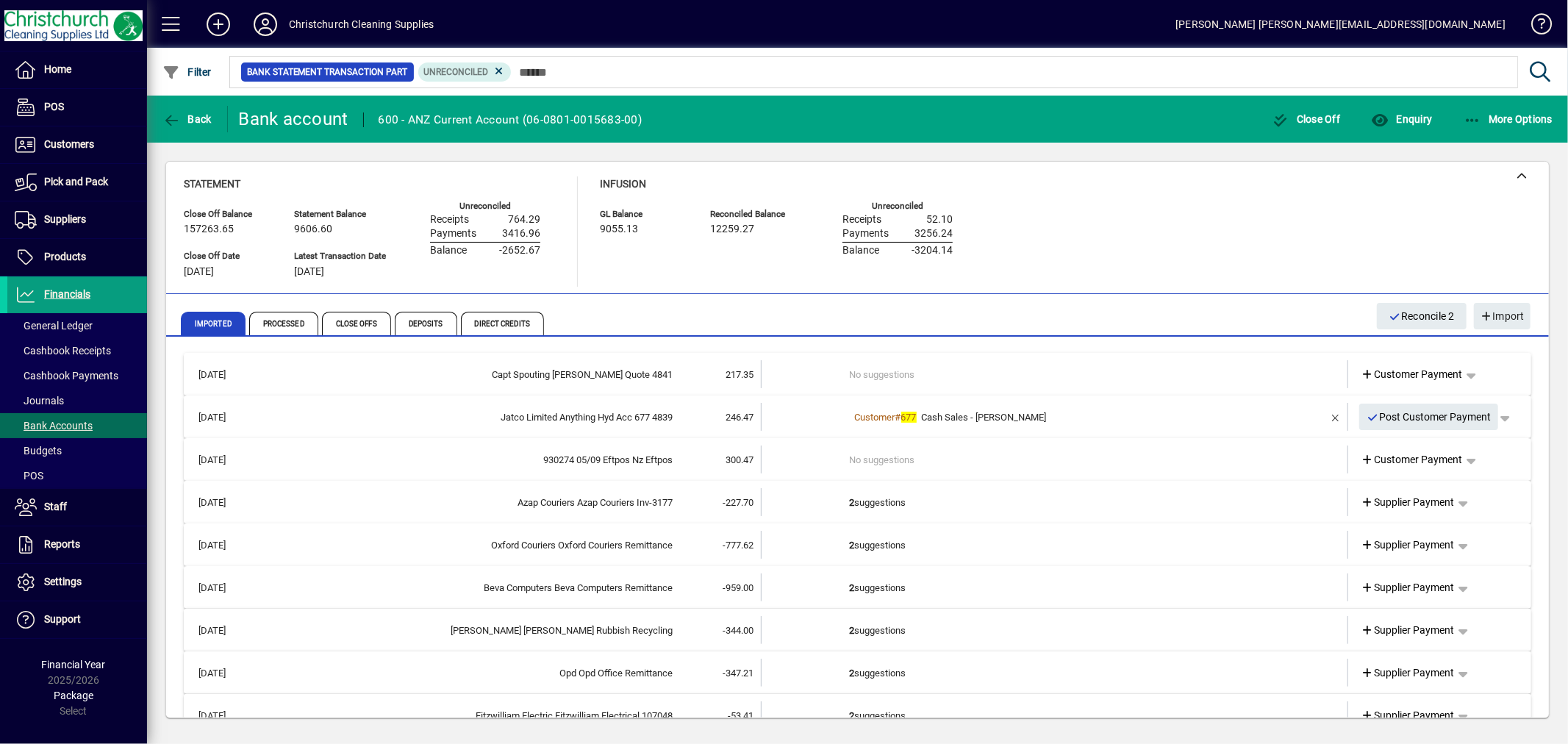
click at [866, 496] on td "2 suggestions" at bounding box center [1056, 501] width 413 height 28
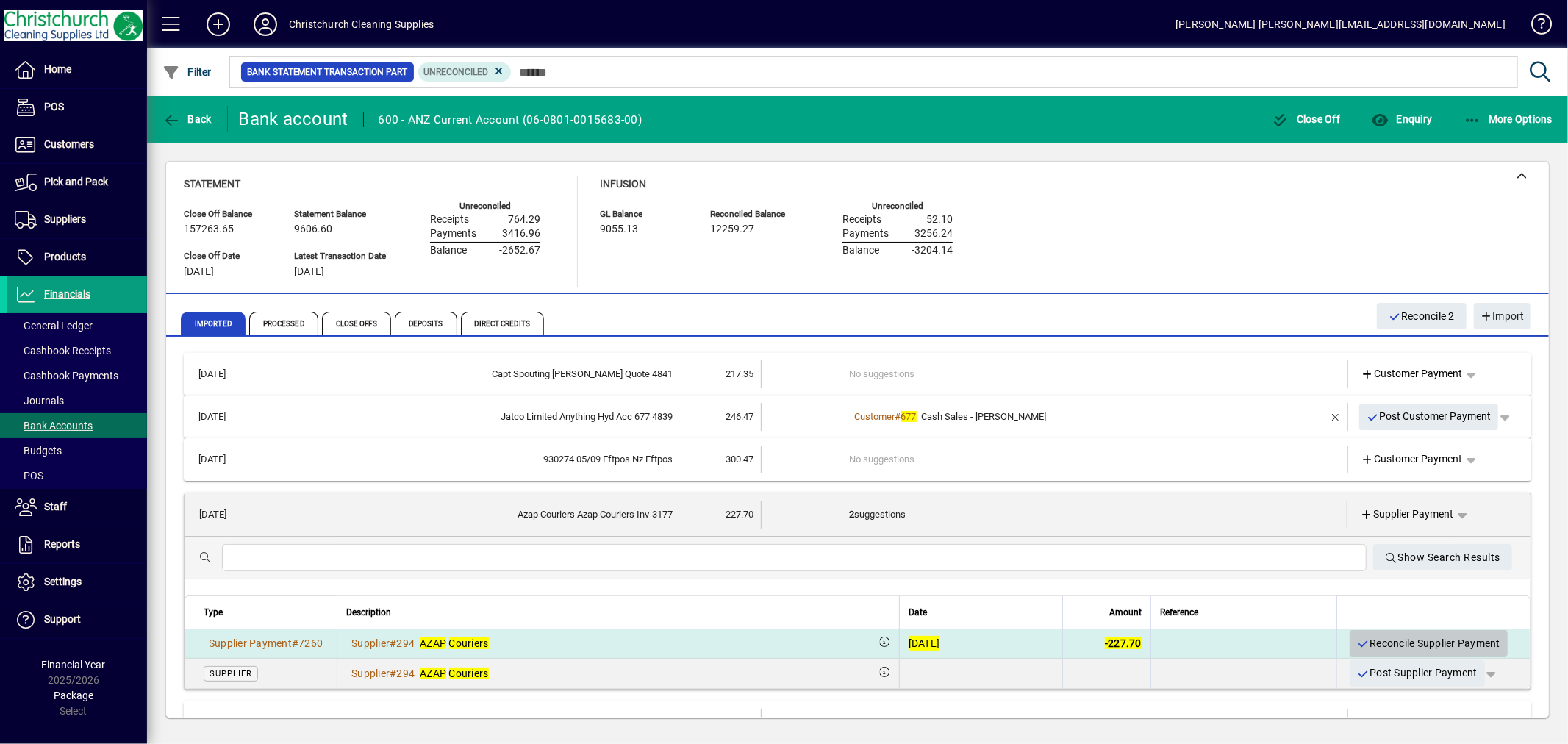
click at [1378, 644] on span "Reconcile Supplier Payment" at bounding box center [1429, 644] width 143 height 25
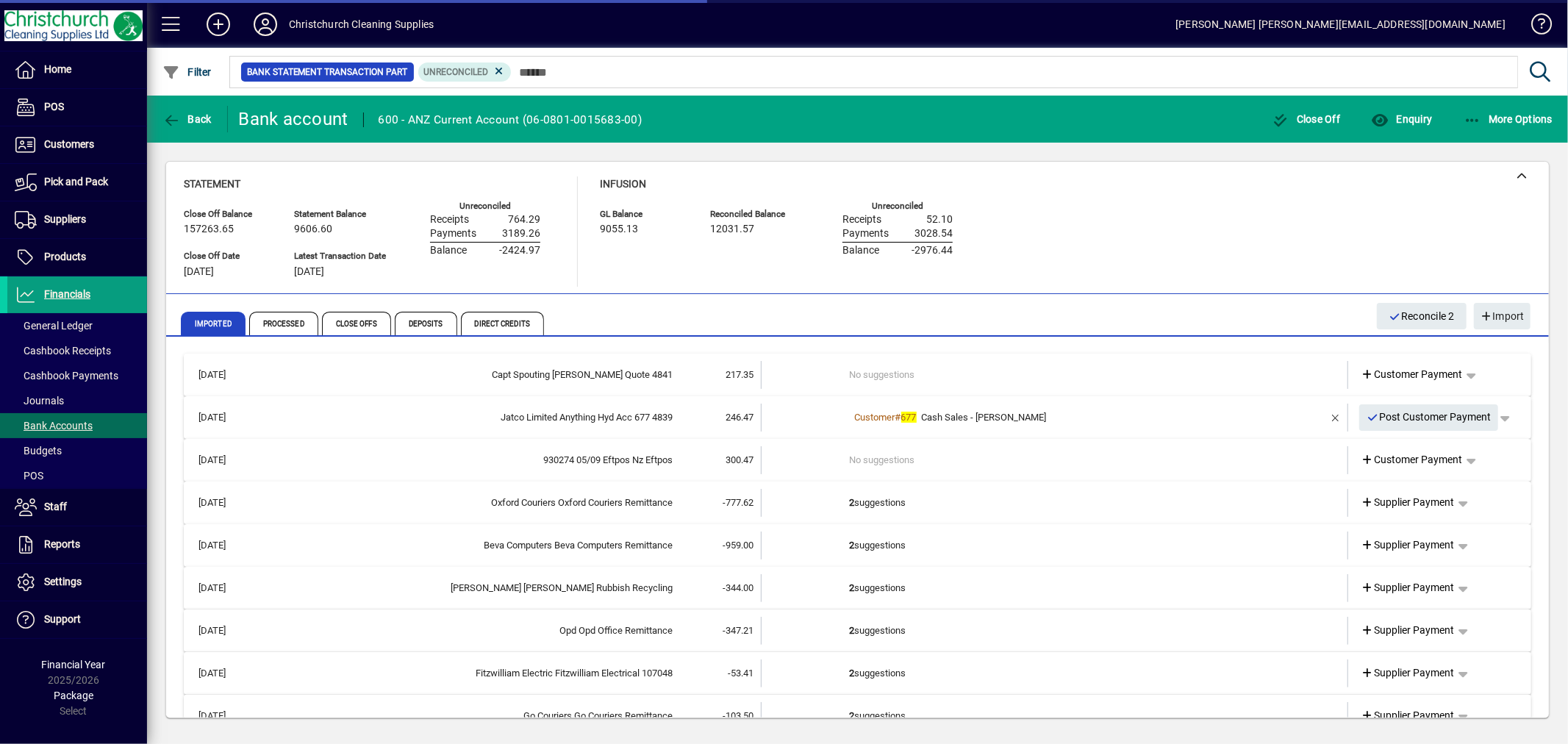
click at [855, 500] on td "2 suggestions" at bounding box center [1056, 502] width 413 height 28
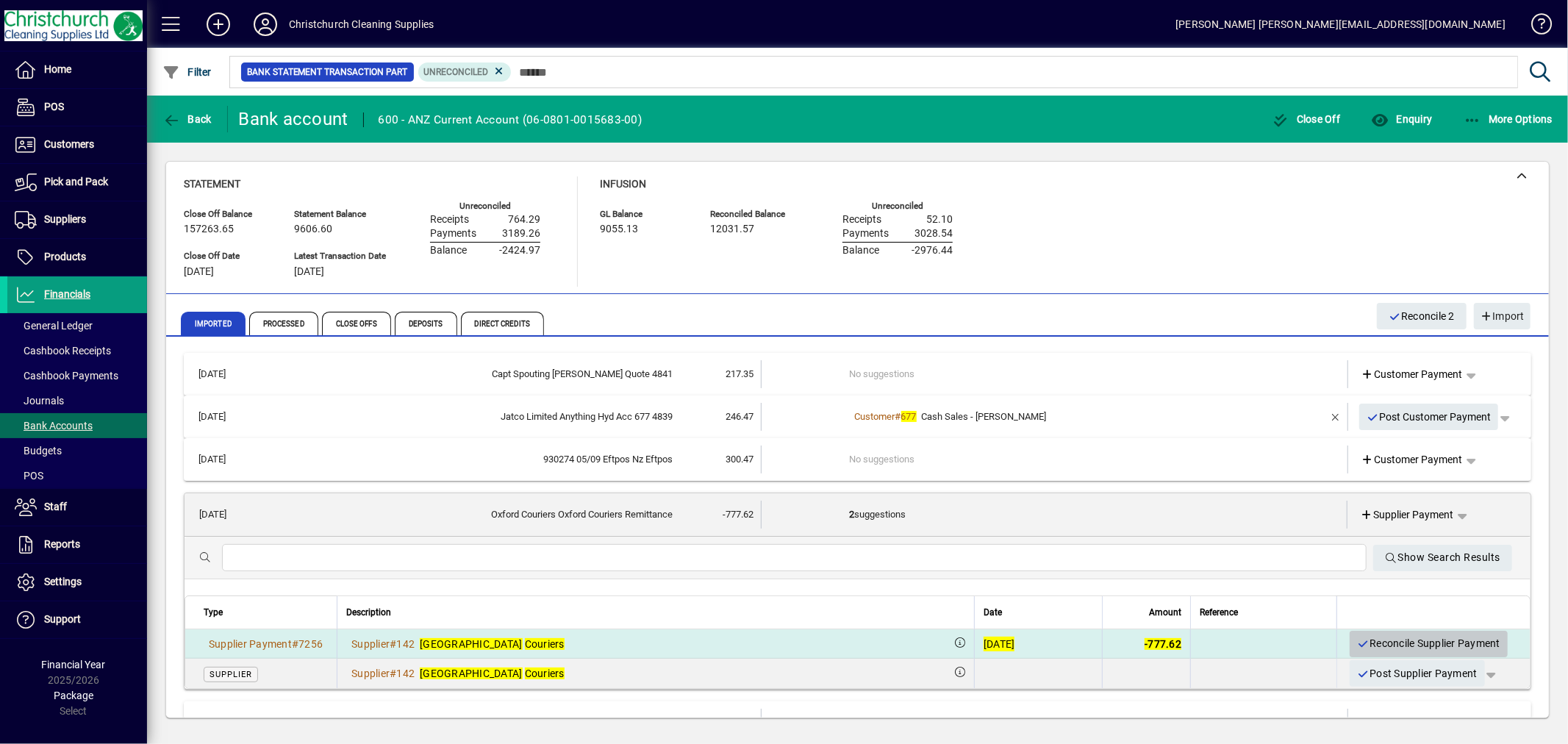
click at [1362, 638] on span "Reconcile Supplier Payment" at bounding box center [1429, 644] width 143 height 25
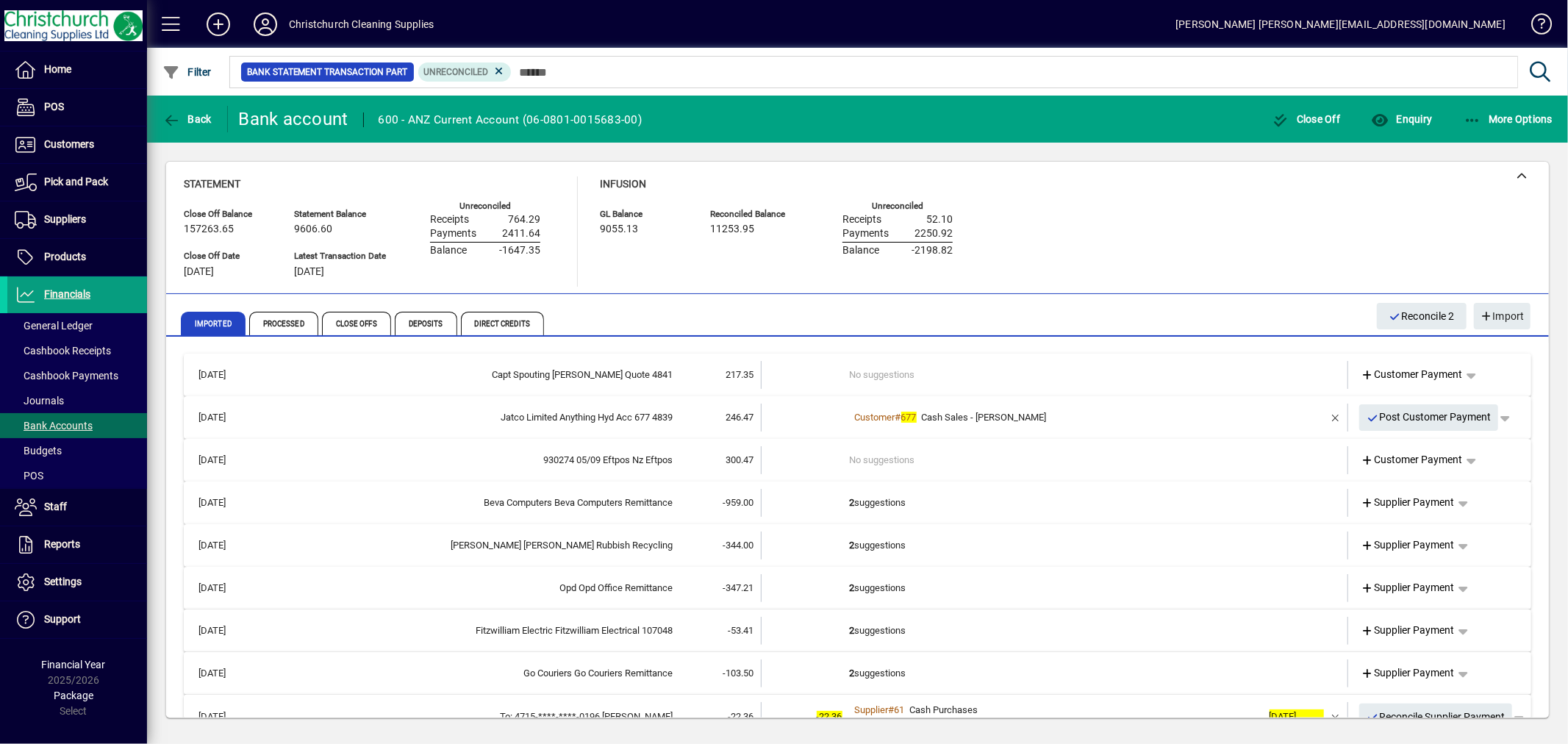
click at [877, 496] on td "2 suggestions" at bounding box center [1056, 502] width 413 height 28
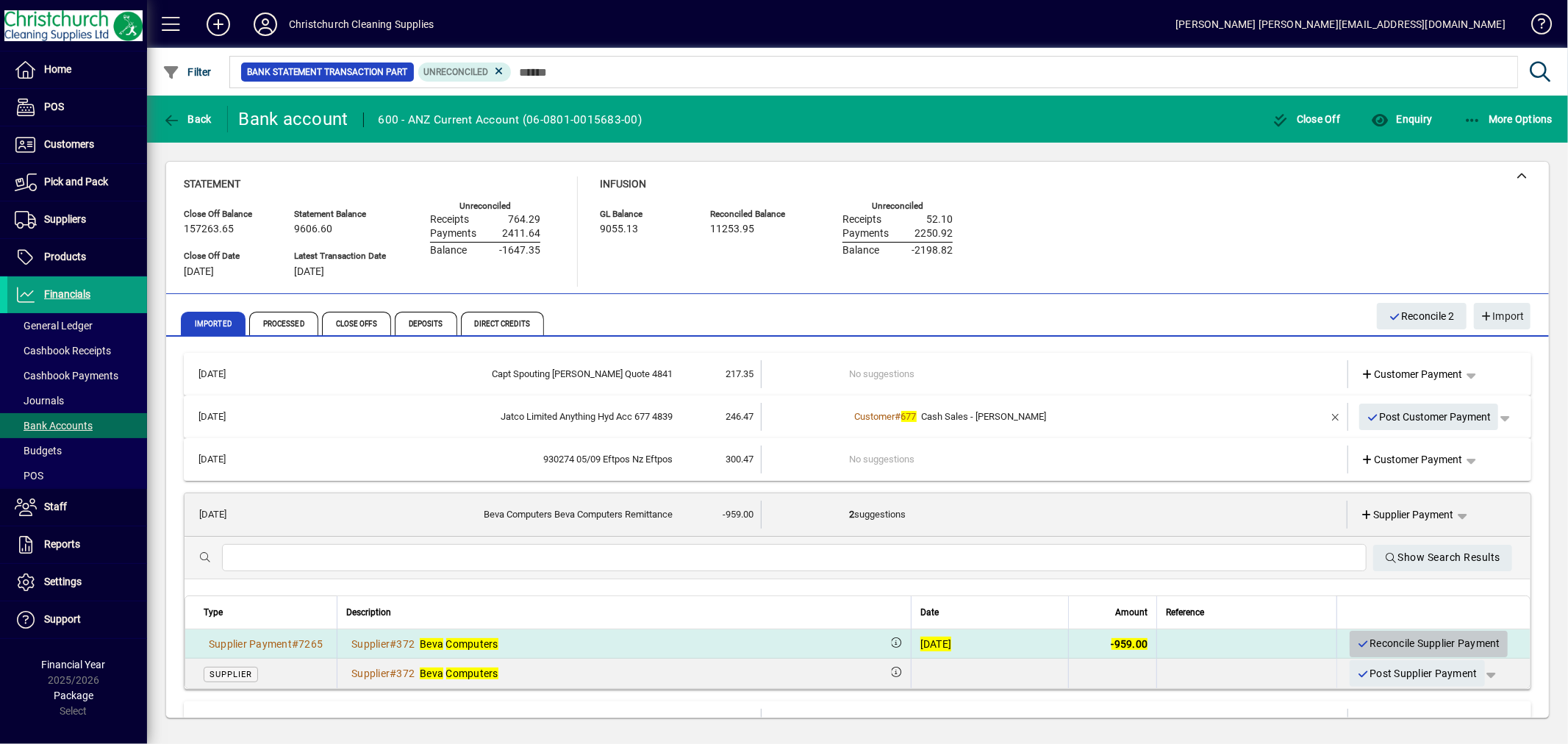
click at [1423, 643] on span "Reconcile Supplier Payment" at bounding box center [1429, 644] width 143 height 25
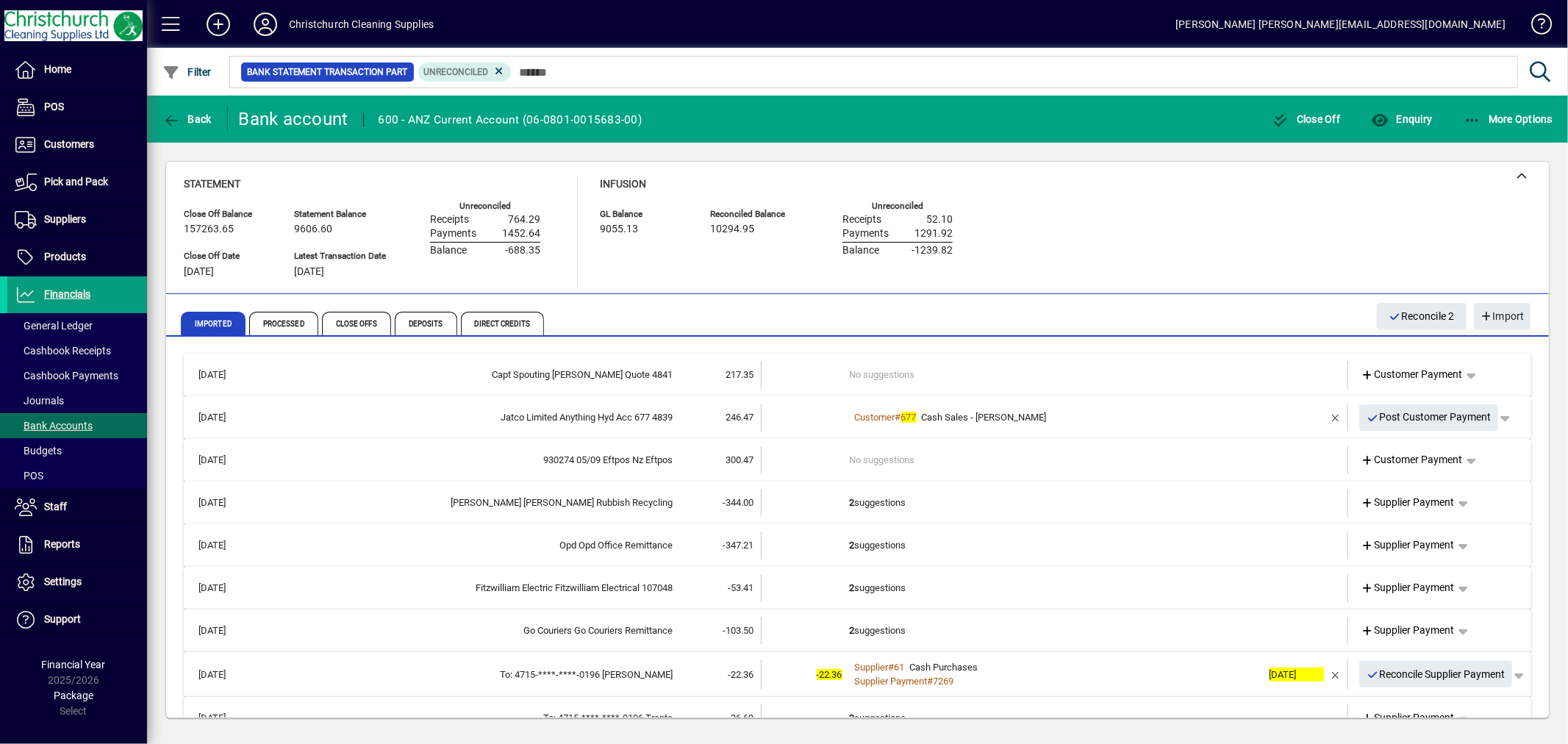
click at [860, 498] on td "2 suggestions" at bounding box center [1056, 502] width 413 height 28
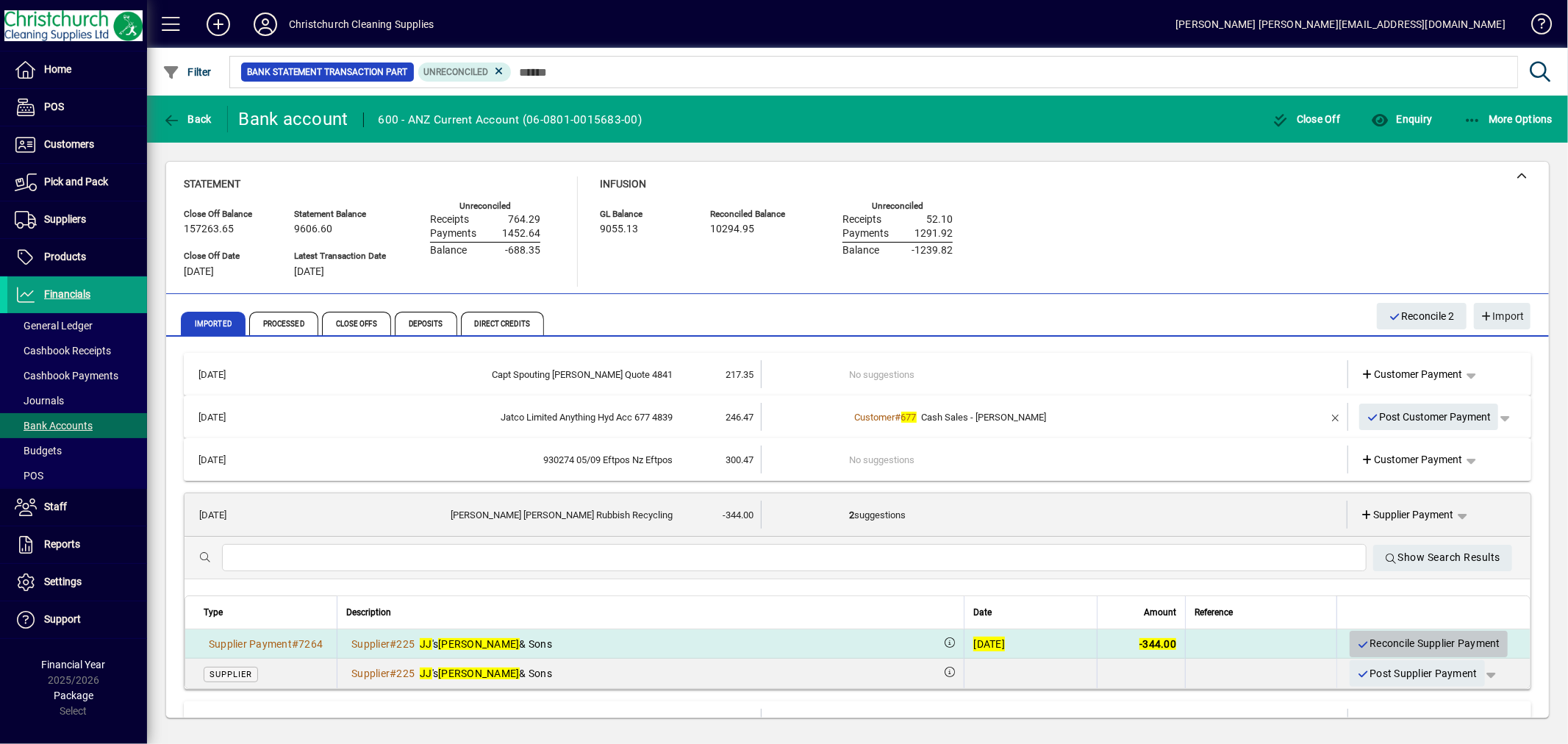
click at [1403, 642] on span "Reconcile Supplier Payment" at bounding box center [1429, 644] width 143 height 25
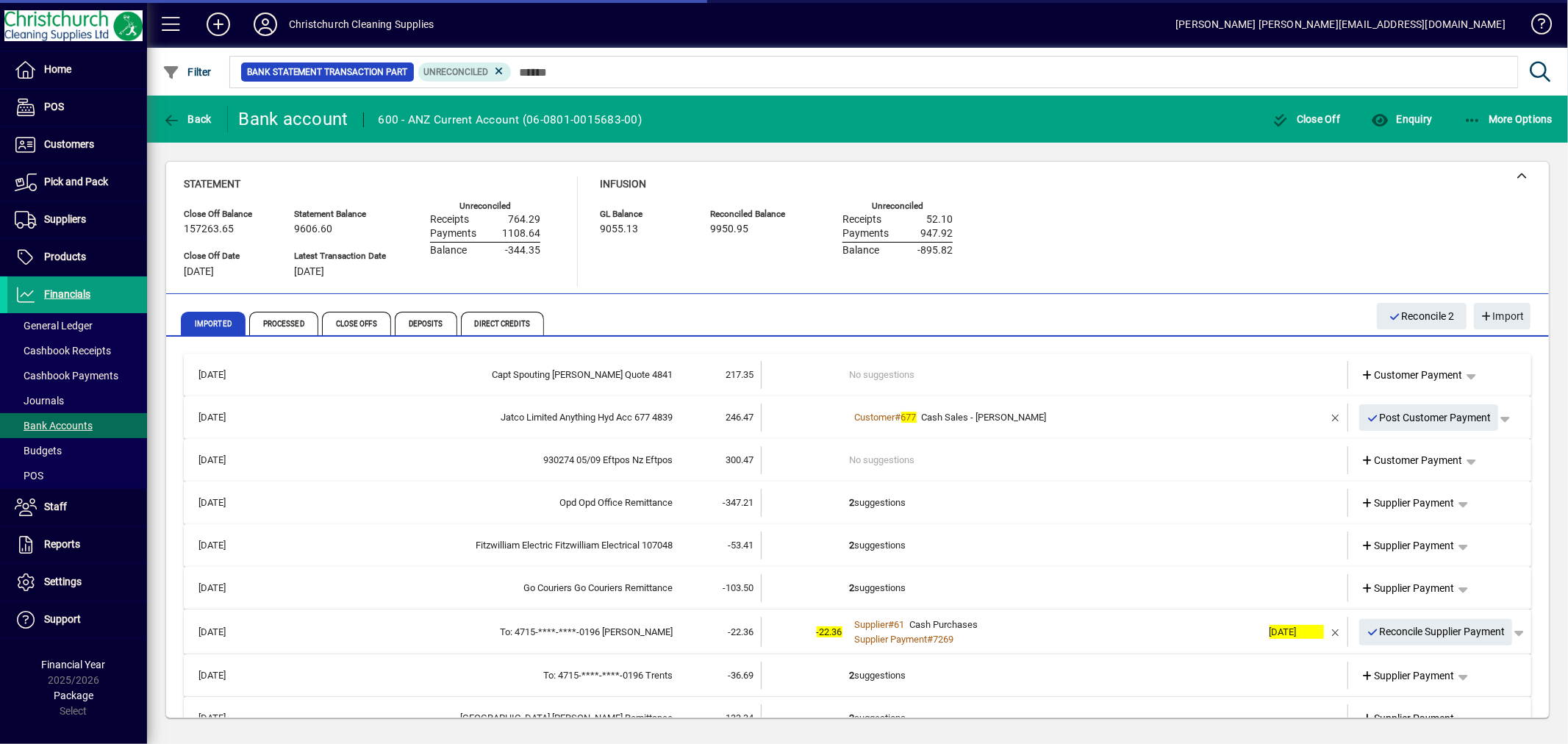
click at [864, 500] on td "2 suggestions" at bounding box center [1056, 502] width 413 height 28
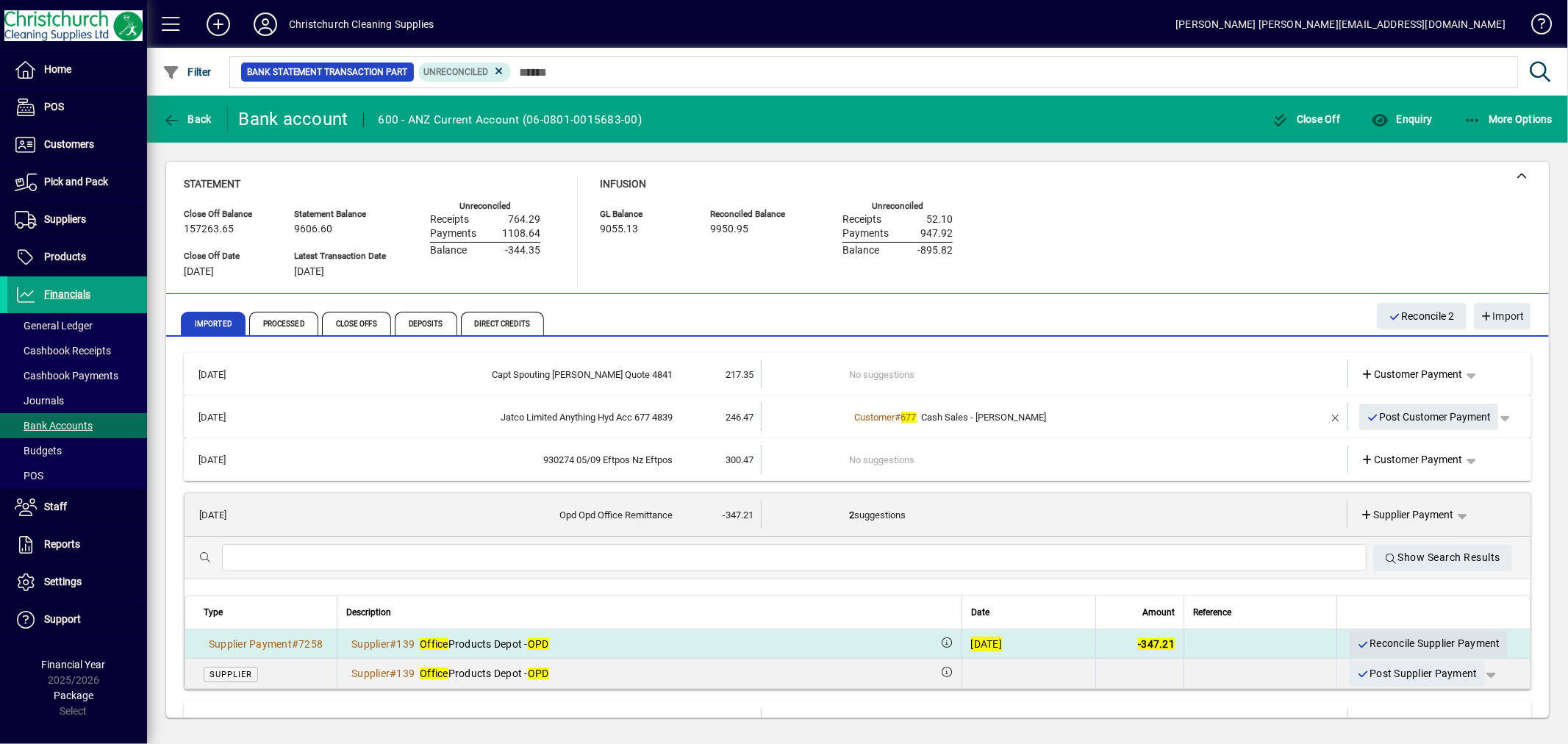
click at [1395, 644] on span "Reconcile Supplier Payment" at bounding box center [1429, 644] width 143 height 25
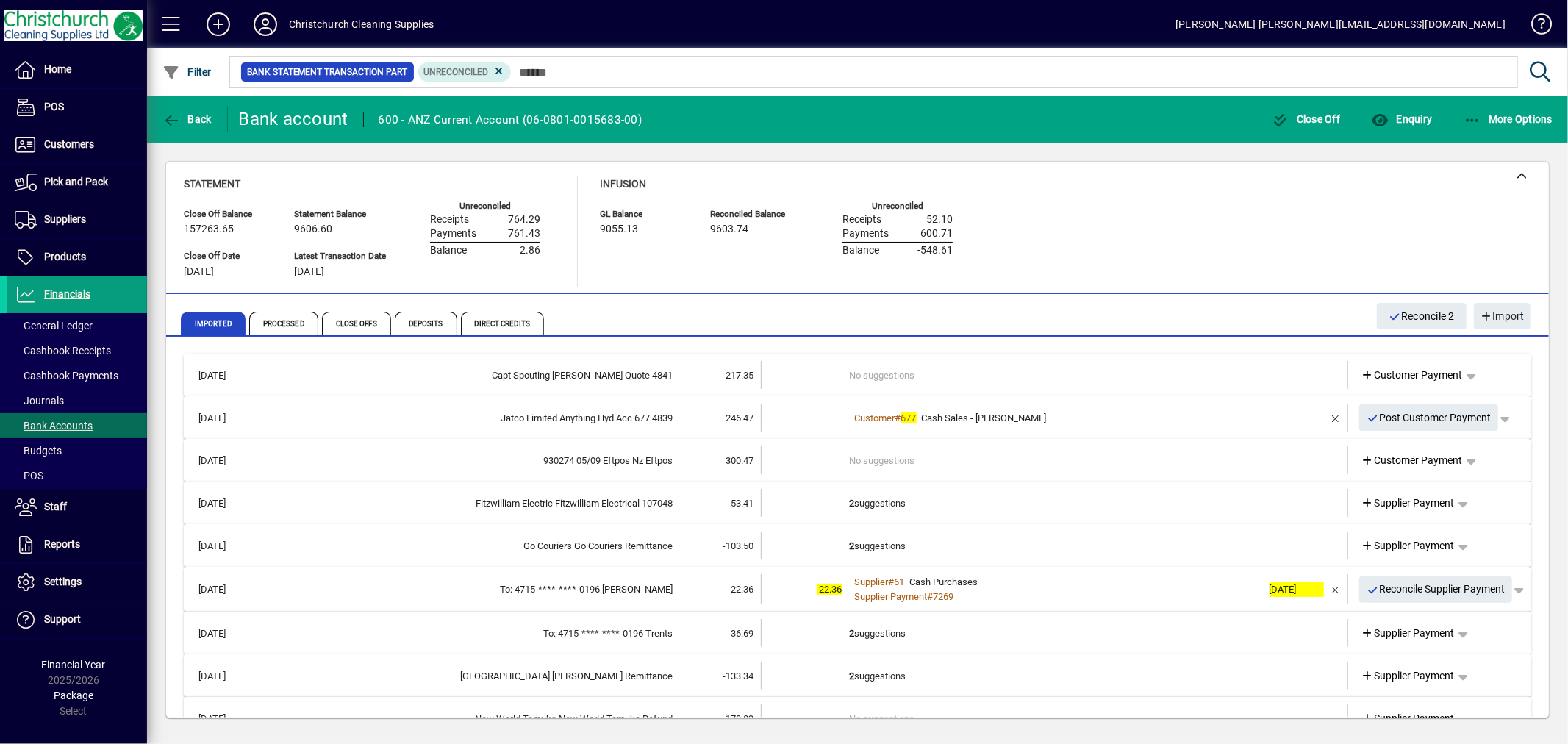
click at [890, 503] on td "2 suggestions" at bounding box center [1056, 502] width 413 height 28
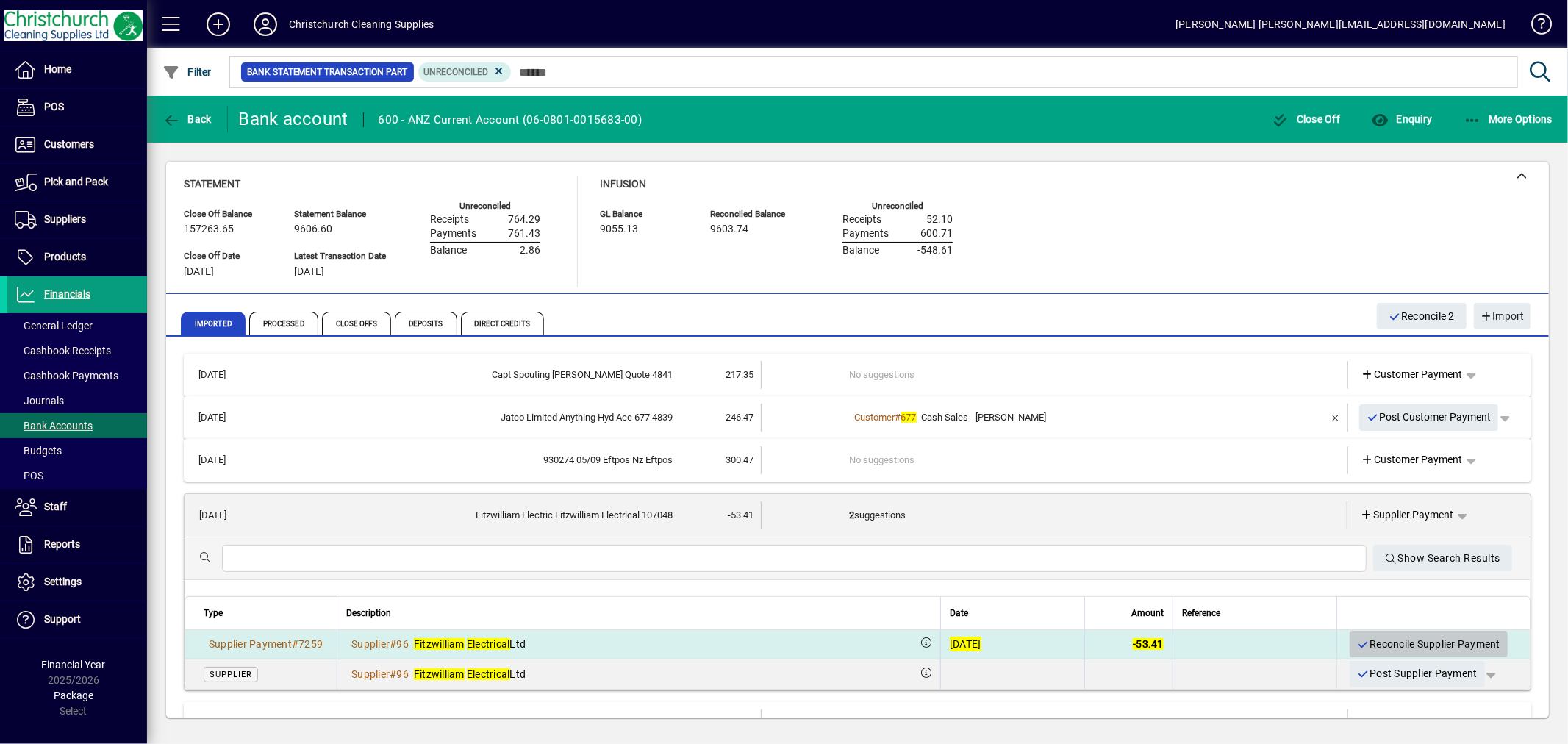
click at [1411, 644] on span "Reconcile Supplier Payment" at bounding box center [1429, 644] width 143 height 25
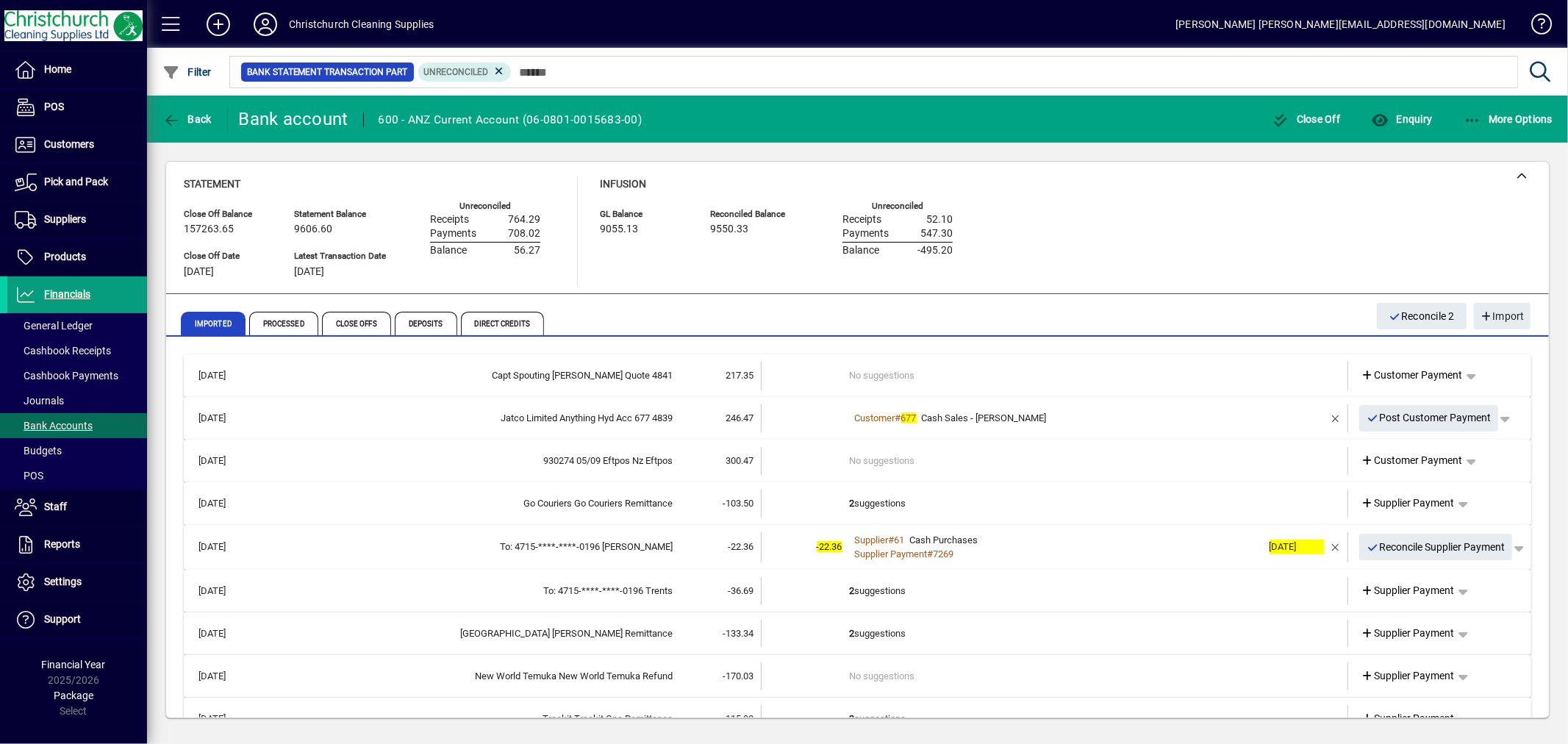
click at [865, 498] on td "2 suggestions" at bounding box center [1056, 503] width 413 height 28
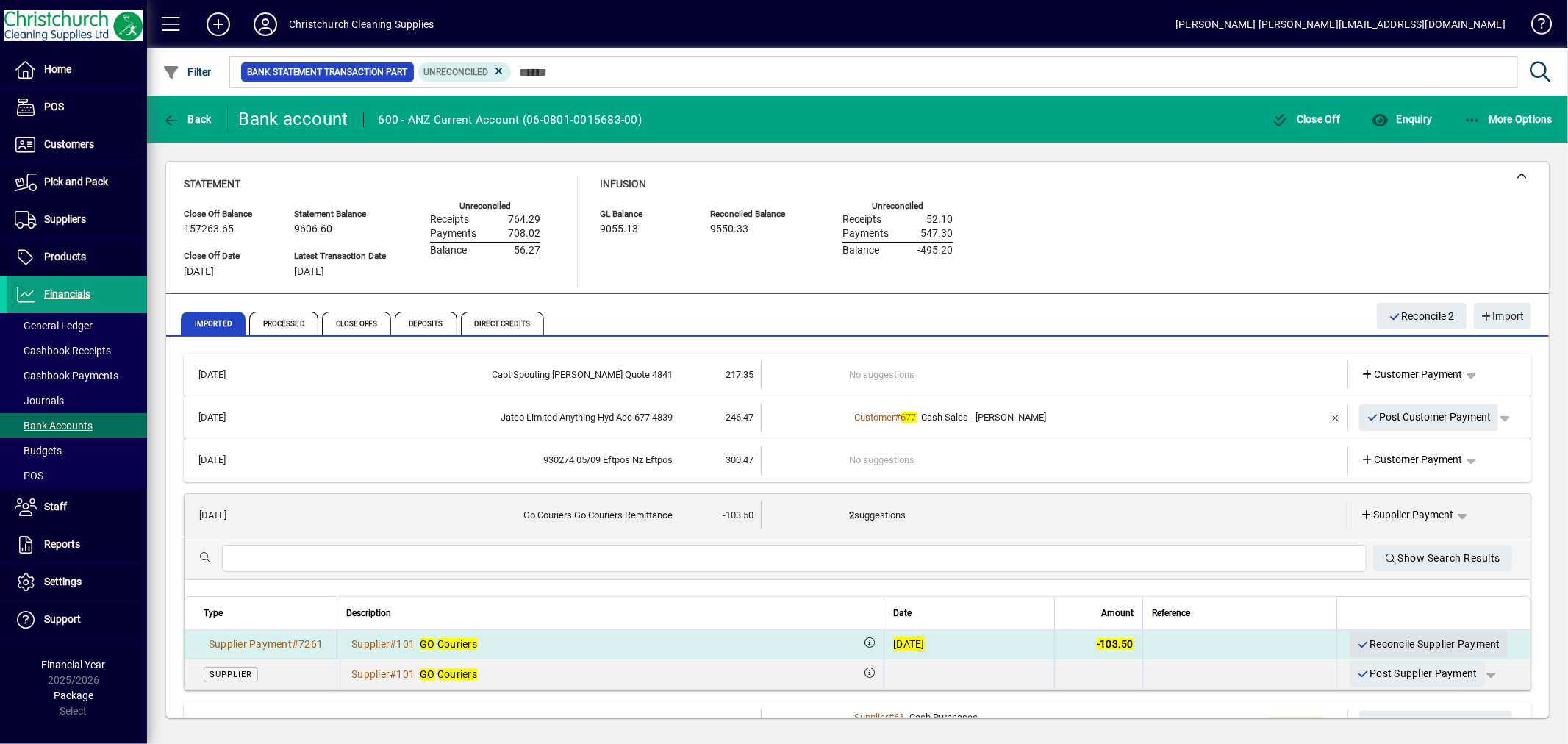
click at [1415, 640] on span "Reconcile Supplier Payment" at bounding box center [1429, 644] width 143 height 25
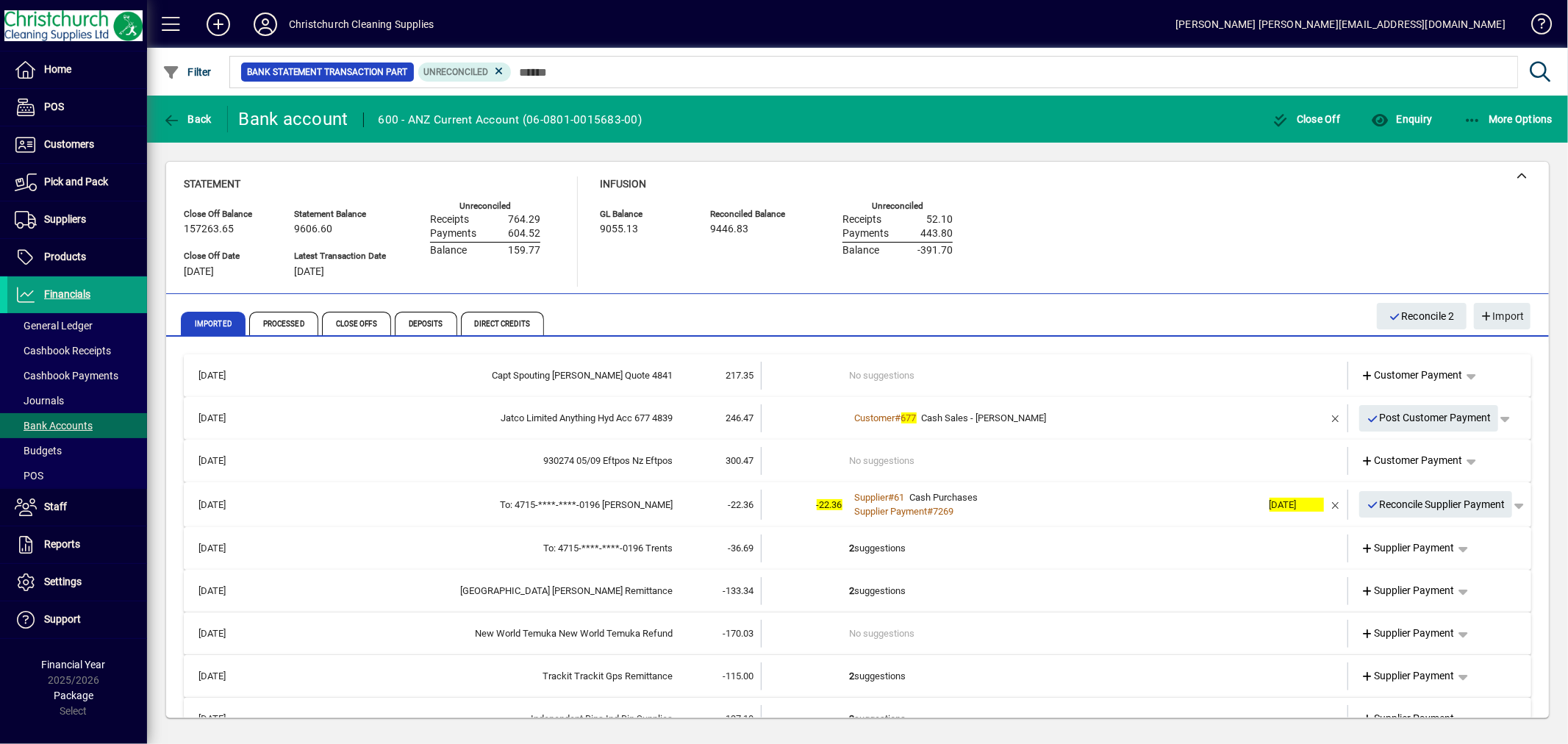
click at [869, 540] on td "2 suggestions" at bounding box center [1056, 548] width 413 height 28
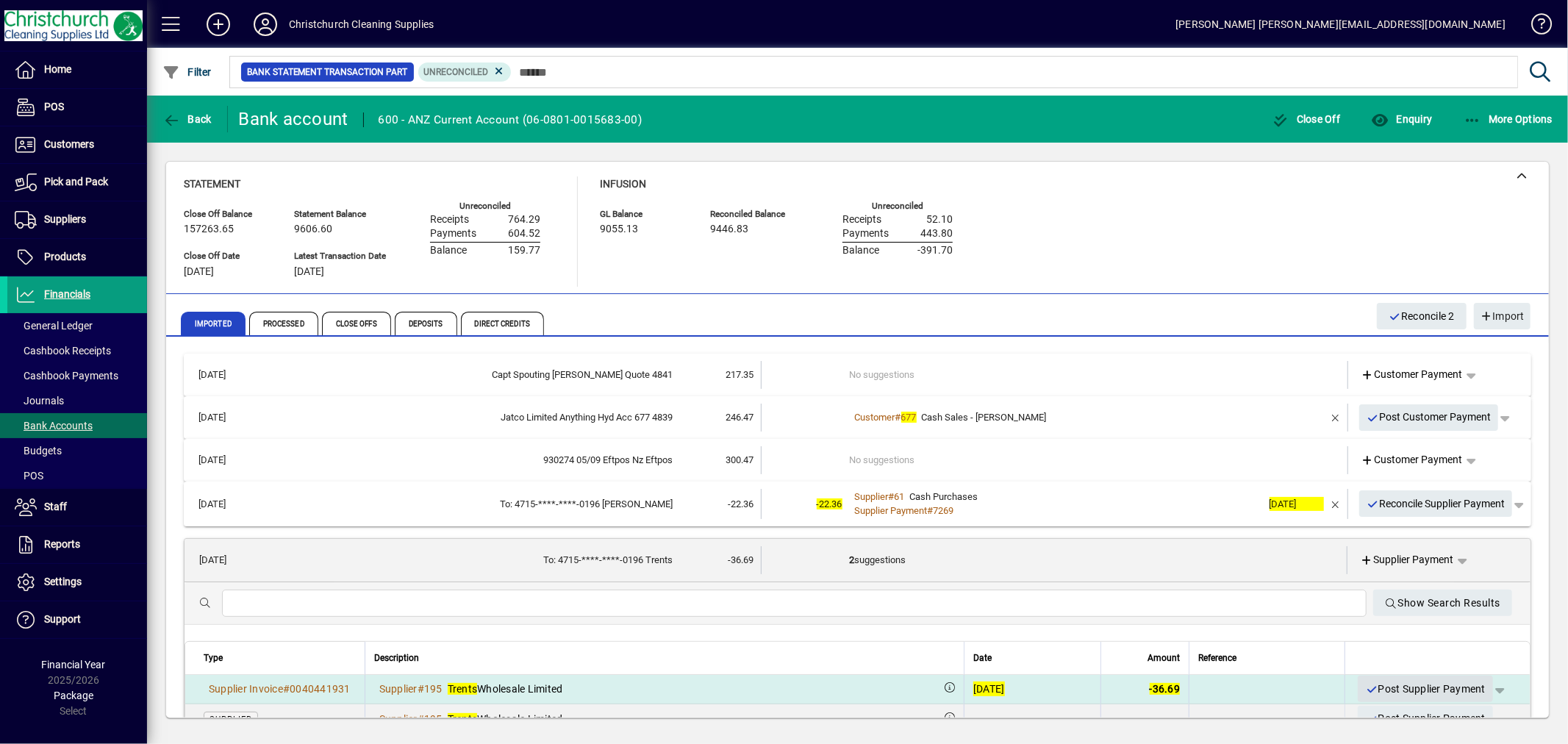
click at [1429, 687] on span "Post Supplier Payment" at bounding box center [1426, 689] width 120 height 25
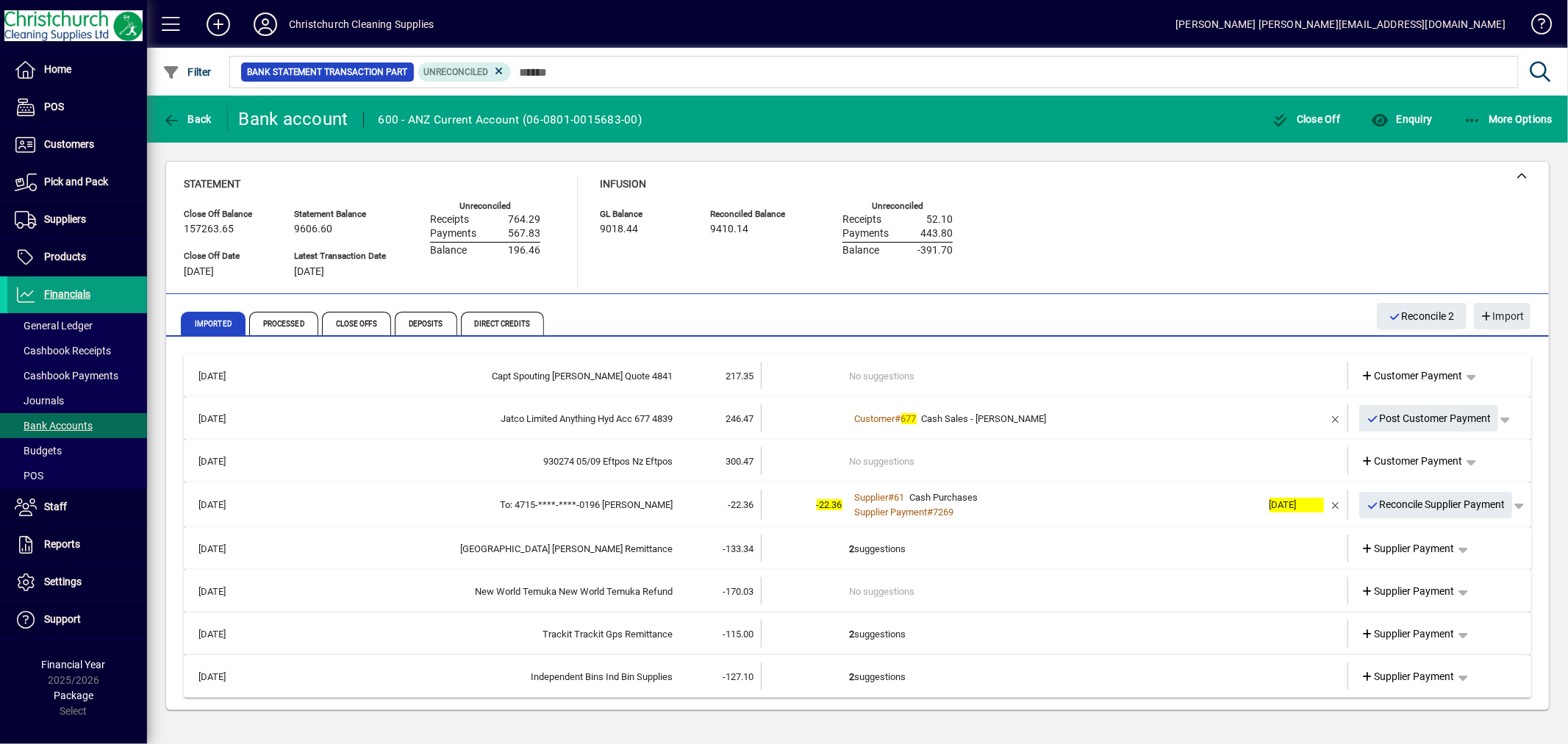
click at [874, 544] on td "2 suggestions" at bounding box center [1056, 548] width 413 height 28
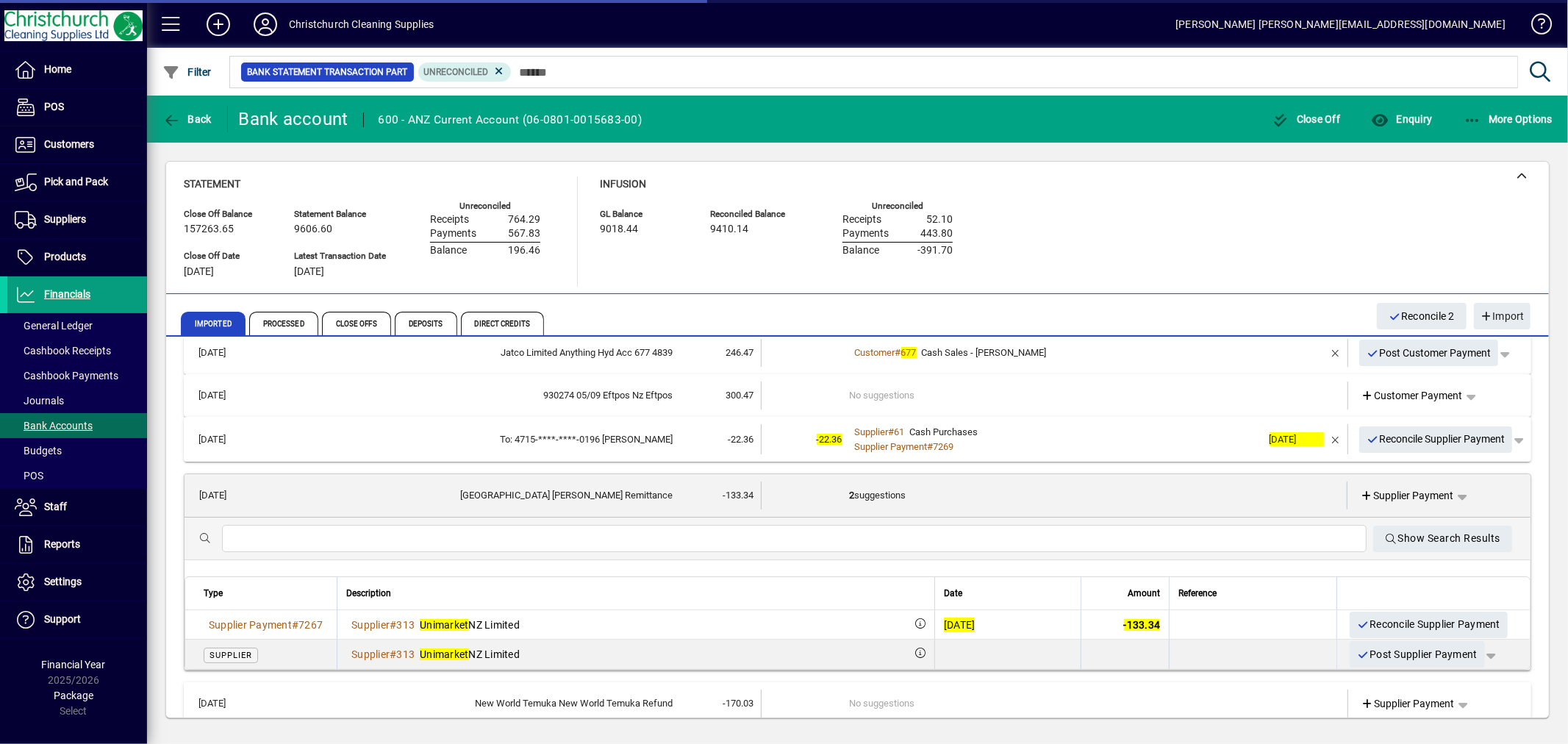
scroll to position [163, 0]
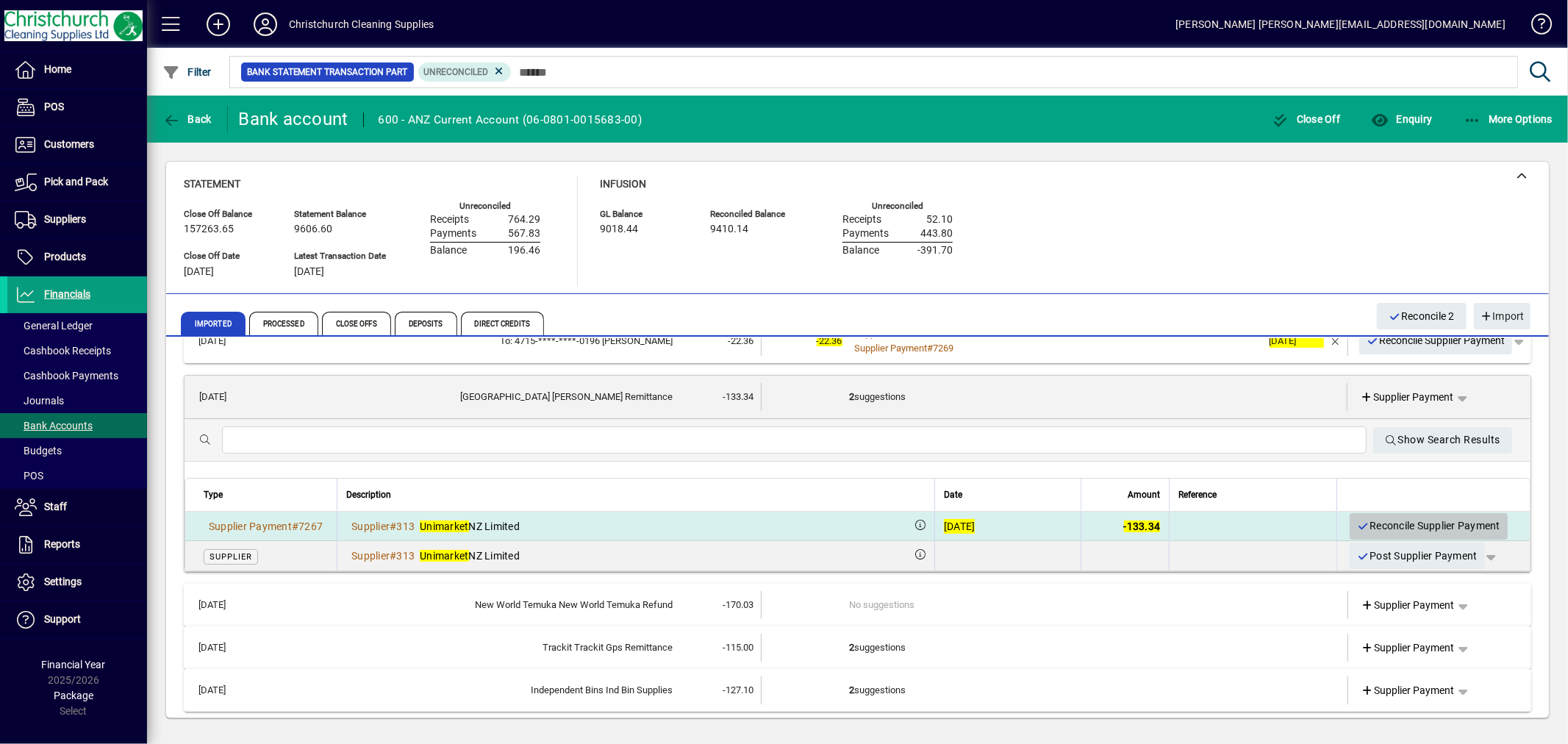
click at [1415, 523] on span "Reconcile Supplier Payment" at bounding box center [1429, 526] width 143 height 25
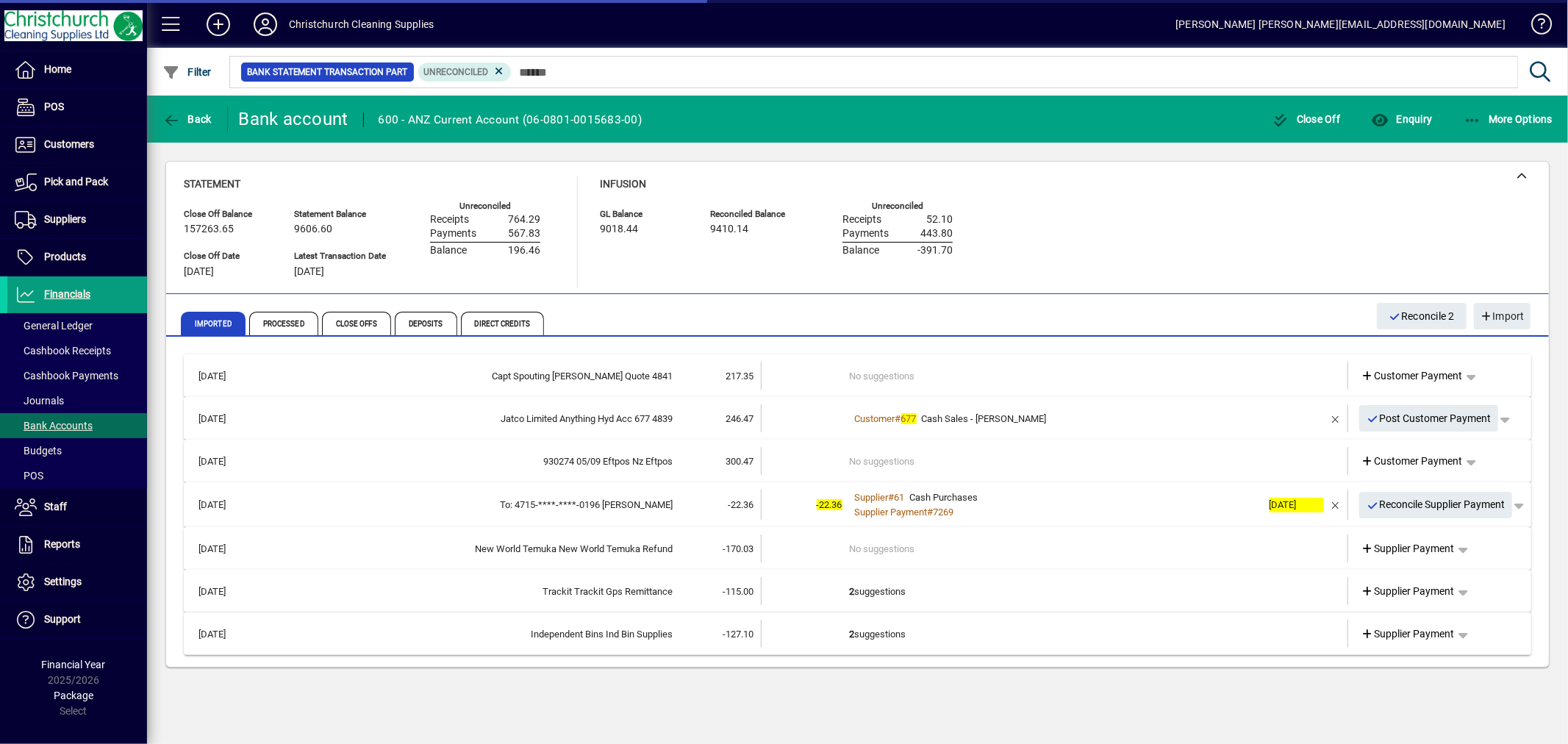
scroll to position [0, 0]
click at [894, 584] on td "2 suggestions" at bounding box center [1056, 591] width 413 height 28
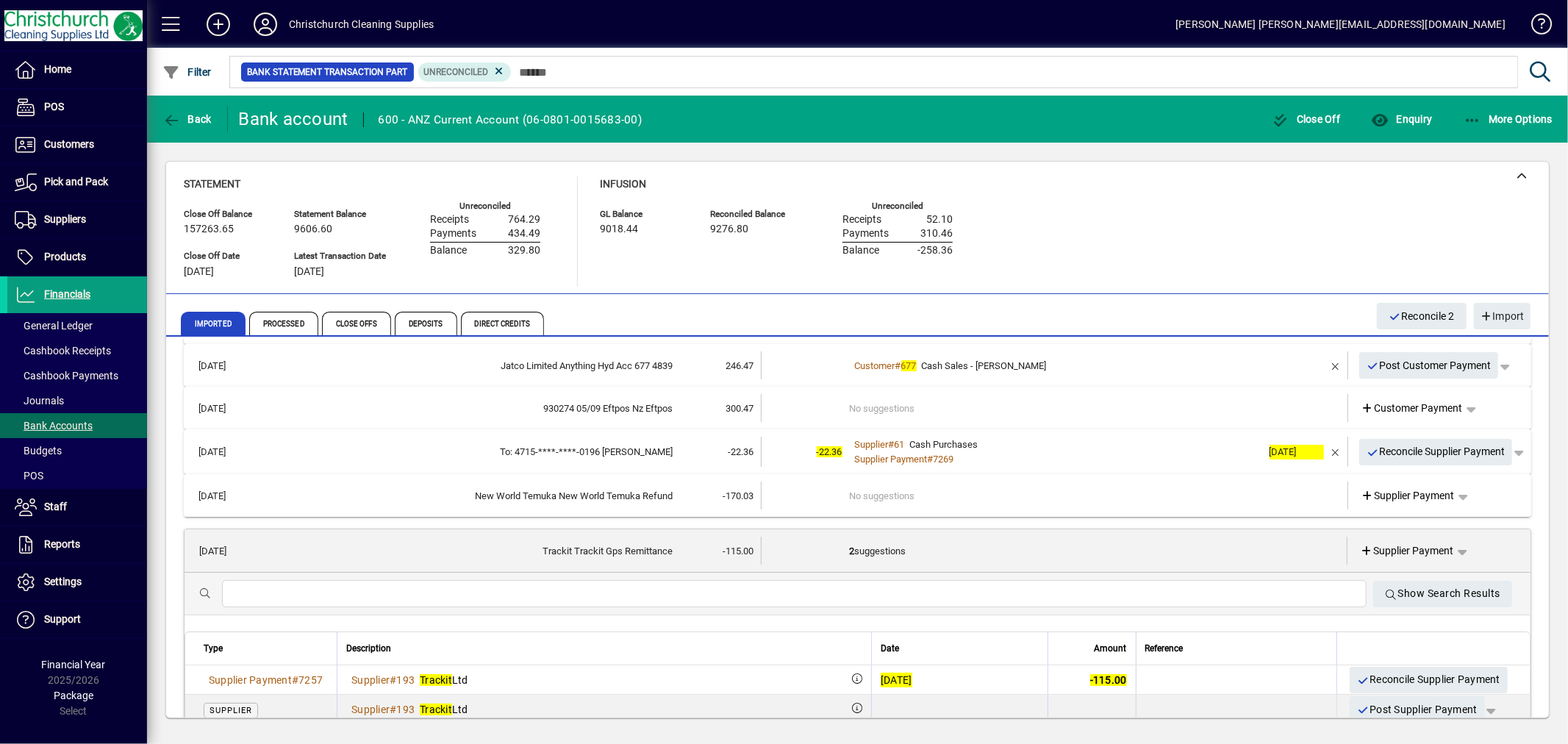
scroll to position [81, 0]
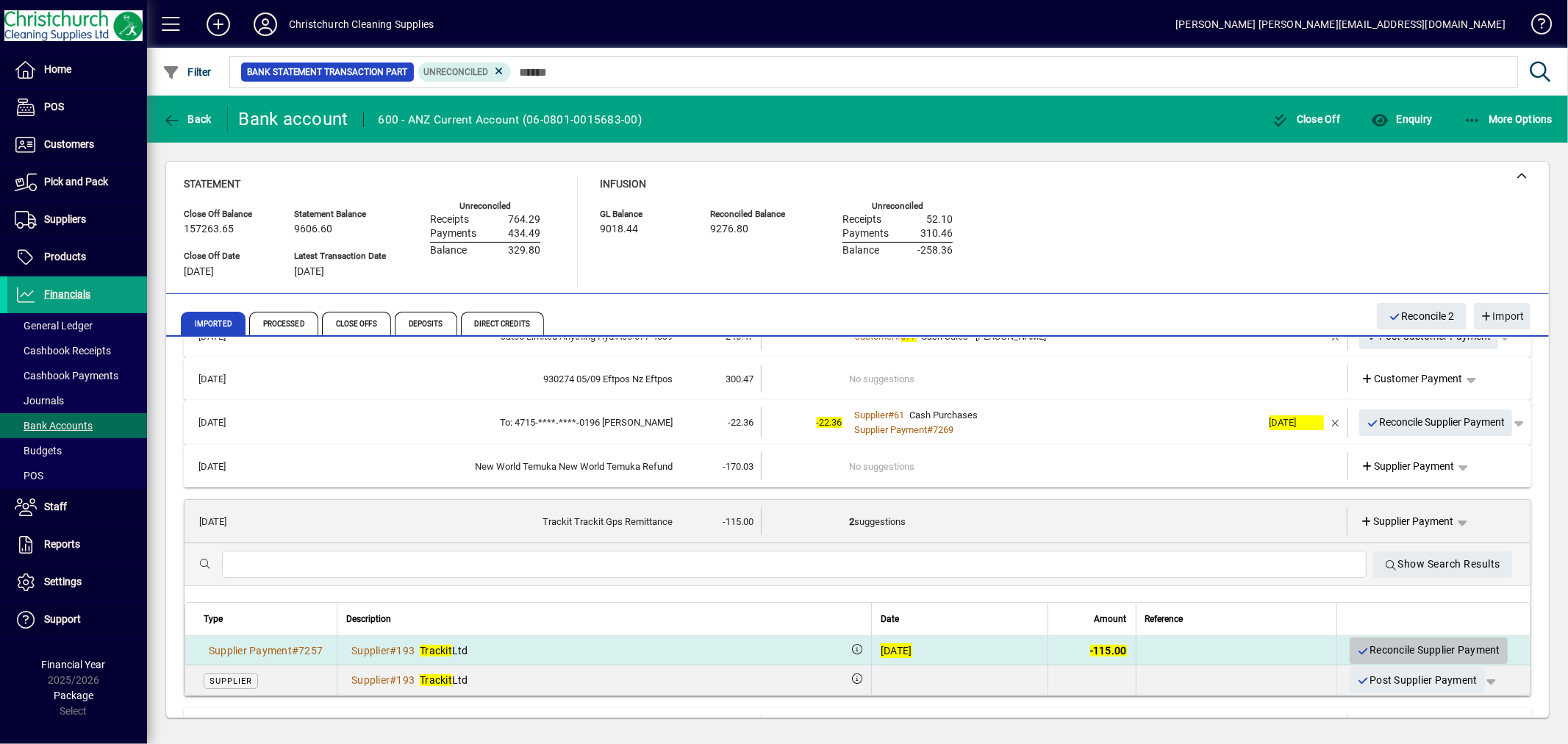
click at [1399, 644] on span "Reconcile Supplier Payment" at bounding box center [1429, 650] width 143 height 25
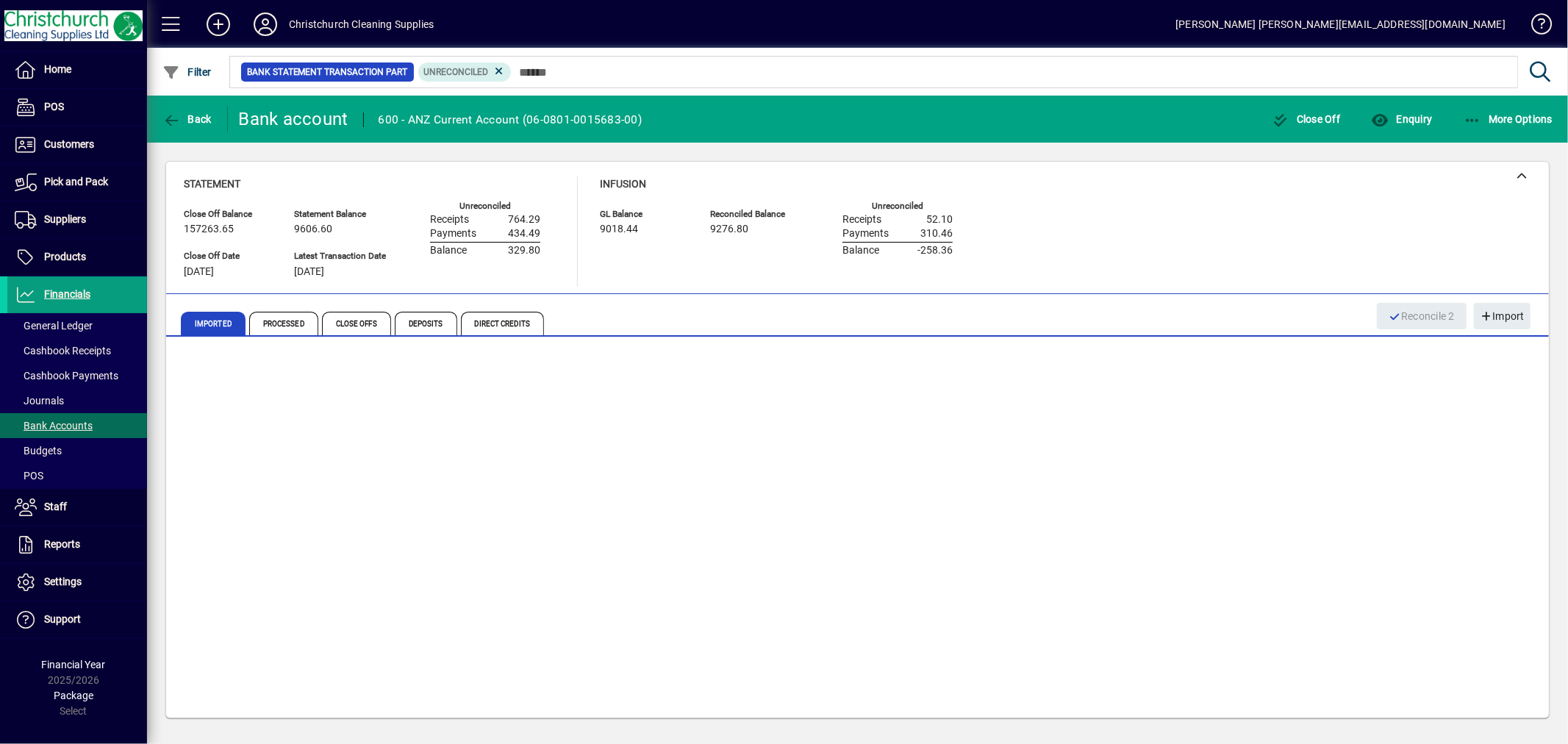
scroll to position [0, 0]
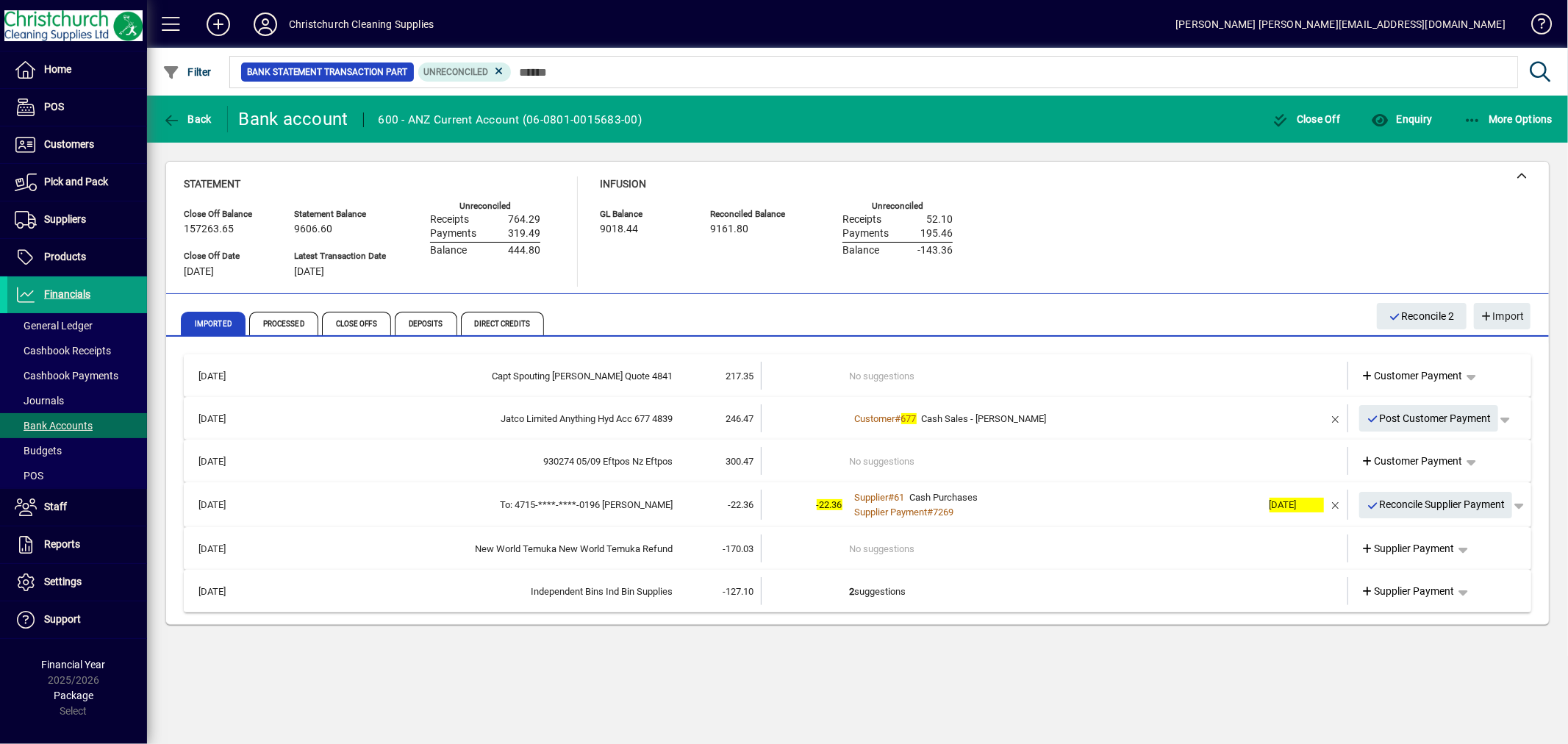
click at [870, 589] on td "2 suggestions" at bounding box center [1056, 591] width 413 height 28
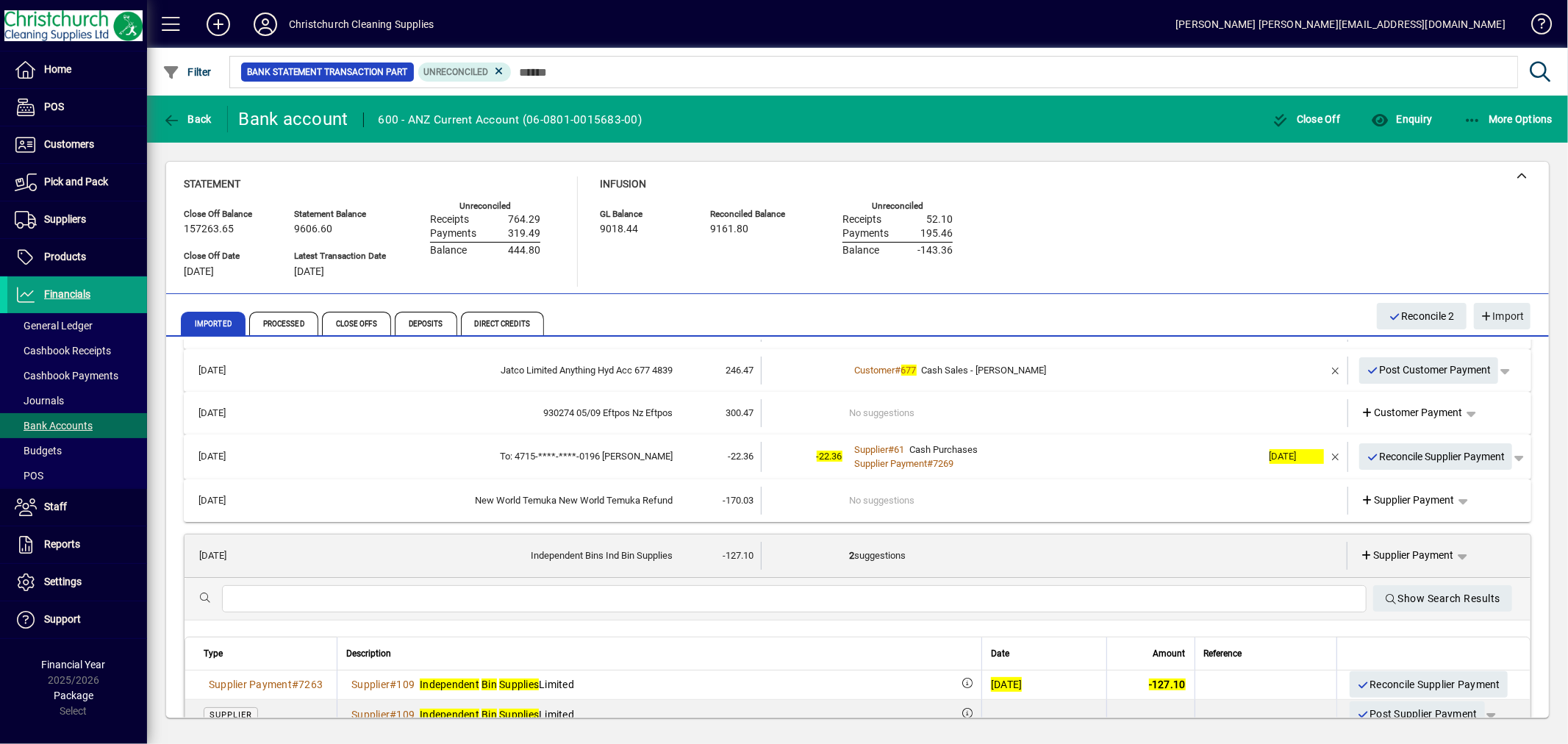
scroll to position [71, 0]
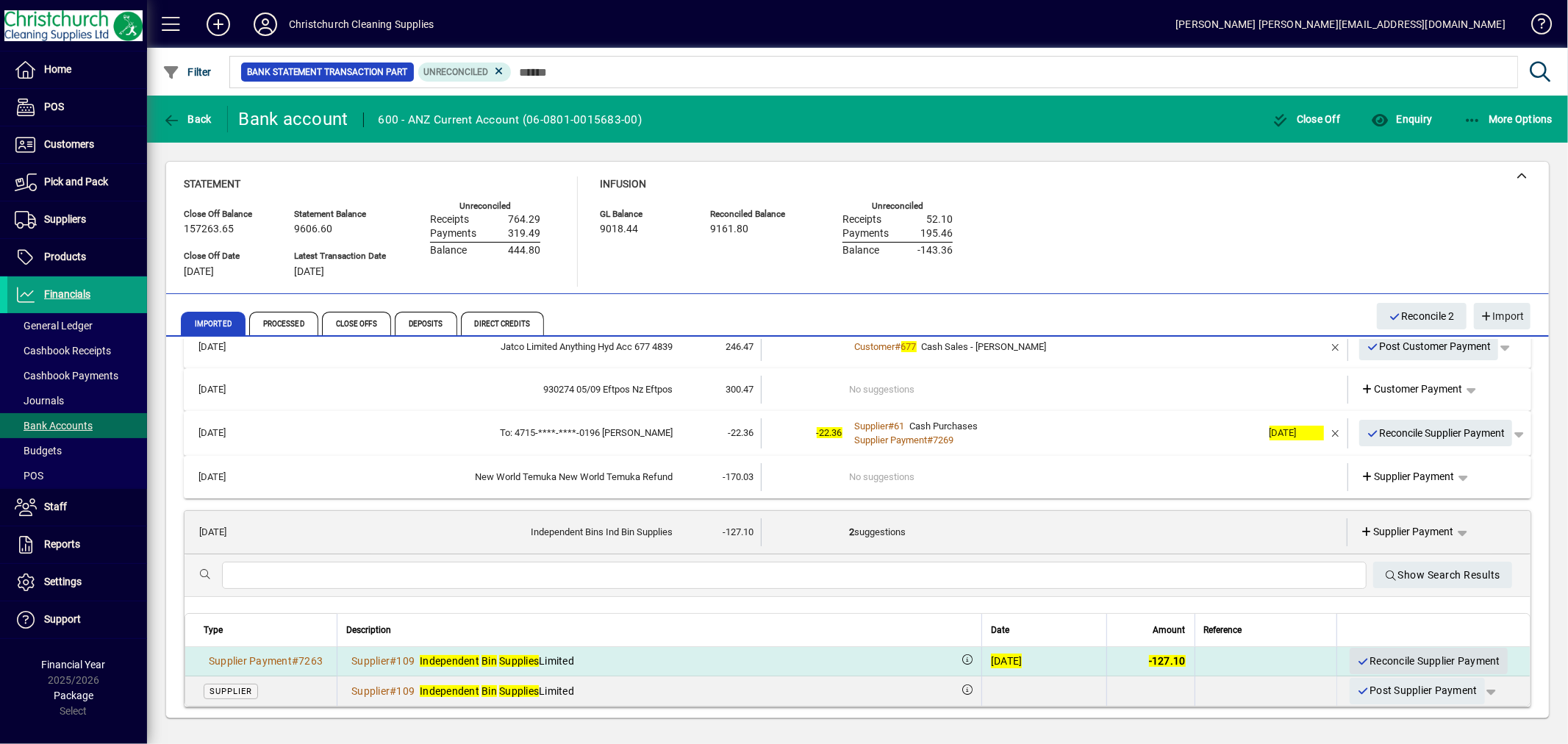
click at [1401, 651] on span "Reconcile Supplier Payment" at bounding box center [1429, 661] width 143 height 25
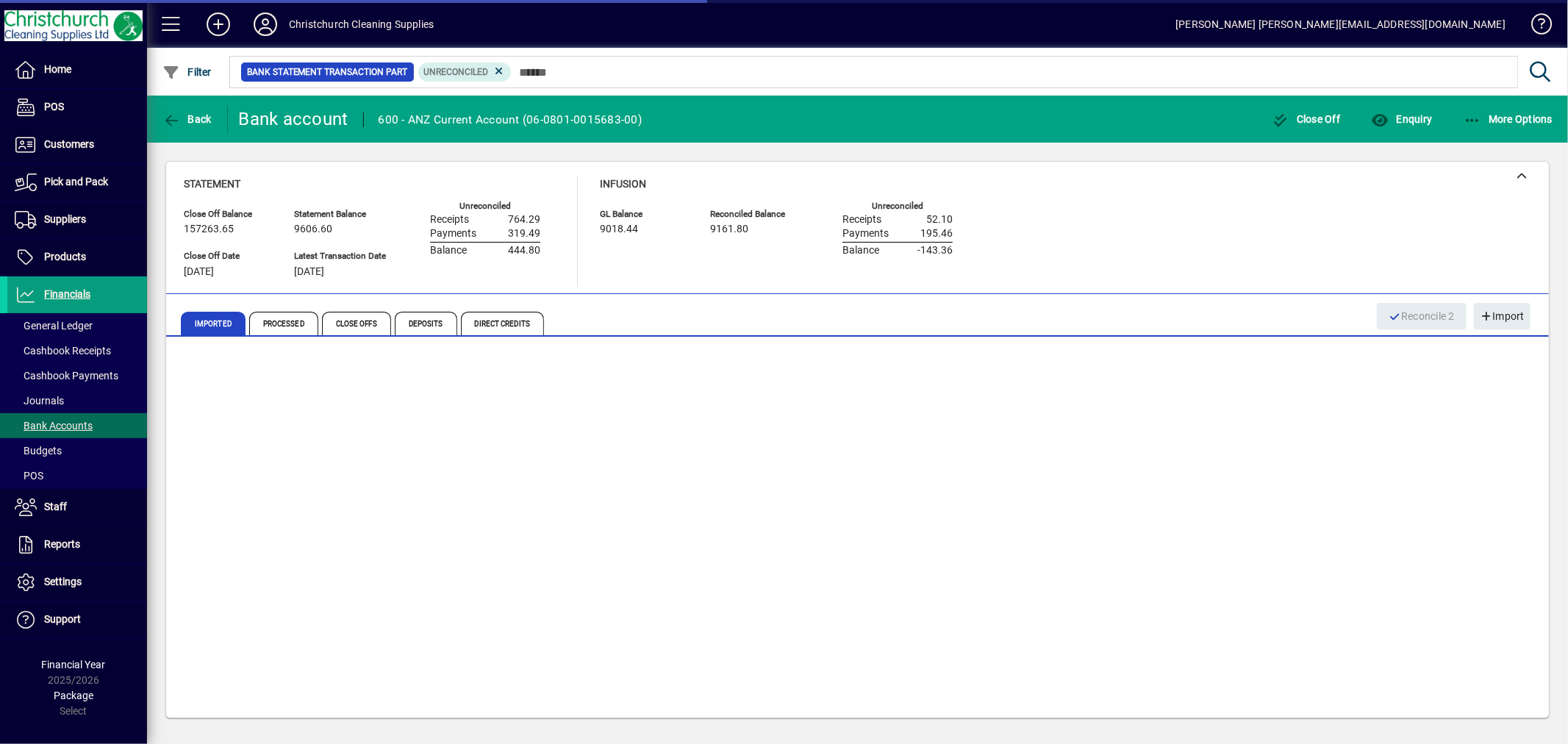
scroll to position [0, 0]
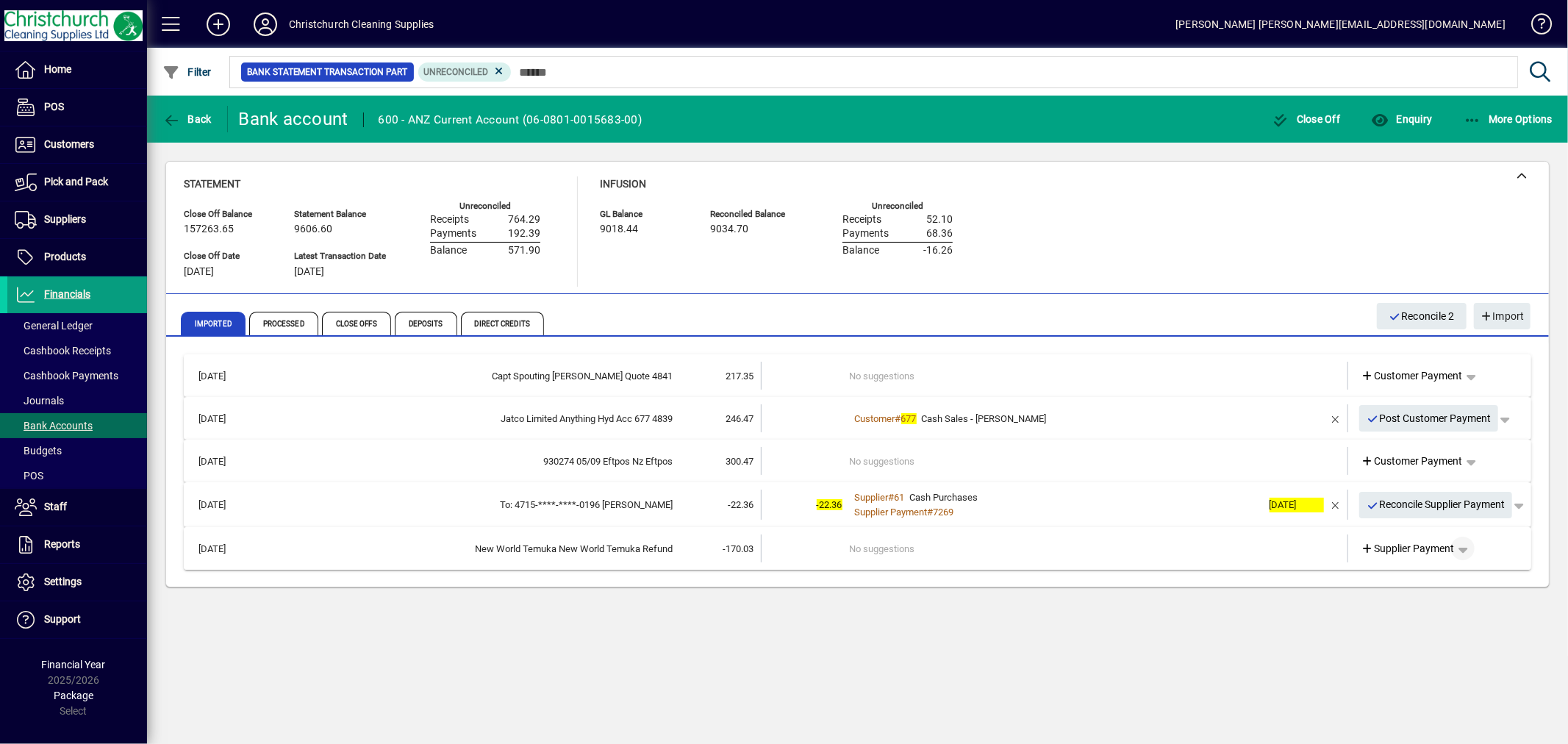
click at [1464, 549] on span "button" at bounding box center [1463, 548] width 36 height 36
click at [1445, 581] on span "Customer Refund" at bounding box center [1412, 579] width 99 height 17
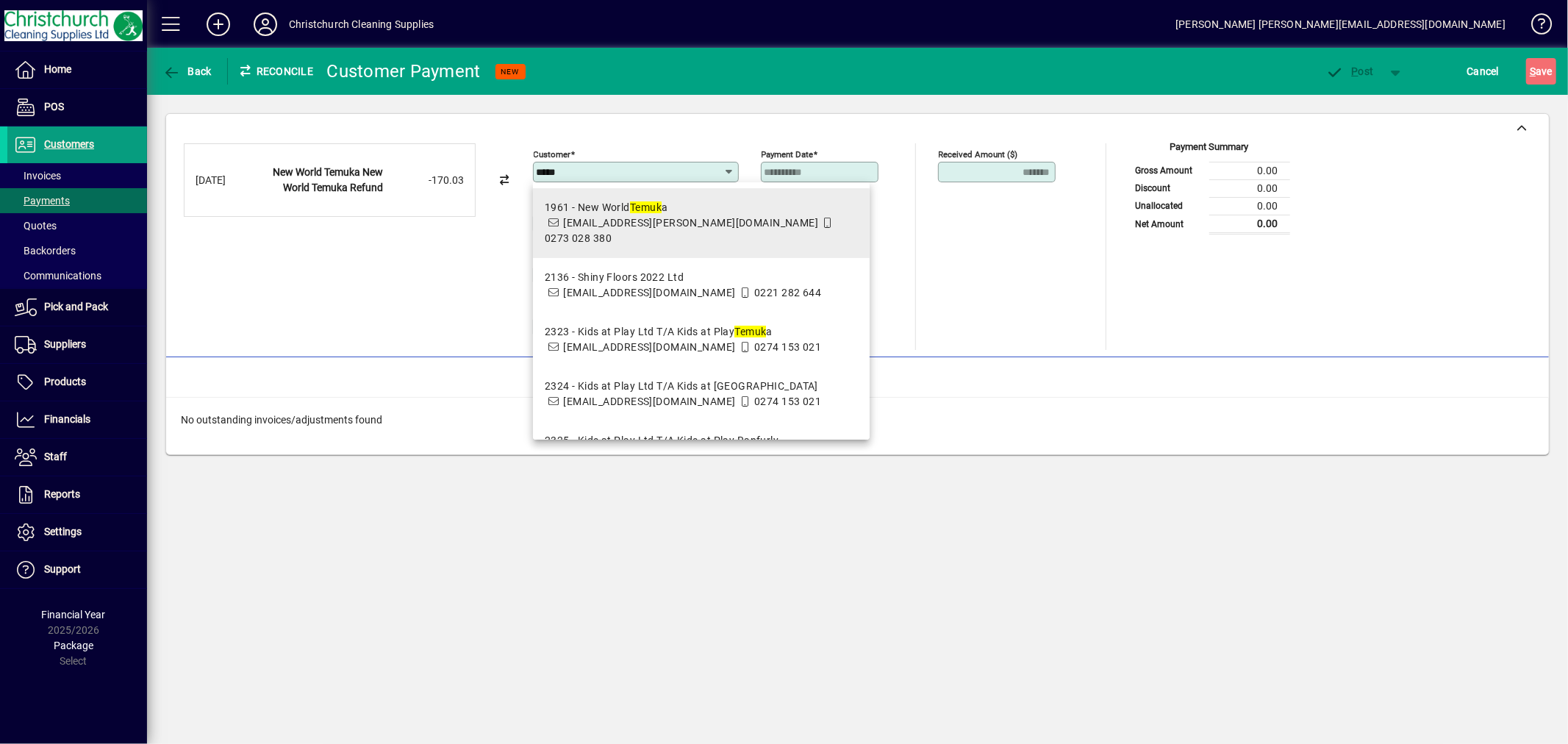
click at [550, 209] on div "1961 - New World Temuk a" at bounding box center [701, 208] width 313 height 16
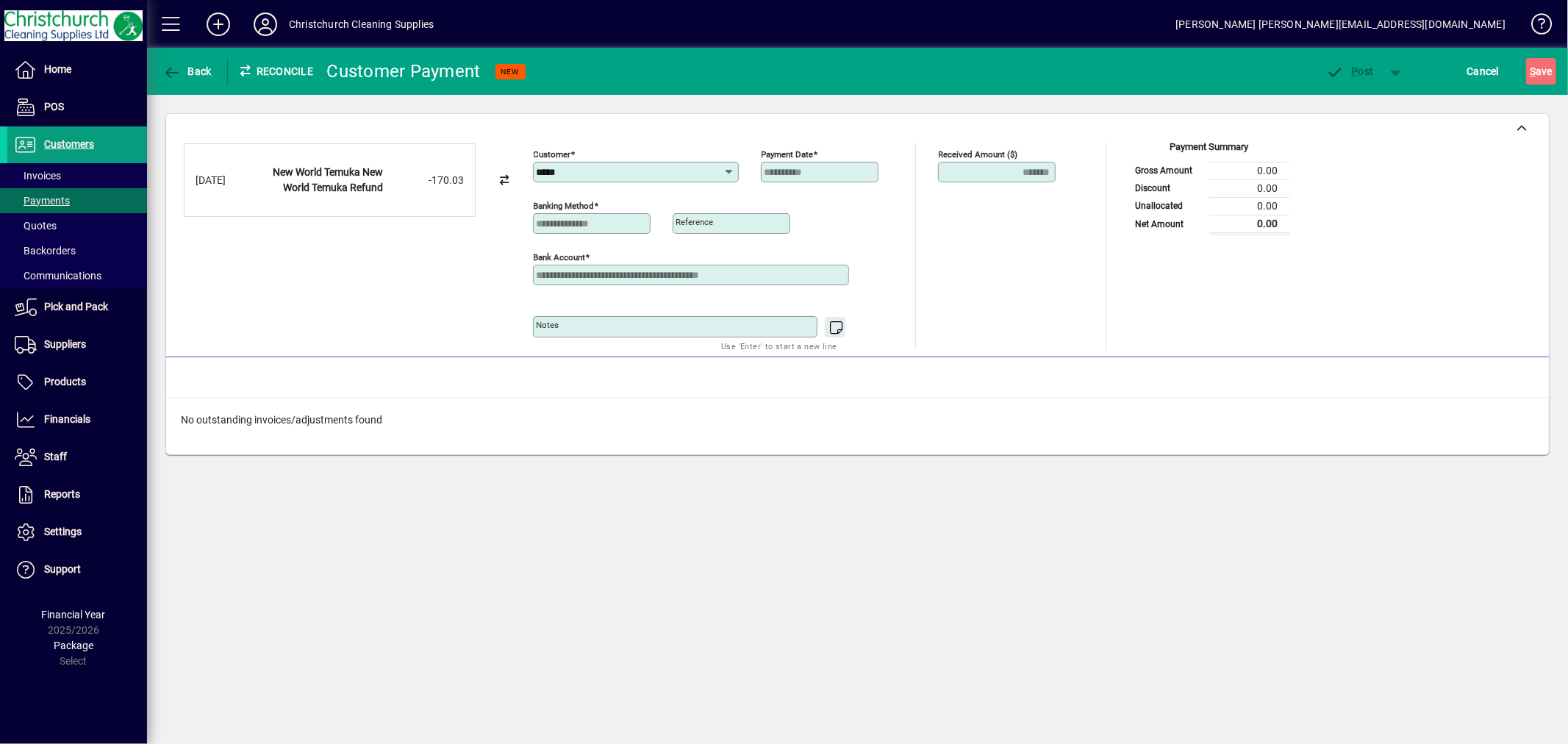
type input "**********"
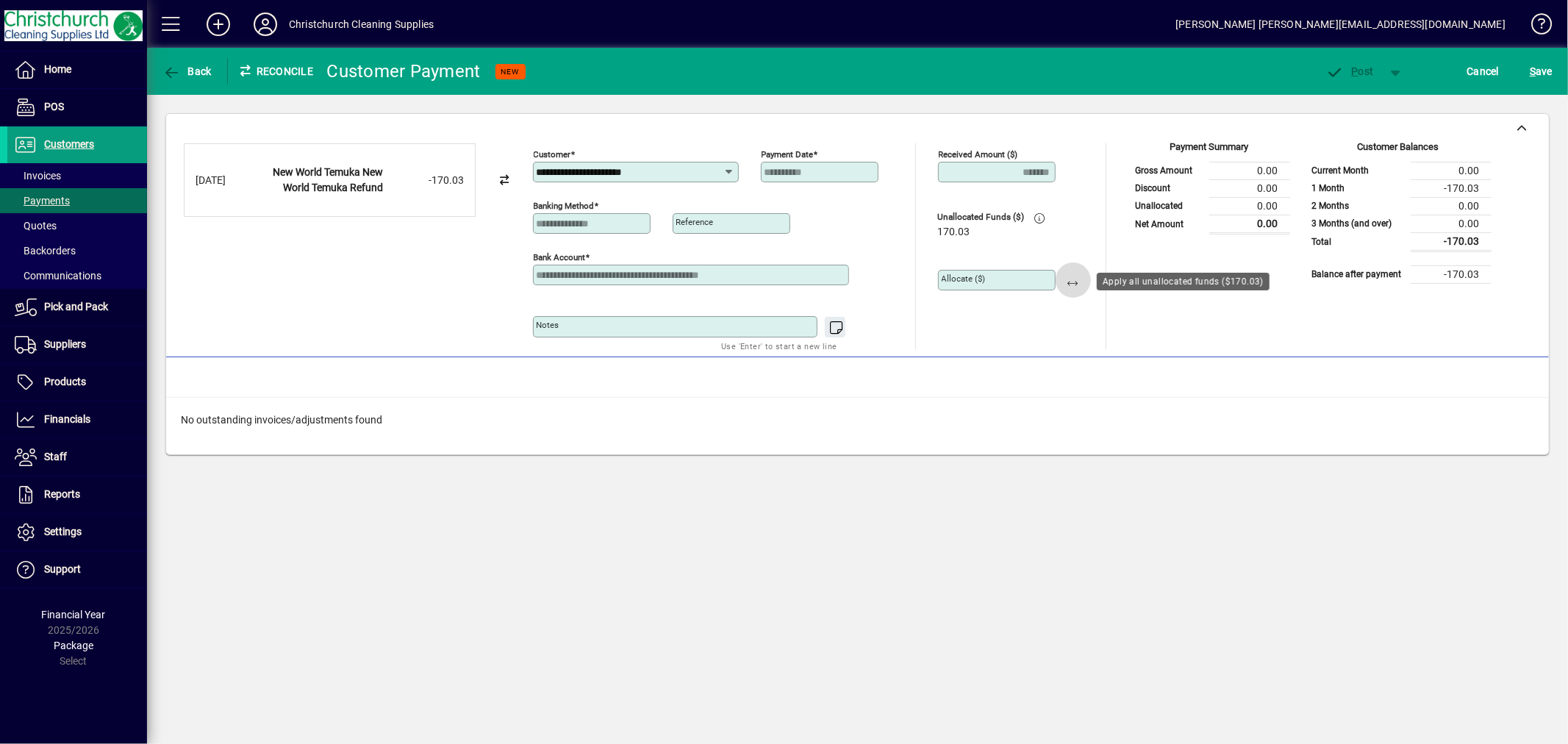
click at [1068, 278] on span "button" at bounding box center [1073, 280] width 36 height 36
type input "******"
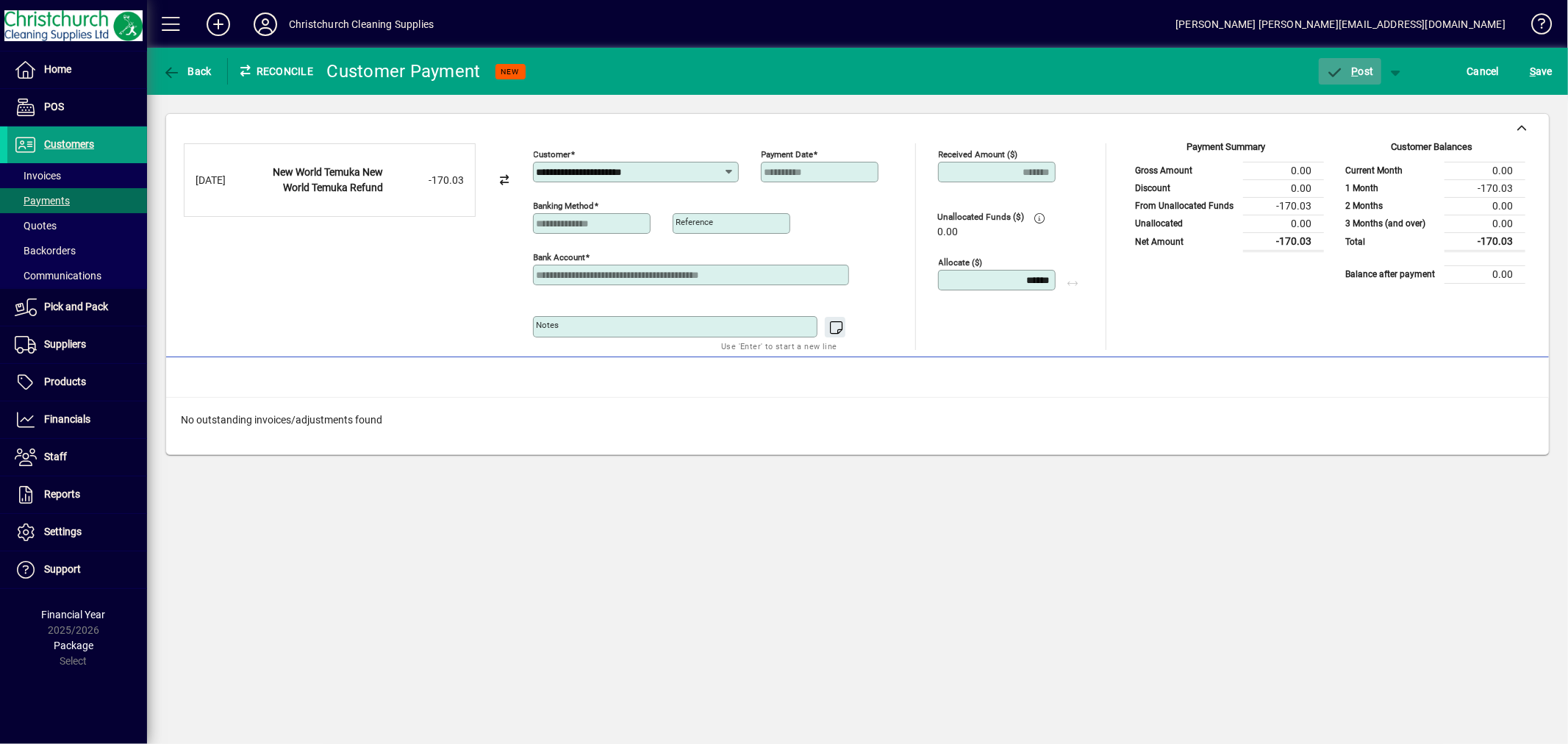
click at [1366, 74] on span "P ost" at bounding box center [1350, 71] width 47 height 12
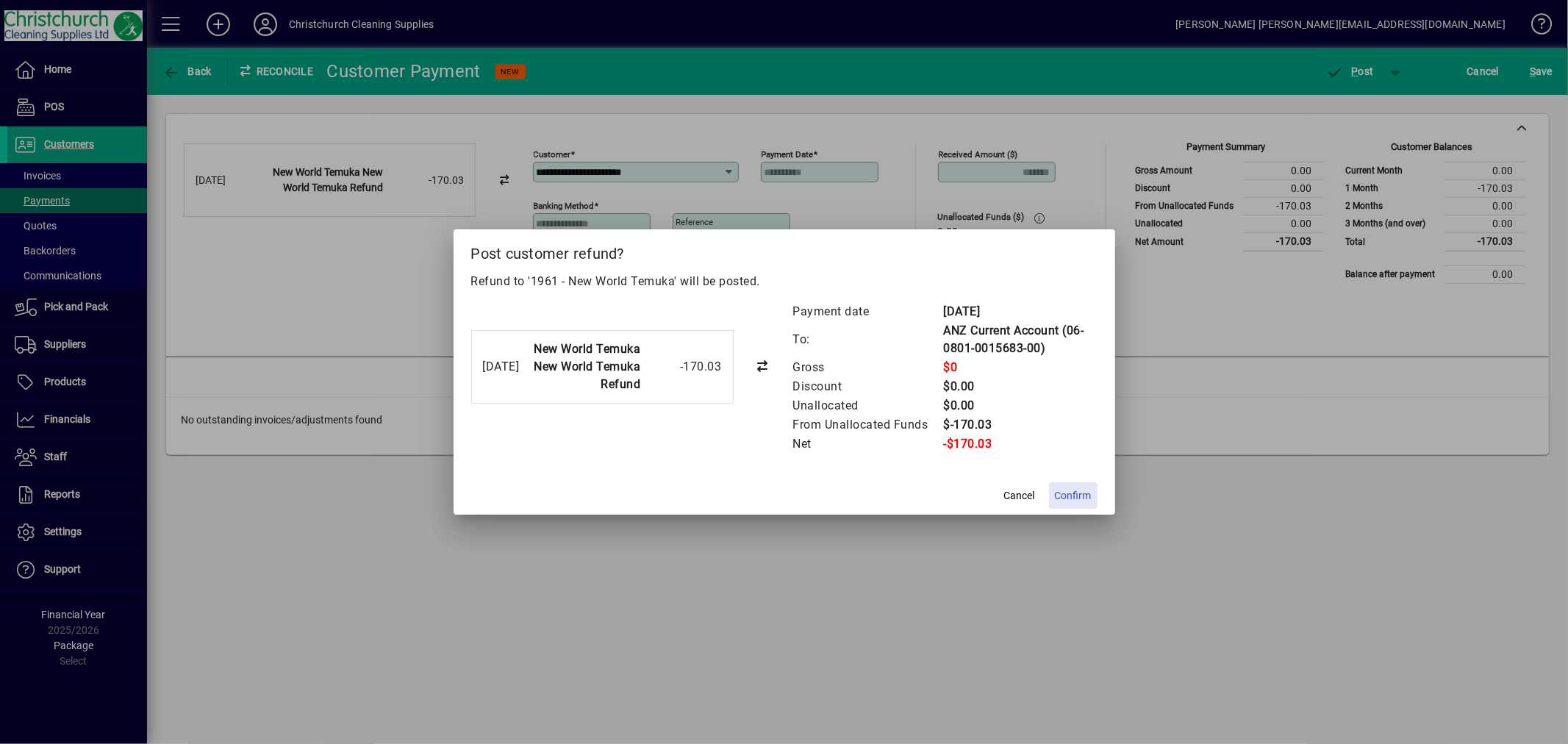
click at [1064, 495] on span "Confirm" at bounding box center [1073, 496] width 36 height 16
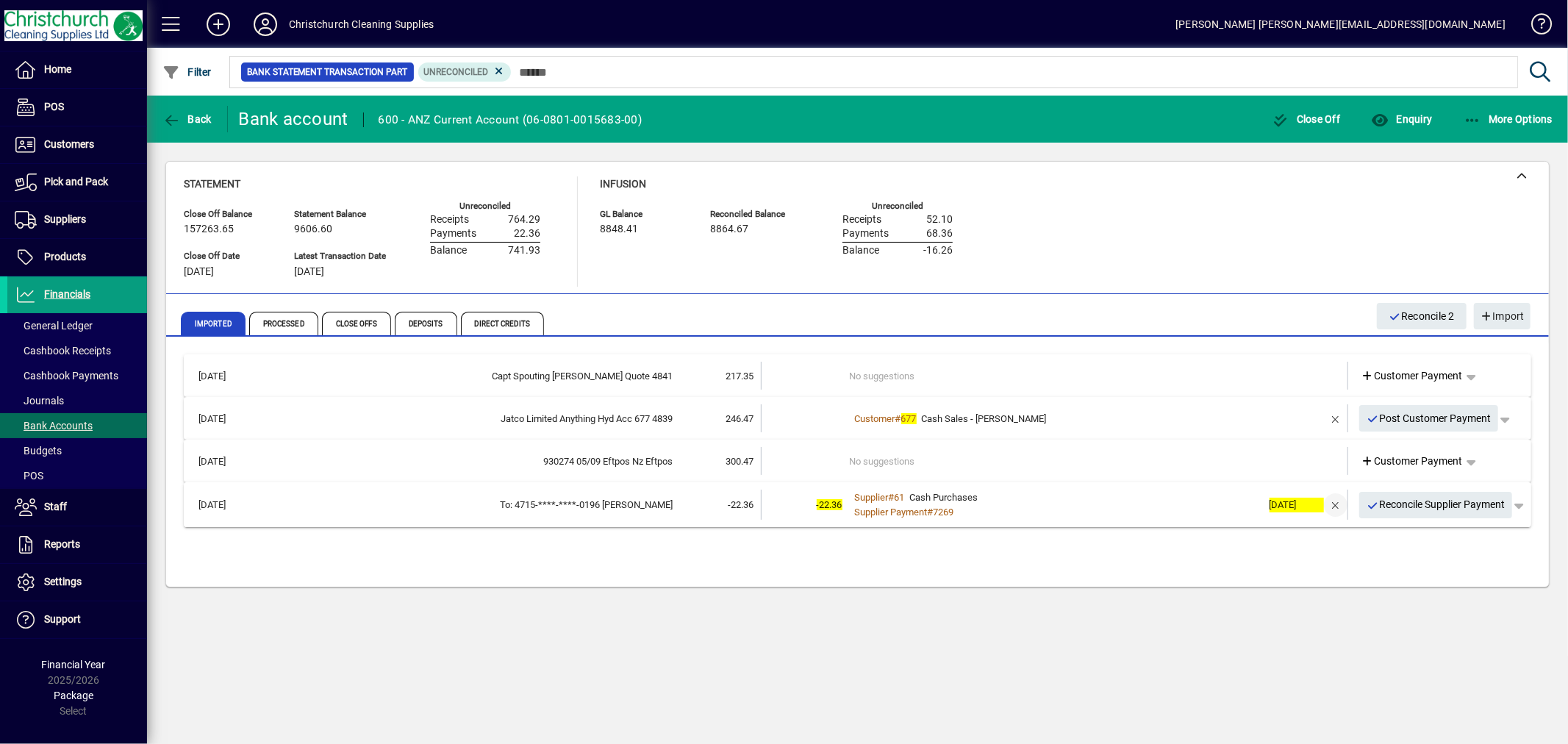
click at [1333, 502] on span "button" at bounding box center [1336, 505] width 36 height 36
click at [888, 503] on td "1 suggestion" at bounding box center [1056, 503] width 413 height 28
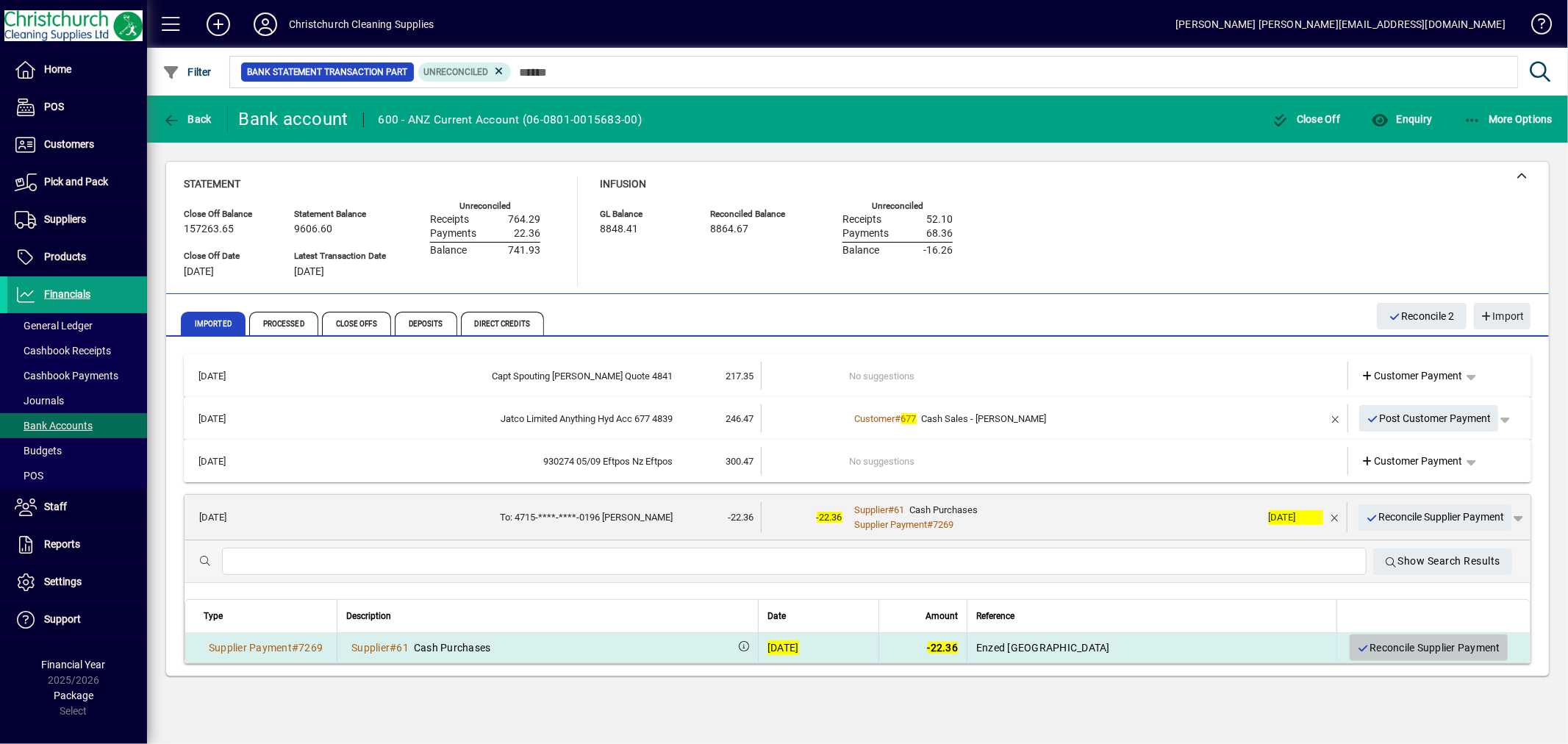
click at [1380, 652] on span "Reconcile Supplier Payment" at bounding box center [1429, 648] width 143 height 25
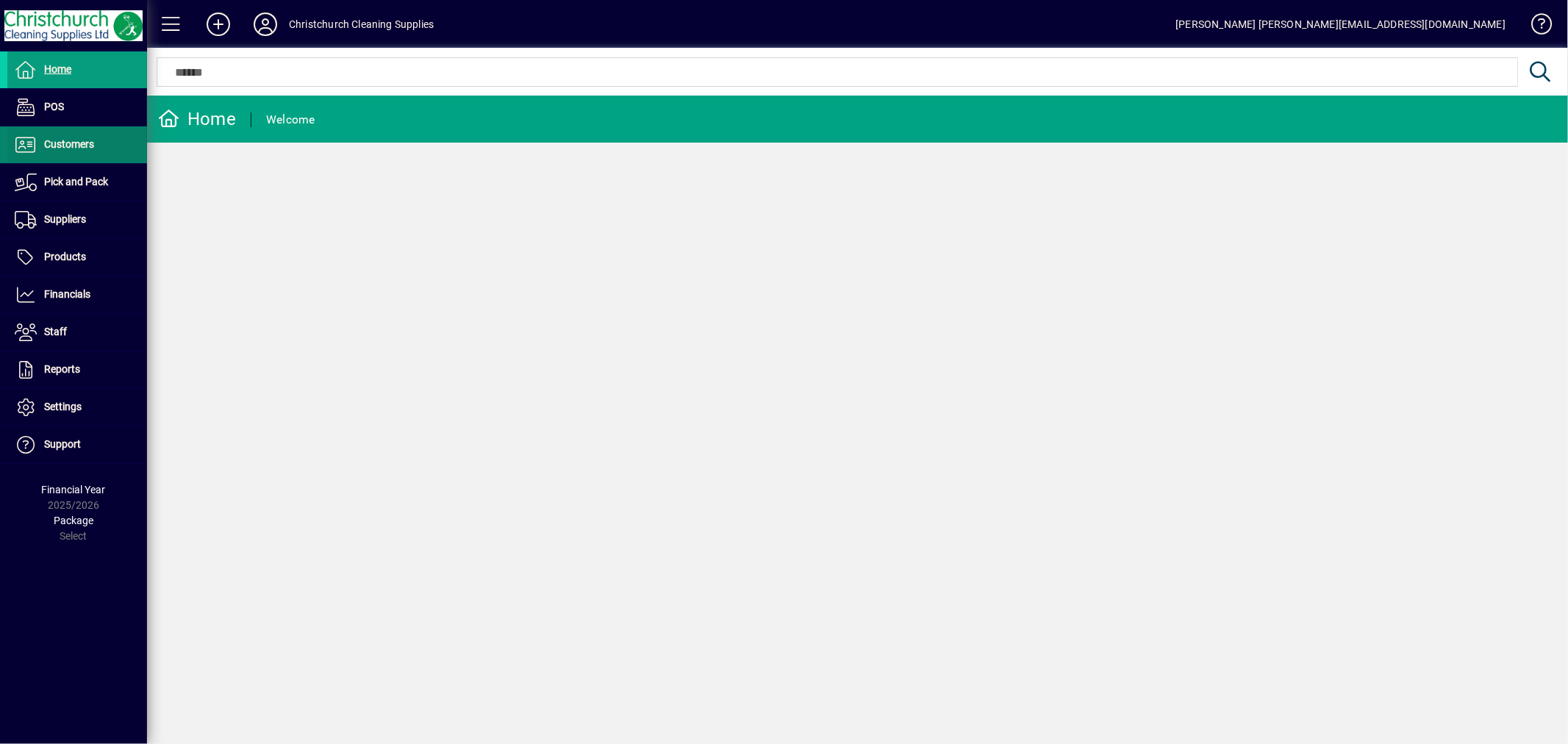
click at [61, 147] on span "Customers" at bounding box center [69, 144] width 50 height 12
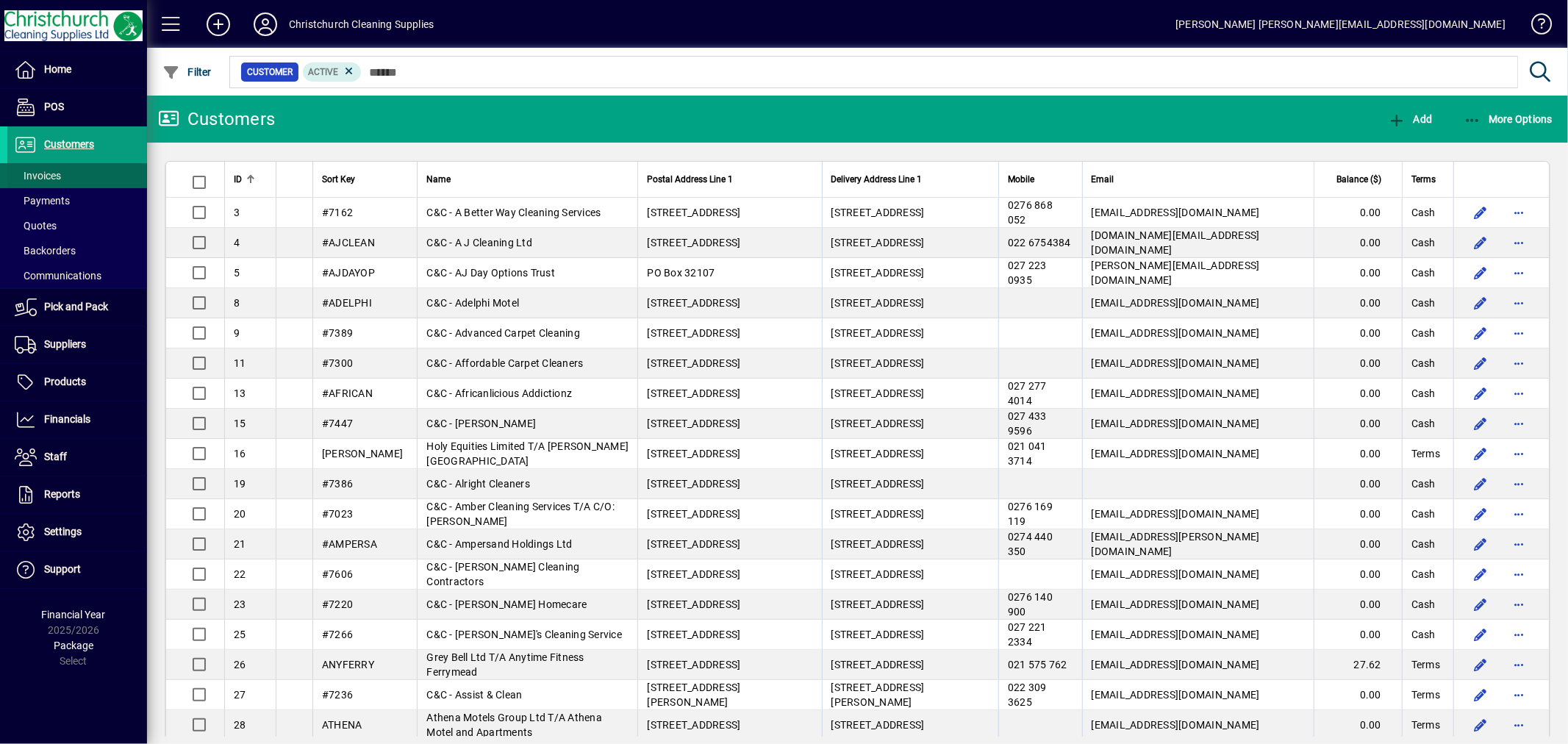
click at [63, 170] on span at bounding box center [77, 176] width 140 height 36
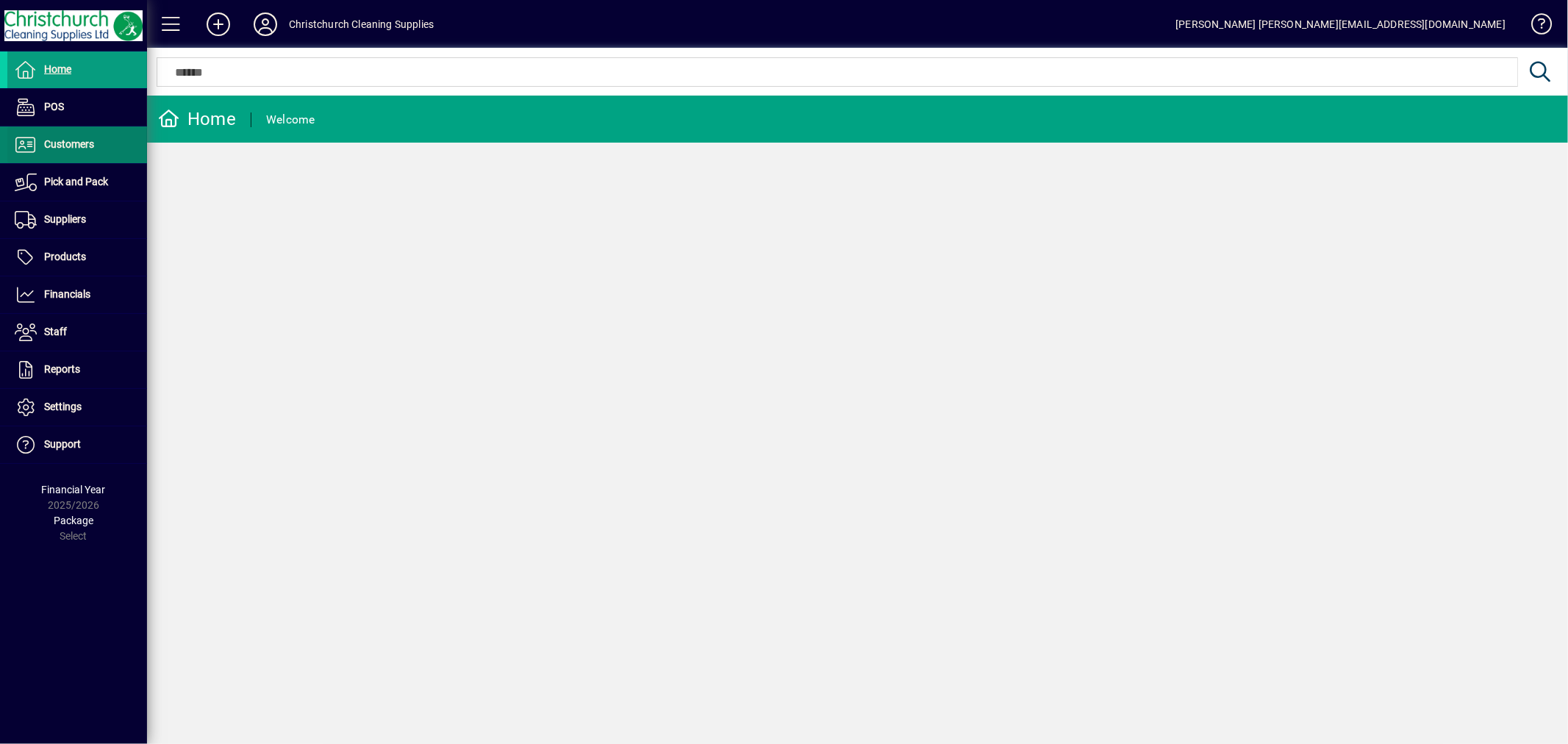
click at [81, 138] on span "Customers" at bounding box center [69, 144] width 50 height 12
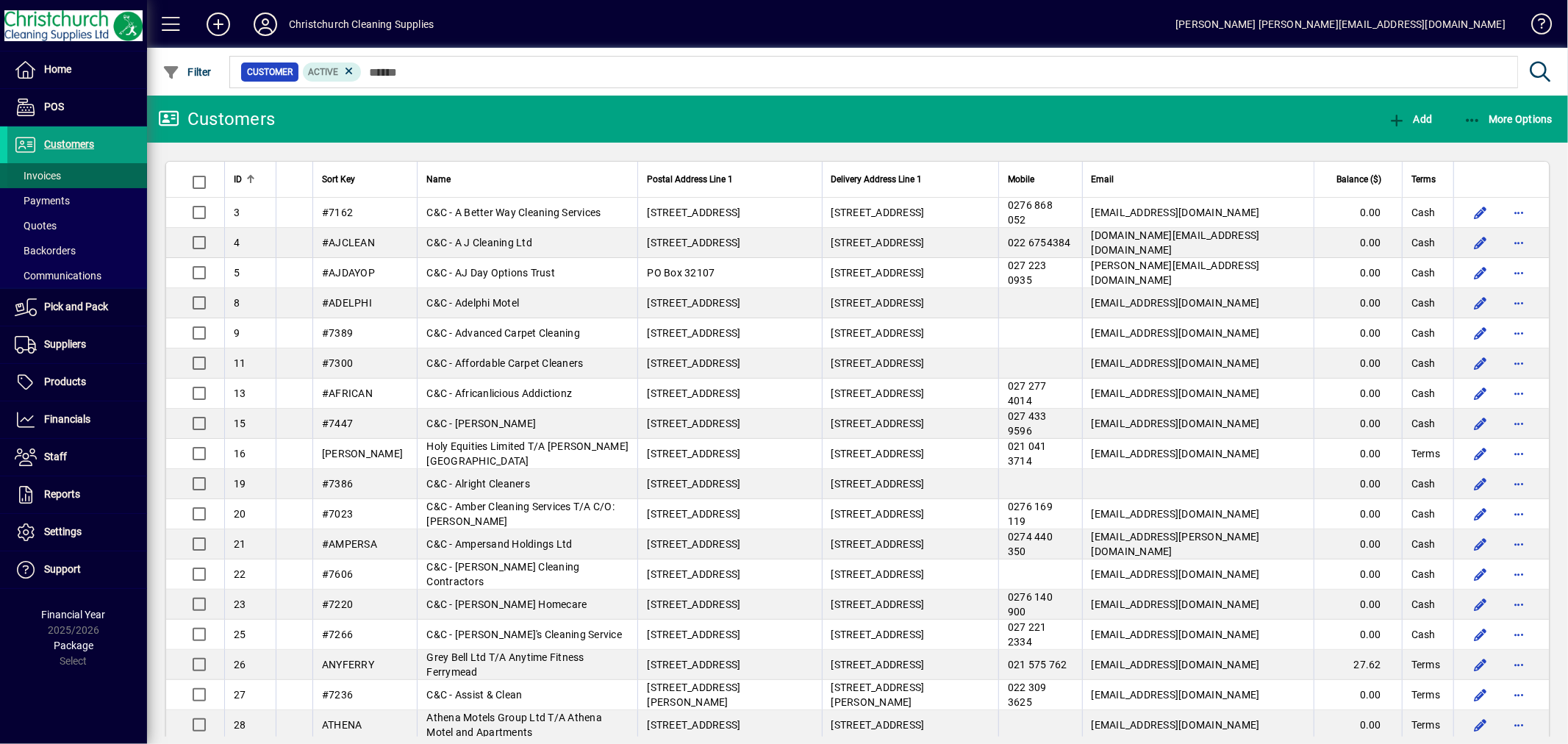
click at [71, 173] on span at bounding box center [77, 176] width 140 height 36
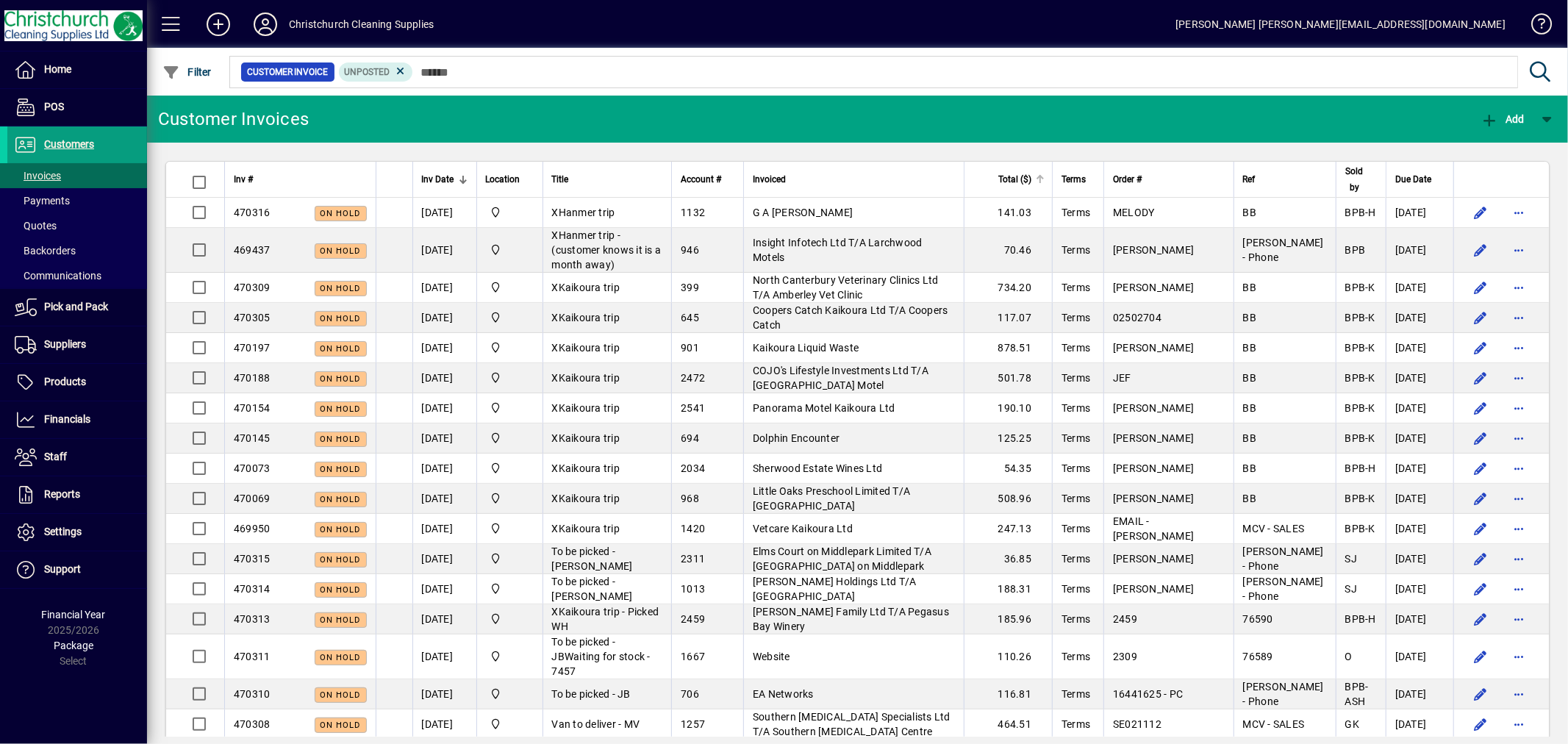
click at [1044, 176] on div at bounding box center [1042, 177] width 5 height 5
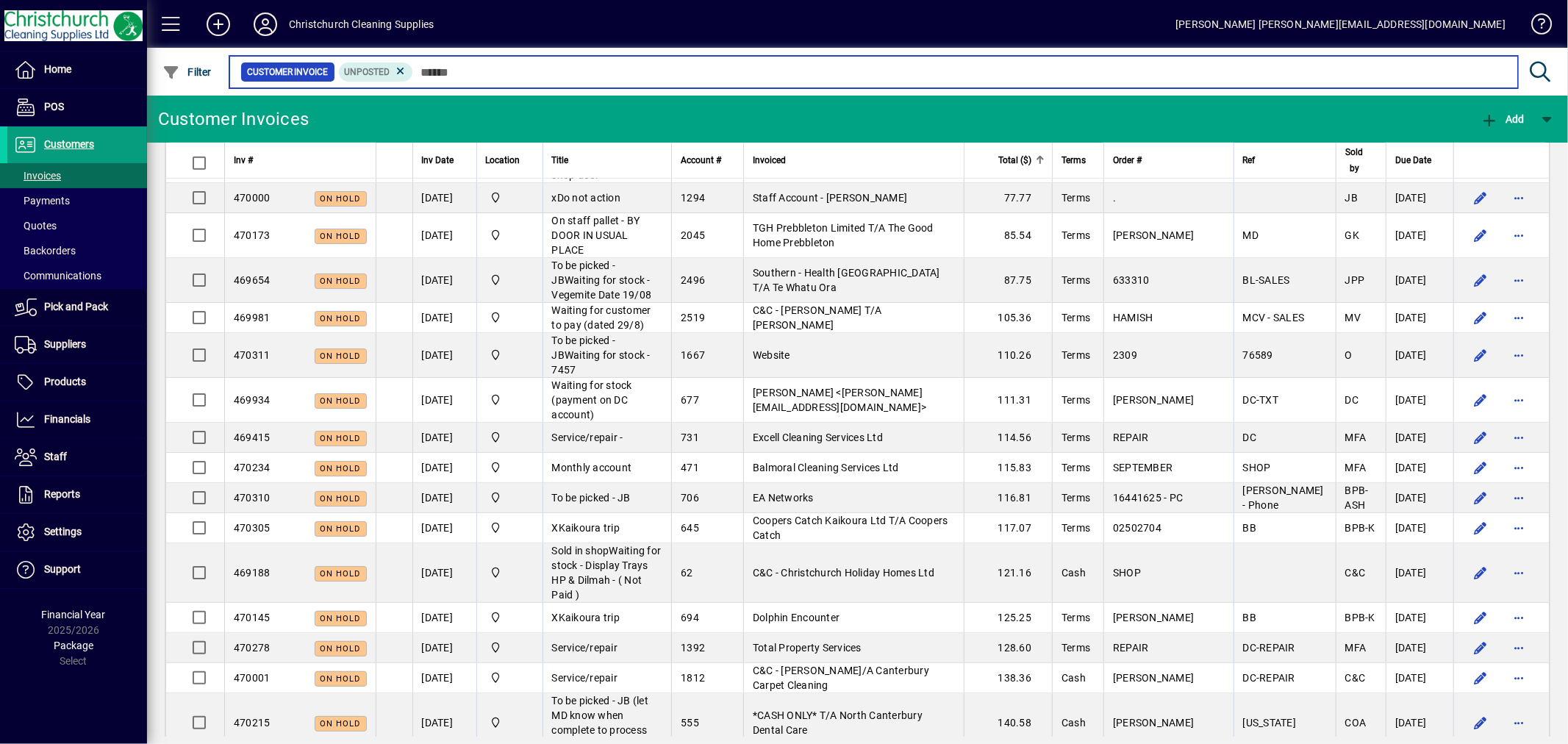
scroll to position [898, 0]
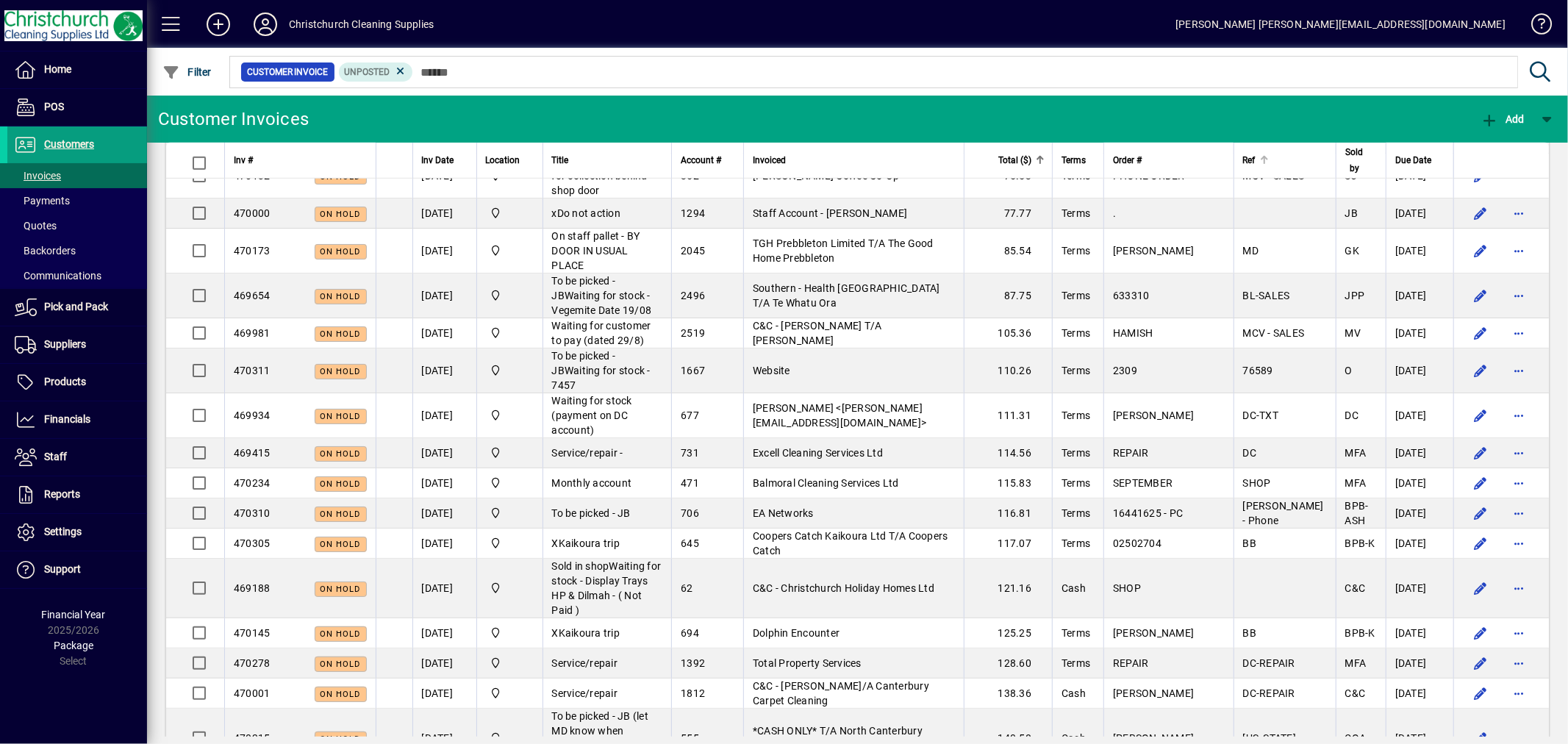
click at [1265, 159] on div at bounding box center [1264, 160] width 2 height 7
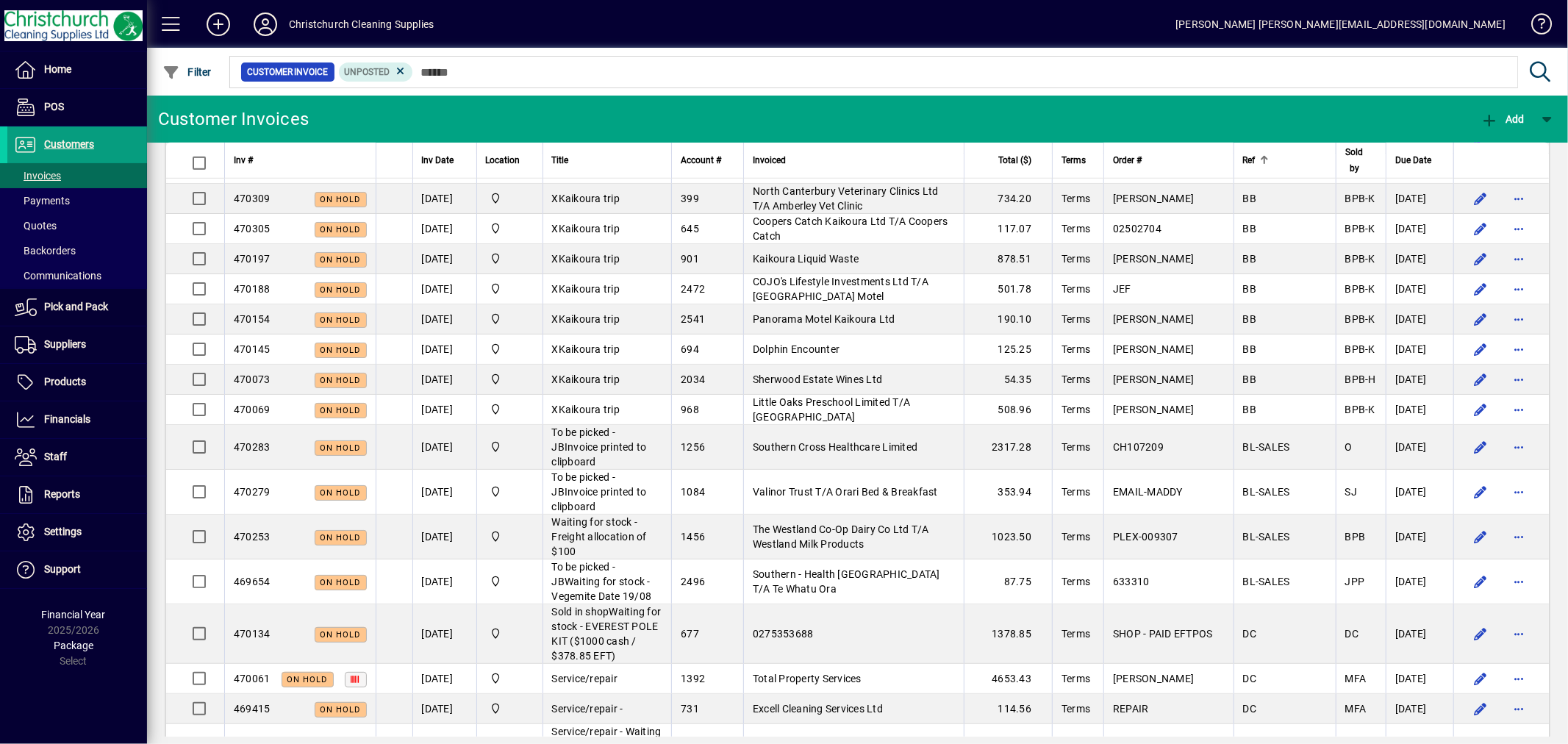
click at [1265, 159] on div at bounding box center [1264, 160] width 2 height 7
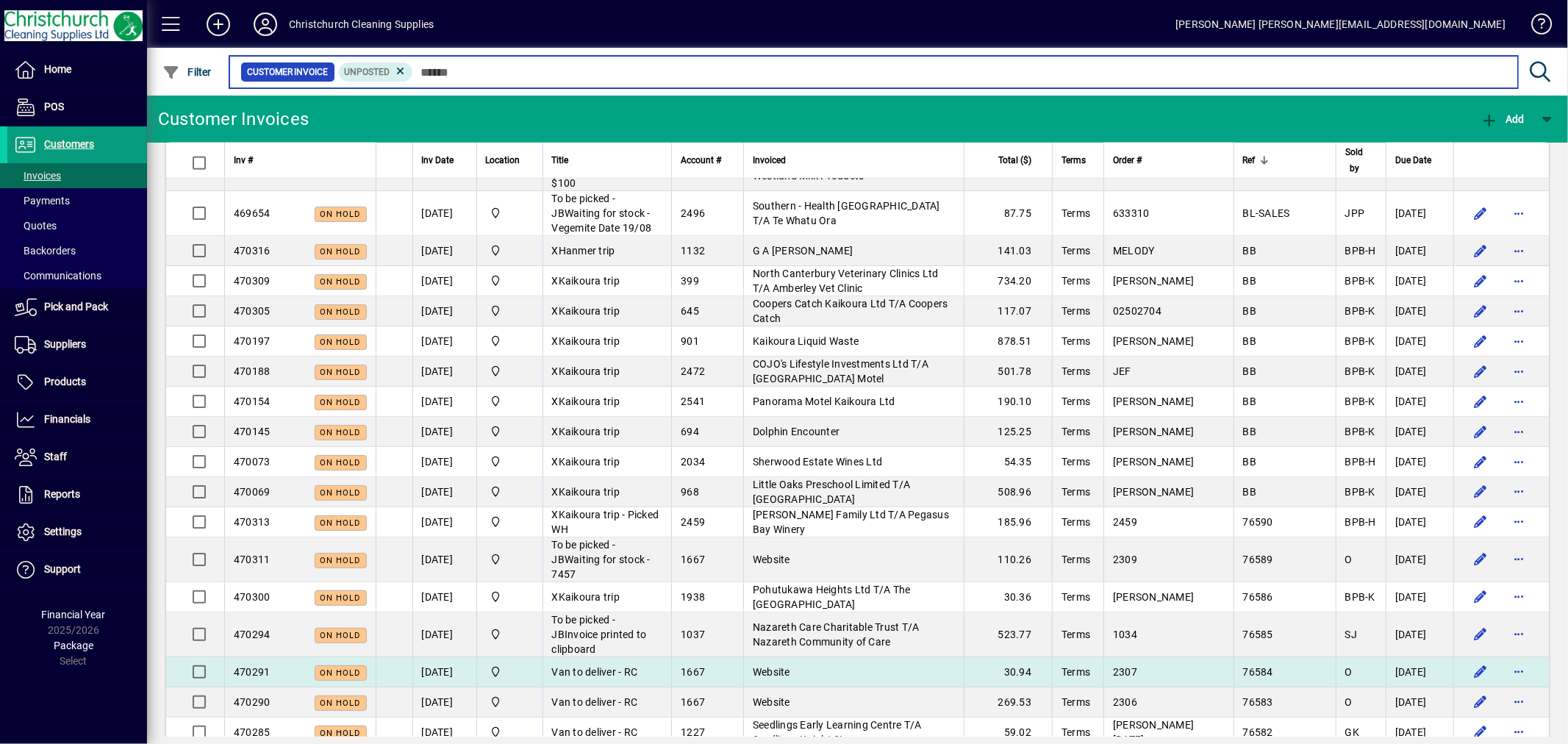
scroll to position [1987, 0]
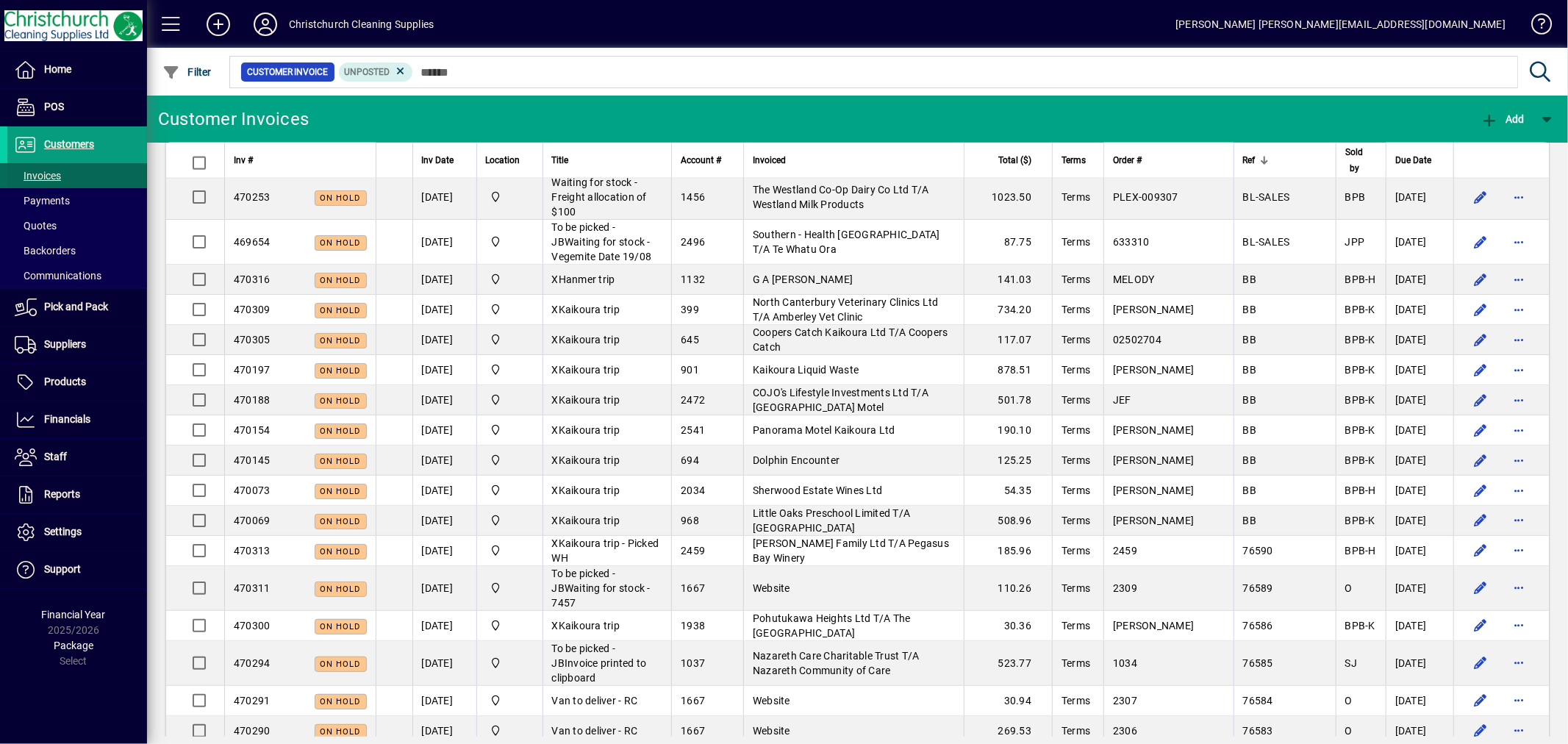
click at [68, 173] on span at bounding box center [77, 176] width 140 height 36
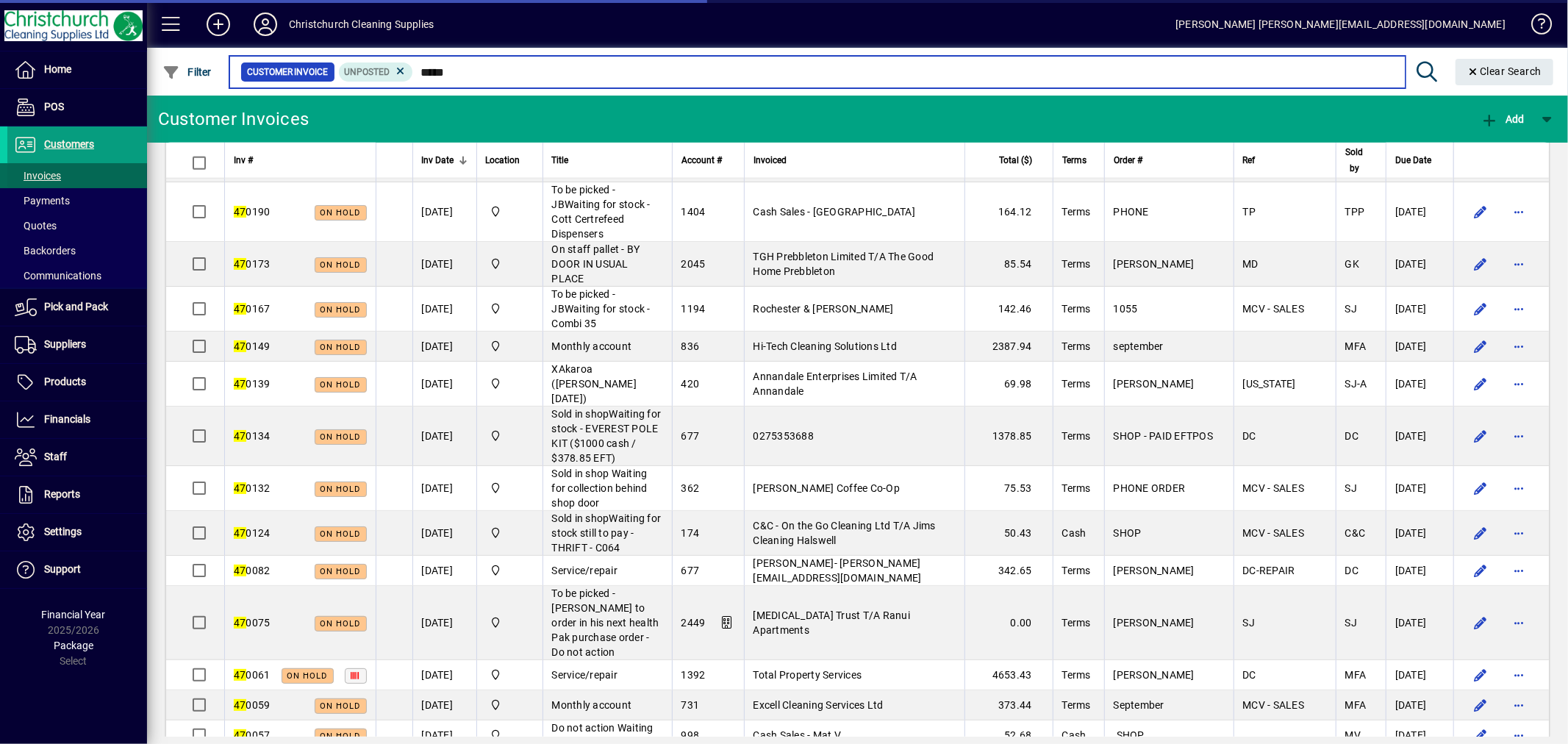
type input "******"
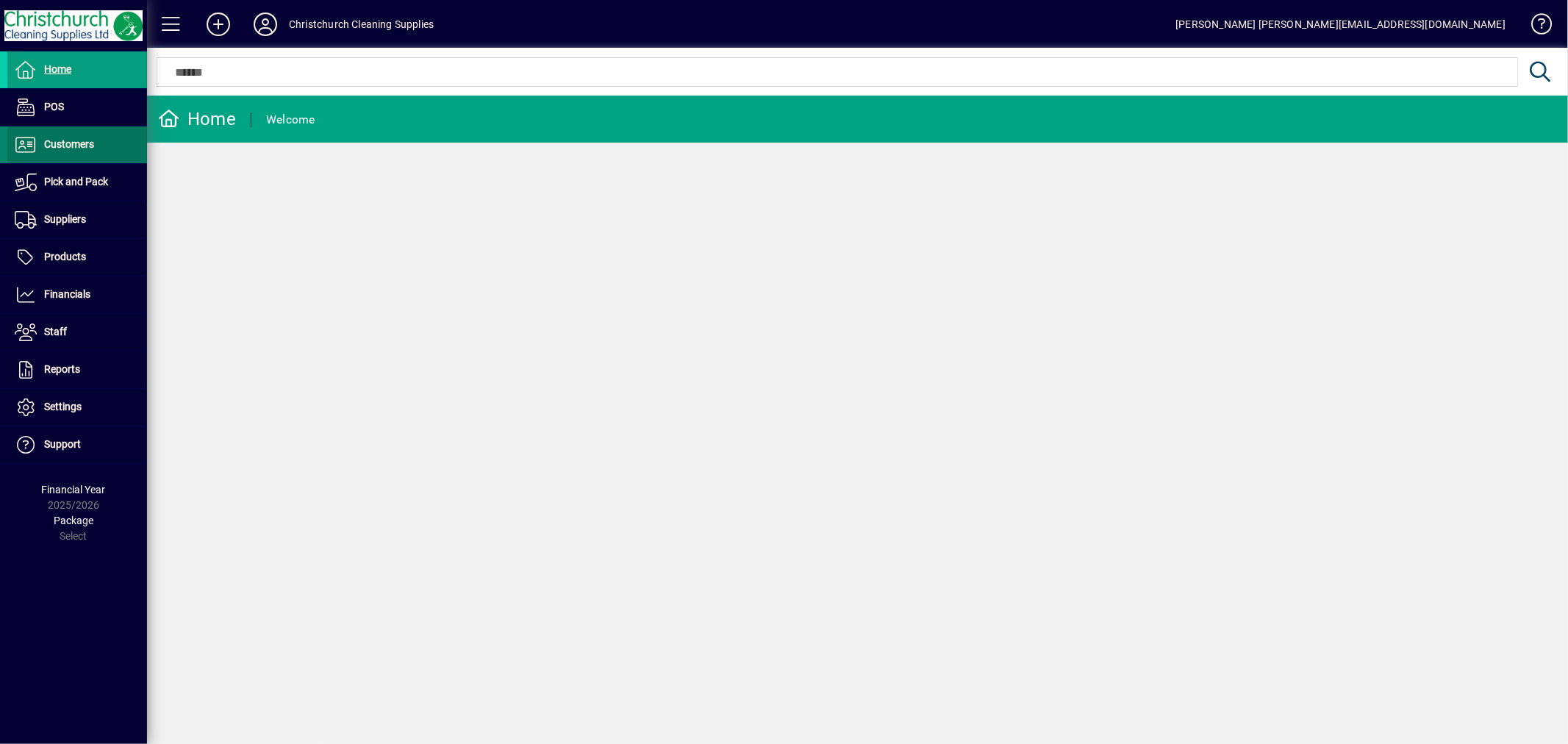
click at [89, 143] on span "Customers" at bounding box center [69, 144] width 50 height 12
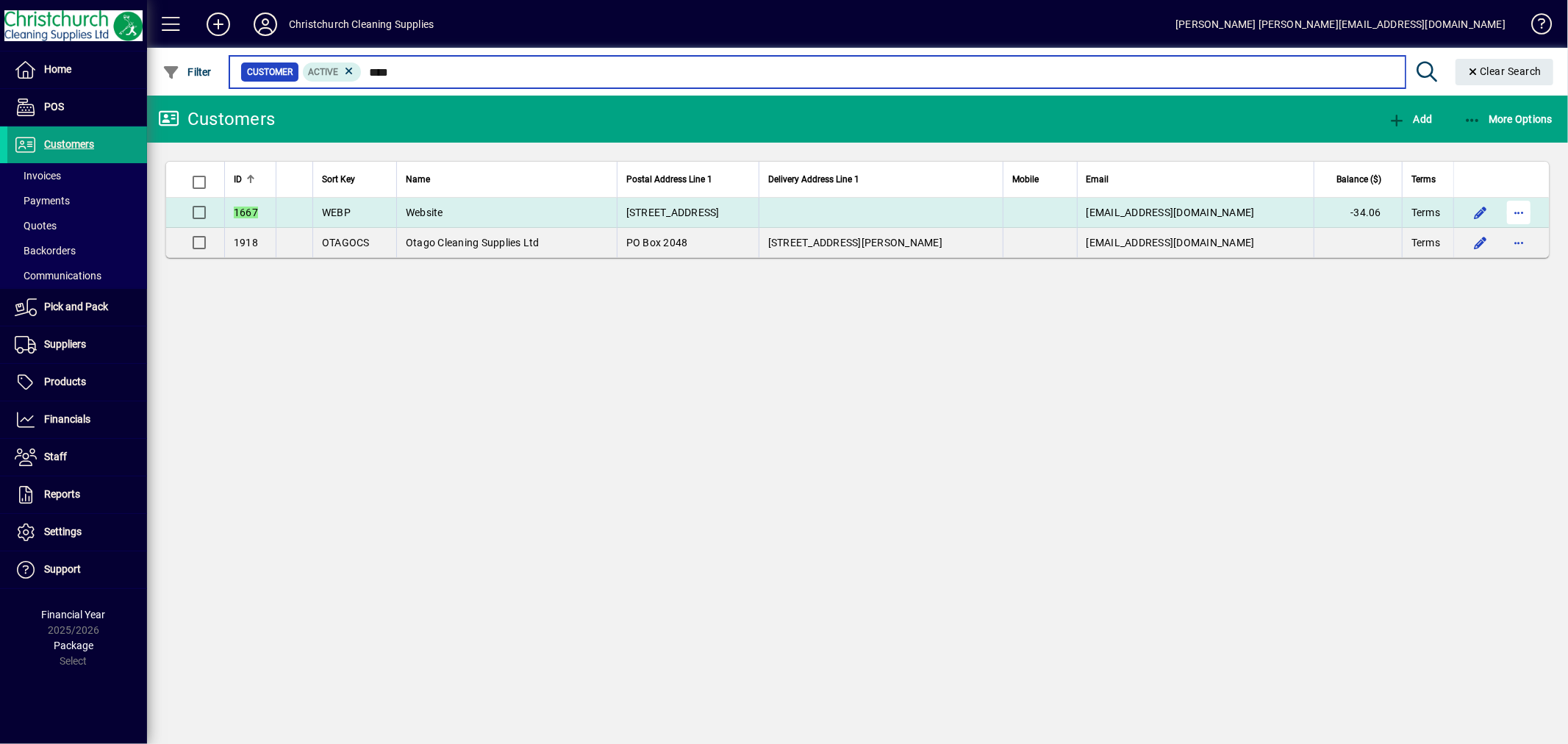
type input "****"
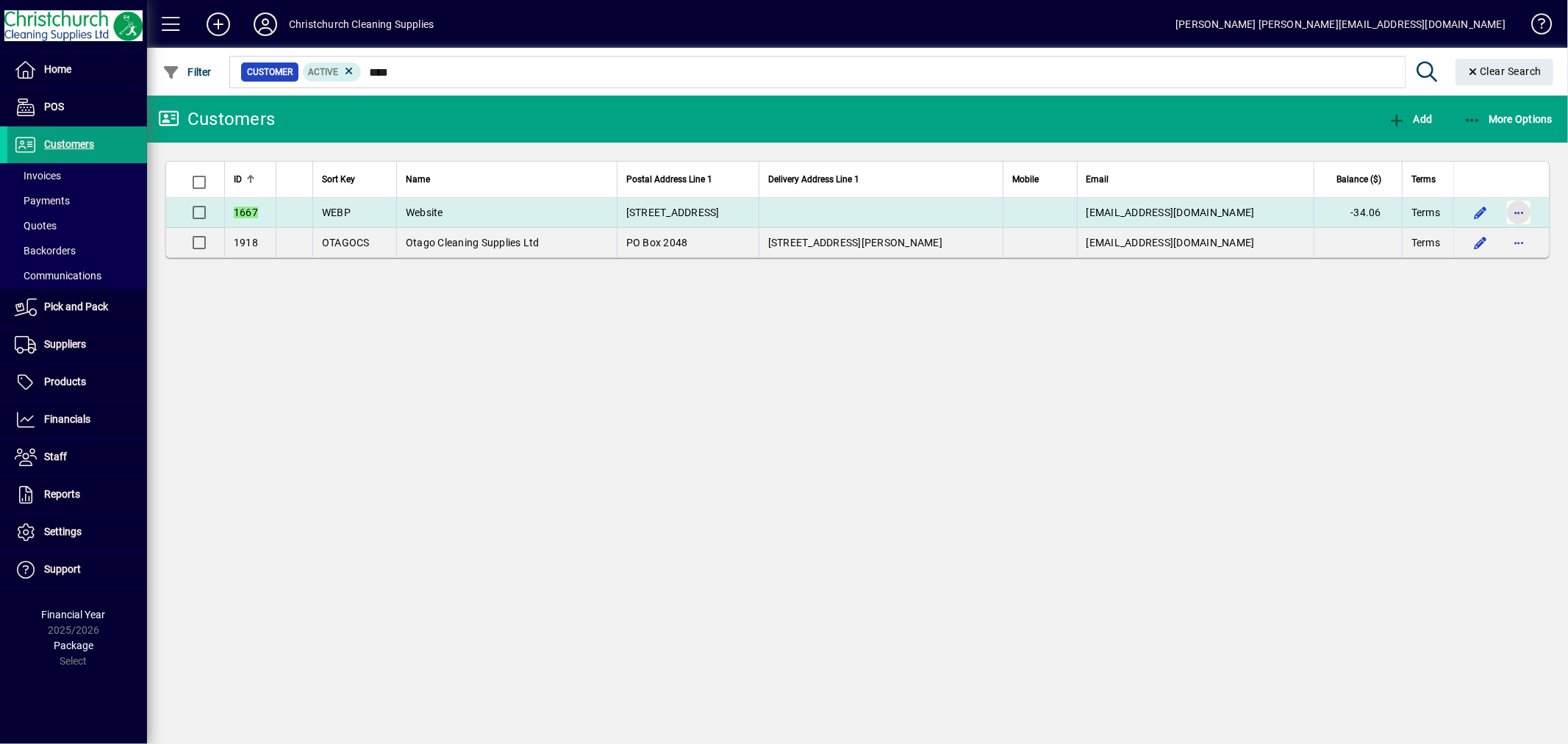
click at [1525, 212] on span "button" at bounding box center [1519, 212] width 36 height 36
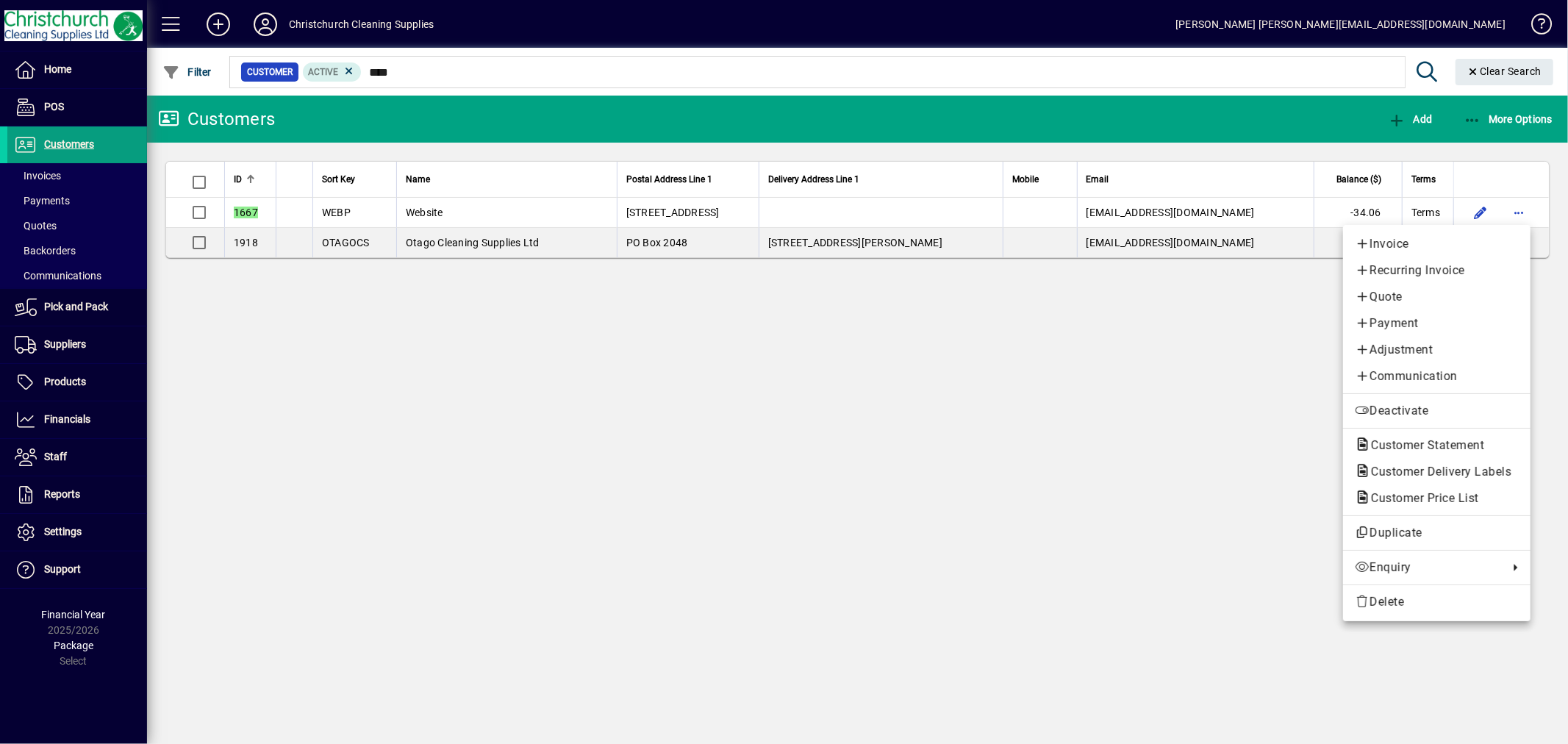
click at [1420, 325] on span "Payment" at bounding box center [1437, 323] width 164 height 17
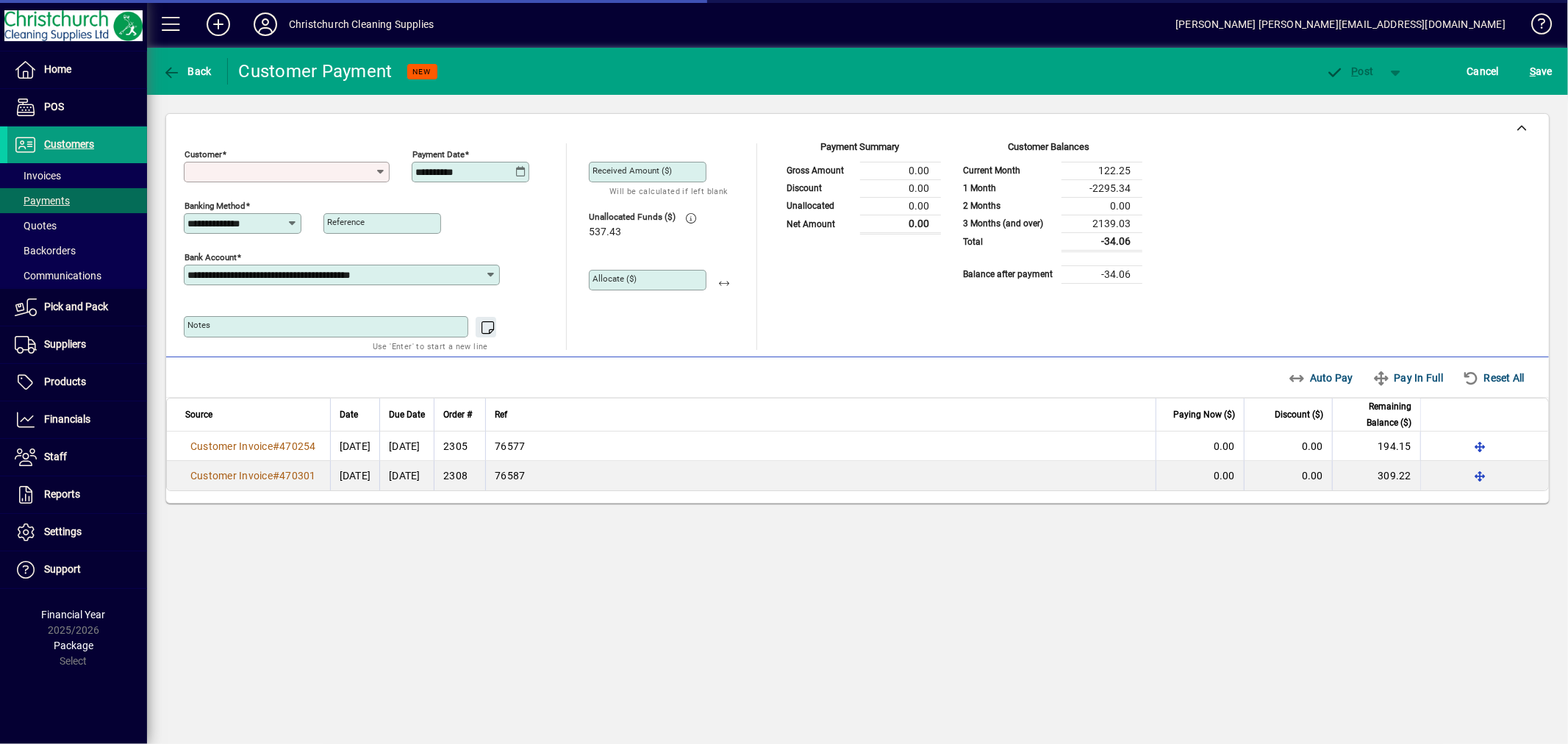
type input "**********"
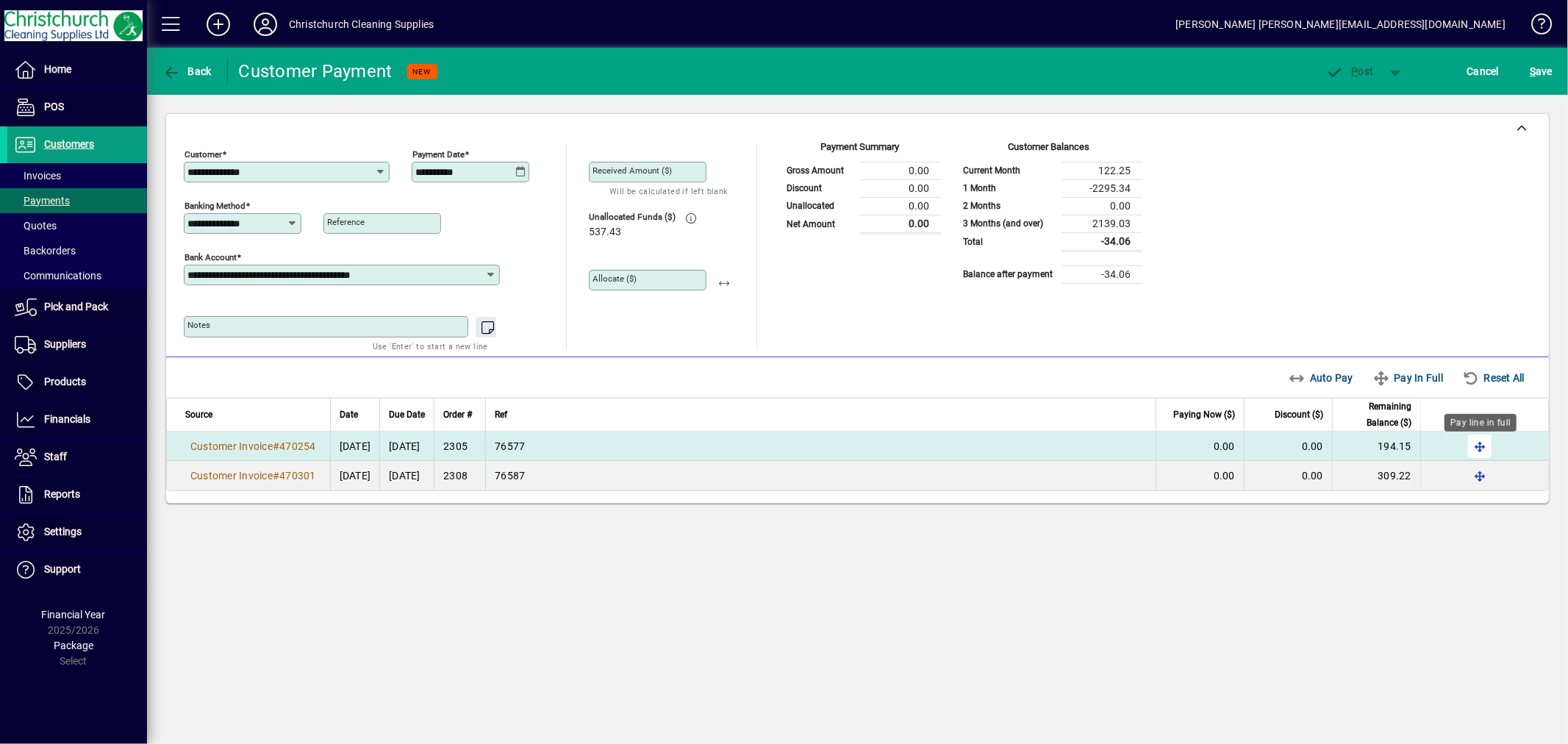
click at [1483, 446] on span "button" at bounding box center [1480, 446] width 36 height 36
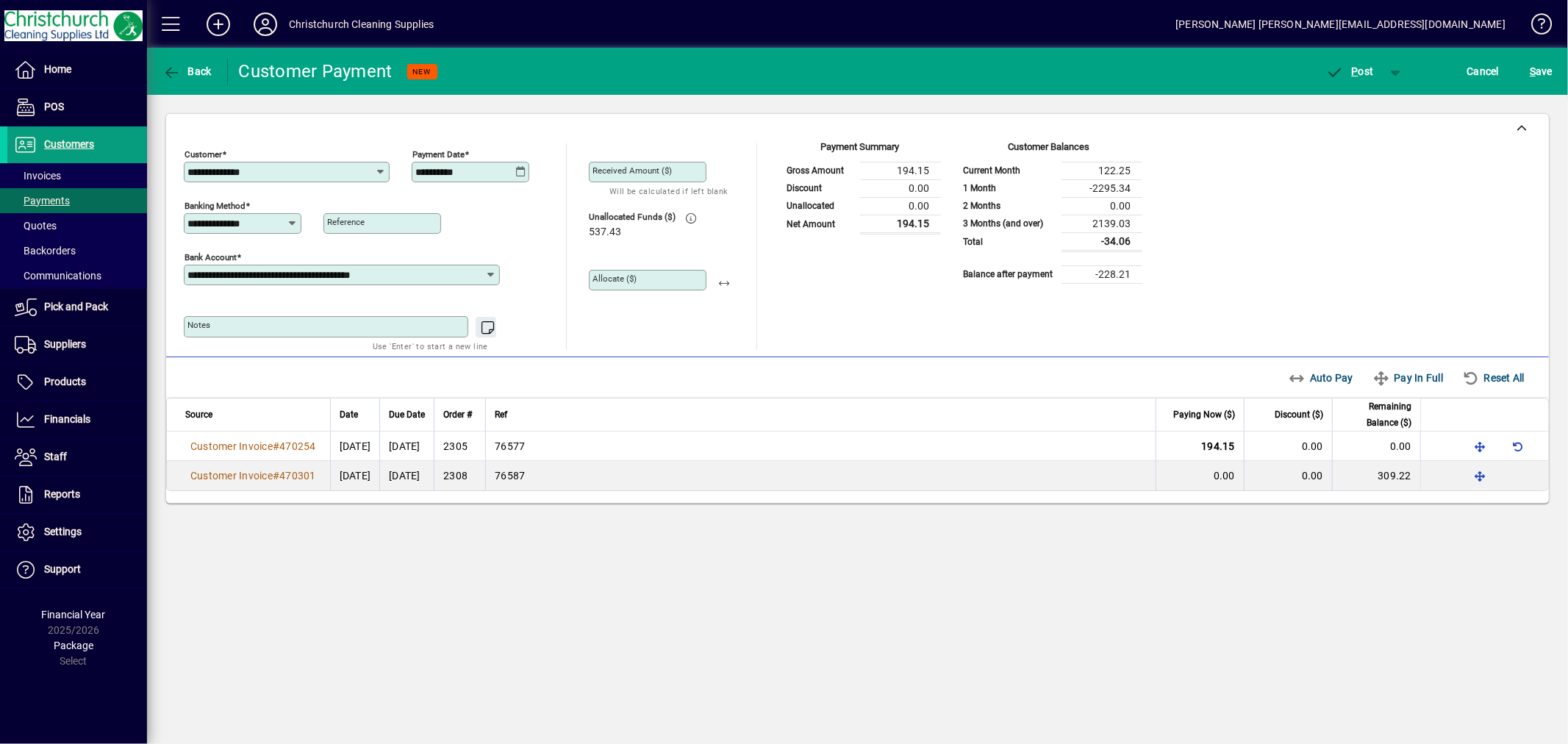
click at [620, 278] on mat-label "Allocate ($)" at bounding box center [614, 278] width 44 height 10
click at [620, 278] on input "Allocate ($)" at bounding box center [648, 280] width 113 height 12
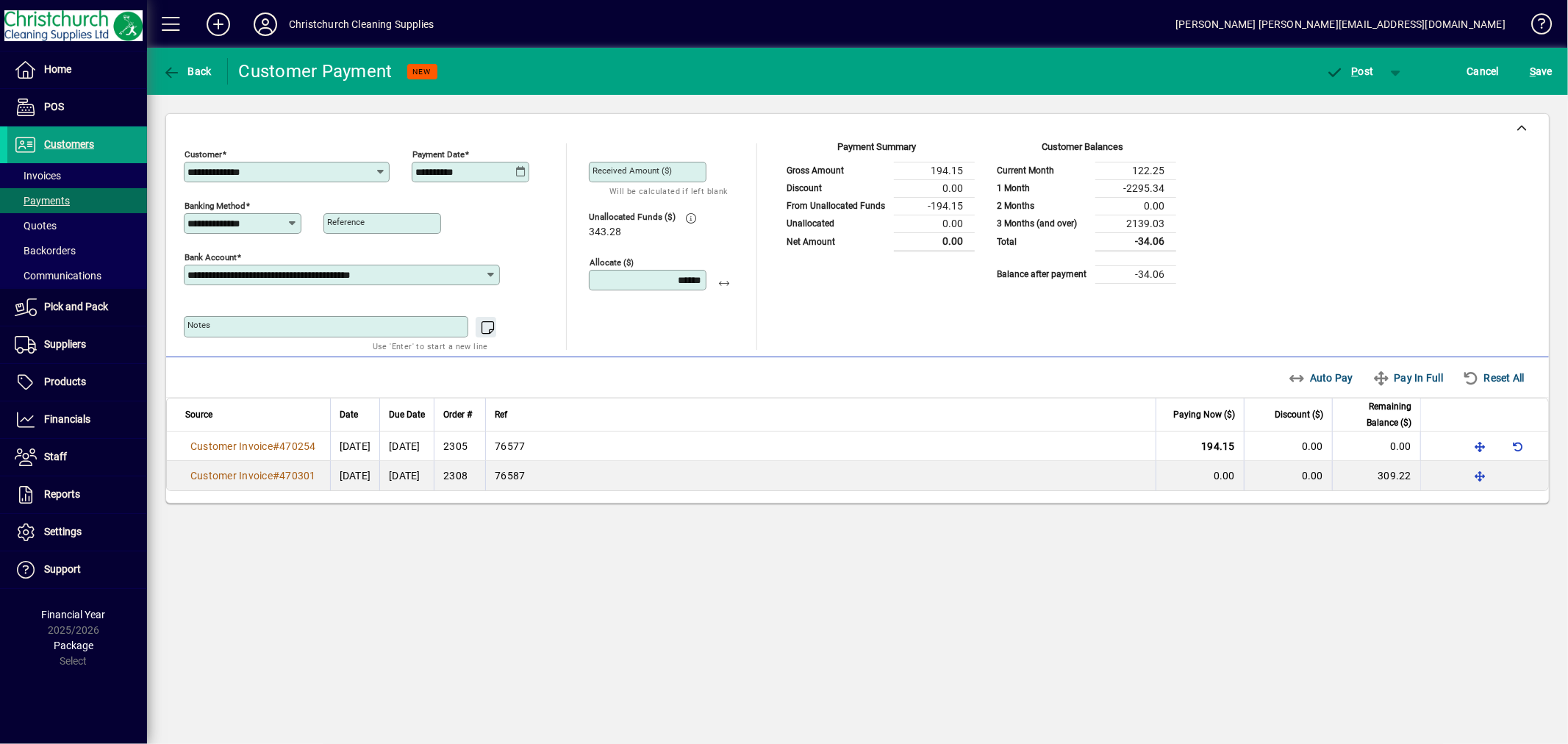
type input "******"
click at [322, 331] on textarea "Notes" at bounding box center [327, 327] width 280 height 13
type textarea "**********"
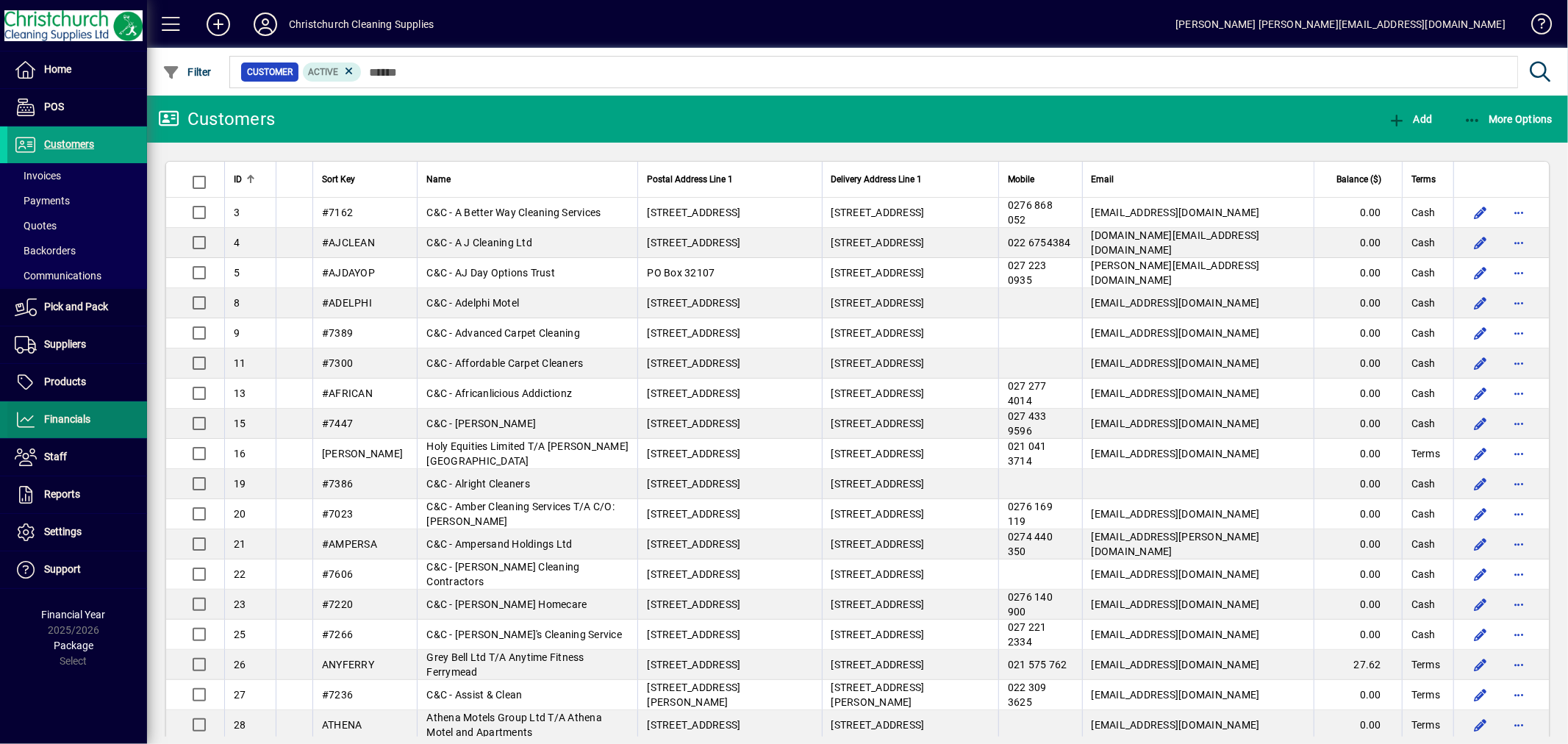
click at [65, 412] on span "Financials" at bounding box center [48, 420] width 83 height 17
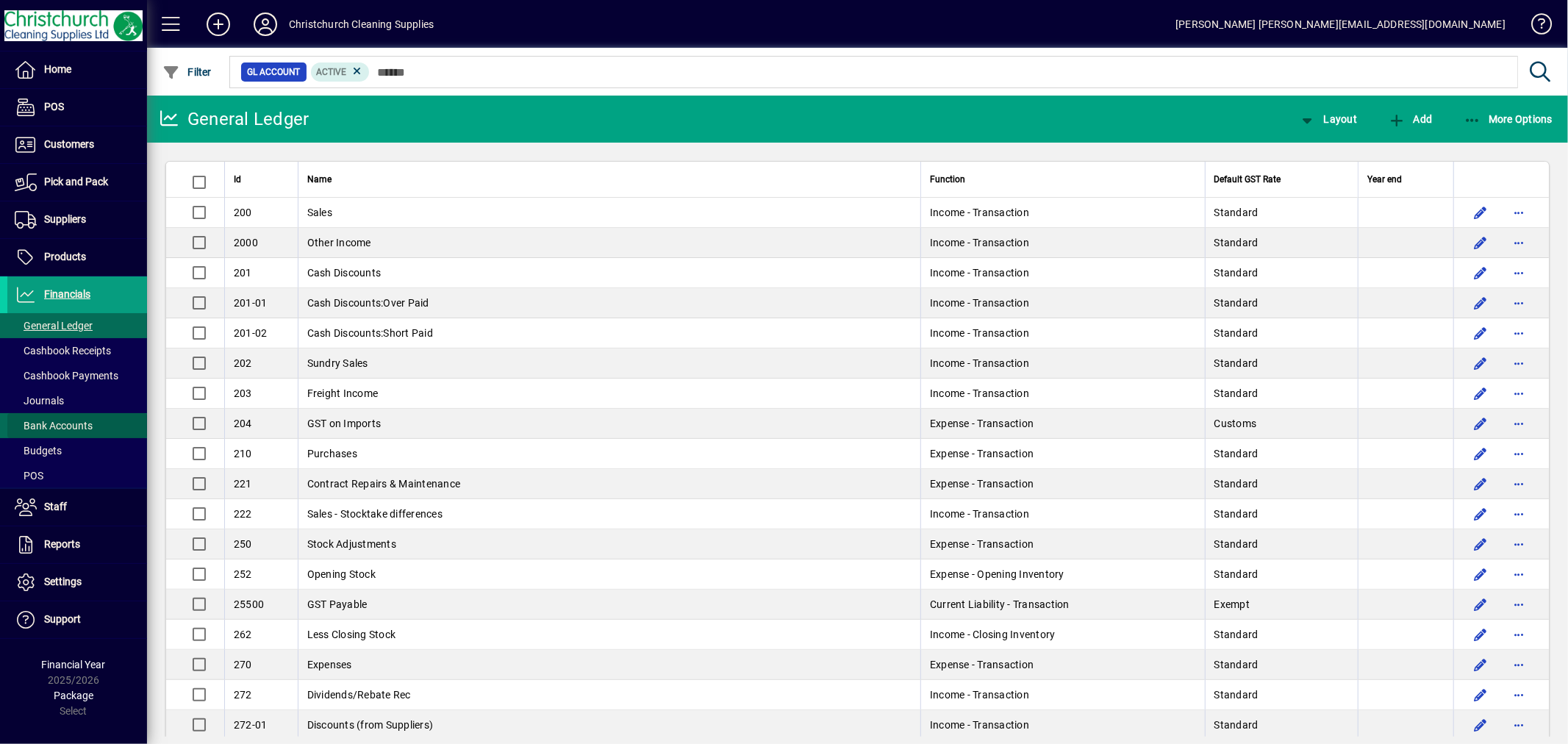
click at [77, 416] on span at bounding box center [77, 425] width 140 height 36
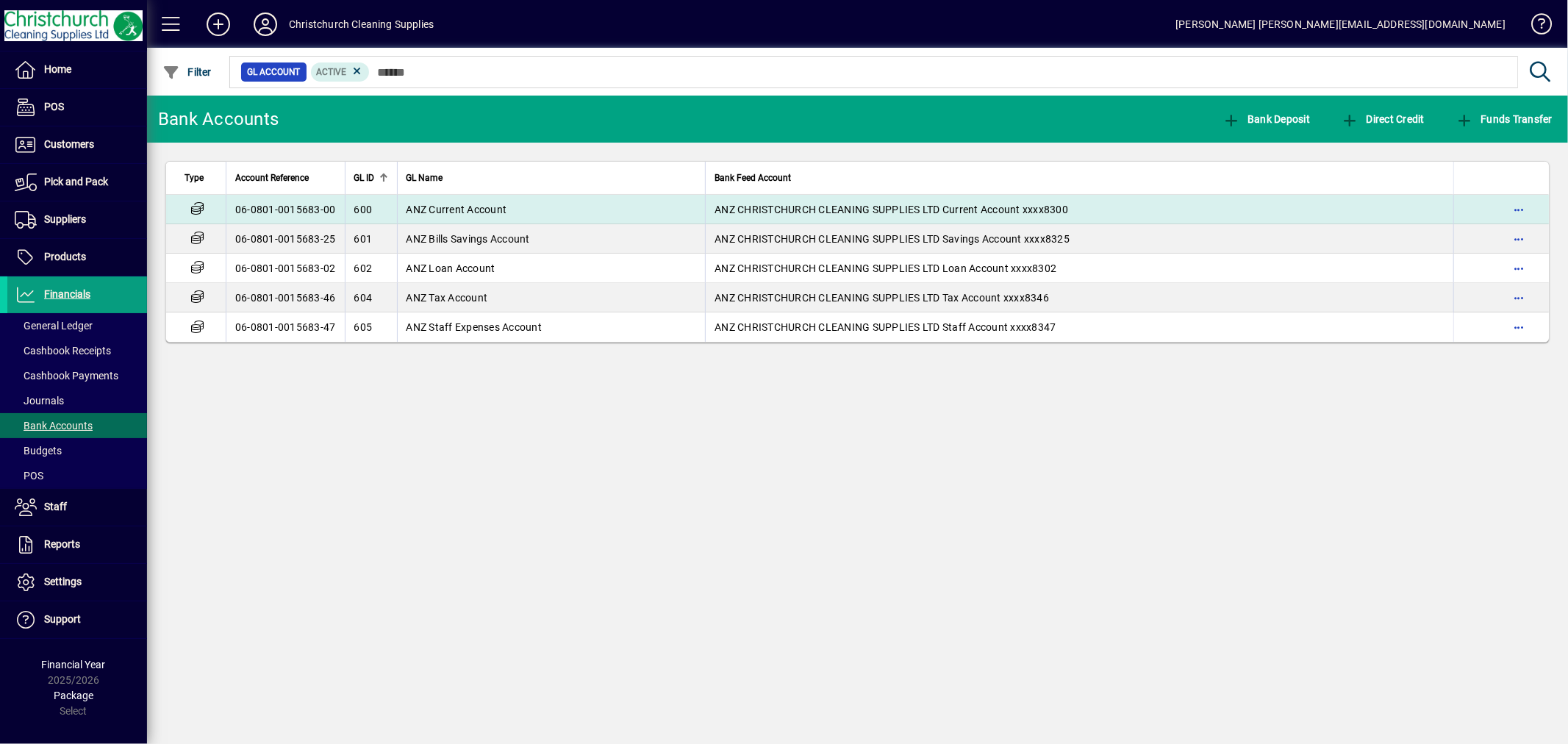
click at [814, 210] on span "ANZ CHRISTCHURCH CLEANING SUPPLIES LTD Current Account xxxx8300" at bounding box center [891, 210] width 353 height 12
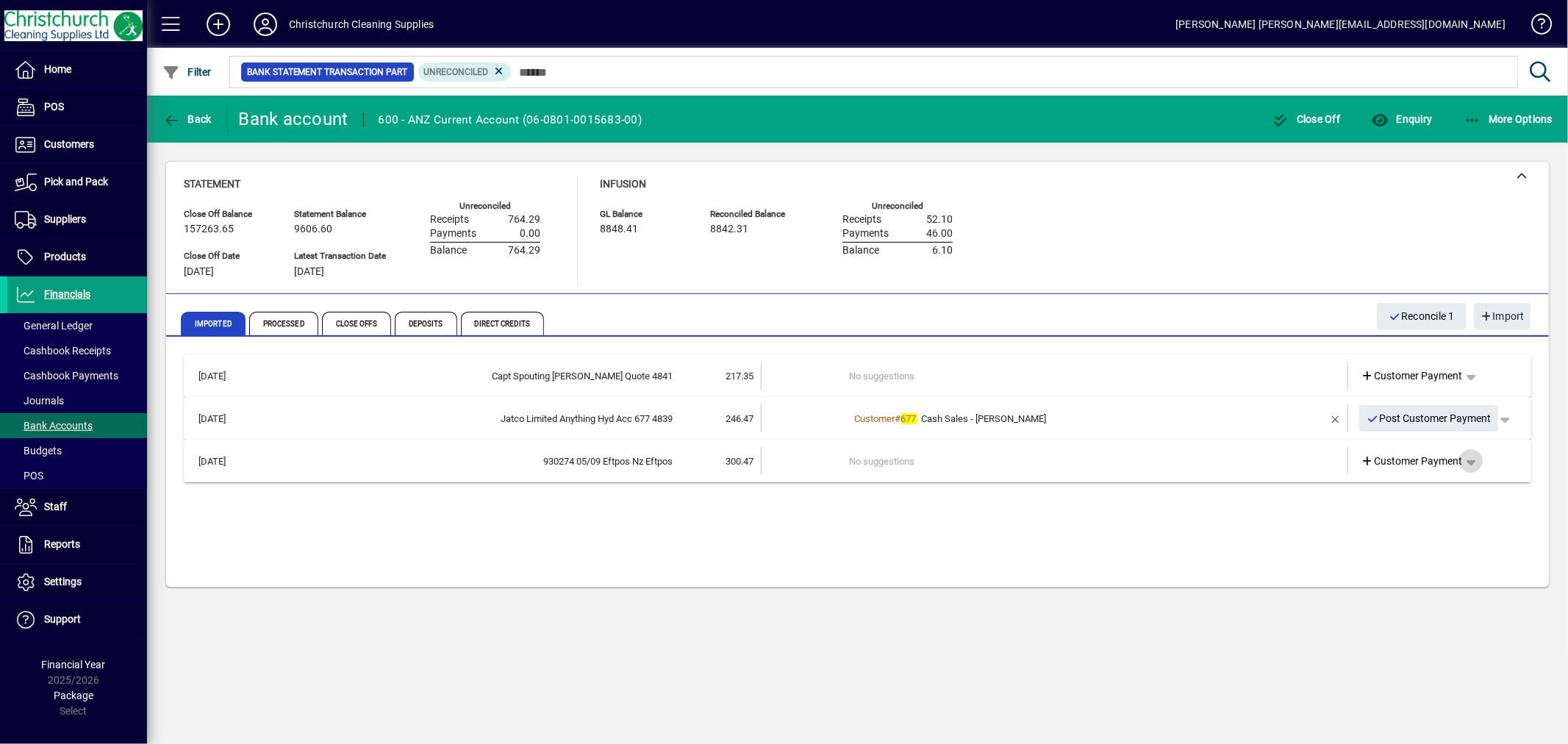
click at [1469, 461] on span "button" at bounding box center [1471, 461] width 36 height 36
click at [1406, 566] on span "Split" at bounding box center [1396, 570] width 35 height 17
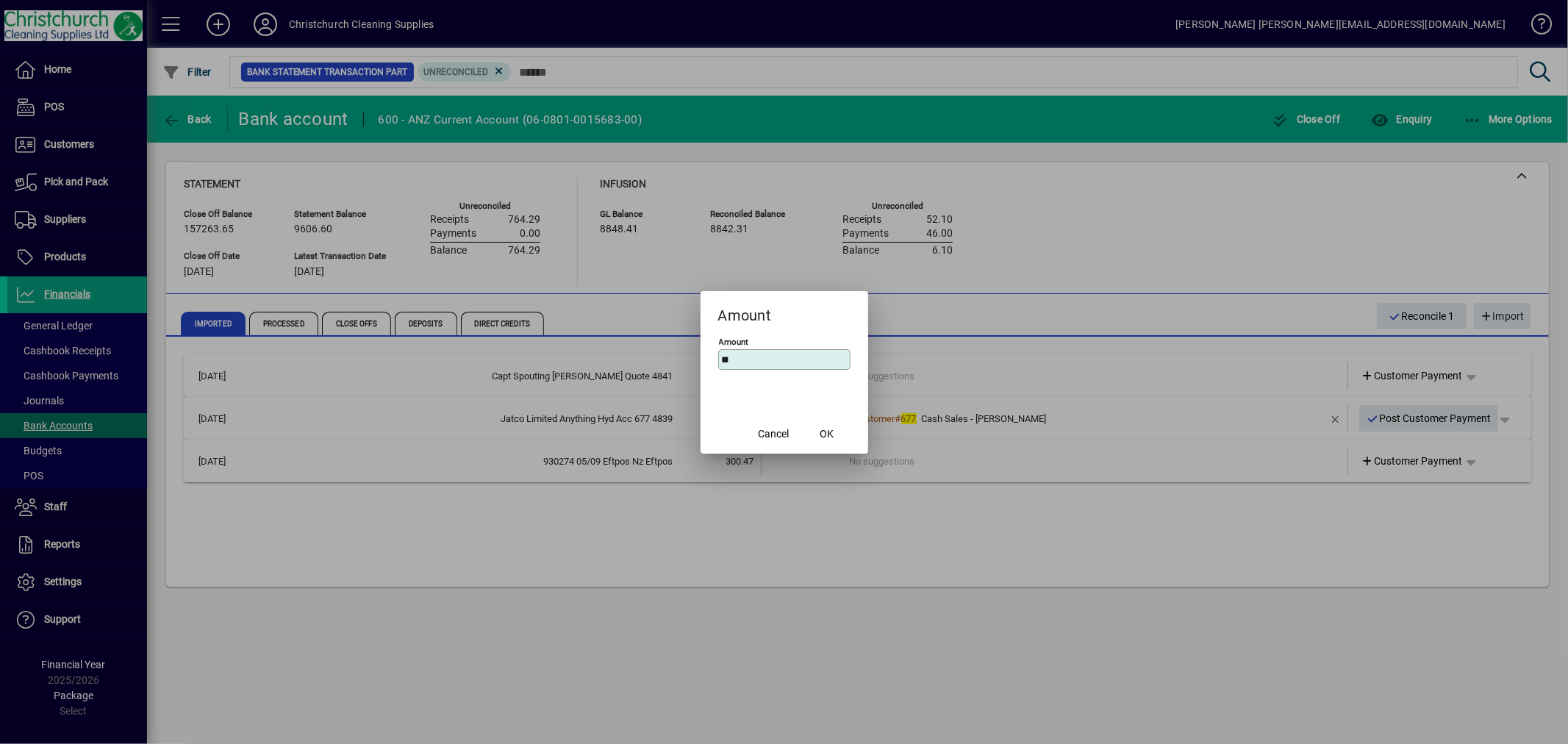
type input "*"
type input "*****"
click at [825, 426] on span "OK" at bounding box center [827, 434] width 14 height 16
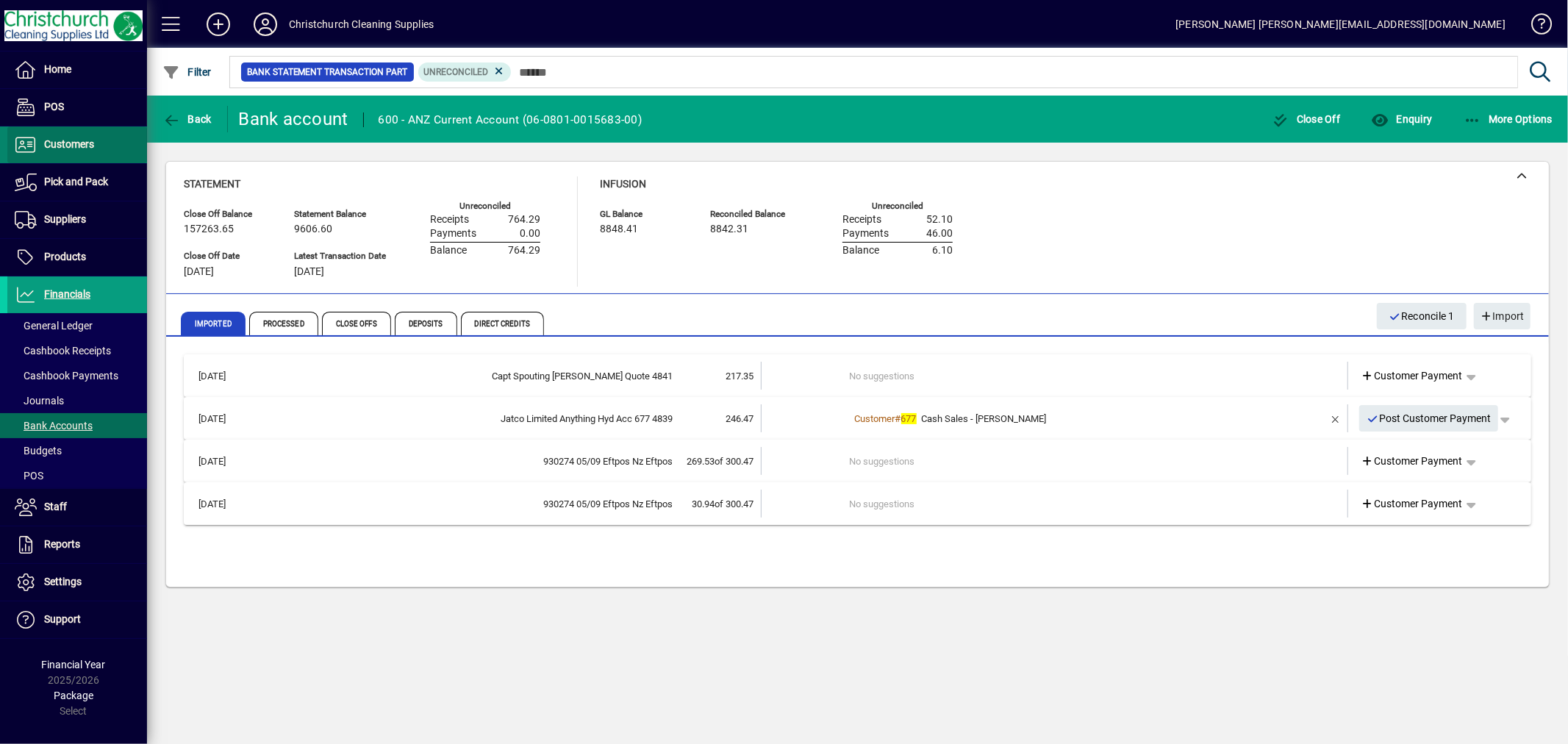
click at [87, 138] on span "Customers" at bounding box center [69, 144] width 50 height 12
